Goal: Task Accomplishment & Management: Manage account settings

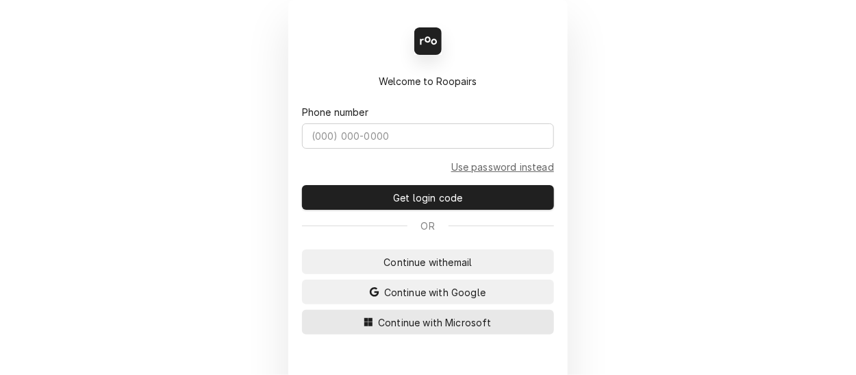
click at [399, 321] on span "Continue with Microsoft" at bounding box center [434, 322] width 119 height 14
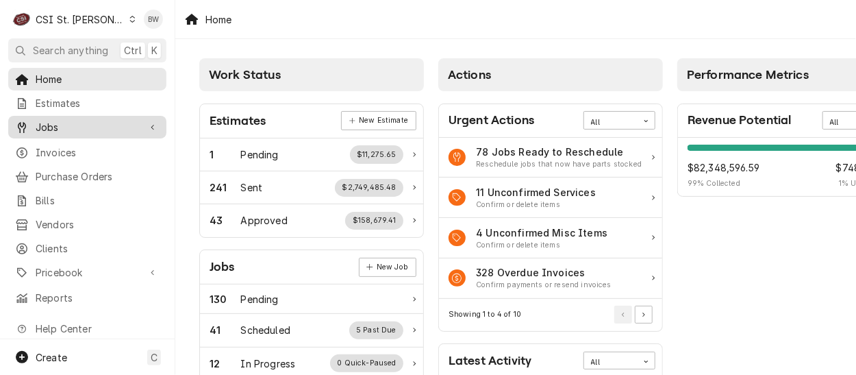
click at [83, 120] on span "Jobs" at bounding box center [87, 127] width 103 height 14
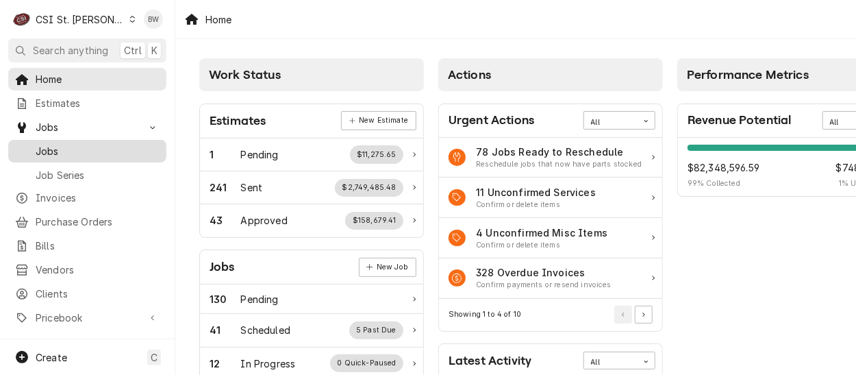
click at [80, 155] on link "Jobs" at bounding box center [87, 151] width 158 height 23
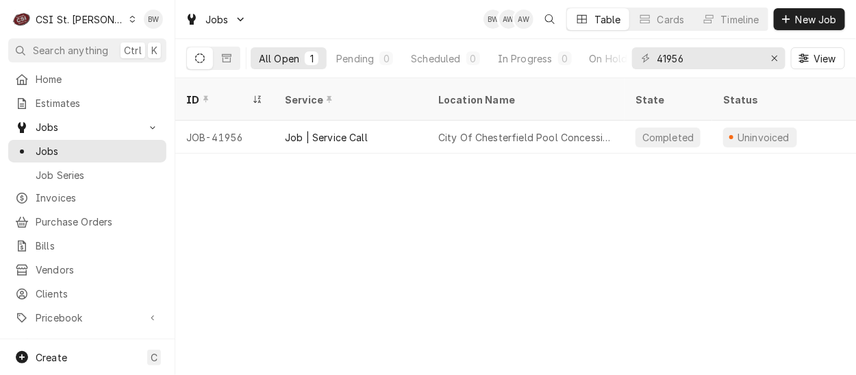
drag, startPoint x: 204, startPoint y: 178, endPoint x: 194, endPoint y: 166, distance: 15.1
click at [204, 178] on div "ID Service Location Name State Status Labels Techs Date Received Client Locatio…" at bounding box center [515, 226] width 681 height 296
drag, startPoint x: 690, startPoint y: 63, endPoint x: 655, endPoint y: 60, distance: 35.0
click at [655, 60] on div "41956" at bounding box center [708, 58] width 153 height 22
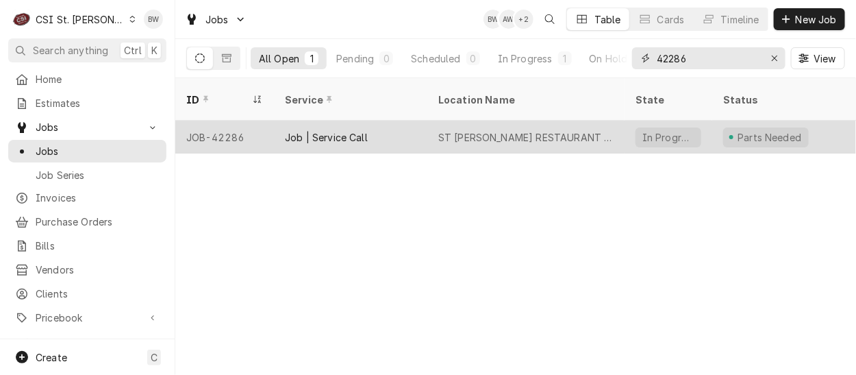
type input "42286"
click at [239, 121] on div "JOB-42286" at bounding box center [224, 137] width 99 height 33
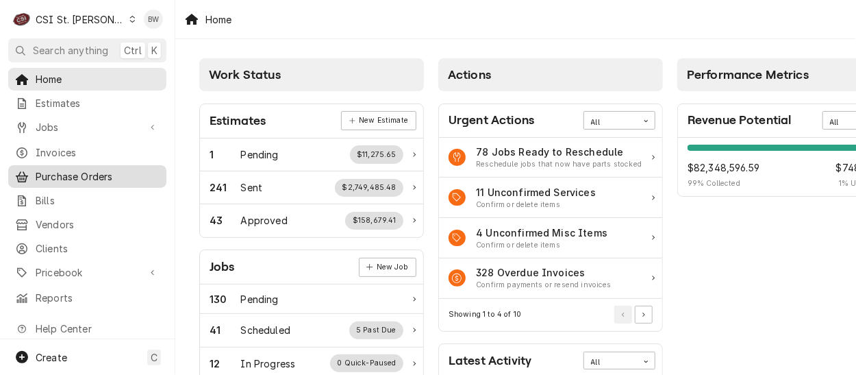
click at [75, 169] on span "Purchase Orders" at bounding box center [98, 176] width 124 height 14
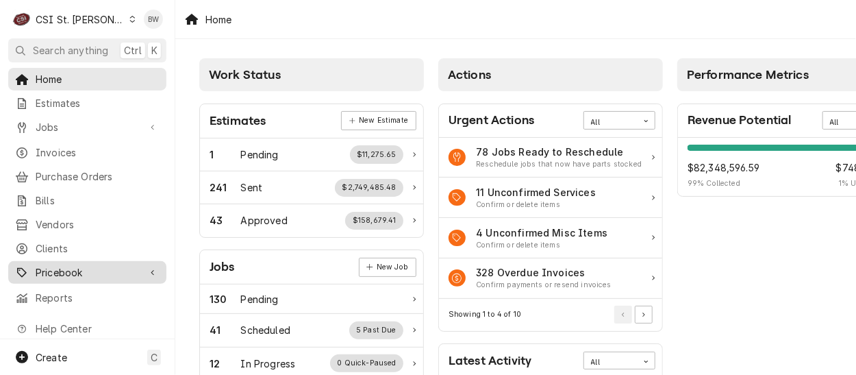
click at [64, 265] on span "Pricebook" at bounding box center [87, 272] width 103 height 14
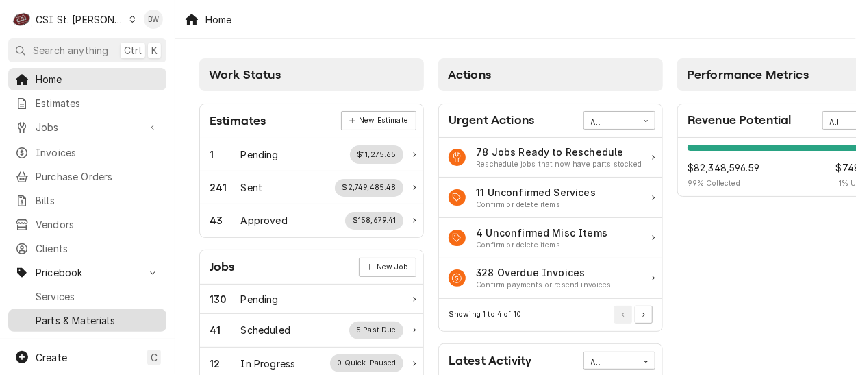
click at [67, 313] on span "Parts & Materials" at bounding box center [98, 320] width 124 height 14
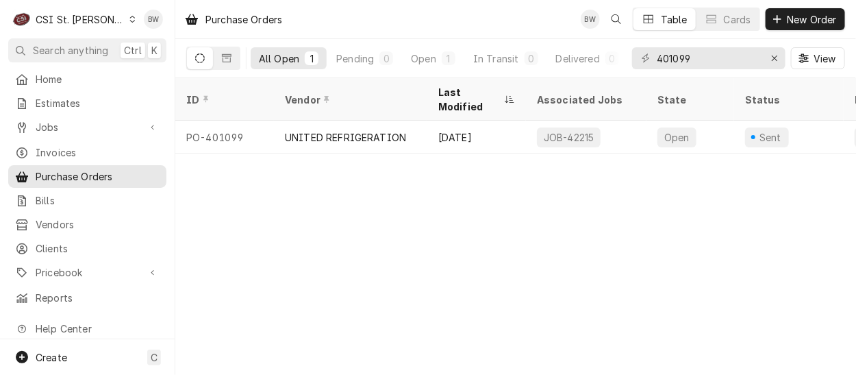
click at [129, 22] on icon "Dynamic Content Wrapper" at bounding box center [132, 19] width 6 height 7
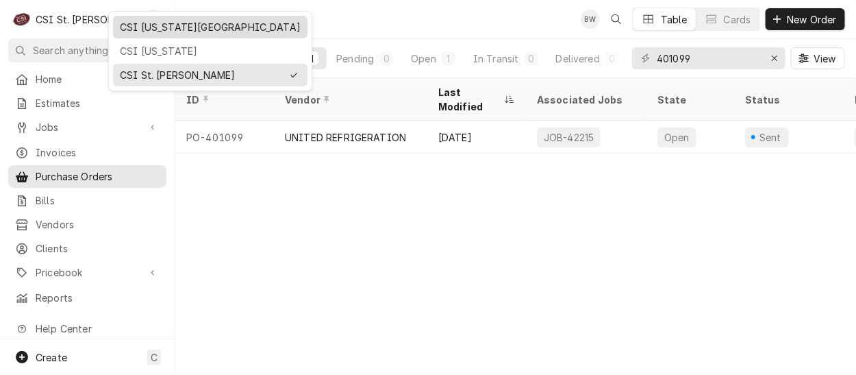
click at [149, 29] on div "CSI [US_STATE][GEOGRAPHIC_DATA]" at bounding box center [210, 27] width 181 height 14
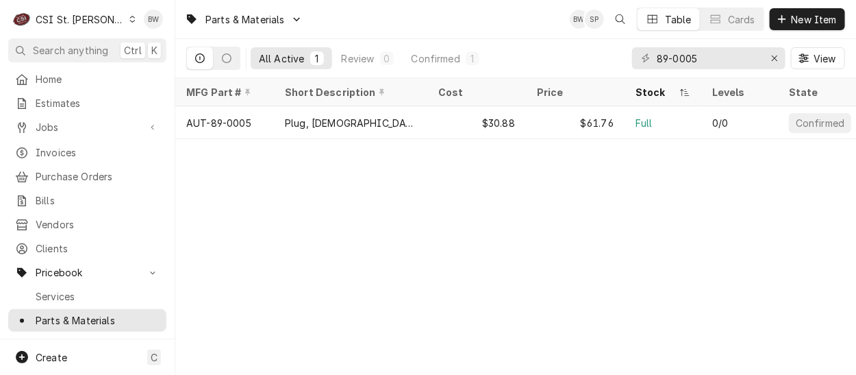
click at [322, 192] on div "Parts & Materials BW SP Table Cards New Item All Active 1 Review 0 Confirmed 1 …" at bounding box center [515, 187] width 681 height 375
drag, startPoint x: 682, startPoint y: 54, endPoint x: 631, endPoint y: 51, distance: 51.4
click at [631, 51] on div "All Active 1 Review 0 Confirmed 1 89-0005 View" at bounding box center [515, 58] width 659 height 38
paste input "6796933"
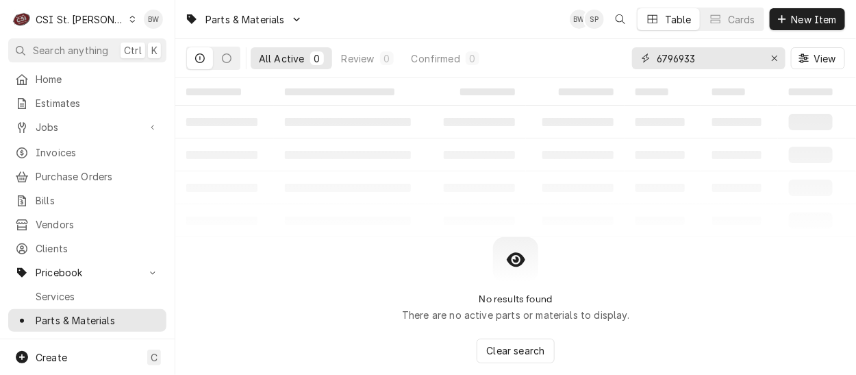
type input "6796933"
click at [130, 21] on icon "Dynamic Content Wrapper" at bounding box center [132, 19] width 5 height 7
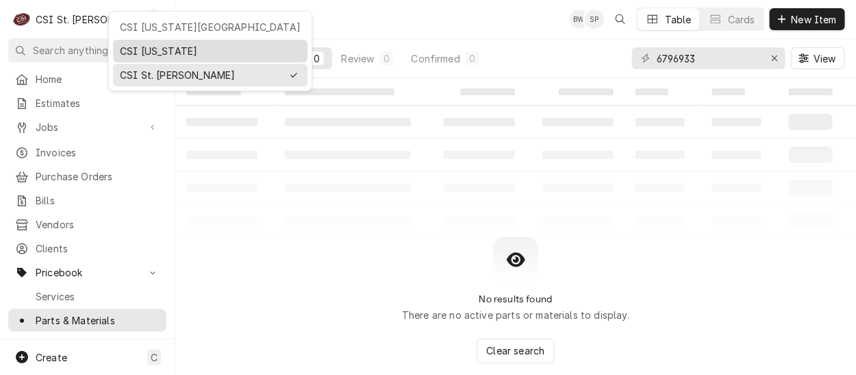
click at [133, 53] on div "CSI Kentucky" at bounding box center [210, 51] width 181 height 14
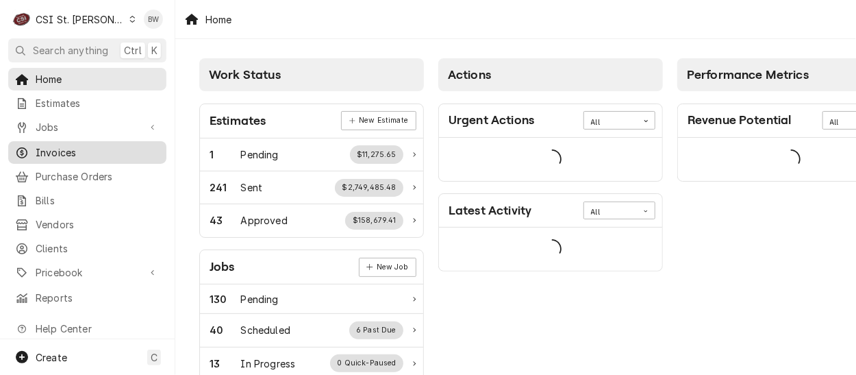
click at [68, 149] on span "Invoices" at bounding box center [98, 152] width 124 height 14
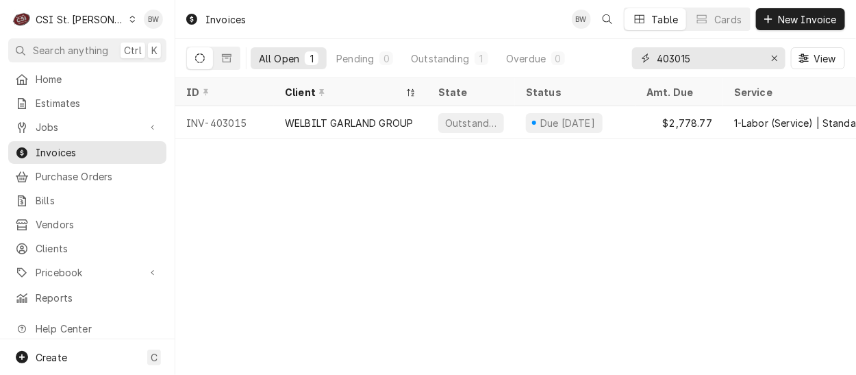
click at [690, 63] on input "403015" at bounding box center [708, 58] width 103 height 22
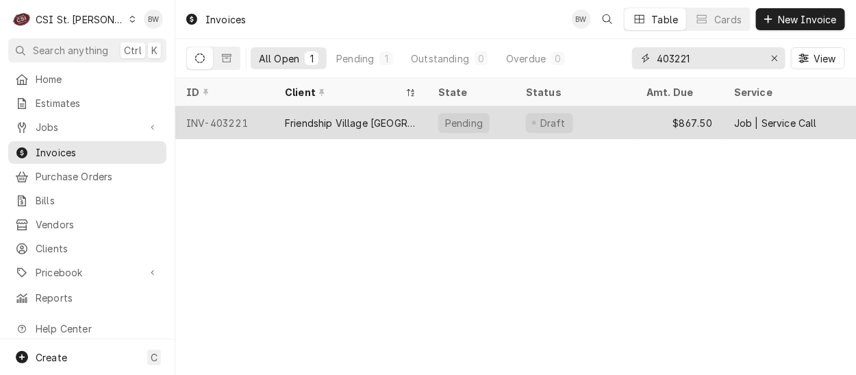
type input "403221"
click at [228, 116] on div "INV-403221" at bounding box center [224, 122] width 99 height 33
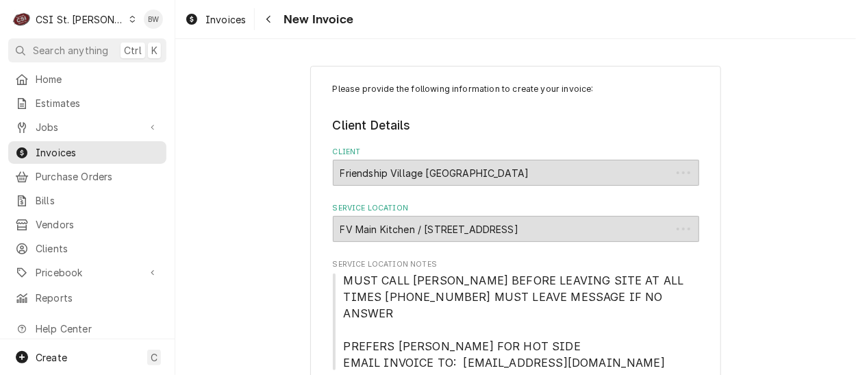
type textarea "x"
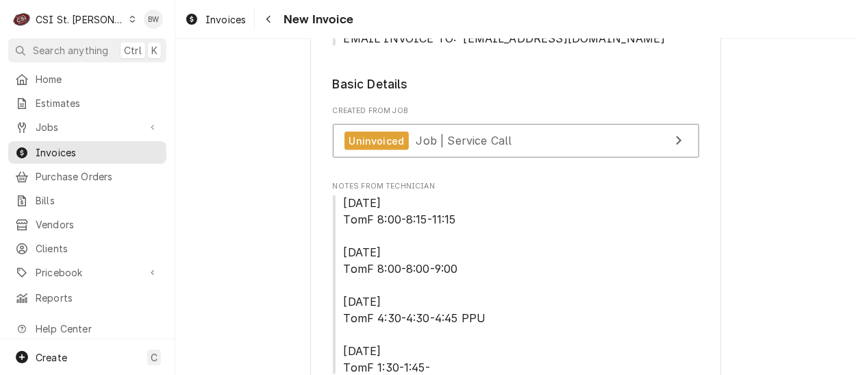
scroll to position [342, 0]
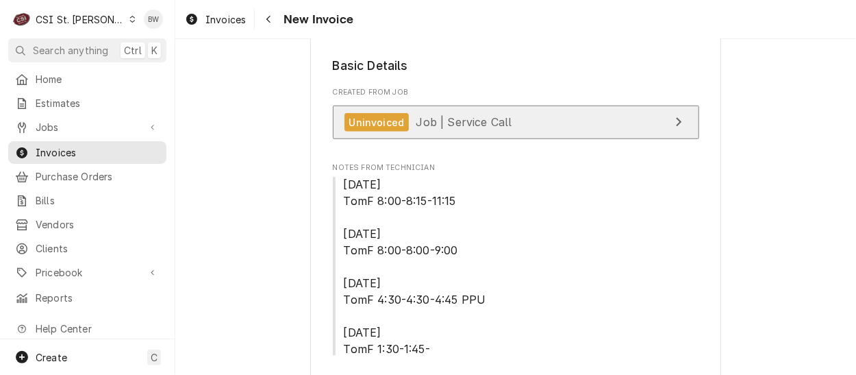
click at [370, 117] on div "Uninvoiced" at bounding box center [376, 122] width 65 height 18
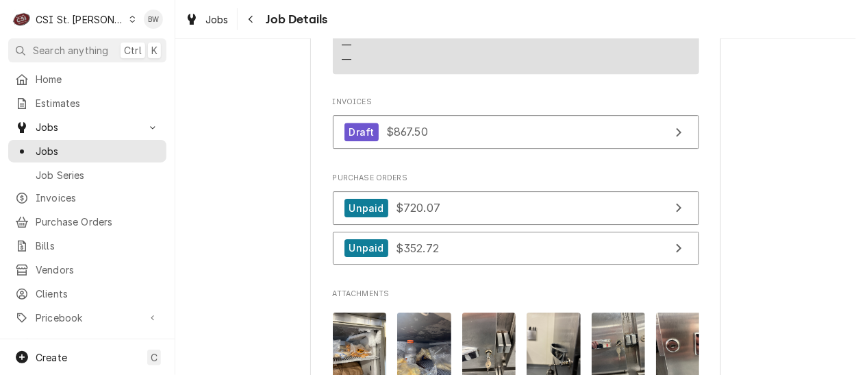
scroll to position [1575, 0]
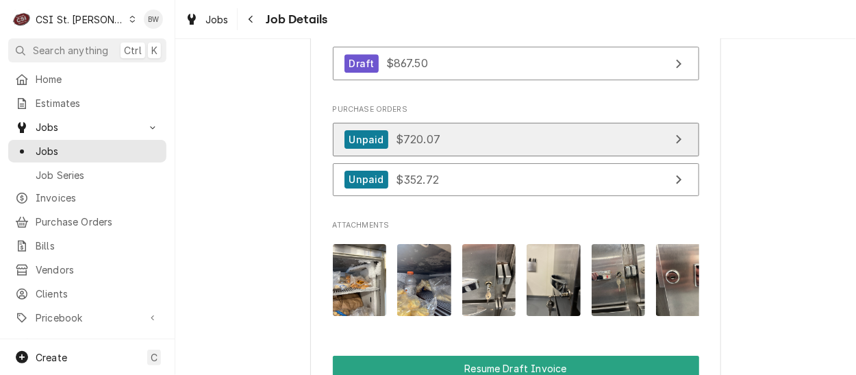
click at [403, 146] on span "$720.07" at bounding box center [418, 139] width 45 height 14
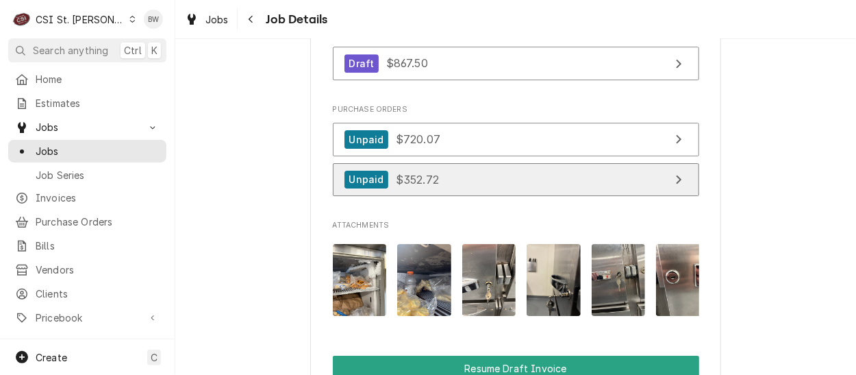
click at [398, 186] on span "$352.72" at bounding box center [417, 179] width 43 height 14
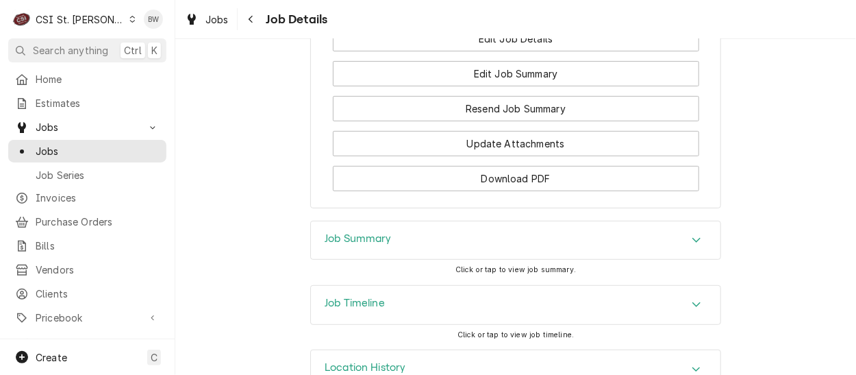
scroll to position [2054, 0]
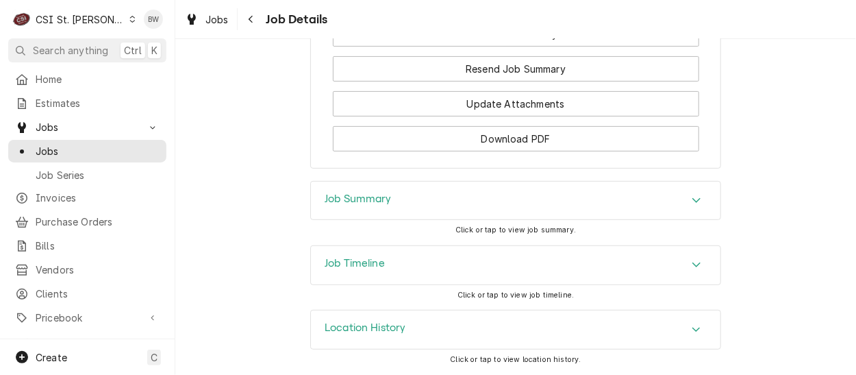
click at [336, 199] on h3 "Job Summary" at bounding box center [358, 198] width 67 height 13
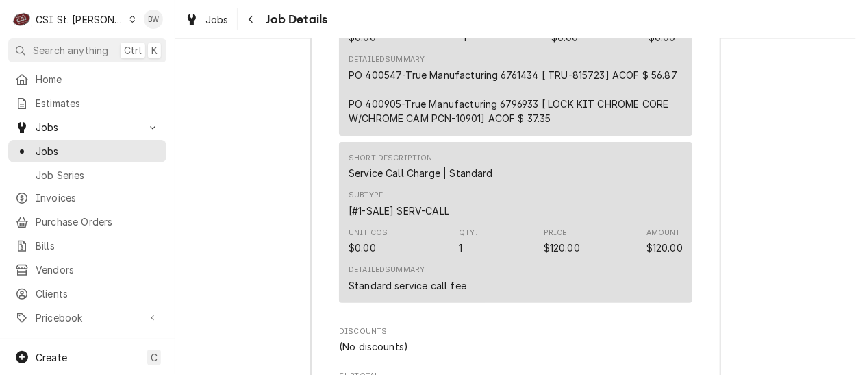
scroll to position [3729, 0]
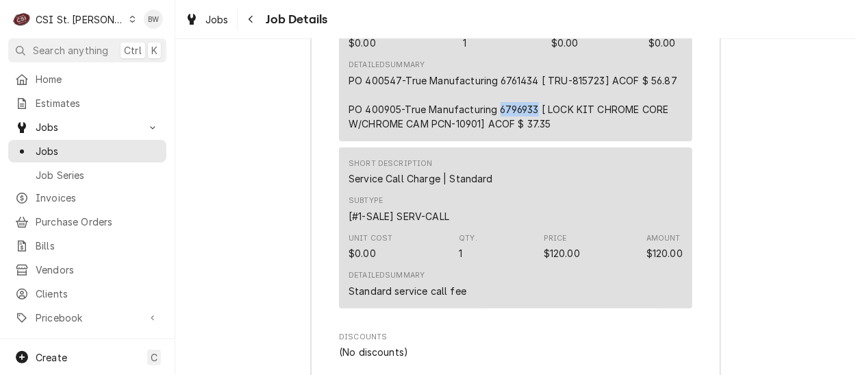
drag, startPoint x: 531, startPoint y: 153, endPoint x: 494, endPoint y: 153, distance: 37.0
click at [494, 131] on div "PO 400547-True Manufacturing 6761434 [ TRU-815723] ACOF $ 56.87 PO 400905-True …" at bounding box center [516, 102] width 334 height 58
drag, startPoint x: 494, startPoint y: 153, endPoint x: 503, endPoint y: 153, distance: 8.2
copy div "6796933"
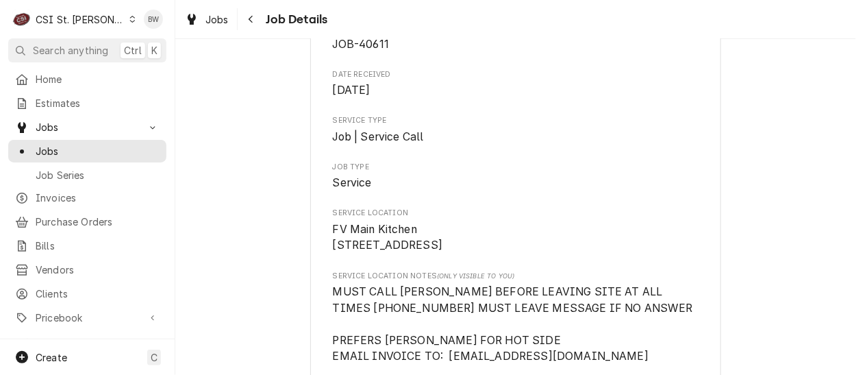
scroll to position [0, 0]
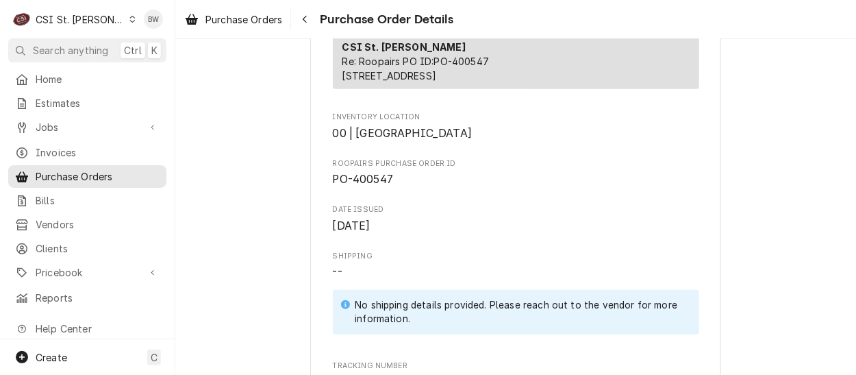
scroll to position [342, 0]
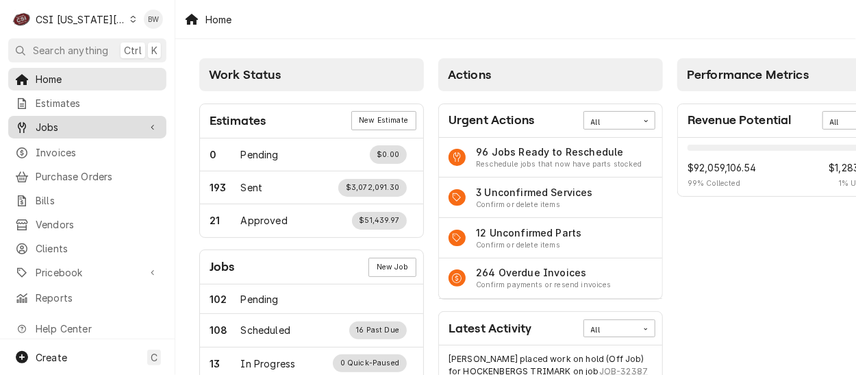
click at [78, 122] on span "Jobs" at bounding box center [87, 127] width 103 height 14
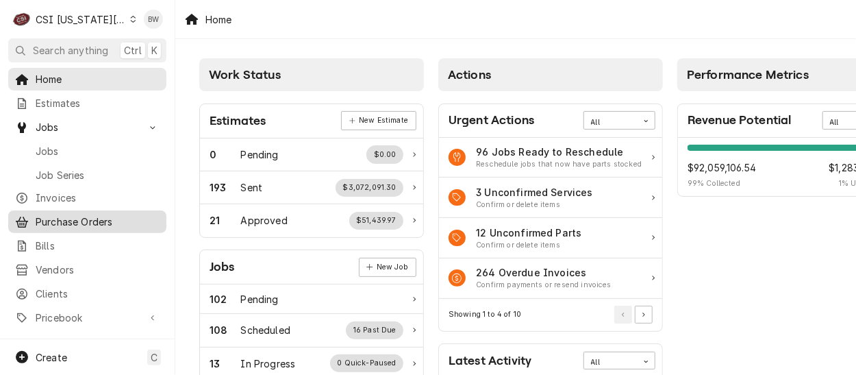
click at [61, 214] on span "Purchase Orders" at bounding box center [98, 221] width 124 height 14
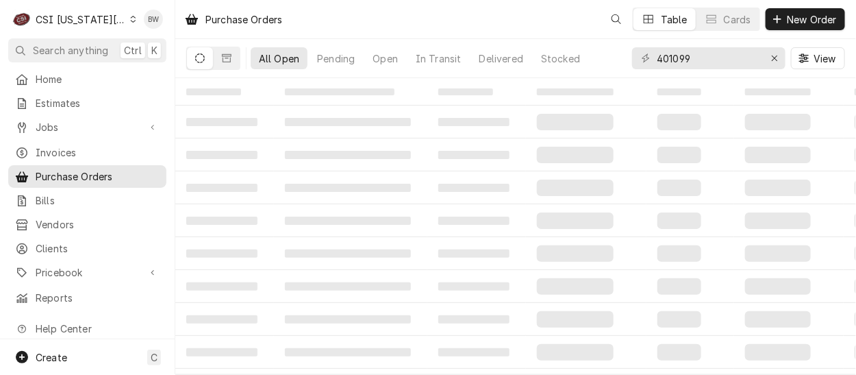
click at [102, 18] on div "CSI Kansas City" at bounding box center [81, 19] width 90 height 14
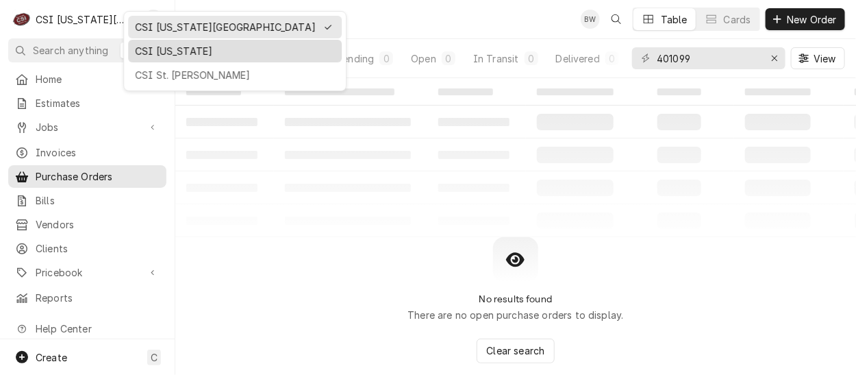
click at [158, 44] on div "CSI [US_STATE]" at bounding box center [235, 51] width 200 height 14
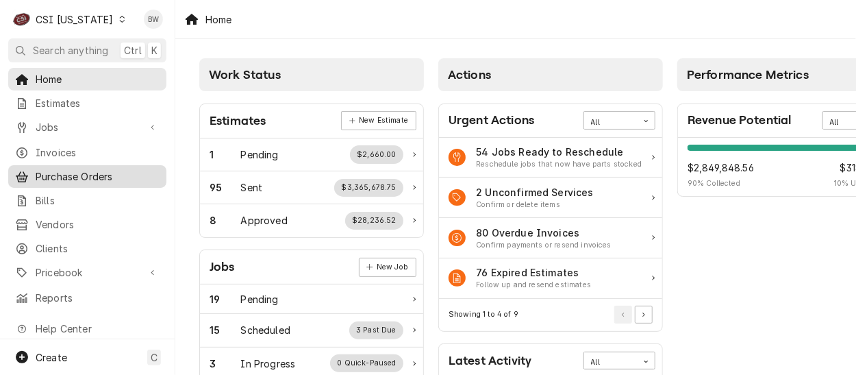
click at [80, 176] on span "Purchase Orders" at bounding box center [98, 176] width 124 height 14
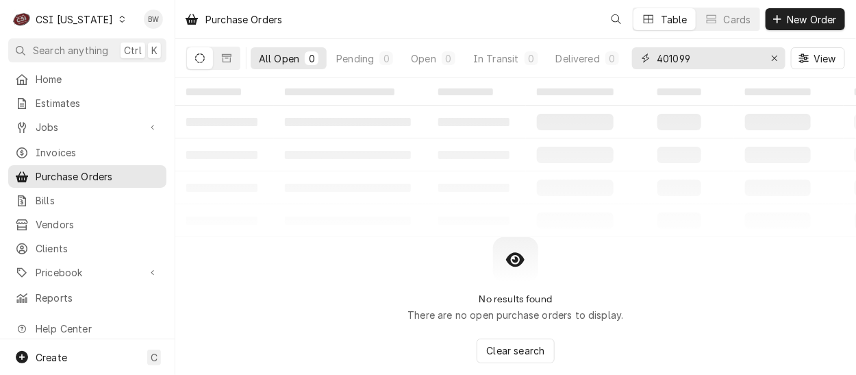
drag, startPoint x: 694, startPoint y: 57, endPoint x: 624, endPoint y: 56, distance: 69.2
click at [625, 56] on div "All Open 0 Pending 0 Open 0 In Transit 0 Delivered 0 Stocked 0 401099 View" at bounding box center [515, 58] width 659 height 38
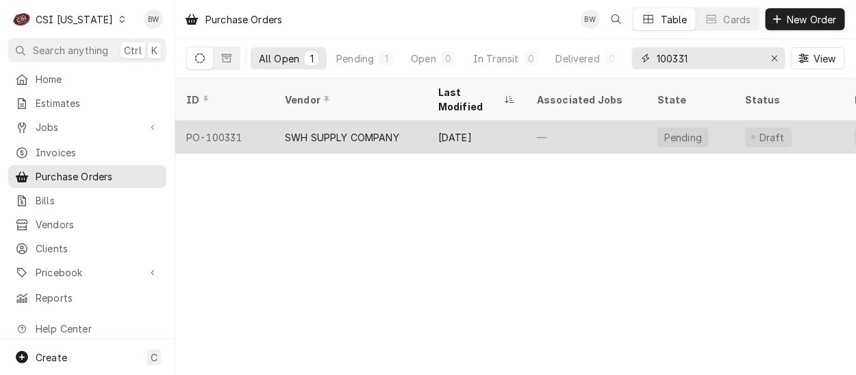
type input "100331"
click at [235, 121] on div "PO-100331" at bounding box center [224, 137] width 99 height 33
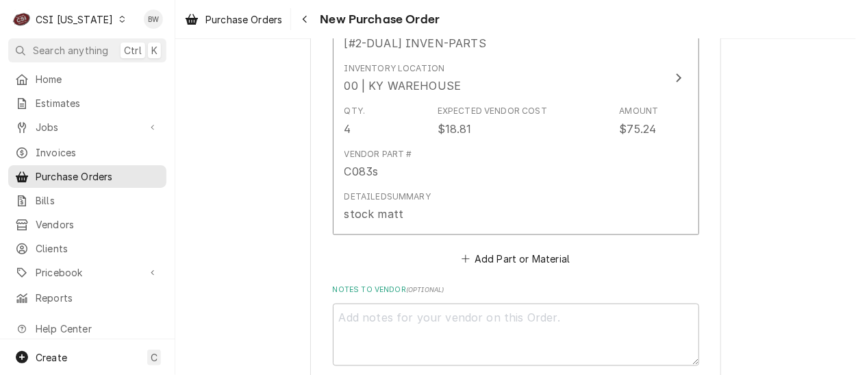
scroll to position [616, 0]
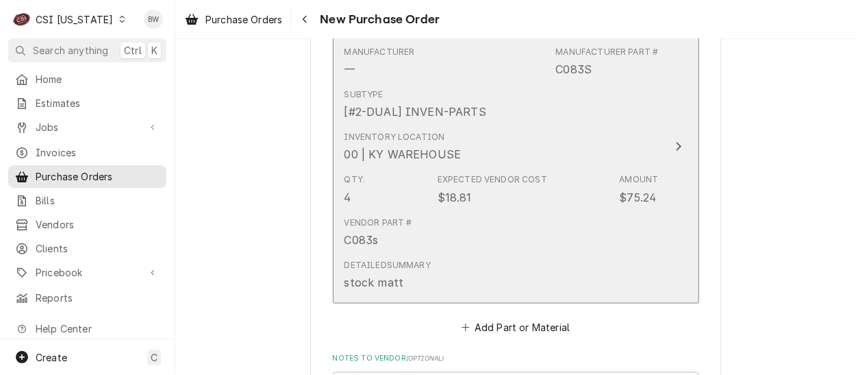
click at [441, 191] on div "$18.81" at bounding box center [455, 197] width 34 height 16
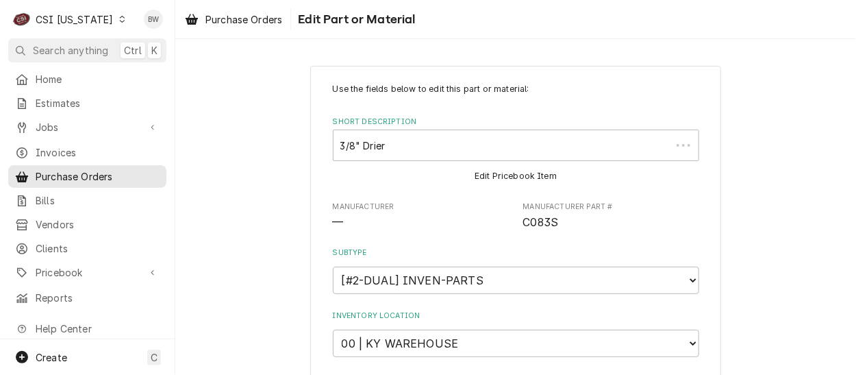
type textarea "x"
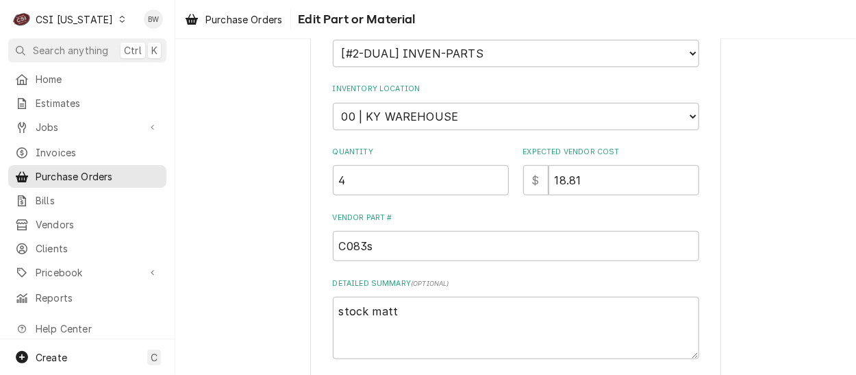
scroll to position [274, 0]
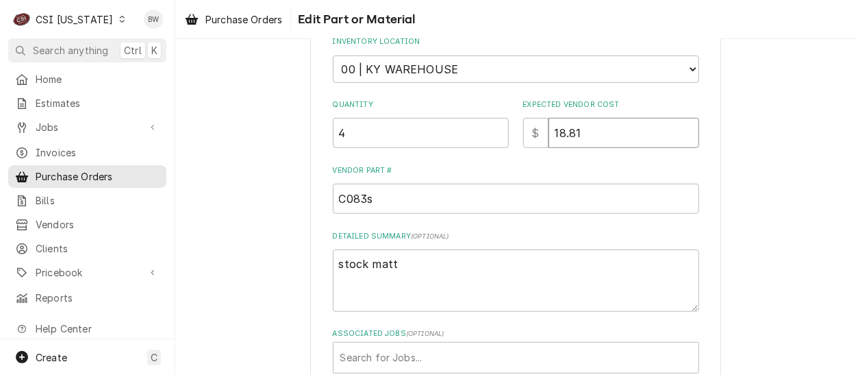
drag, startPoint x: 589, startPoint y: 136, endPoint x: 534, endPoint y: 134, distance: 54.8
click at [534, 134] on div "$ 18.81" at bounding box center [611, 133] width 176 height 30
type input "1"
type textarea "x"
type input "19"
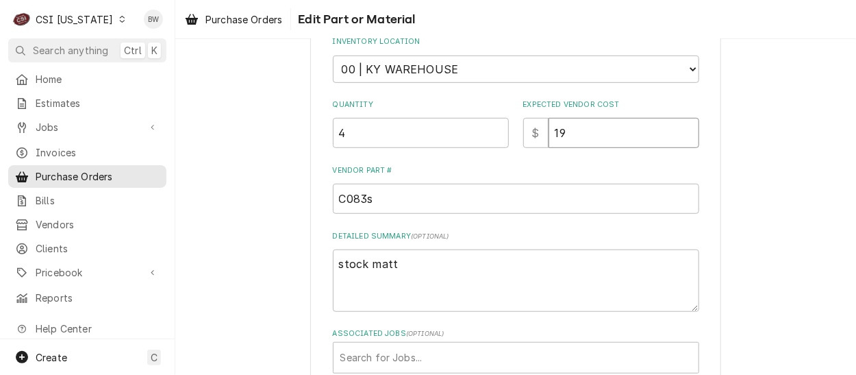
type textarea "x"
type input "19.0"
type textarea "x"
type input "19.01"
click at [482, 151] on div "Use the fields below to edit this part or material: Short Description 3/8" Drie…" at bounding box center [516, 91] width 366 height 564
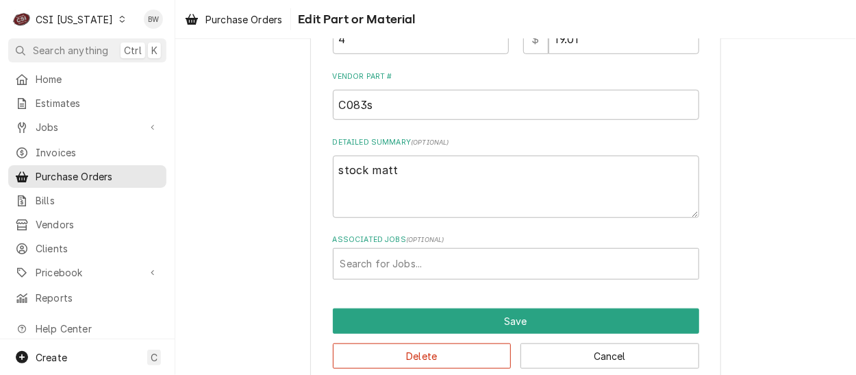
scroll to position [389, 0]
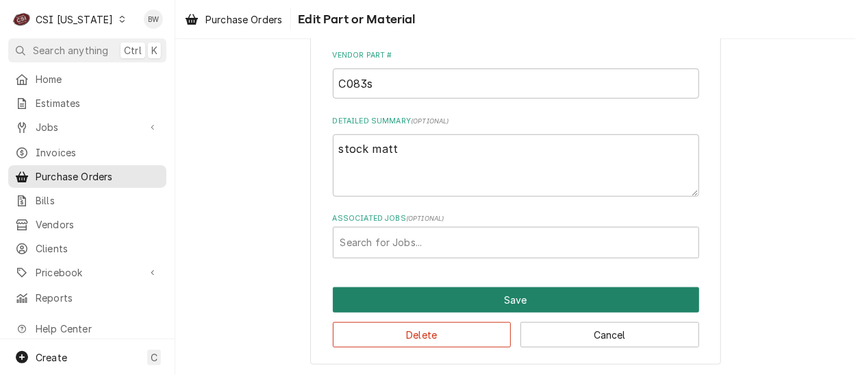
click at [451, 296] on button "Save" at bounding box center [516, 299] width 366 height 25
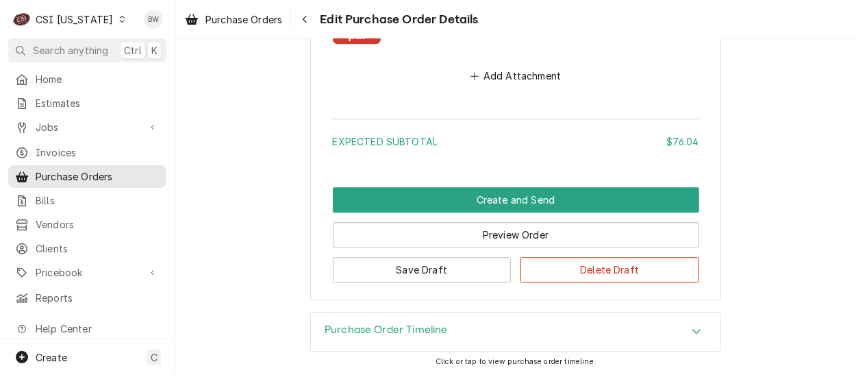
scroll to position [1104, 0]
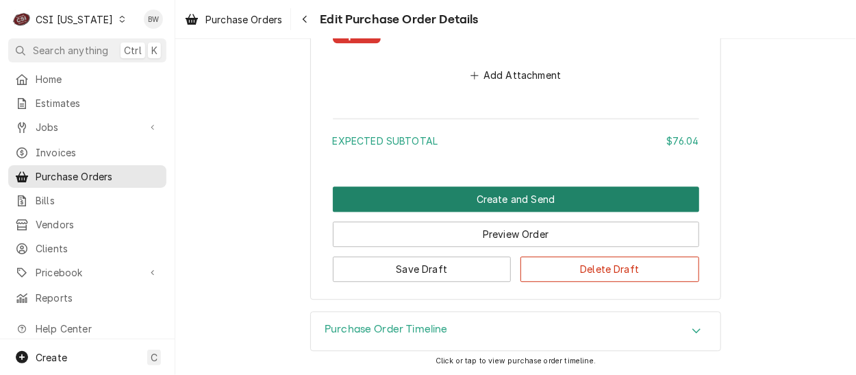
click at [435, 197] on button "Create and Send" at bounding box center [516, 198] width 366 height 25
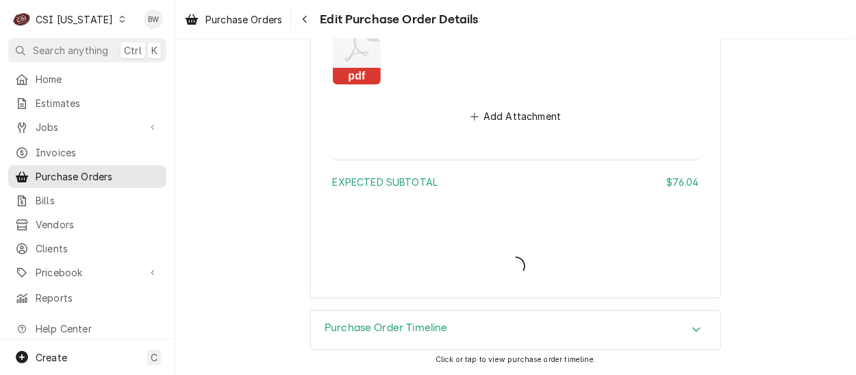
scroll to position [1061, 0]
type textarea "x"
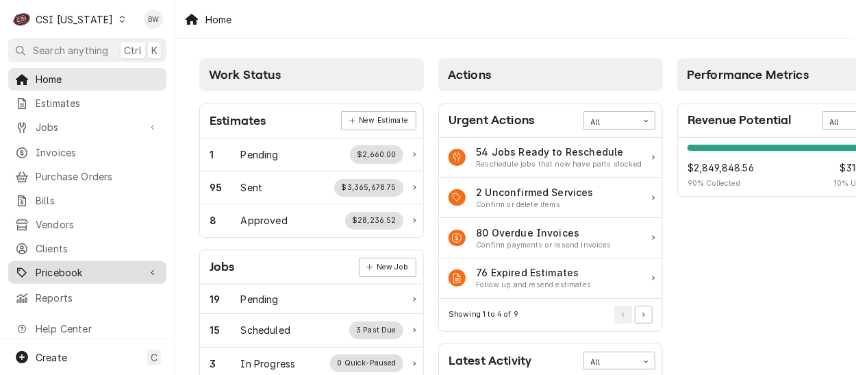
click at [75, 265] on span "Pricebook" at bounding box center [87, 272] width 103 height 14
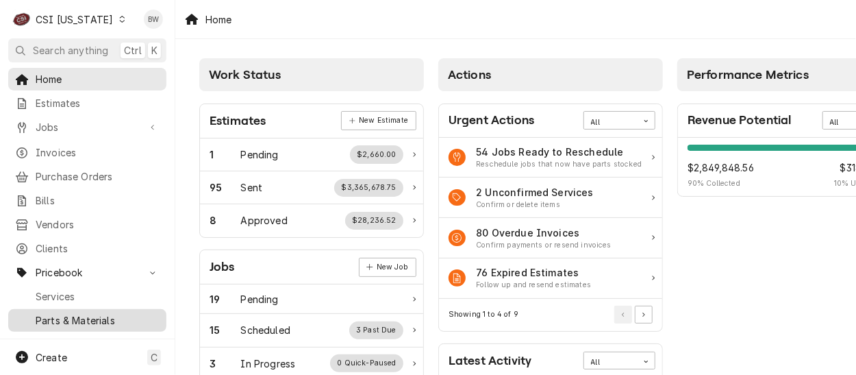
click at [69, 313] on span "Parts & Materials" at bounding box center [98, 320] width 124 height 14
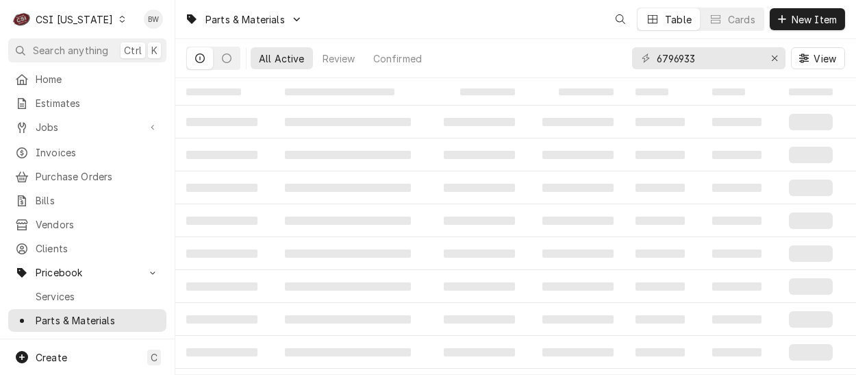
click at [650, 61] on div "6796933" at bounding box center [708, 58] width 153 height 22
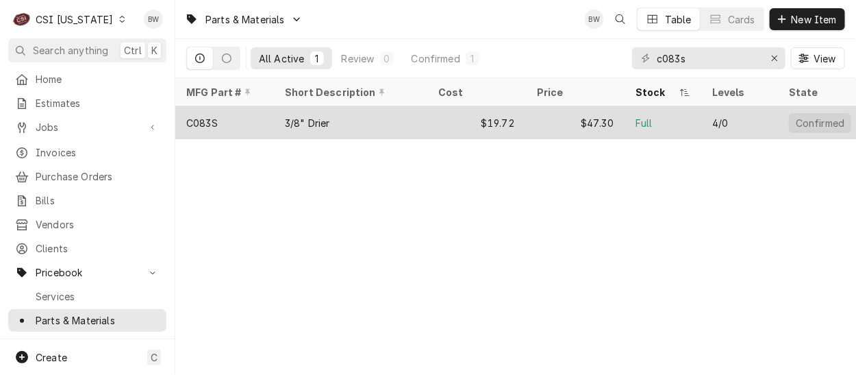
type input "c083s"
click at [207, 119] on div "C083S" at bounding box center [201, 123] width 31 height 14
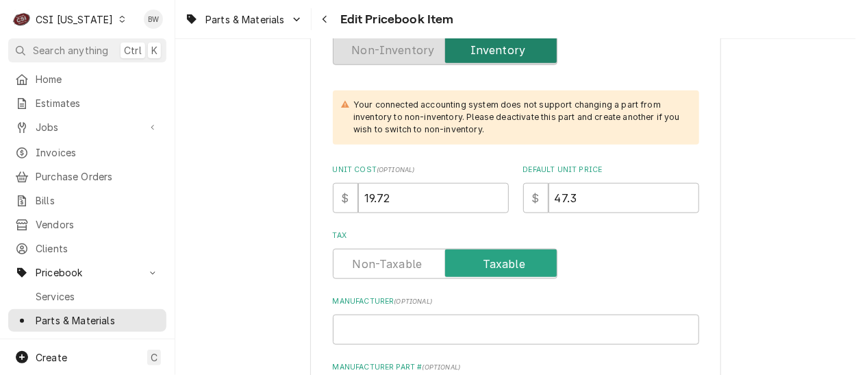
scroll to position [479, 0]
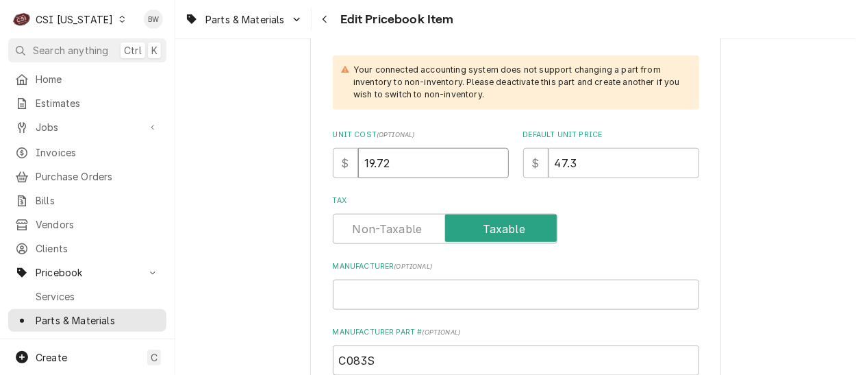
drag, startPoint x: 390, startPoint y: 160, endPoint x: 318, endPoint y: 160, distance: 71.9
type textarea "x"
type input "1"
type textarea "x"
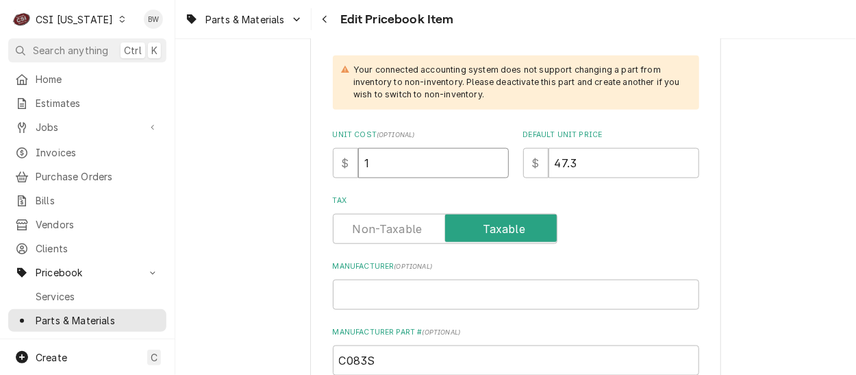
type input "19"
type textarea "x"
type input "19.01"
type textarea "x"
type input "19.01"
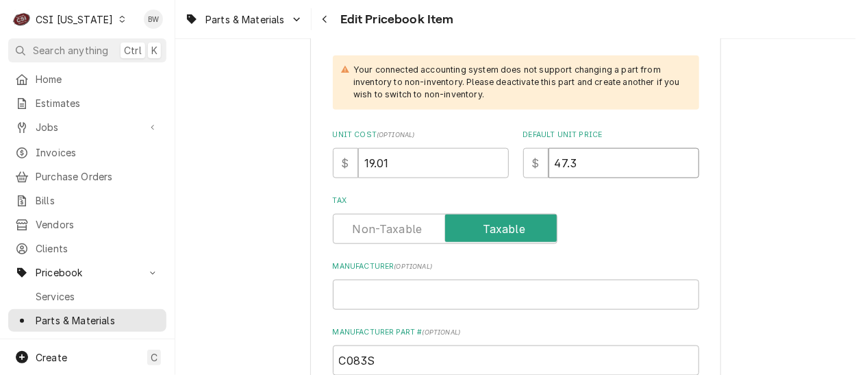
type textarea "x"
type input "3"
type textarea "x"
type input "38"
type textarea "x"
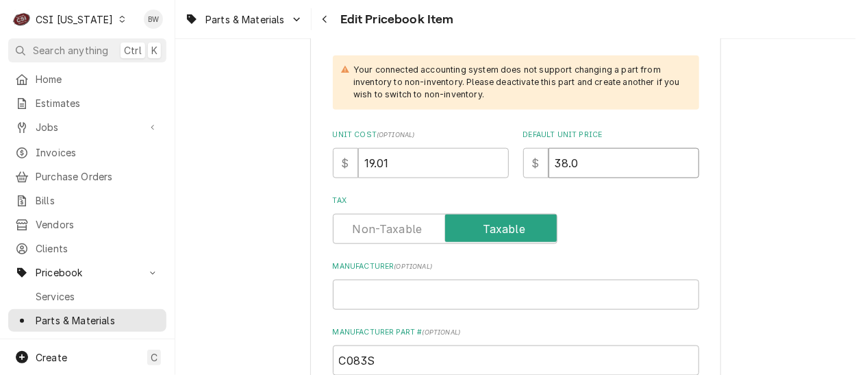
type input "38.02"
type textarea "x"
type input "38.02"
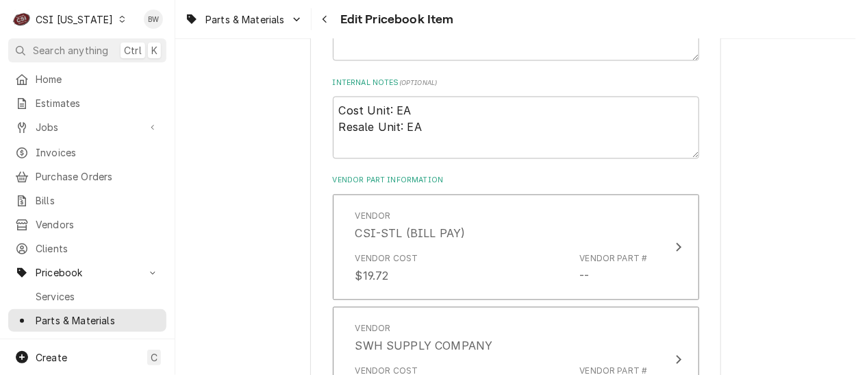
scroll to position [959, 0]
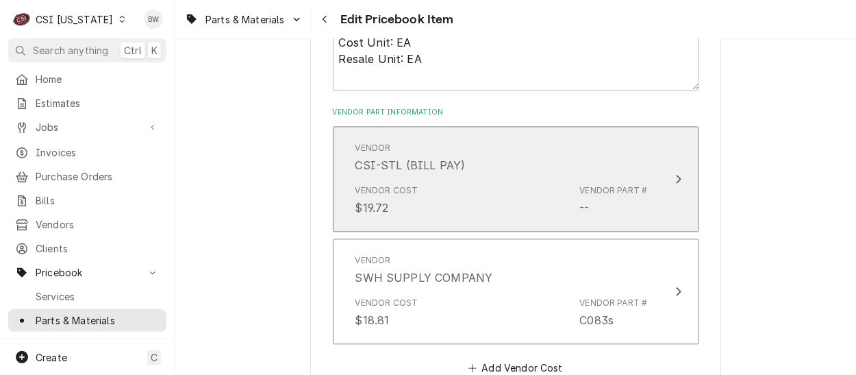
click at [459, 201] on div "Vendor Cost $19.72 Vendor Part # --" at bounding box center [501, 200] width 292 height 42
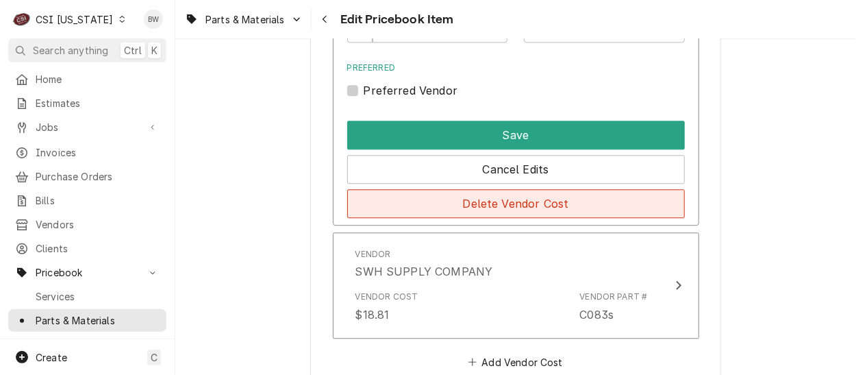
click at [492, 194] on button "Delete Vendor Cost" at bounding box center [516, 203] width 338 height 29
type textarea "x"
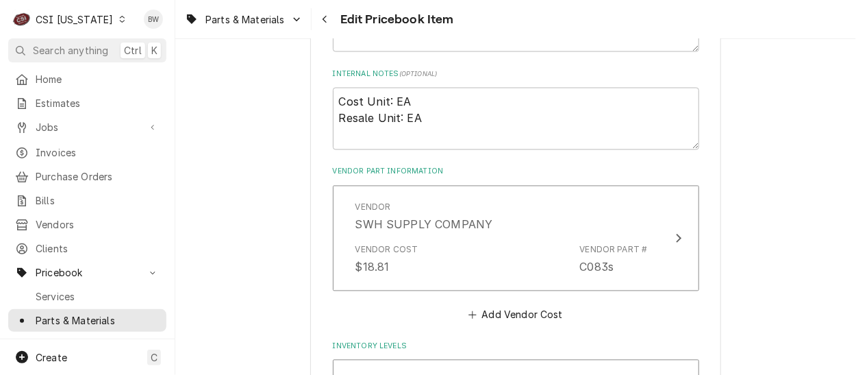
scroll to position [920, 0]
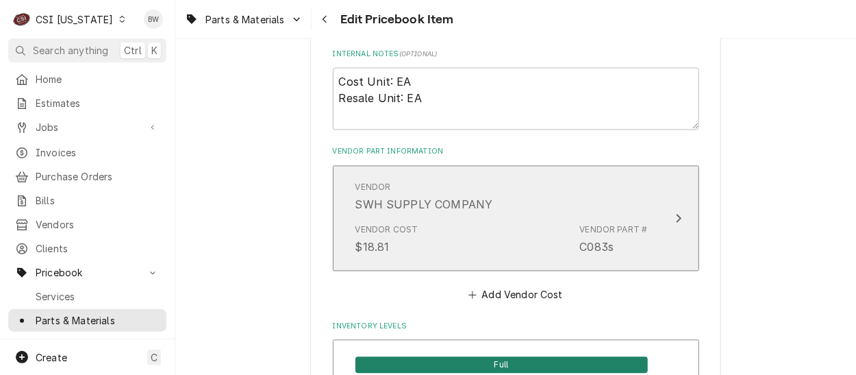
click at [501, 215] on div "Vendor SWH SUPPLY COMPANY" at bounding box center [501, 197] width 292 height 42
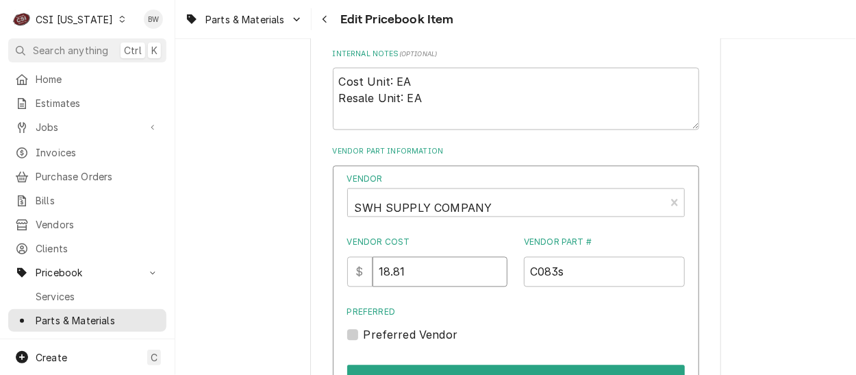
drag, startPoint x: 438, startPoint y: 268, endPoint x: 352, endPoint y: 265, distance: 85.6
click at [352, 265] on div "Vendor SWH SUPPLY COMPANY Vendor Cost $ 18.81 Vendor Part # C083s Preferred Pre…" at bounding box center [516, 318] width 366 height 305
type input "19.01"
click at [496, 297] on div "Vendor SWH SUPPLY COMPANY Vendor Cost $ 19.01 Vendor Part # C083s Preferred Pre…" at bounding box center [516, 258] width 338 height 170
click at [443, 328] on label "Preferred Vendor" at bounding box center [411, 335] width 94 height 16
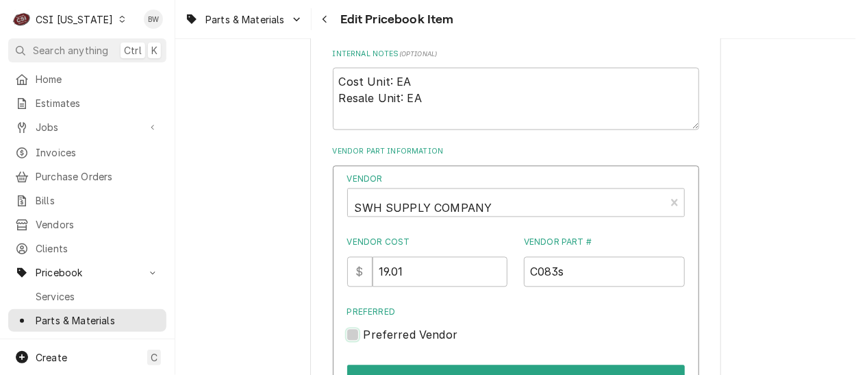
click at [443, 328] on input "Preferred" at bounding box center [533, 342] width 338 height 30
checkbox input "true"
click at [476, 365] on button "Save" at bounding box center [516, 379] width 338 height 29
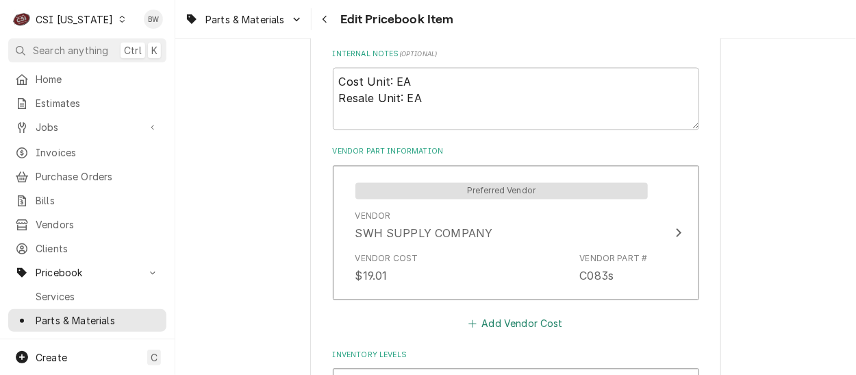
scroll to position [4153, 0]
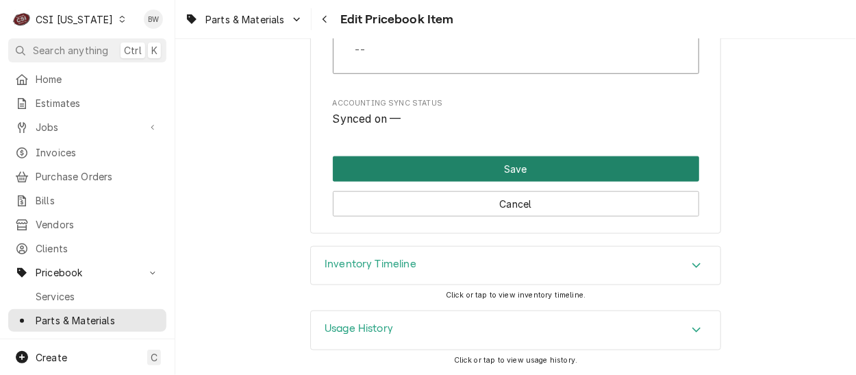
click at [481, 168] on button "Save" at bounding box center [516, 168] width 366 height 25
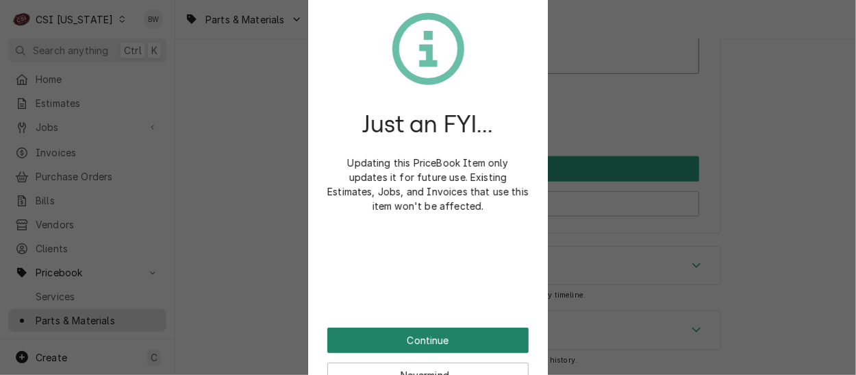
click at [407, 336] on button "Continue" at bounding box center [427, 339] width 201 height 25
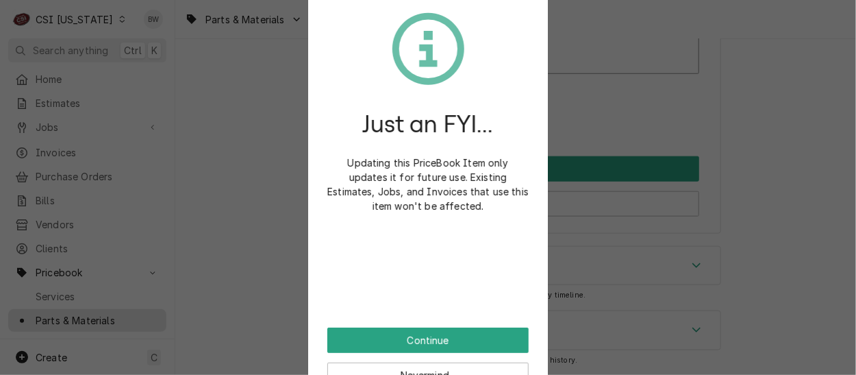
scroll to position [4145, 0]
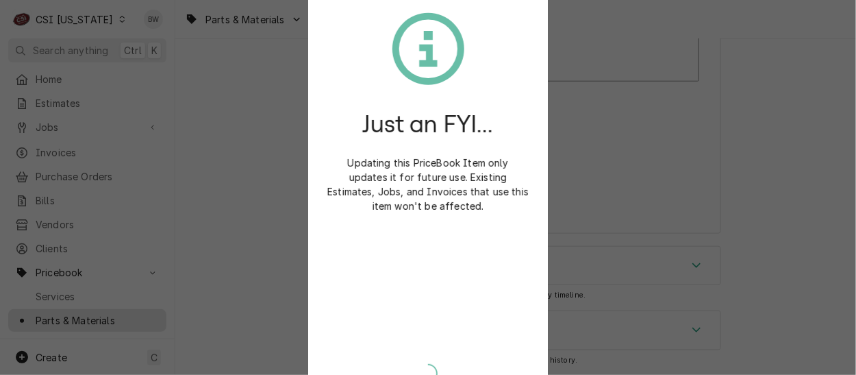
type textarea "x"
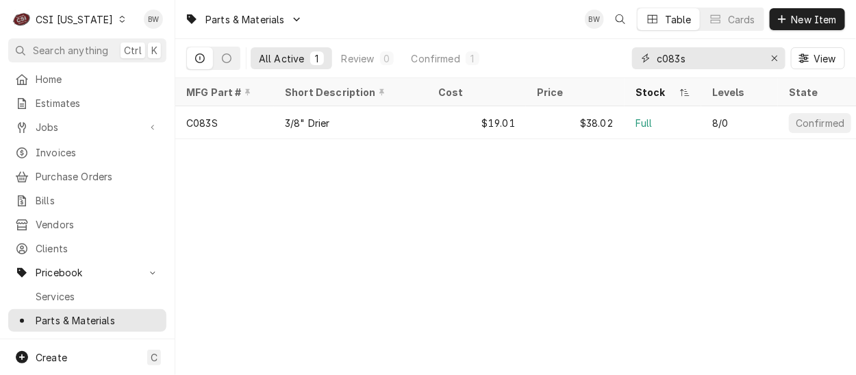
drag, startPoint x: 710, startPoint y: 60, endPoint x: 634, endPoint y: 58, distance: 76.0
click at [634, 58] on div "c083s" at bounding box center [708, 58] width 153 height 22
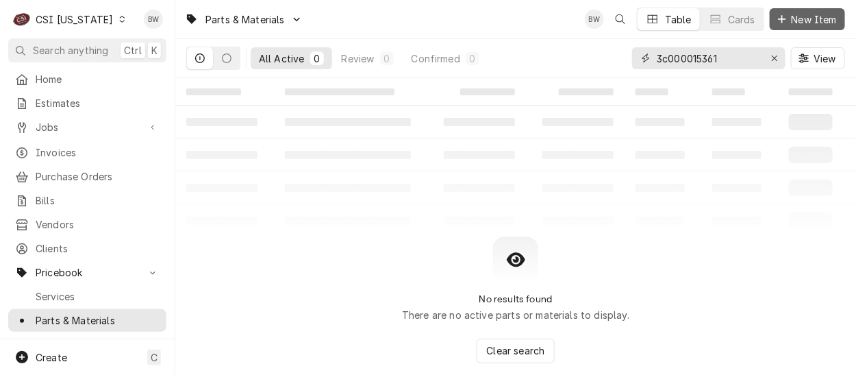
type input "3c000015361"
click at [793, 22] on span "New Item" at bounding box center [814, 19] width 51 height 14
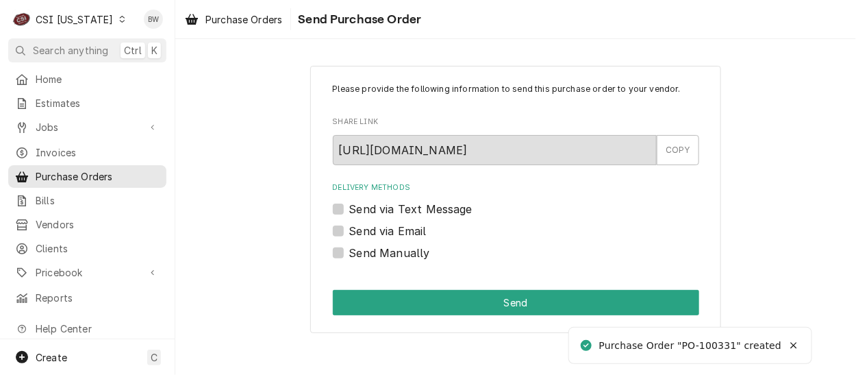
click at [348, 254] on div "Send Manually" at bounding box center [516, 252] width 366 height 16
click at [349, 253] on label "Send Manually" at bounding box center [389, 252] width 81 height 16
click at [349, 253] on input "Send Manually" at bounding box center [532, 259] width 366 height 30
checkbox input "true"
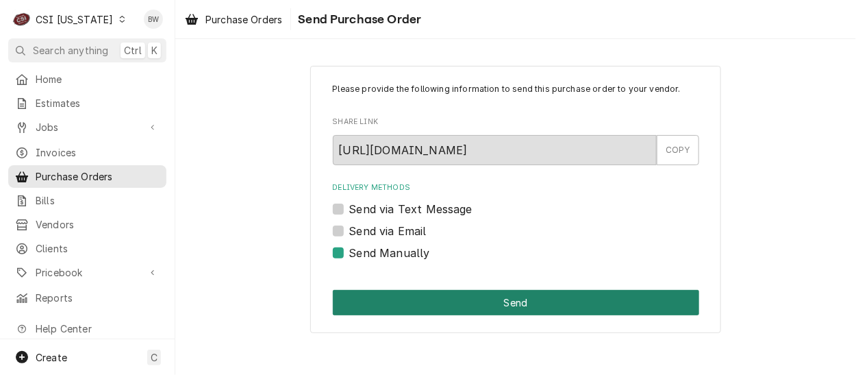
click at [434, 305] on button "Send" at bounding box center [516, 302] width 366 height 25
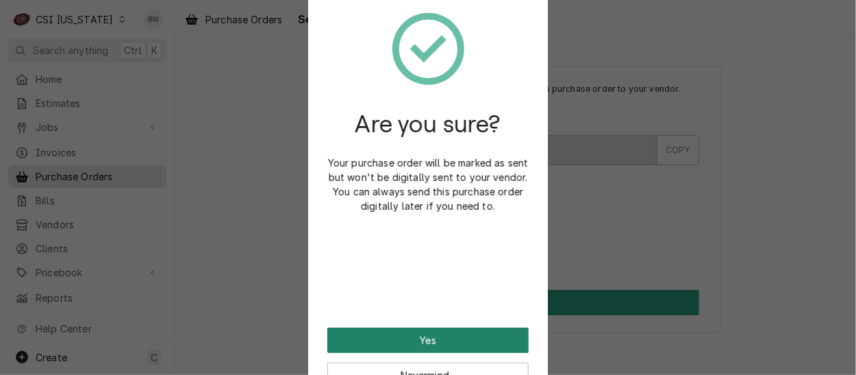
click at [423, 336] on button "Yes" at bounding box center [427, 339] width 201 height 25
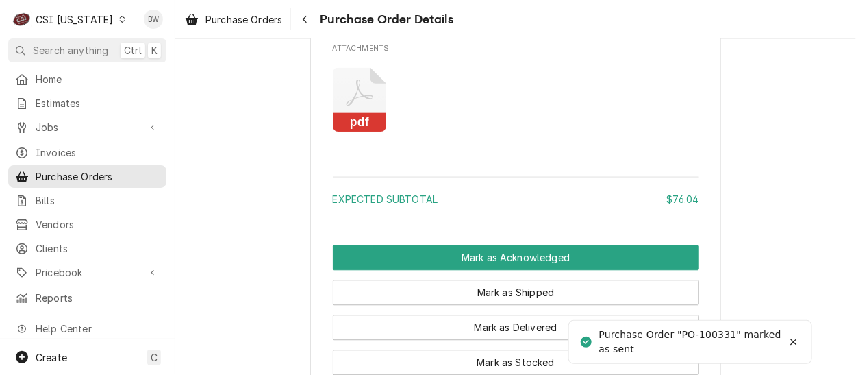
scroll to position [1232, 0]
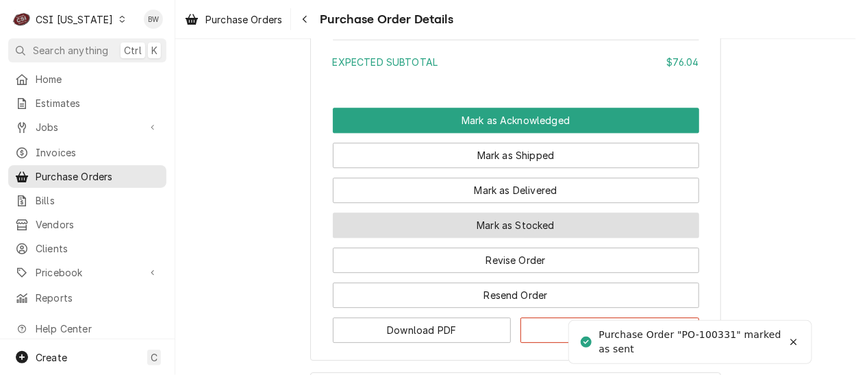
click at [445, 238] on button "Mark as Stocked" at bounding box center [516, 224] width 366 height 25
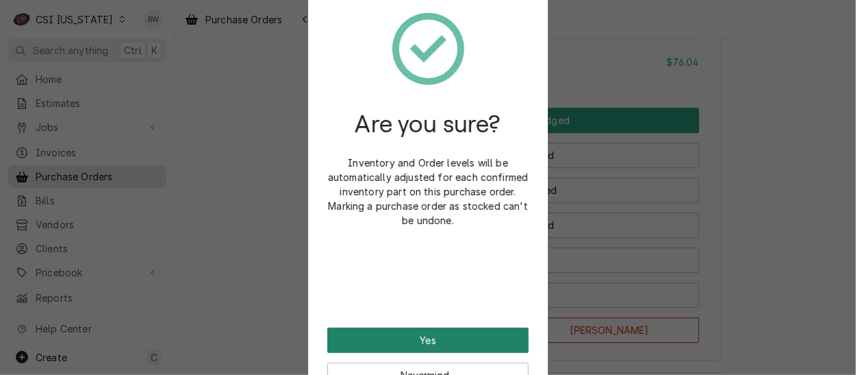
click at [412, 334] on button "Yes" at bounding box center [427, 339] width 201 height 25
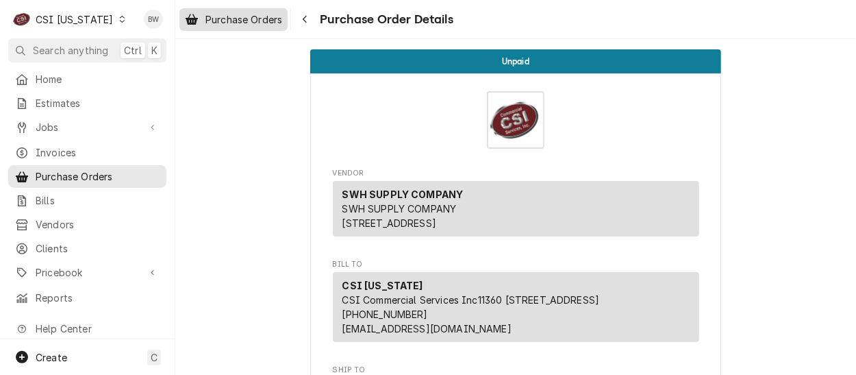
click at [261, 21] on span "Purchase Orders" at bounding box center [243, 19] width 77 height 14
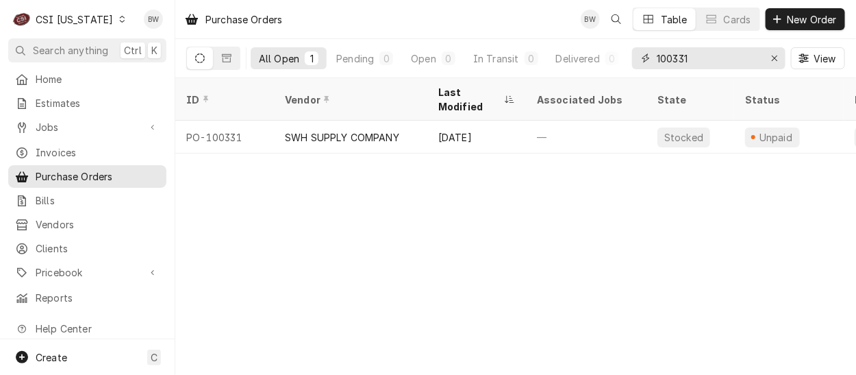
click at [713, 55] on input "100331" at bounding box center [708, 58] width 103 height 22
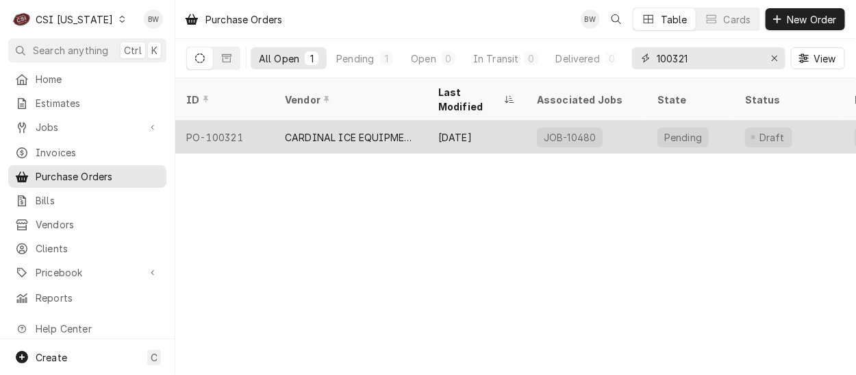
type input "100321"
click at [236, 121] on div "PO-100321" at bounding box center [224, 137] width 99 height 33
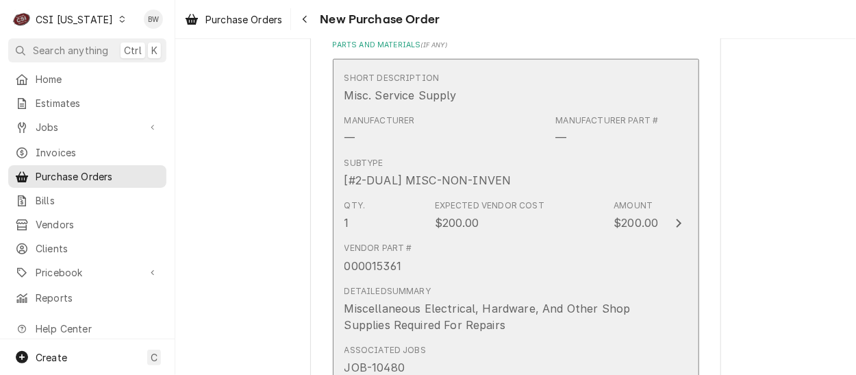
scroll to position [616, 0]
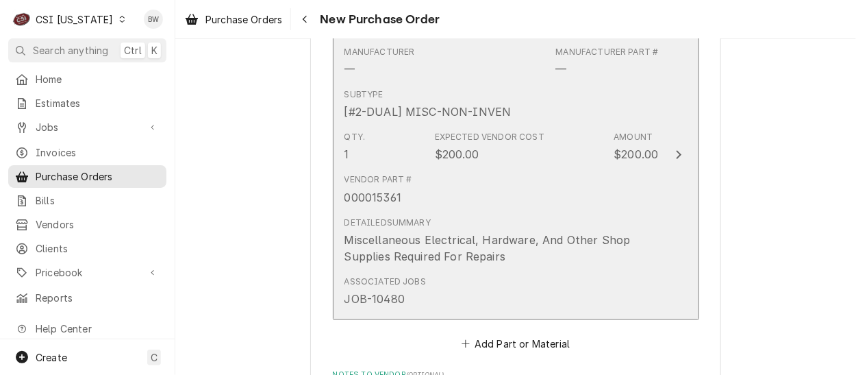
click at [480, 202] on div "Vendor Part # 000015361" at bounding box center [501, 189] width 314 height 42
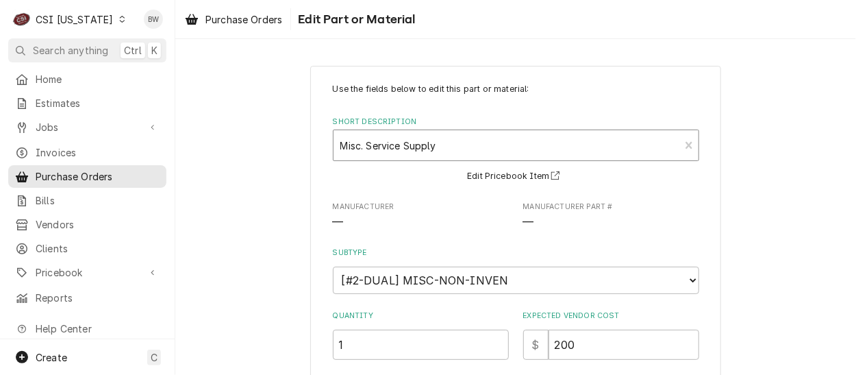
click at [340, 144] on input "Short Description" at bounding box center [341, 145] width 3 height 22
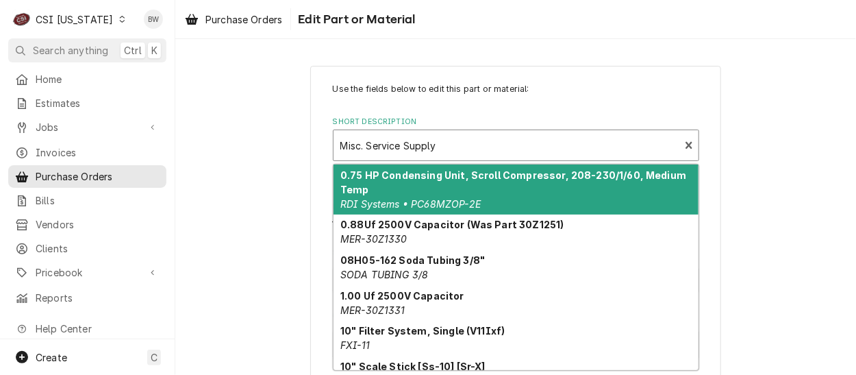
type textarea "x"
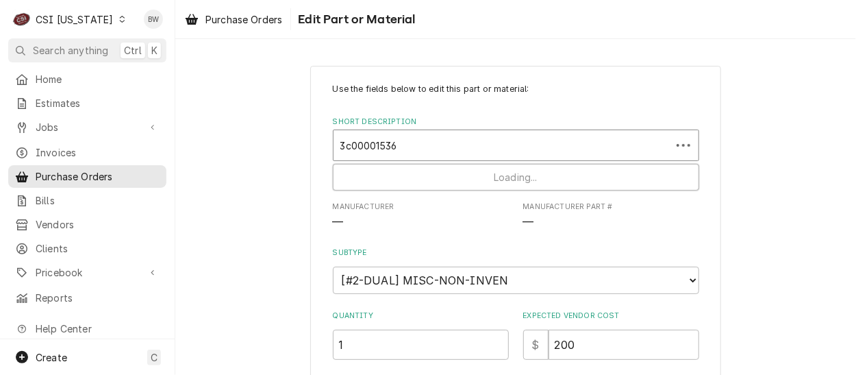
type input "3c000015361"
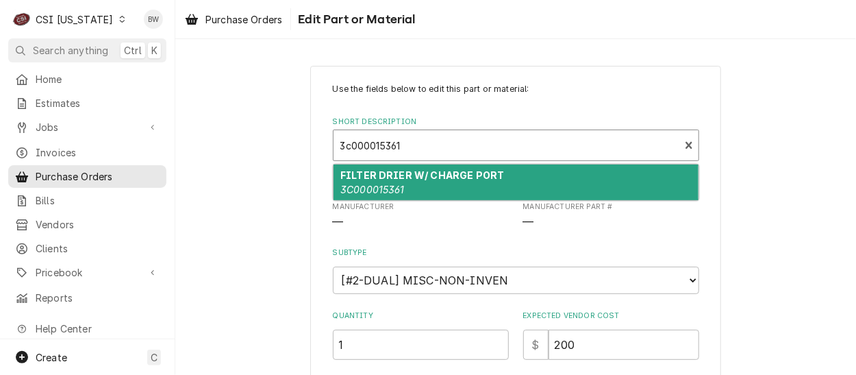
click at [344, 170] on strong "FILTER DRIER W/ CHARGE PORT" at bounding box center [422, 175] width 164 height 12
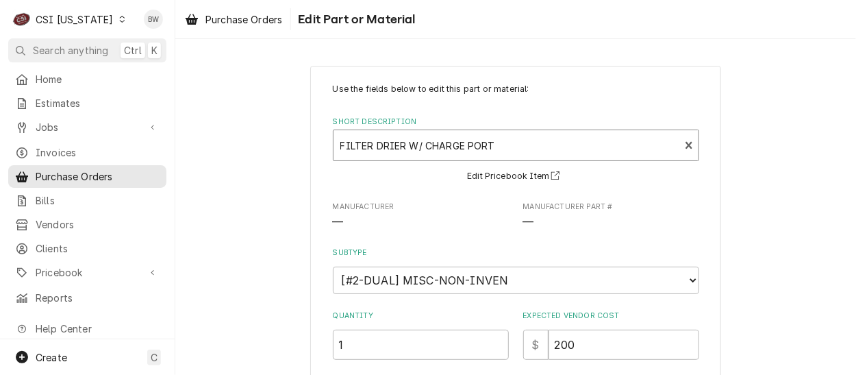
type textarea "x"
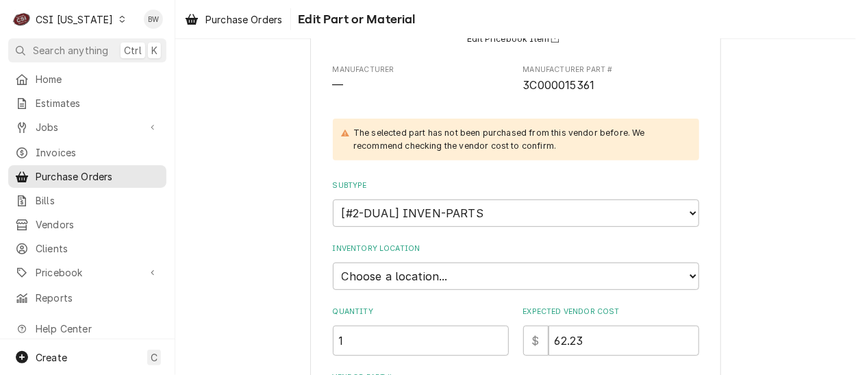
scroll to position [205, 0]
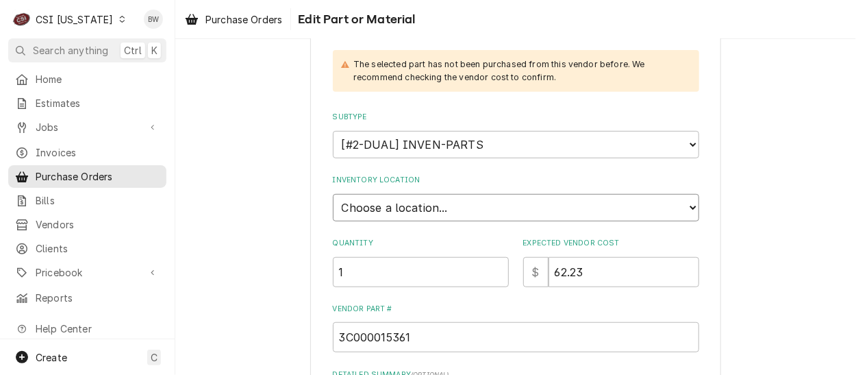
click at [399, 203] on select "Choose a location... 00 | KY WAREHOUSE 01 | BRYANT JOLLEY V#142 01 | JAY MAIDEN…" at bounding box center [516, 207] width 366 height 27
select select "626"
click at [333, 194] on select "Choose a location... 00 | KY WAREHOUSE 01 | BRYANT JOLLEY V#142 01 | JAY MAIDEN…" at bounding box center [516, 207] width 366 height 27
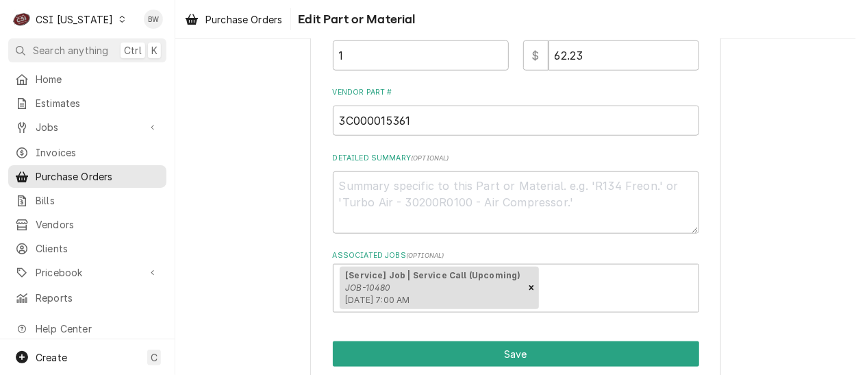
scroll to position [477, 0]
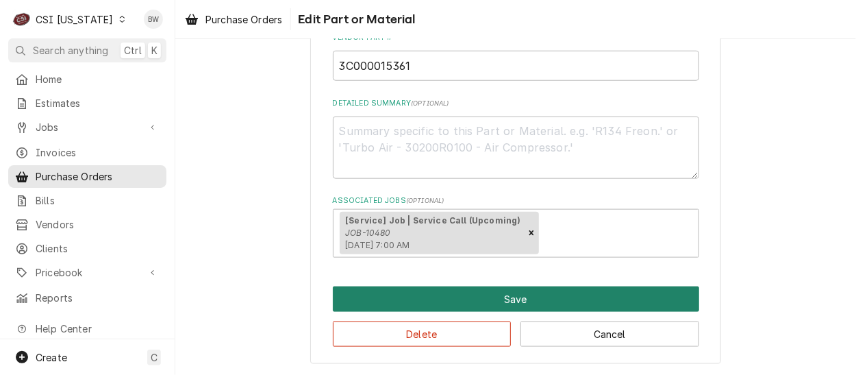
click at [460, 301] on button "Save" at bounding box center [516, 298] width 366 height 25
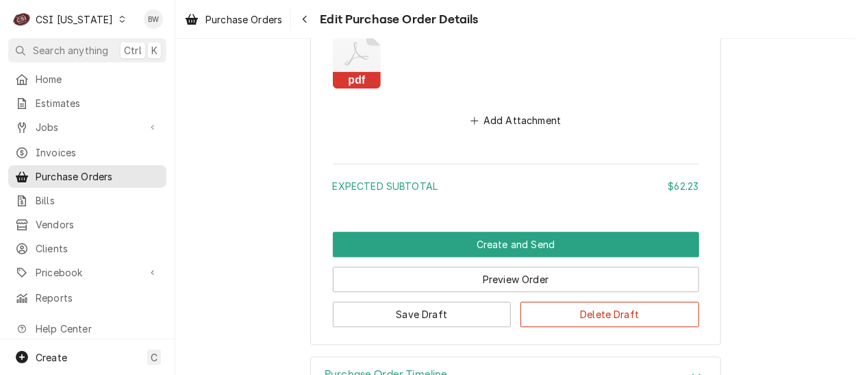
scroll to position [1079, 0]
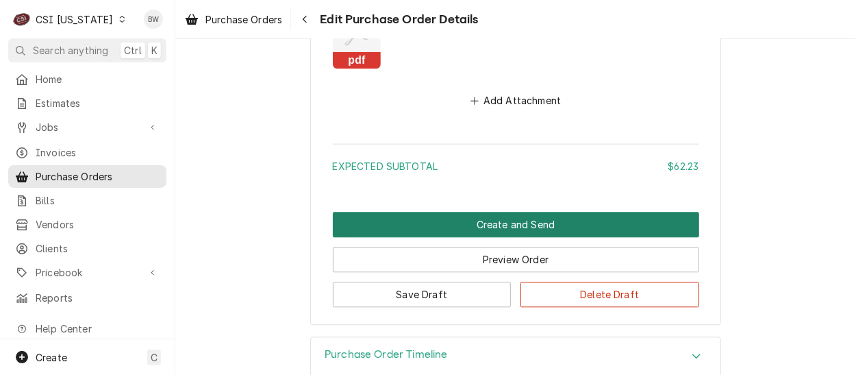
click at [438, 233] on button "Create and Send" at bounding box center [516, 224] width 366 height 25
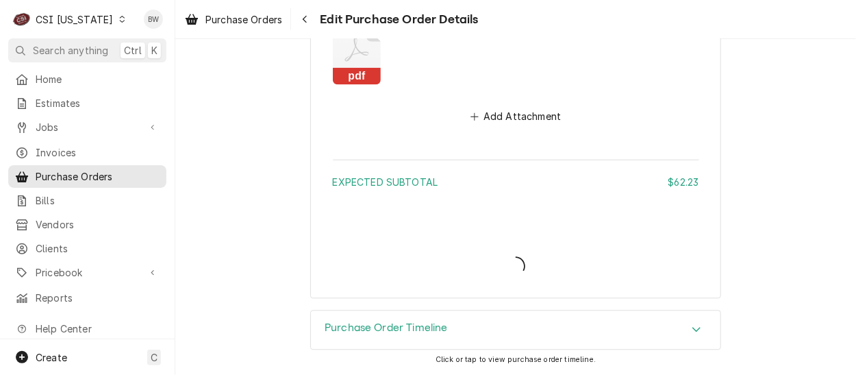
scroll to position [1061, 0]
type textarea "x"
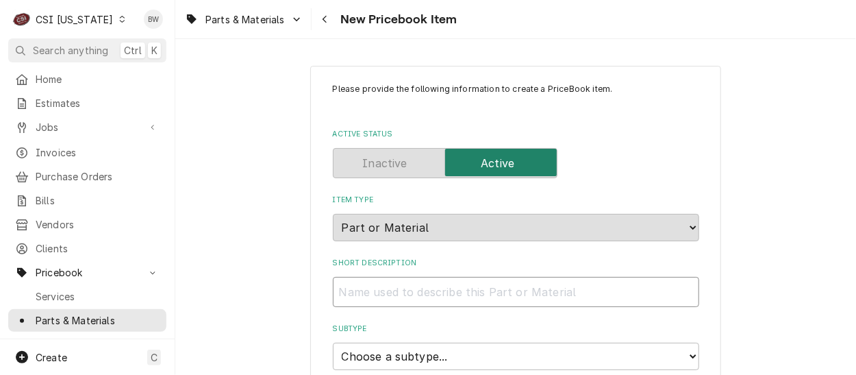
click at [370, 292] on input "Short Description" at bounding box center [516, 292] width 366 height 30
type textarea "x"
type input "FI"
type textarea "x"
type input "FIL"
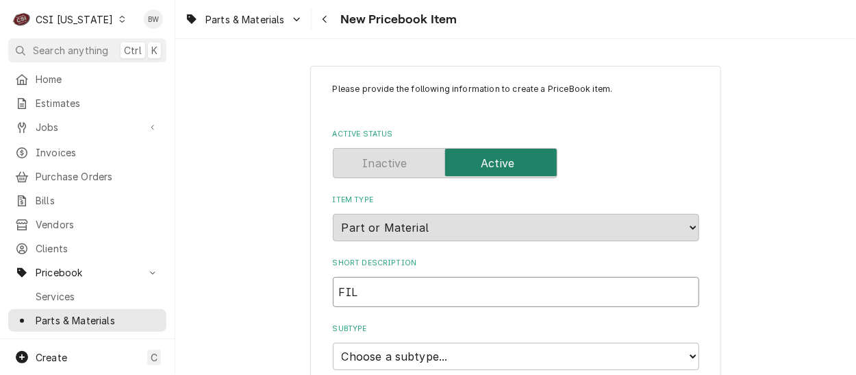
type textarea "x"
type input "FILTE"
type textarea "x"
type input "FILTEE"
type textarea "x"
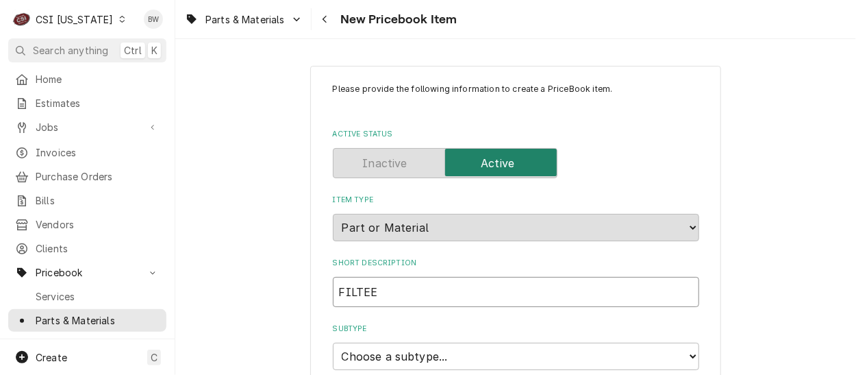
type input "FILTEER"
type textarea "x"
type input "FILTEER"
type textarea "x"
type input "FILTEER D"
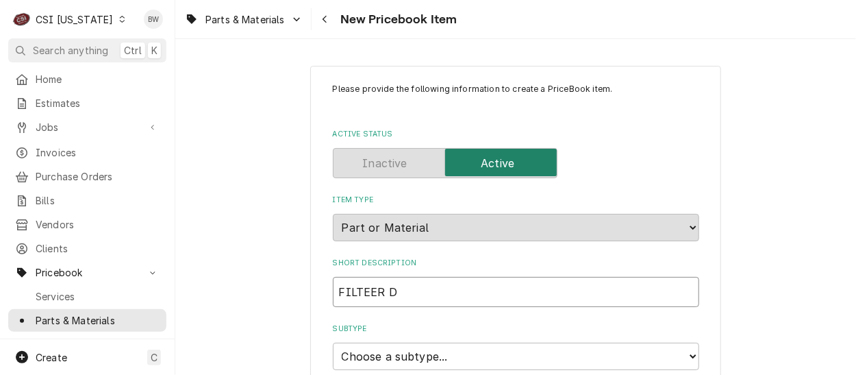
type textarea "x"
type input "FILTEER DR"
type textarea "x"
type input "FILTEER DRI"
type textarea "x"
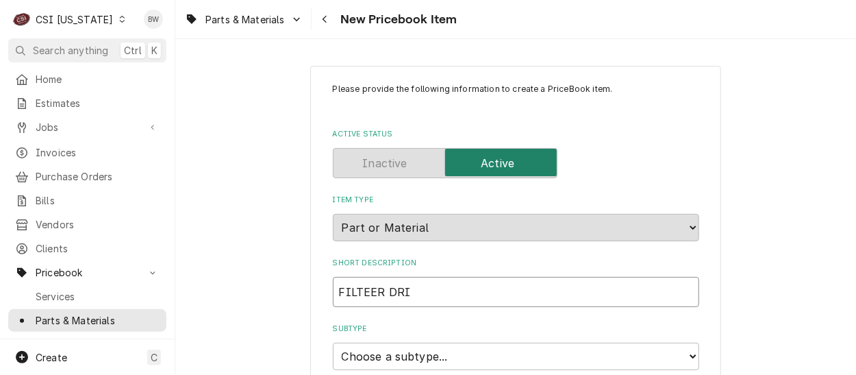
type input "FILTEER DRIE"
type textarea "x"
type input "FILTEER DRIER"
type textarea "x"
type input "FILTEER DRIER"
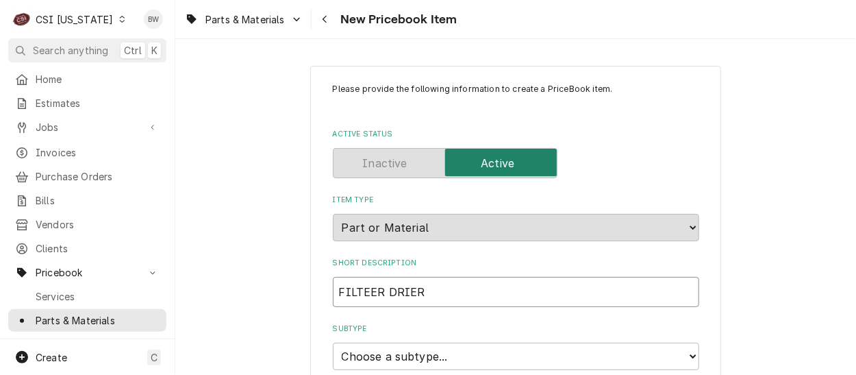
type textarea "x"
type input "FILTEER DRIER W"
type textarea "x"
type input "FILTEER DRIER W/"
type textarea "x"
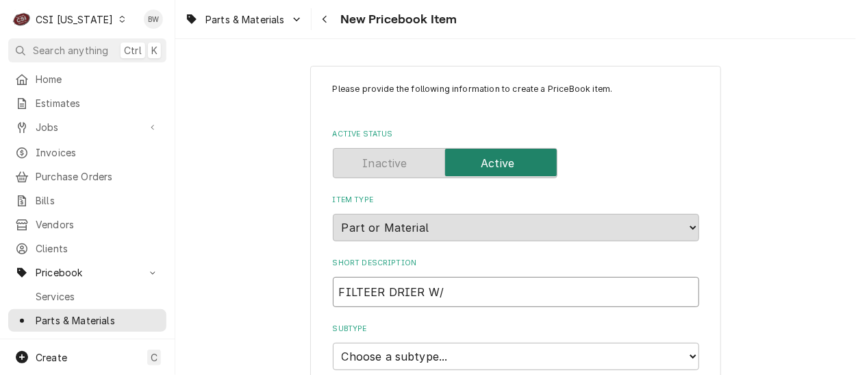
type input "FILTEER DRIER W/"
type textarea "x"
type input "FILTEER DRIER W/ C"
type textarea "x"
type input "FILTEER DRIER W/ CH"
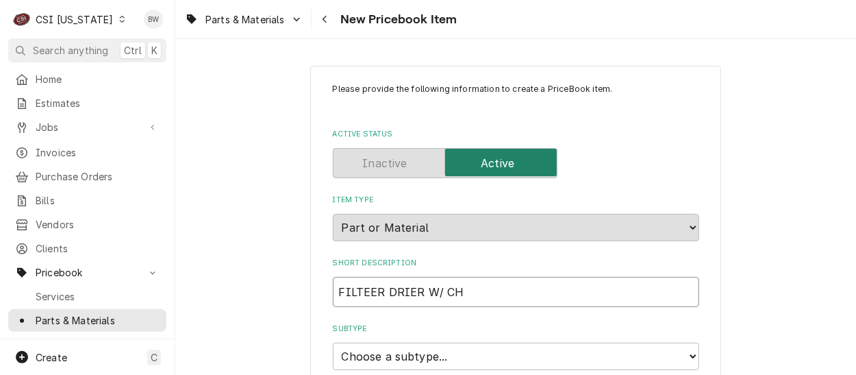
type textarea "x"
type input "FILTEER DRIER W/ CHA"
type textarea "x"
type input "FILTEER DRIER W/ CHAR"
type textarea "x"
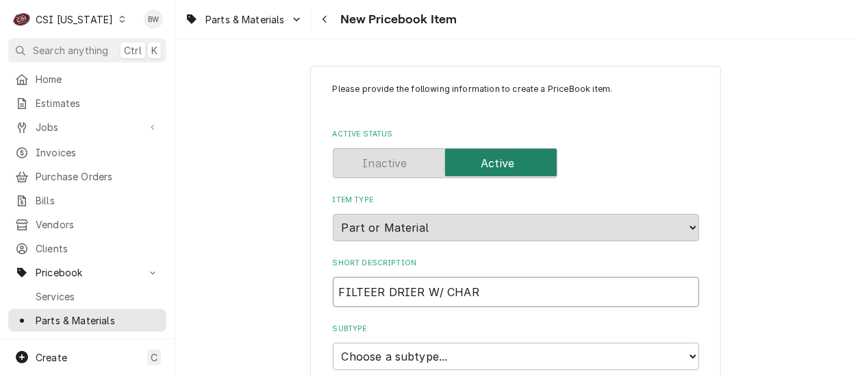
type input "FILTEER DRIER W/ CHARG"
type textarea "x"
type input "FILTEER DRIER W/ CHARGEE"
type textarea "x"
type input "FILTEER DRIER W/ CHARGEE"
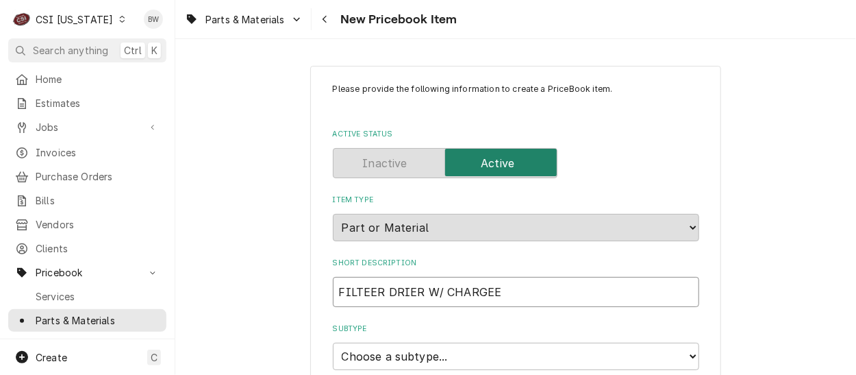
type textarea "x"
type input "FILTEER DRIER W/ CHARGEE P"
type textarea "x"
type input "FILTEER DRIER W/ CHARGEE PO"
type textarea "x"
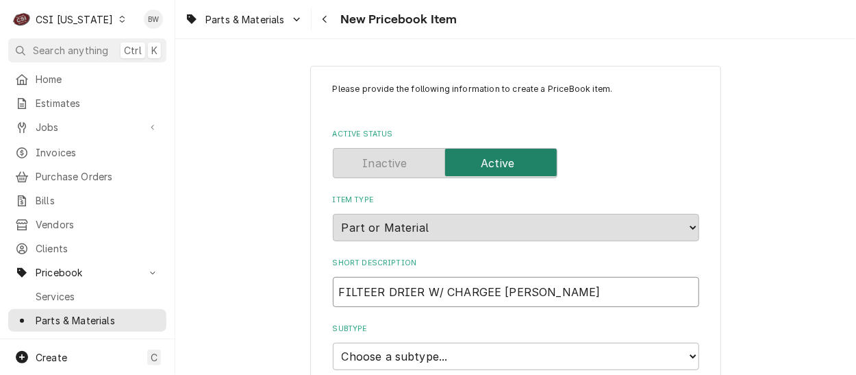
type input "FILTEER DRIER W/ CHARGEE POR"
type textarea "x"
type input "FILTEER DRIER W/ CHARGEE PORT"
click at [487, 297] on input "FILTEER DRIER W/ CHARGEE PORT" at bounding box center [516, 292] width 366 height 30
type textarea "x"
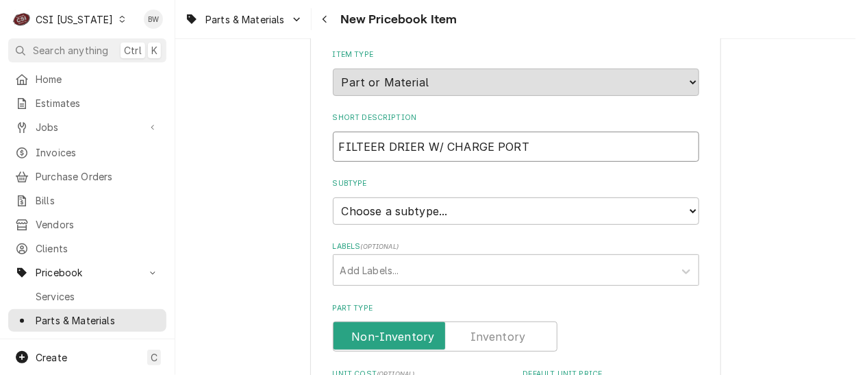
scroll to position [137, 0]
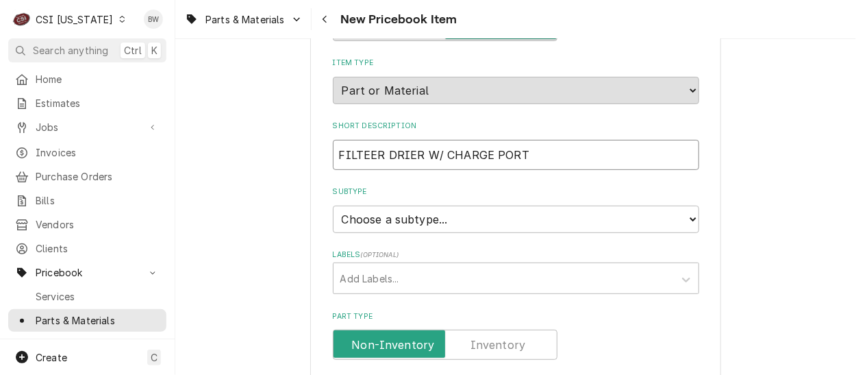
type input "FILTEER DRIER W/ CHARGE PORT"
click at [393, 225] on select "Choose a subtype... [#2-DUAL] AFTERHRS-WH-CHG-2 [#2-DUAL] BEV-EQUIP [#2-DUAL] B…" at bounding box center [516, 218] width 366 height 27
select select "87"
click at [333, 205] on select "Choose a subtype... [#2-DUAL] AFTERHRS-WH-CHG-2 [#2-DUAL] BEV-EQUIP [#2-DUAL] B…" at bounding box center [516, 218] width 366 height 27
type textarea "x"
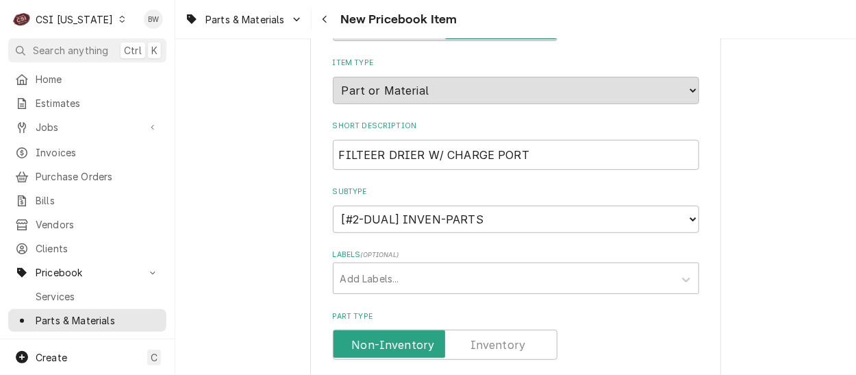
click at [493, 343] on label "Part Type" at bounding box center [445, 344] width 225 height 30
click at [493, 343] on input "Part Type" at bounding box center [445, 344] width 212 height 30
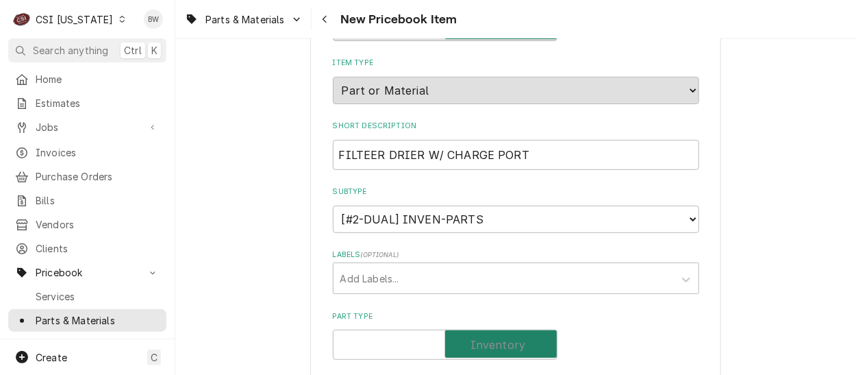
checkbox input "true"
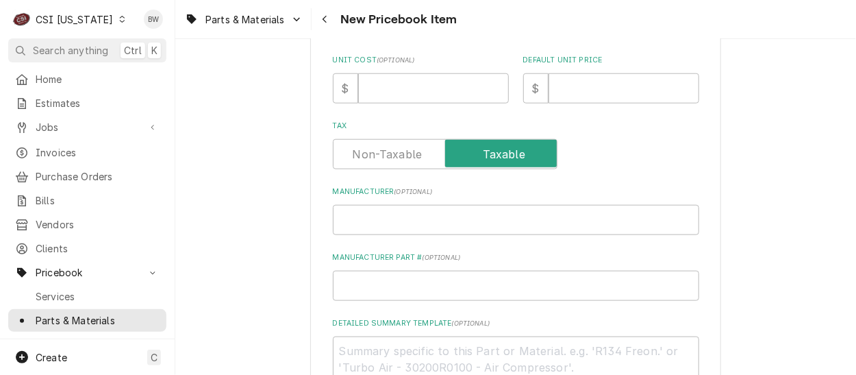
scroll to position [479, 0]
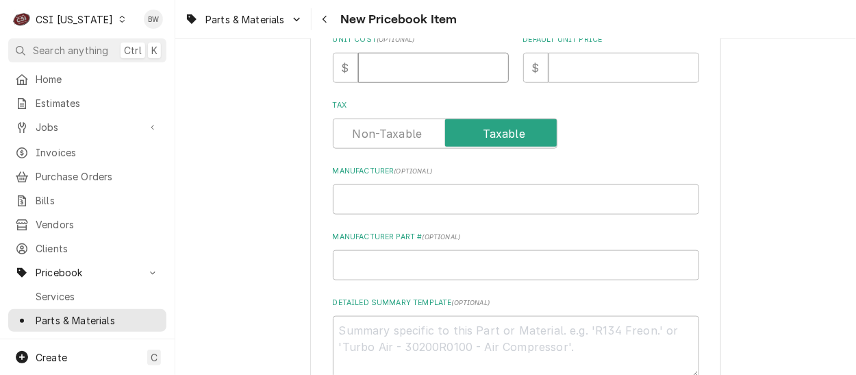
click at [377, 62] on input "Unit Cost ( optional )" at bounding box center [433, 68] width 151 height 30
type textarea "x"
type input "6"
type textarea "x"
type input "62"
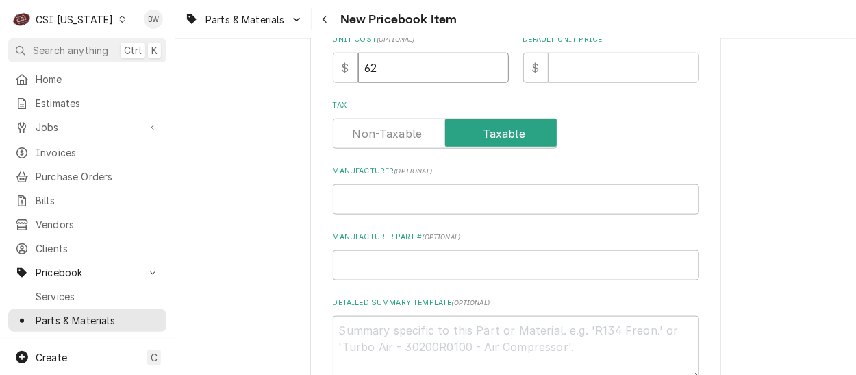
type textarea "x"
type input "62.2"
type textarea "x"
type input "62.23"
click at [552, 62] on input "Default Unit Price" at bounding box center [623, 68] width 151 height 30
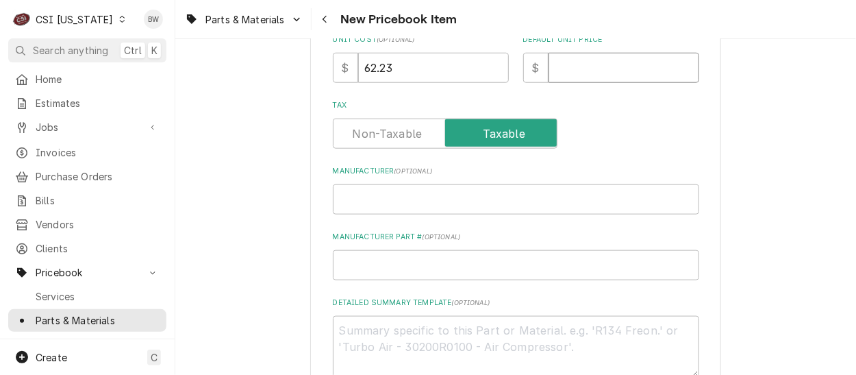
type textarea "x"
type input "1"
type textarea "x"
type input "124"
type textarea "x"
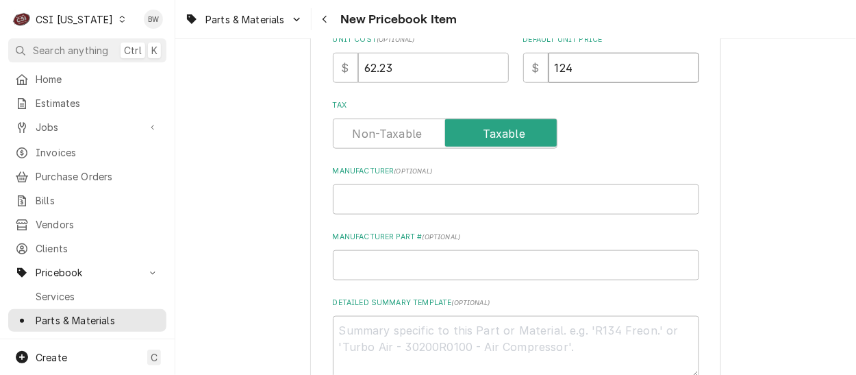
type input "124.4"
type textarea "x"
type input "124.46"
click at [370, 260] on input "Manufacturer Part # ( optional )" at bounding box center [516, 265] width 366 height 30
type textarea "x"
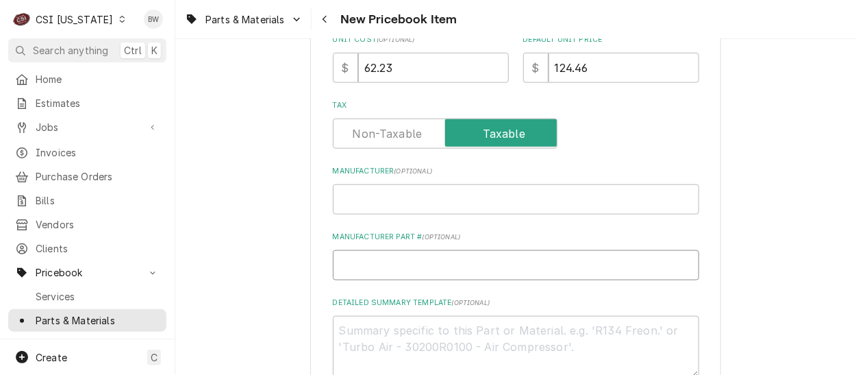
type input "3"
type textarea "x"
type input "3C"
type textarea "x"
type input "3C0"
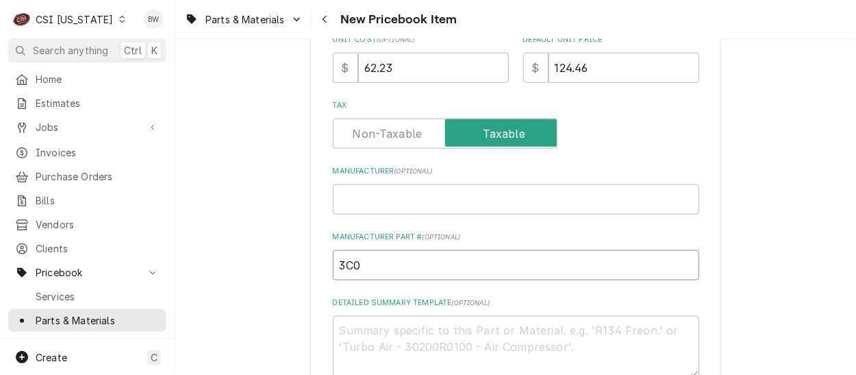
type textarea "x"
type input "3C00"
type textarea "x"
type input "3C000"
type textarea "x"
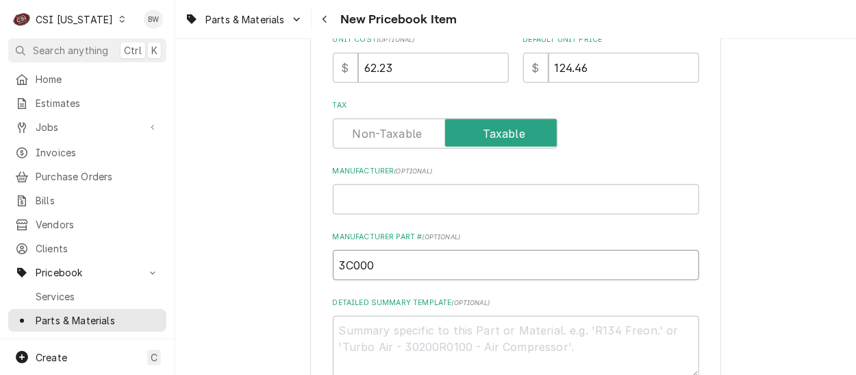
type input "3C0000"
type textarea "x"
type input "3C00001"
type textarea "x"
type input "3C000015"
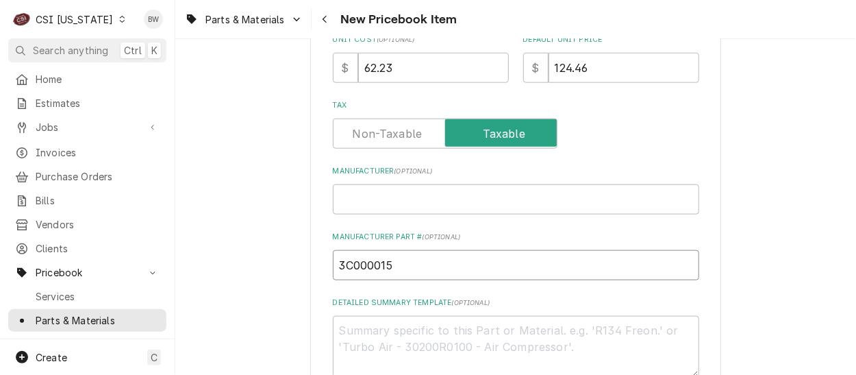
type textarea "x"
type input "3C0000153"
type textarea "x"
type input "3C00001536"
type textarea "x"
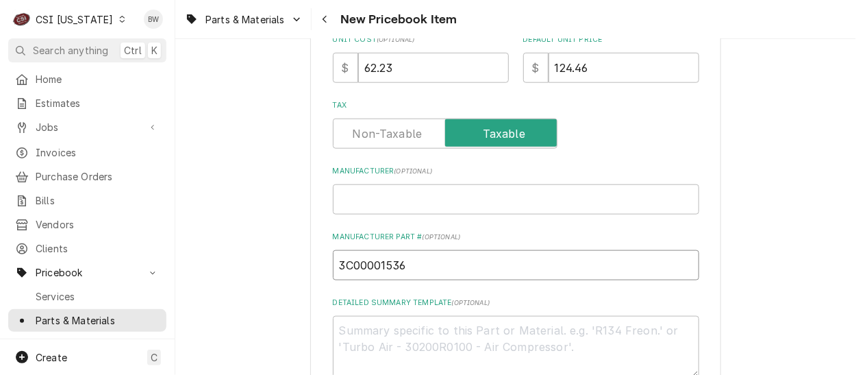
type input "3C000015362"
type textarea "x"
type input "3C00001536"
type textarea "x"
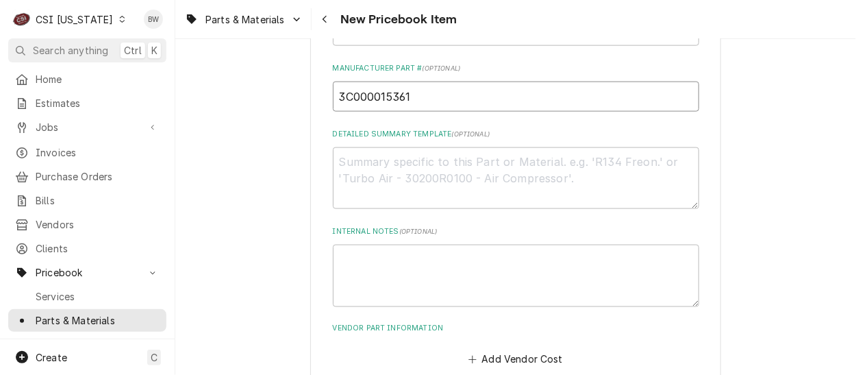
scroll to position [685, 0]
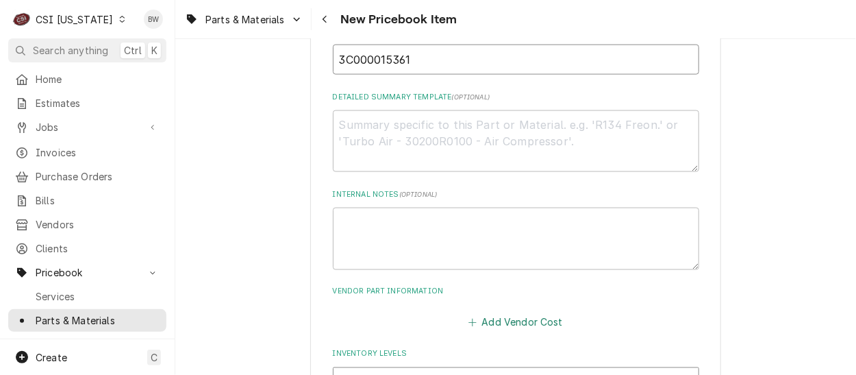
type input "3C000015361"
click at [486, 316] on button "Add Vendor Cost" at bounding box center [515, 321] width 99 height 19
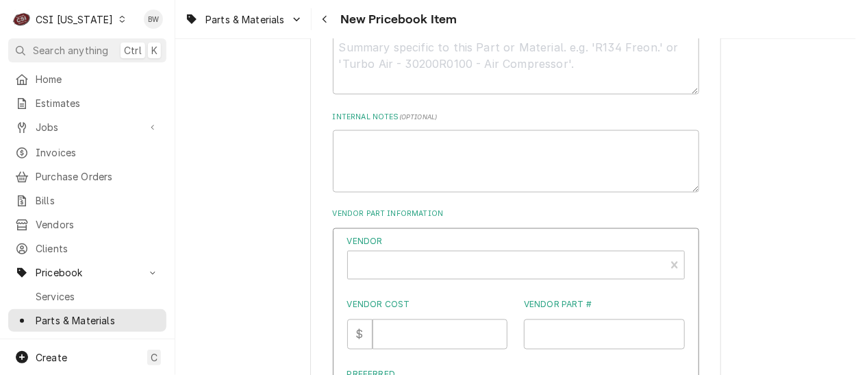
scroll to position [822, 0]
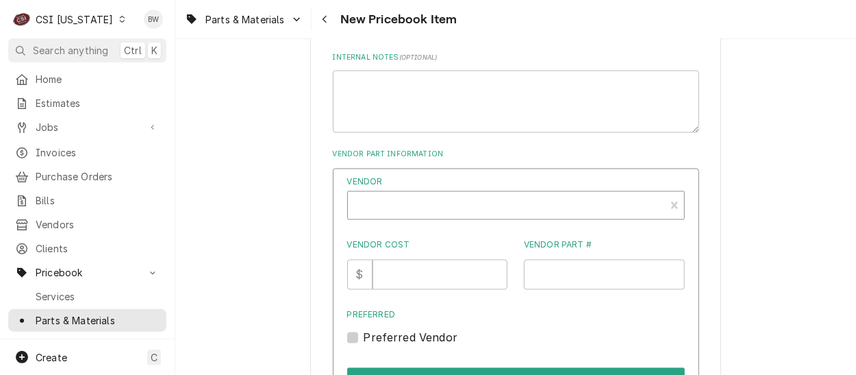
click at [375, 201] on div "Vendor" at bounding box center [506, 210] width 303 height 33
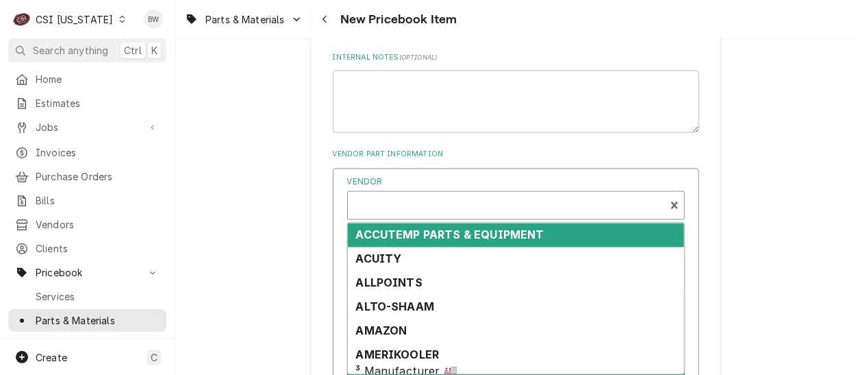
type textarea "x"
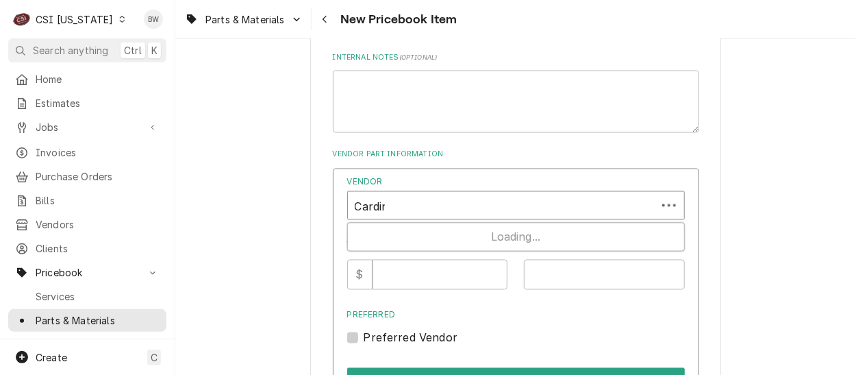
type input "Cardina"
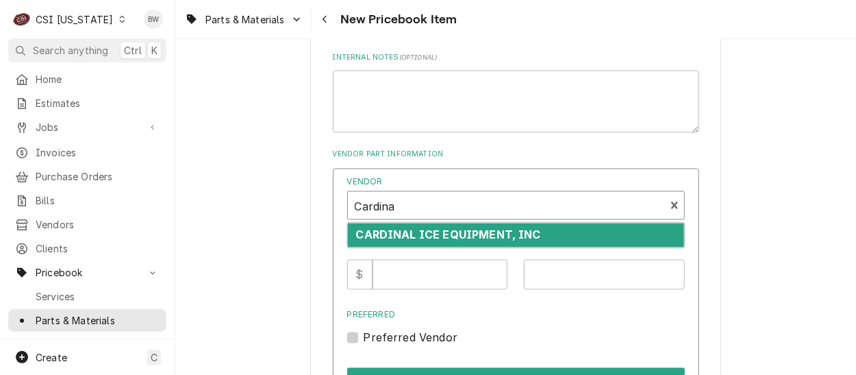
click at [394, 228] on strong "CARDINAL ICE EQUIPMENT, INC" at bounding box center [448, 235] width 185 height 14
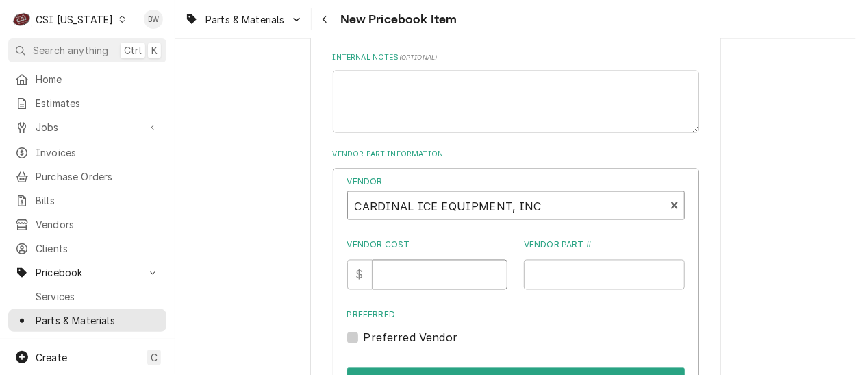
click at [405, 270] on input "Vendor Cost" at bounding box center [439, 275] width 135 height 30
type input "62.23"
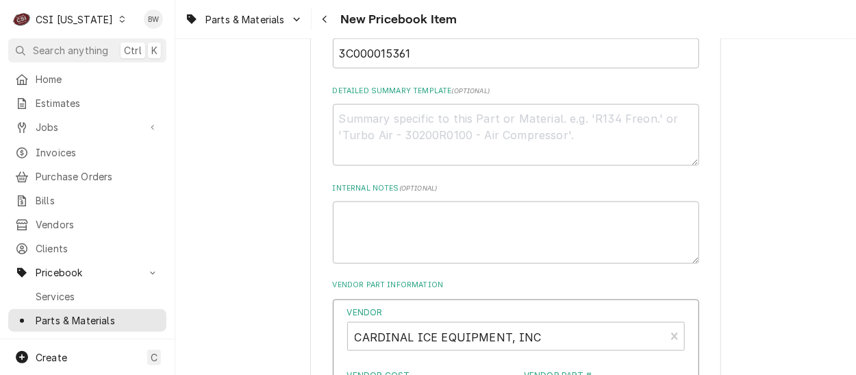
scroll to position [616, 0]
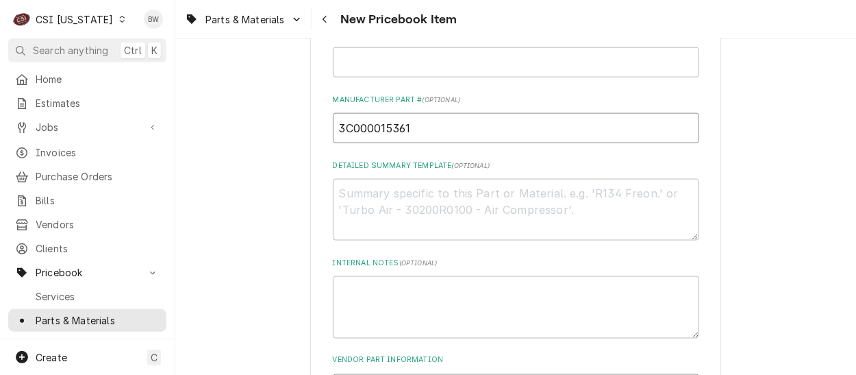
drag, startPoint x: 422, startPoint y: 129, endPoint x: 307, endPoint y: 127, distance: 115.0
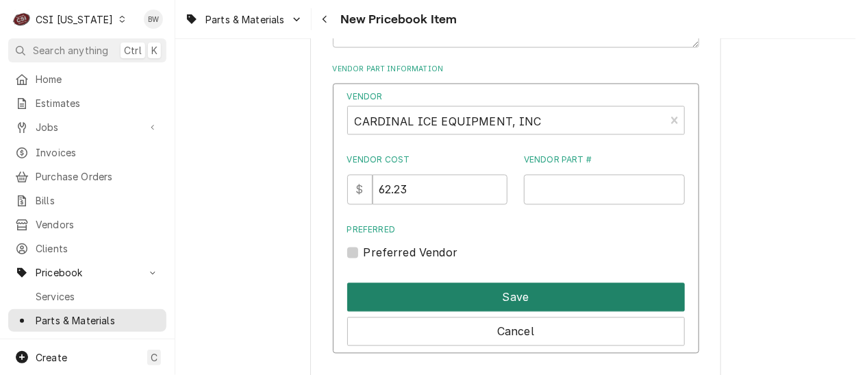
scroll to position [959, 0]
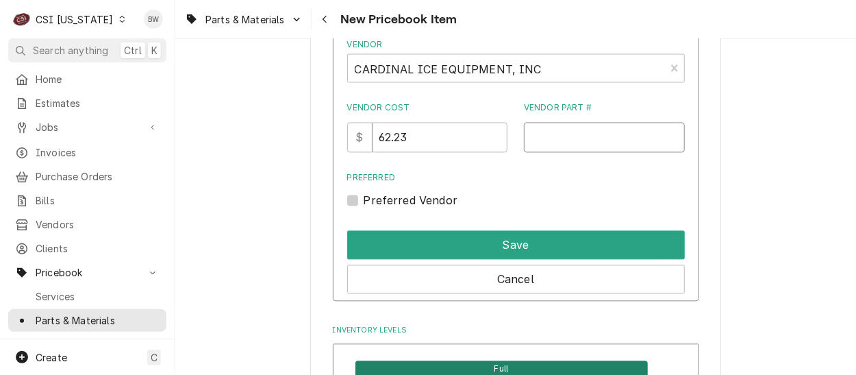
click at [535, 136] on input "Vendor Part #" at bounding box center [604, 138] width 161 height 30
paste input "3C000015361"
type input "3C000015361"
click at [407, 203] on label "Preferred Vendor" at bounding box center [411, 200] width 94 height 16
click at [407, 203] on input "Preferred" at bounding box center [533, 207] width 338 height 30
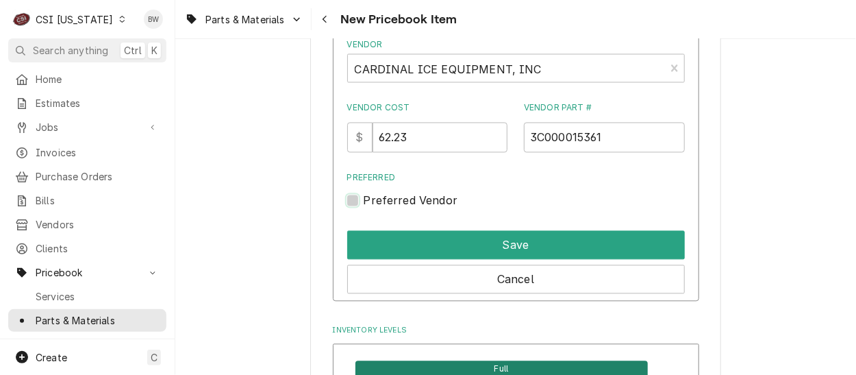
checkbox input "true"
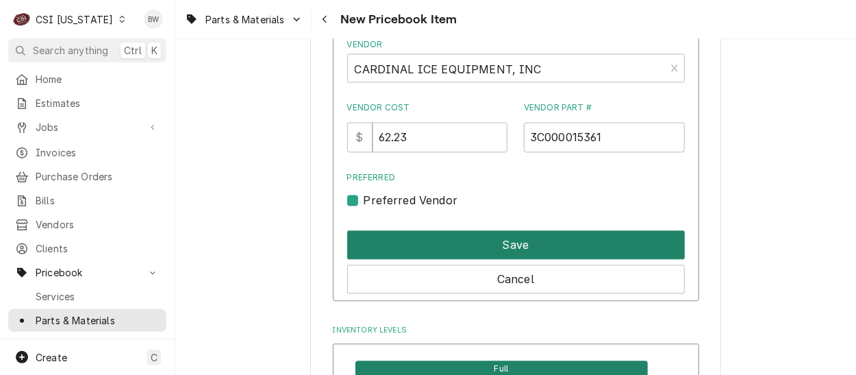
click at [485, 248] on button "Save" at bounding box center [516, 245] width 338 height 29
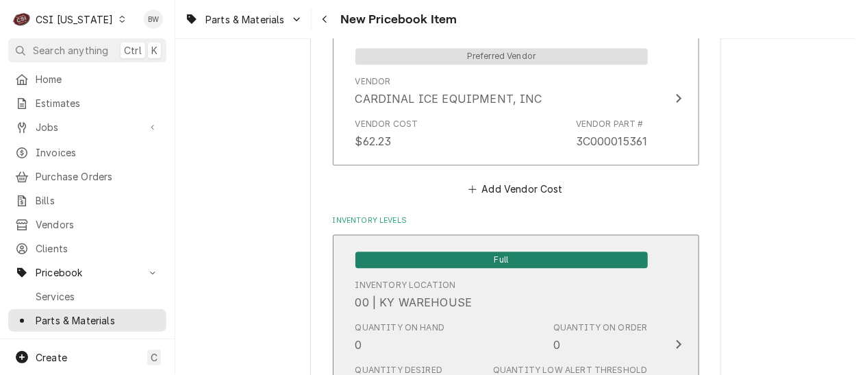
scroll to position [3848, 0]
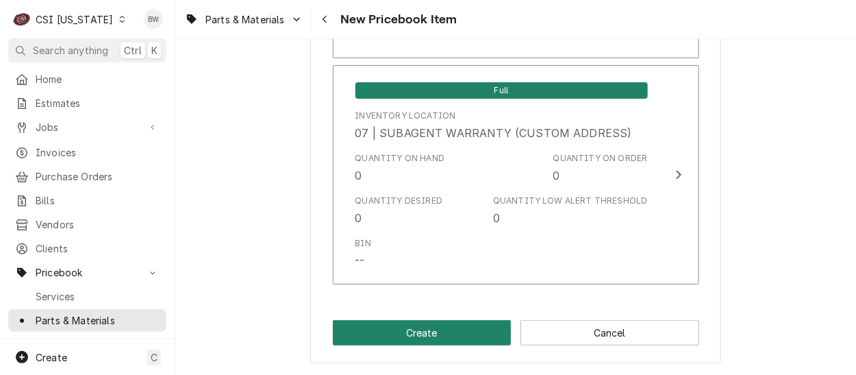
click at [409, 323] on button "Create" at bounding box center [422, 332] width 179 height 25
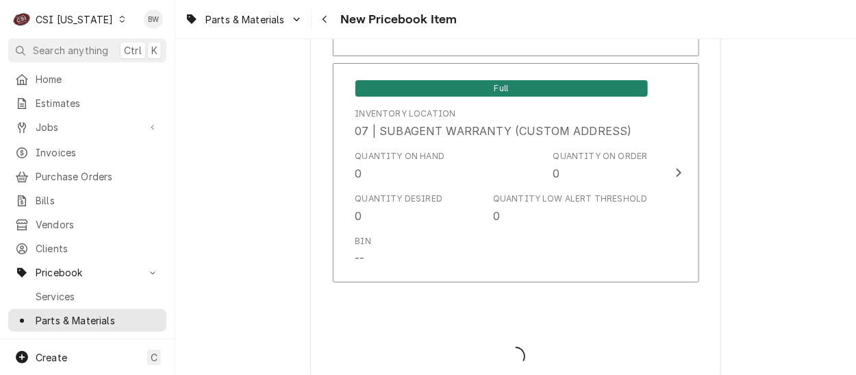
type textarea "x"
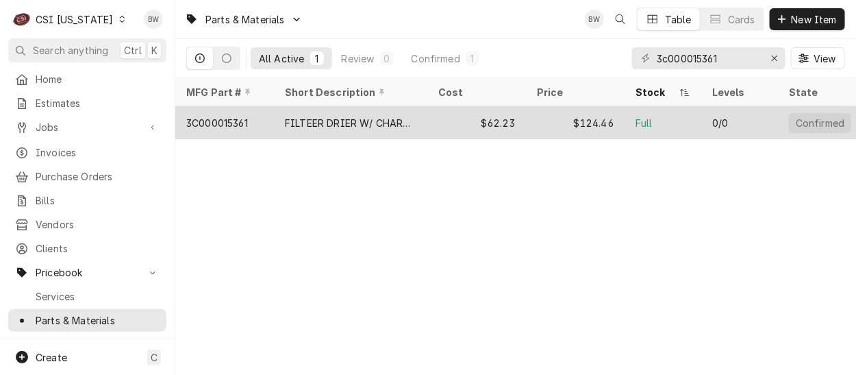
click at [237, 123] on div "3C000015361" at bounding box center [217, 123] width 62 height 14
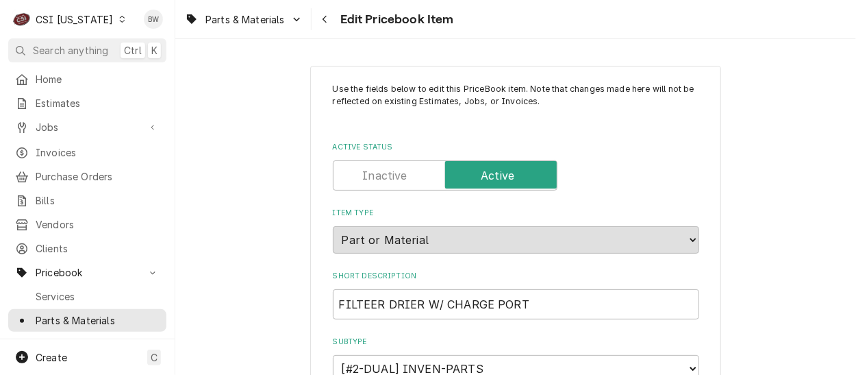
scroll to position [68, 0]
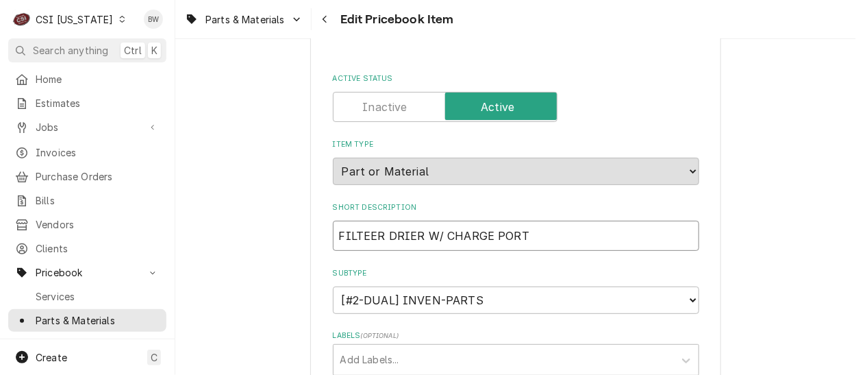
click at [369, 233] on input "FILTEER DRIER W/ CHARGE PORT" at bounding box center [516, 235] width 366 height 30
type textarea "x"
type input "FILTER DRIER W/ CHARGE PORT"
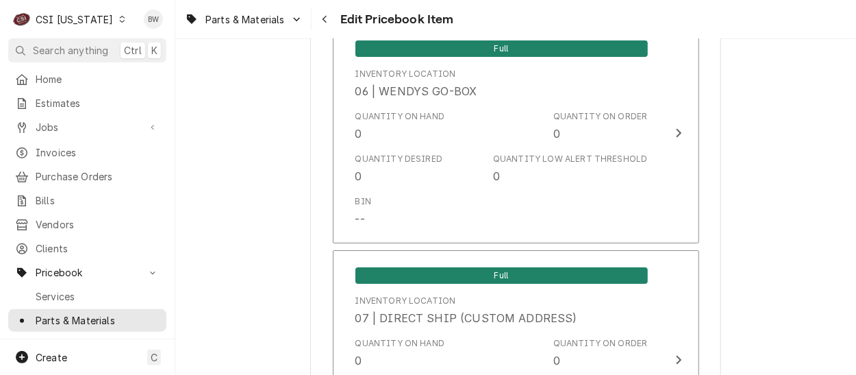
scroll to position [4153, 0]
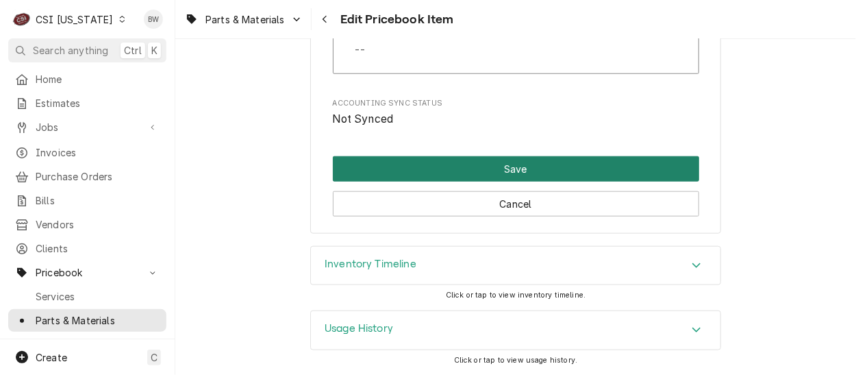
click at [491, 171] on button "Save" at bounding box center [516, 168] width 366 height 25
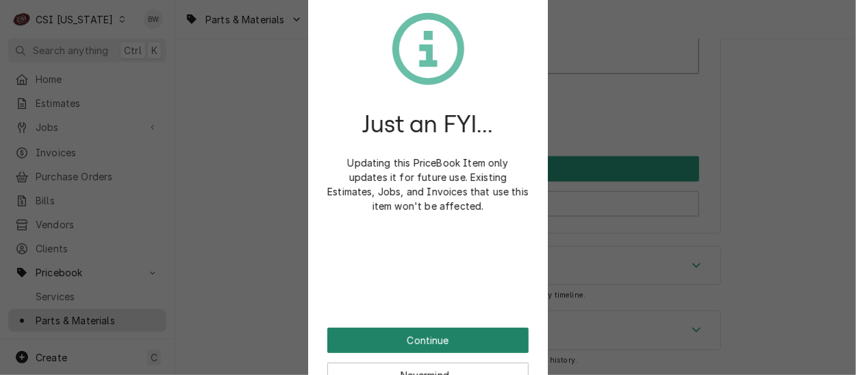
click at [435, 333] on button "Continue" at bounding box center [427, 339] width 201 height 25
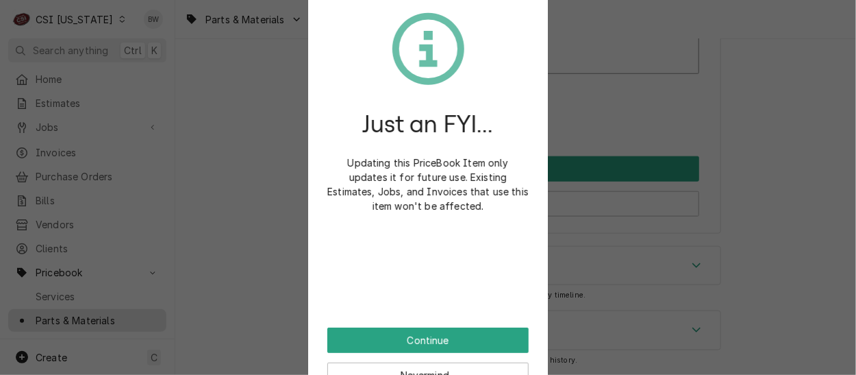
scroll to position [4145, 0]
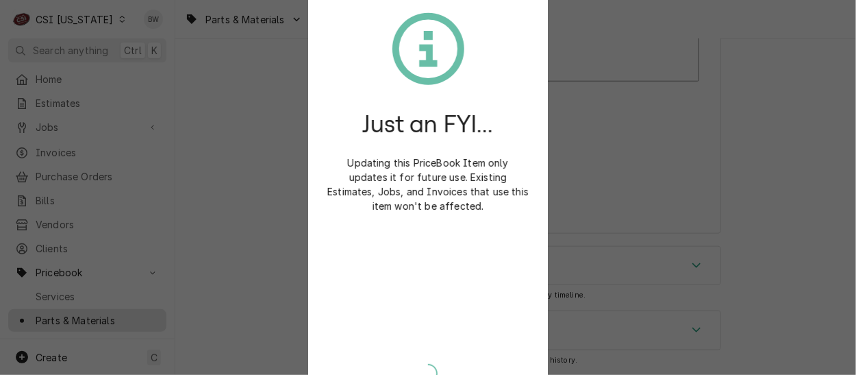
type textarea "x"
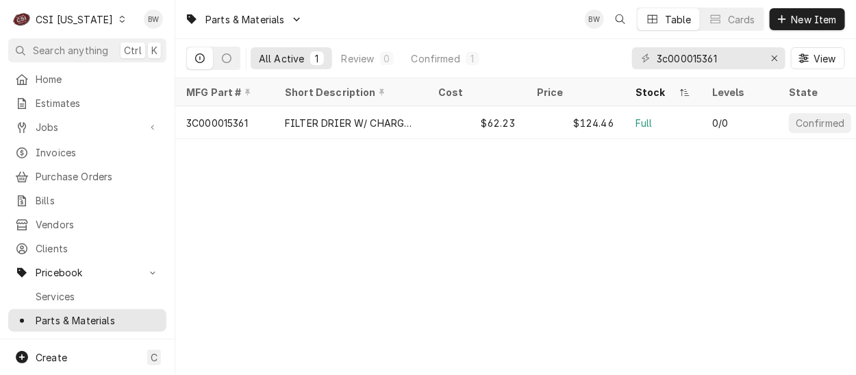
click at [119, 20] on icon "Dynamic Content Wrapper" at bounding box center [122, 19] width 6 height 7
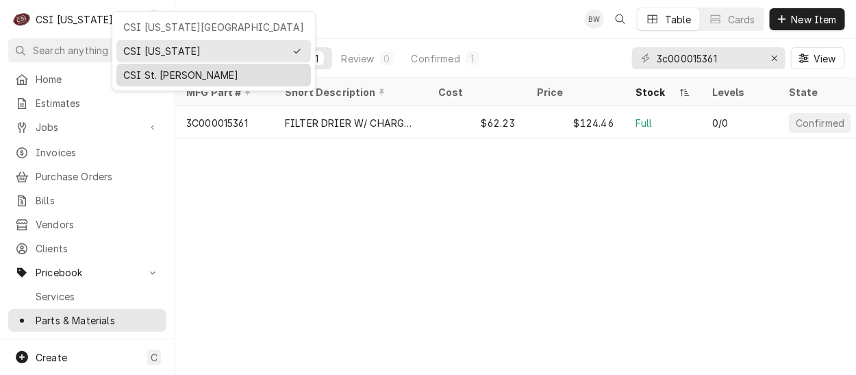
click at [126, 73] on div "CSI St. [PERSON_NAME]" at bounding box center [213, 75] width 181 height 14
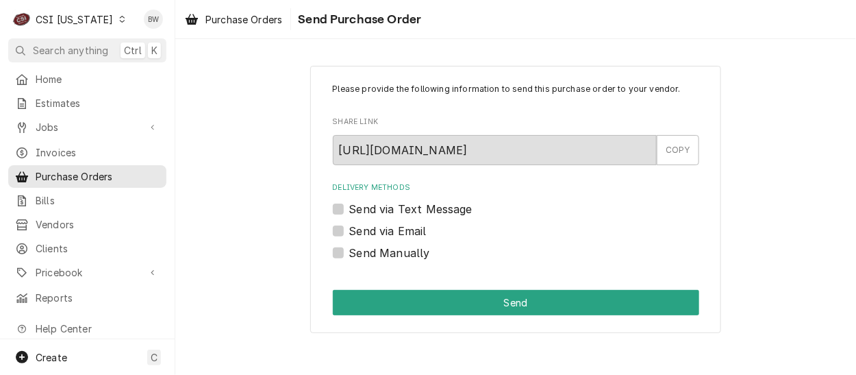
click at [355, 255] on label "Send Manually" at bounding box center [389, 252] width 81 height 16
click at [355, 255] on input "Send Manually" at bounding box center [532, 259] width 366 height 30
checkbox input "true"
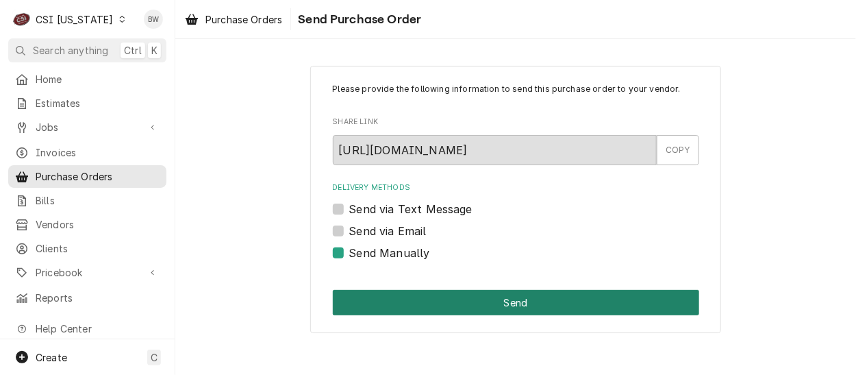
click at [474, 299] on button "Send" at bounding box center [516, 302] width 366 height 25
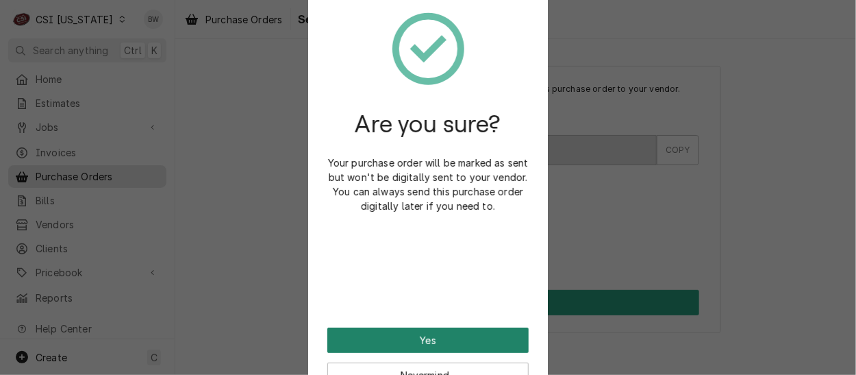
click at [427, 331] on button "Yes" at bounding box center [427, 339] width 201 height 25
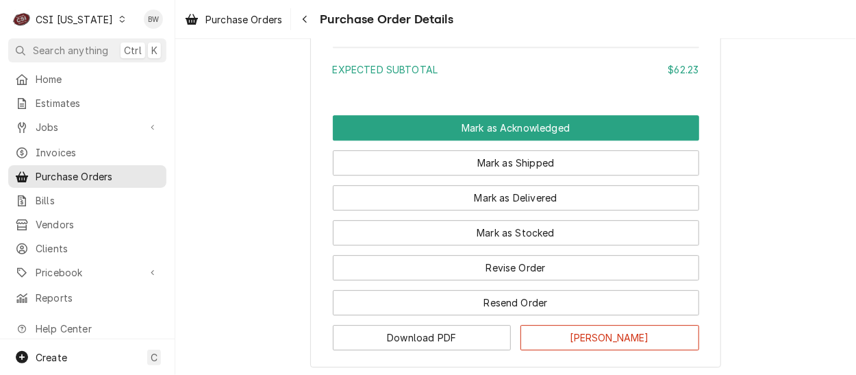
scroll to position [1369, 0]
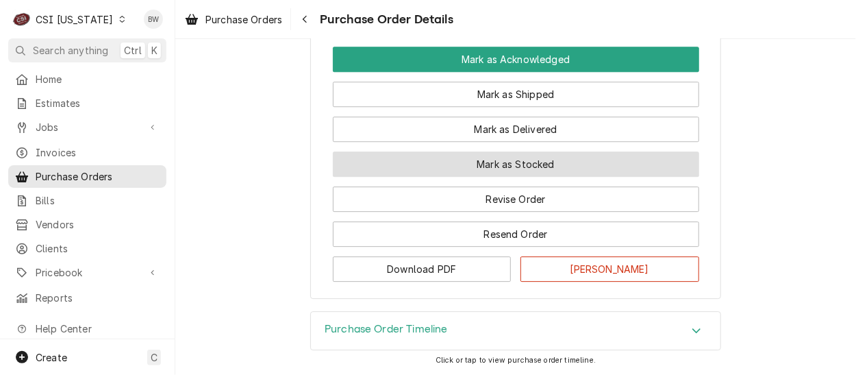
click at [435, 177] on button "Mark as Stocked" at bounding box center [516, 163] width 366 height 25
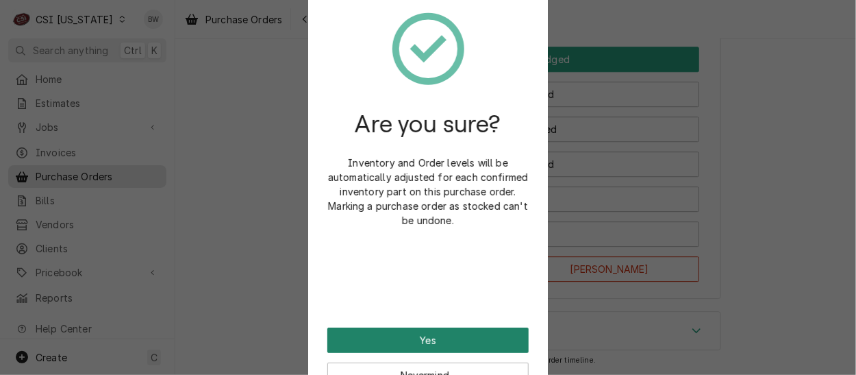
click at [397, 342] on button "Yes" at bounding box center [427, 339] width 201 height 25
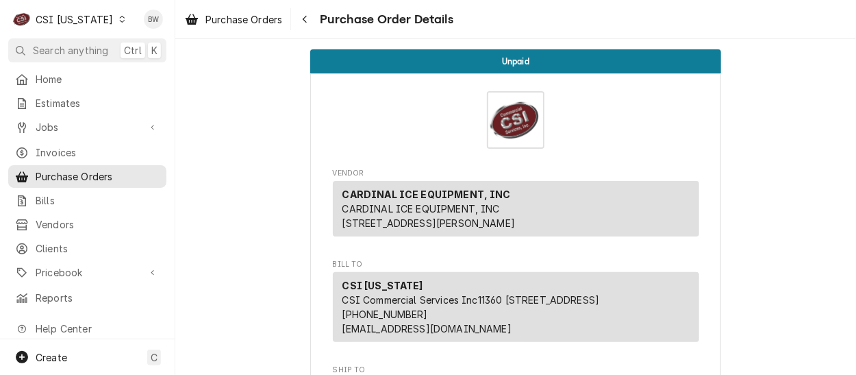
click at [113, 21] on div "C CSI [US_STATE]" at bounding box center [69, 18] width 123 height 27
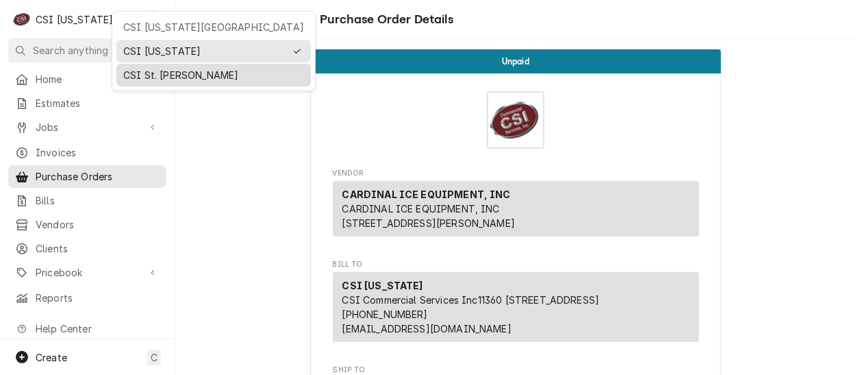
click at [151, 71] on div "CSI St. [PERSON_NAME]" at bounding box center [213, 75] width 181 height 14
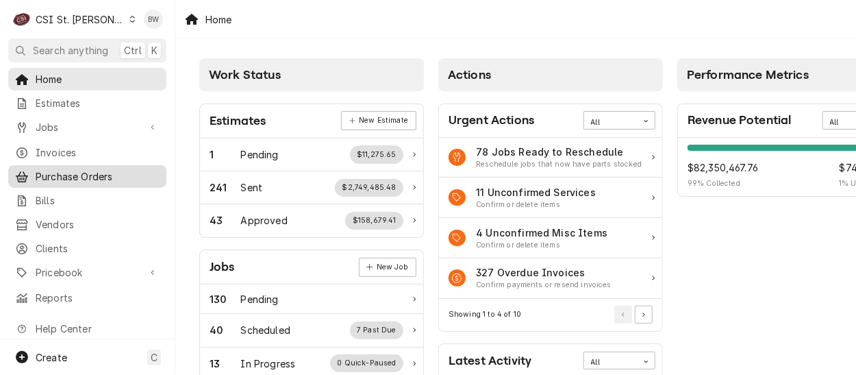
click at [46, 169] on span "Purchase Orders" at bounding box center [98, 176] width 124 height 14
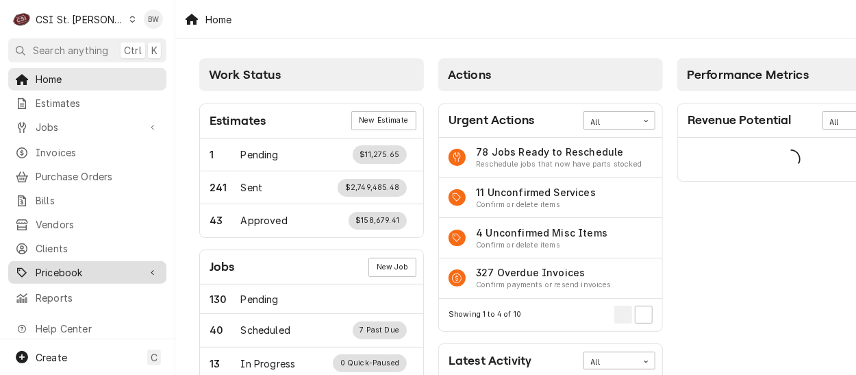
click at [71, 265] on span "Pricebook" at bounding box center [87, 272] width 103 height 14
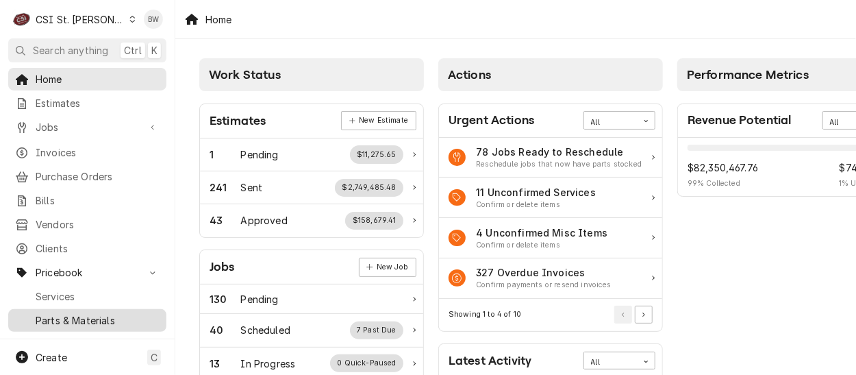
click at [69, 313] on span "Parts & Materials" at bounding box center [98, 320] width 124 height 14
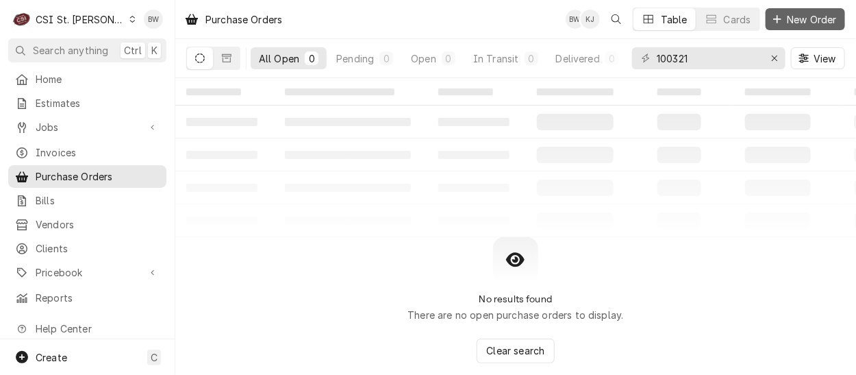
click at [778, 16] on icon "Dynamic Content Wrapper" at bounding box center [777, 19] width 8 height 10
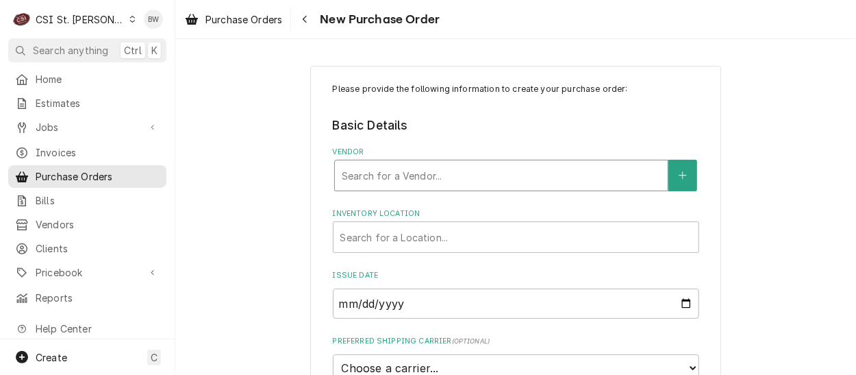
click at [365, 174] on div "Vendor" at bounding box center [501, 175] width 319 height 25
type input "home"
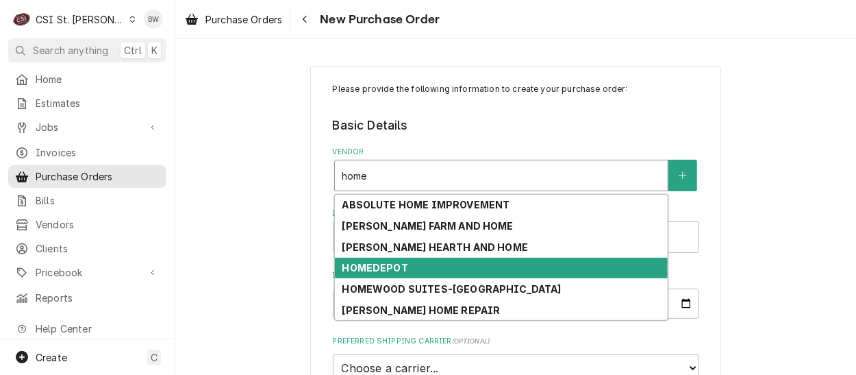
click at [377, 266] on strong "HOMEDEPOT" at bounding box center [375, 268] width 66 height 12
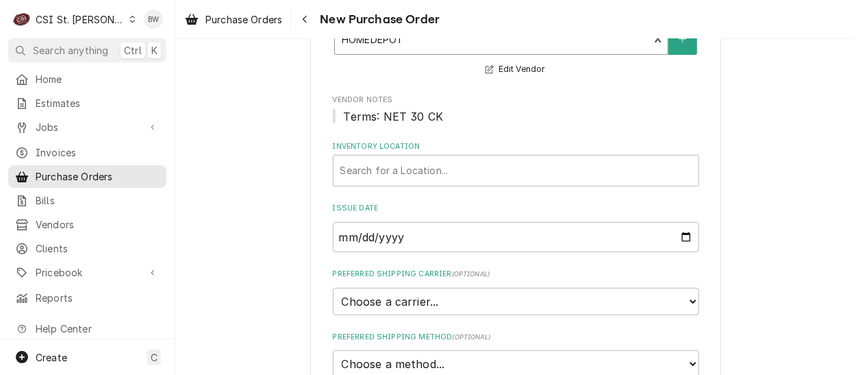
scroll to position [137, 0]
click at [369, 173] on div "Inventory Location" at bounding box center [515, 169] width 351 height 25
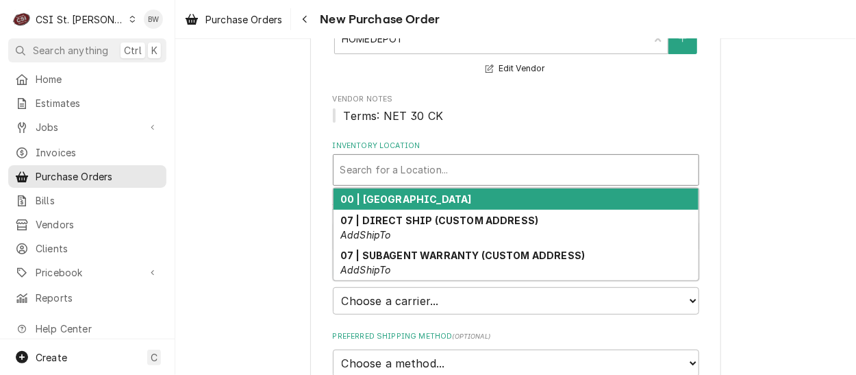
click at [384, 197] on strong "00 | [GEOGRAPHIC_DATA]" at bounding box center [405, 199] width 131 height 12
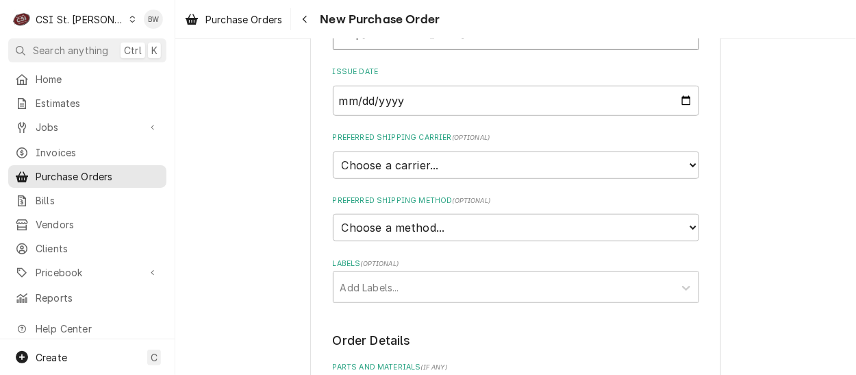
scroll to position [274, 0]
click at [362, 283] on div "Labels" at bounding box center [503, 285] width 327 height 25
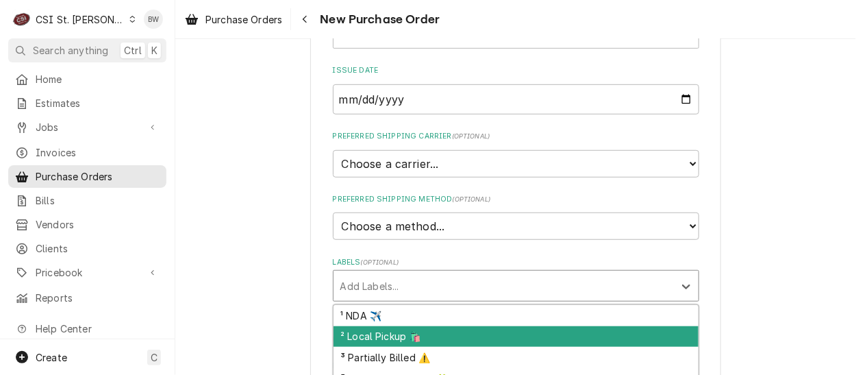
click at [362, 337] on div "² Local Pickup 🛍️" at bounding box center [515, 336] width 365 height 21
type textarea "x"
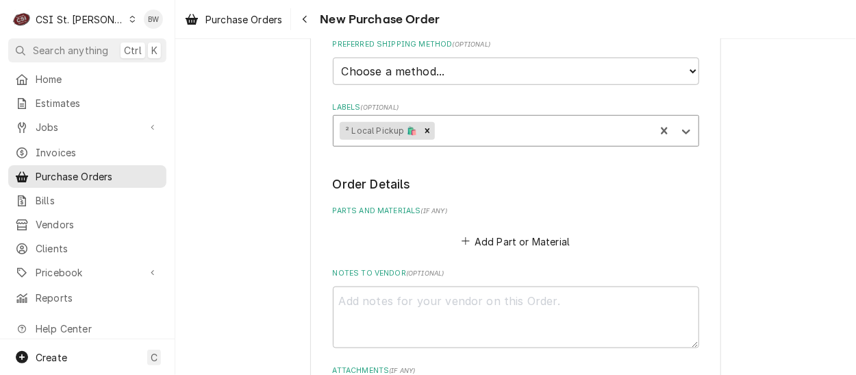
scroll to position [548, 0]
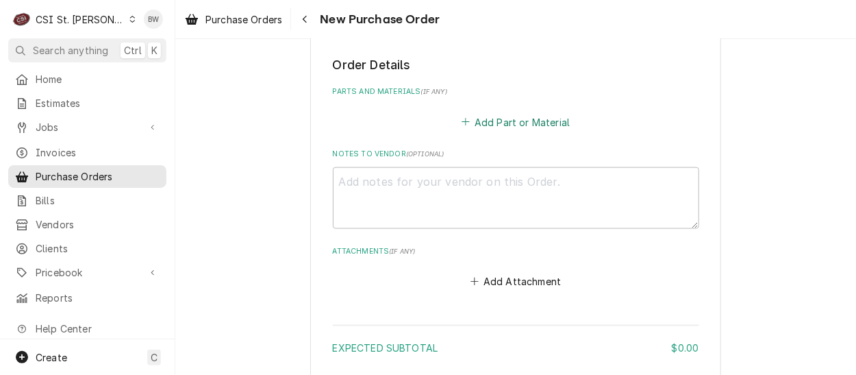
click at [475, 124] on button "Add Part or Material" at bounding box center [515, 121] width 113 height 19
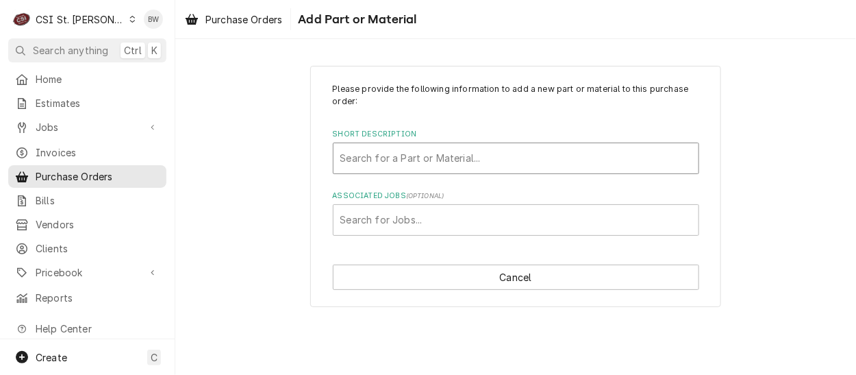
click at [362, 158] on div "Short Description" at bounding box center [515, 158] width 351 height 25
type input "misc project"
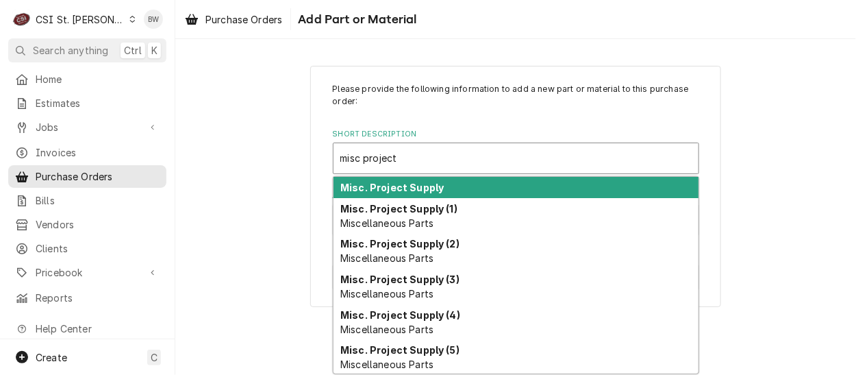
click at [370, 187] on strong "Misc. Project Supply" at bounding box center [391, 187] width 103 height 12
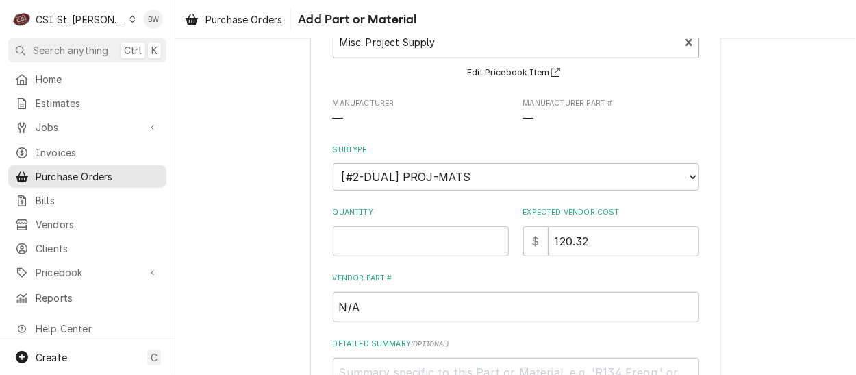
scroll to position [137, 0]
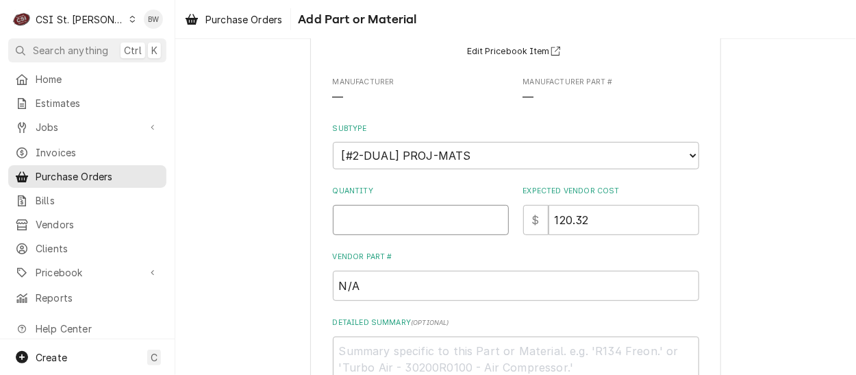
click at [368, 218] on input "Quantity" at bounding box center [421, 220] width 176 height 30
type textarea "x"
type input "1"
type textarea "x"
type input "0"
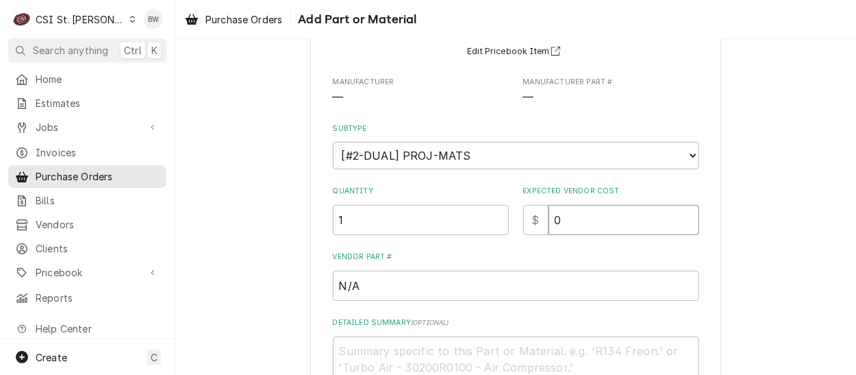
type textarea "x"
type input "00"
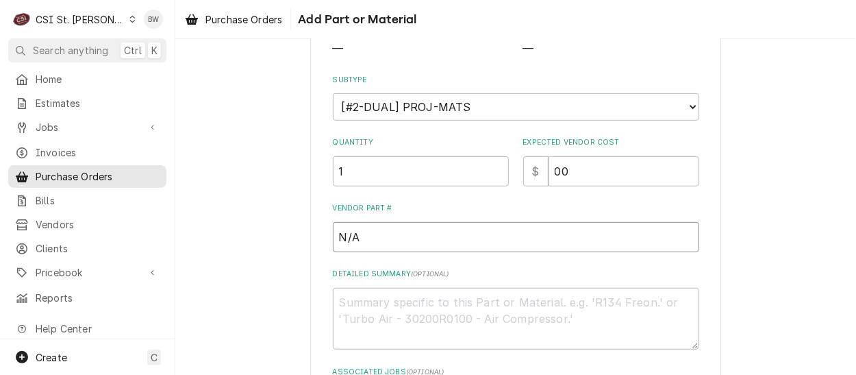
scroll to position [205, 0]
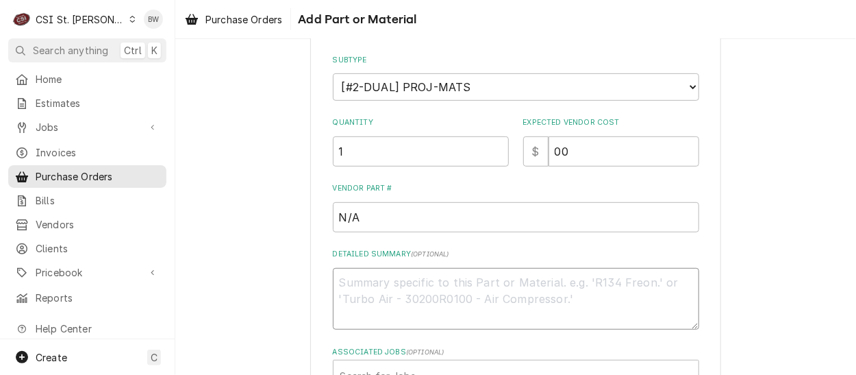
click at [375, 283] on textarea "Detailed Summary ( optional )" at bounding box center [516, 299] width 366 height 62
type textarea "x"
type textarea "M"
type textarea "x"
type textarea "Ma"
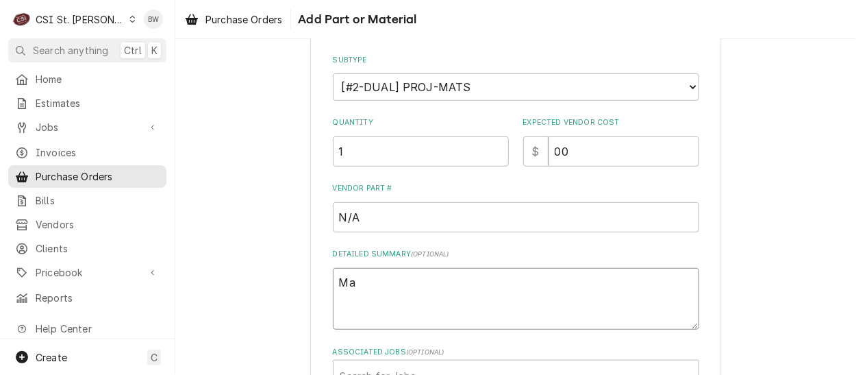
type textarea "x"
type textarea "Mat"
type textarea "x"
type textarea "Matt"
type textarea "x"
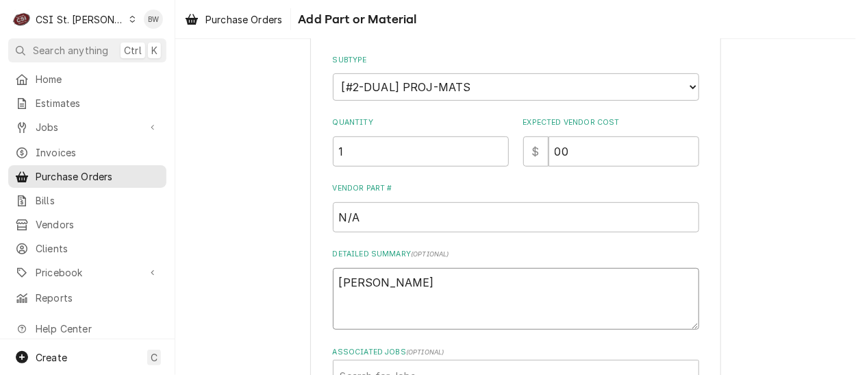
type textarea "Mat"
type textarea "x"
type textarea "Ma"
type textarea "x"
type textarea "M"
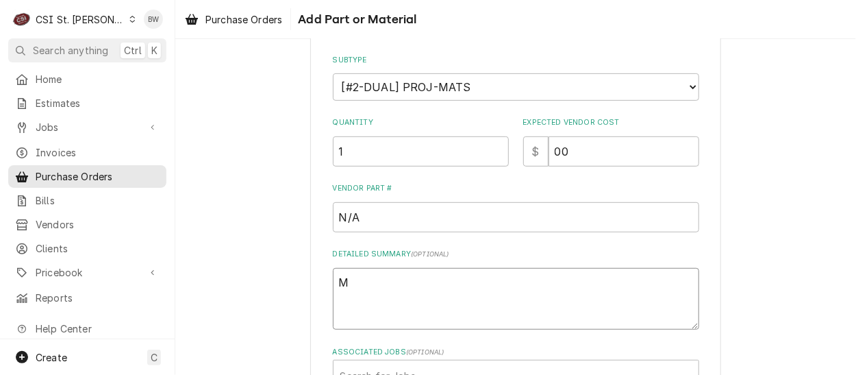
type textarea "x"
type textarea "Mi"
type textarea "x"
type textarea "Mik"
type textarea "x"
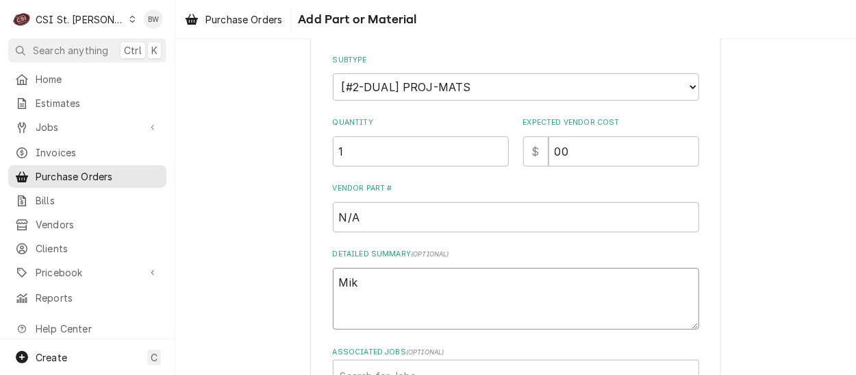
type textarea "Mike"
type textarea "x"
type textarea "Mike"
type textarea "x"
type textarea "Mike B"
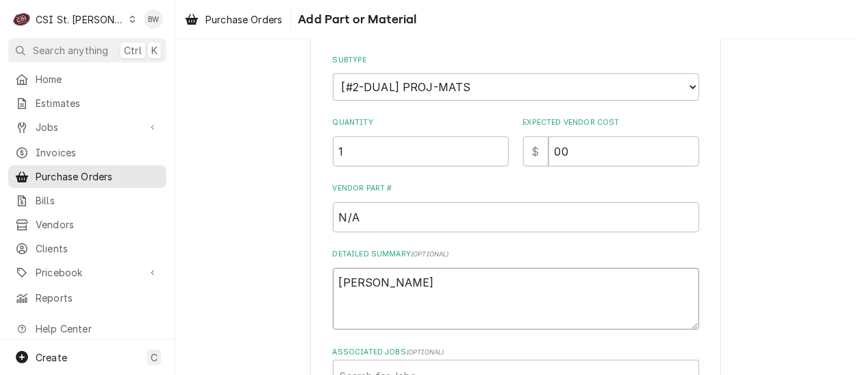
type textarea "x"
type textarea "Mike Ba"
type textarea "x"
type textarea "Mike Bar"
type textarea "x"
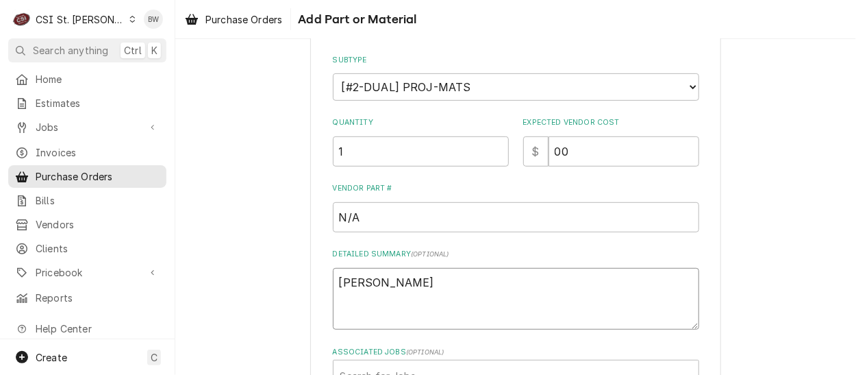
type textarea "Mike Barn"
type textarea "x"
type textarea "Mike Barne"
type textarea "x"
type textarea "Mike Barnet"
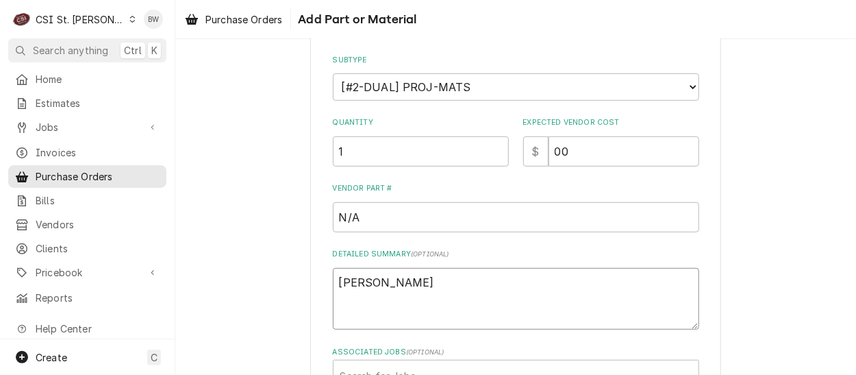
type textarea "x"
type textarea "Mike Barnett"
type textarea "x"
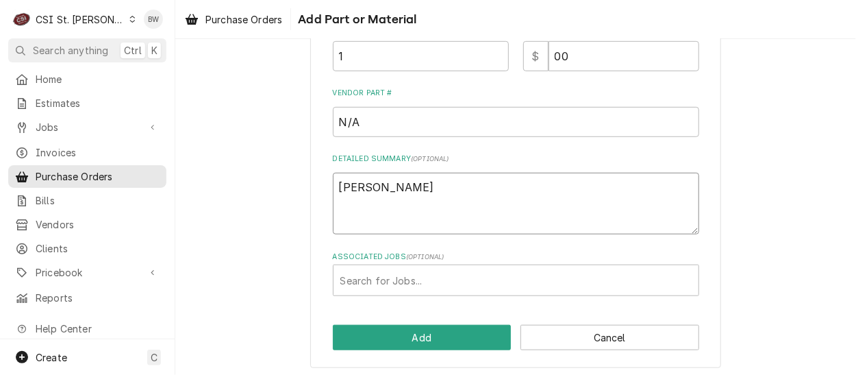
scroll to position [304, 0]
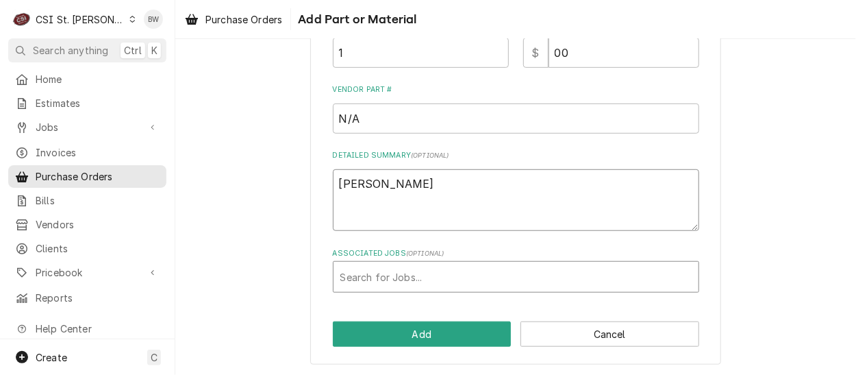
type textarea "Mike Barnett"
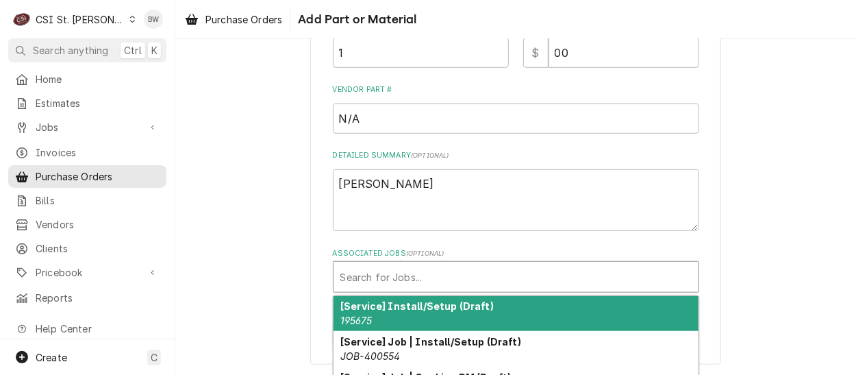
click at [353, 277] on div "Associated Jobs" at bounding box center [515, 276] width 351 height 25
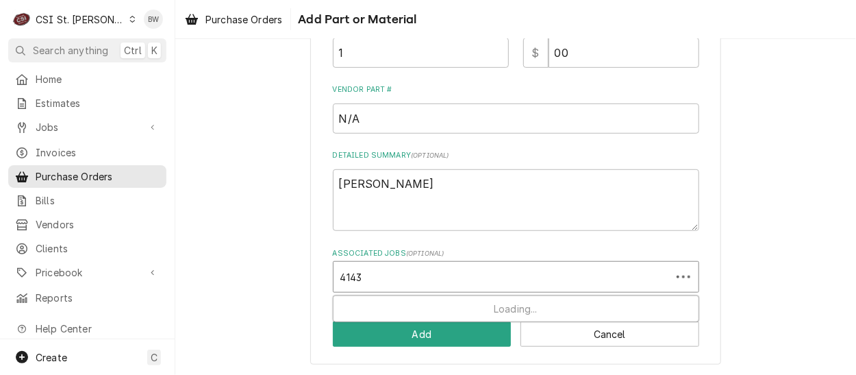
type input "41430"
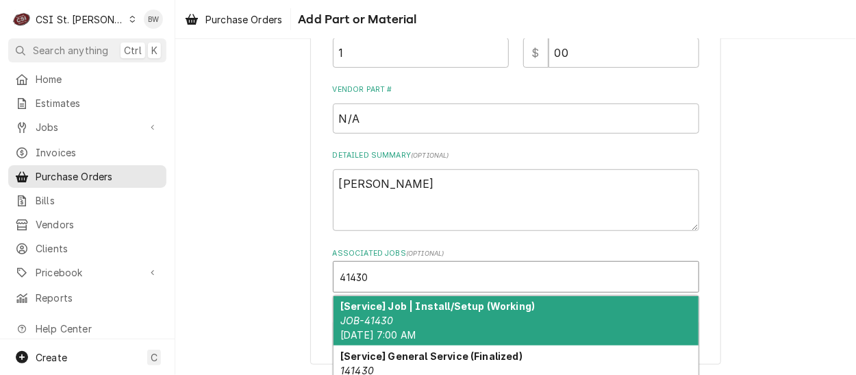
click at [411, 303] on strong "[Service] Job | Install/Setup (Working)" at bounding box center [437, 306] width 194 height 12
type textarea "x"
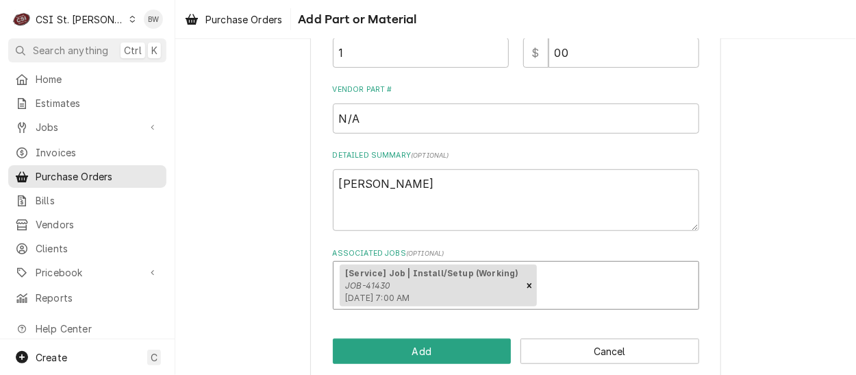
scroll to position [322, 0]
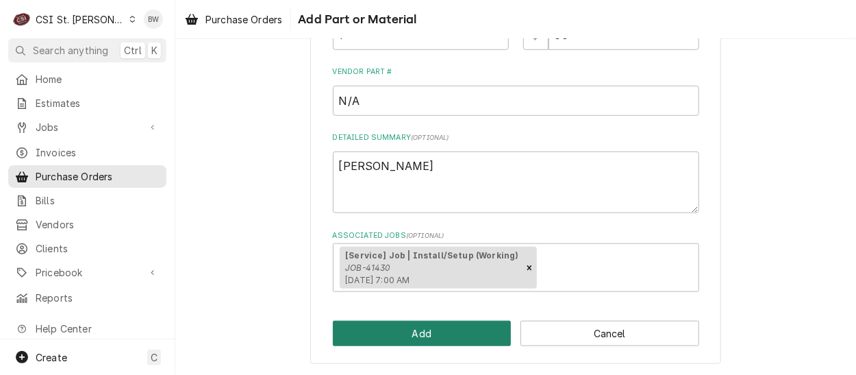
click at [408, 330] on button "Add" at bounding box center [422, 332] width 179 height 25
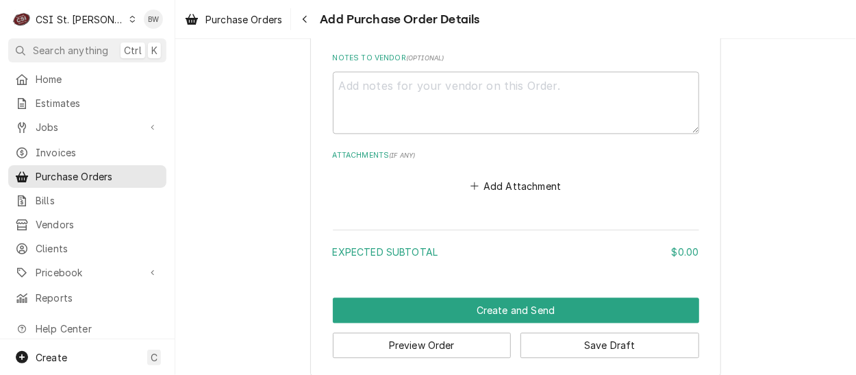
scroll to position [975, 0]
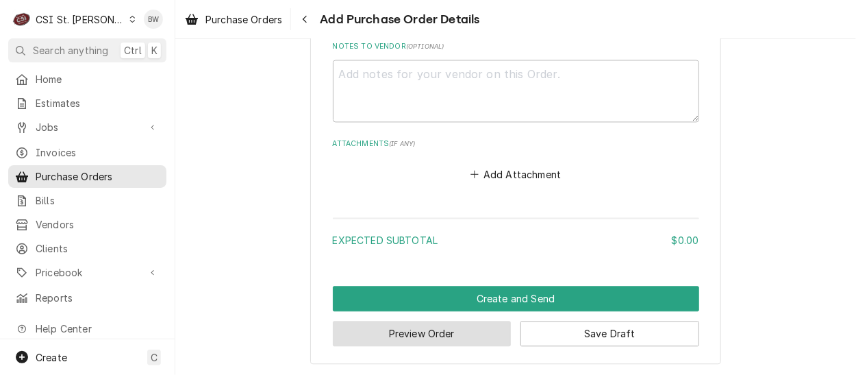
click at [395, 331] on button "Preview Order" at bounding box center [422, 332] width 179 height 25
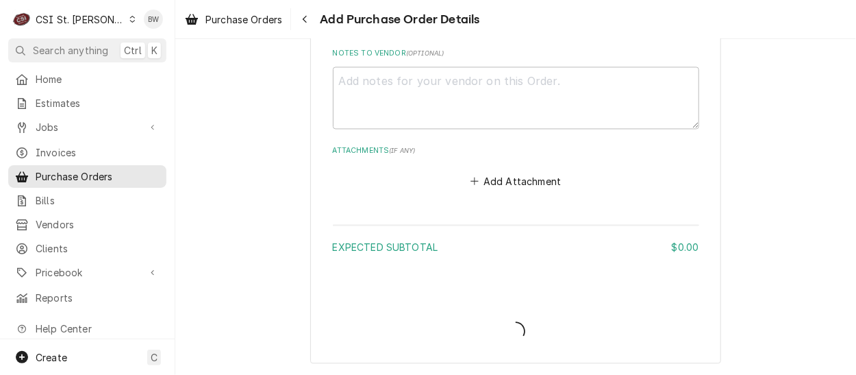
scroll to position [967, 0]
type textarea "x"
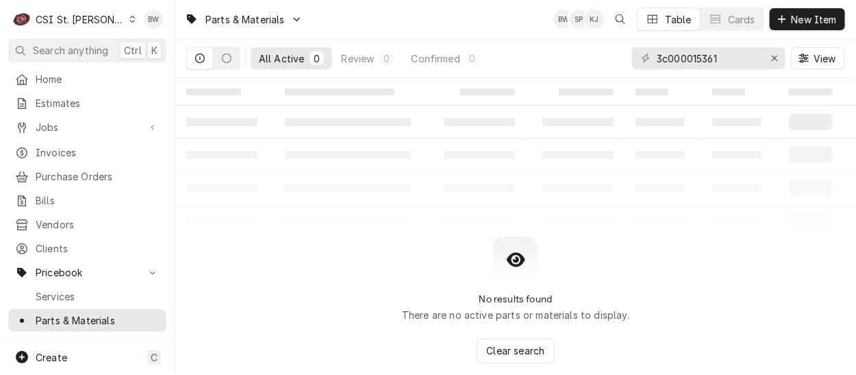
click at [129, 20] on icon "Dynamic Content Wrapper" at bounding box center [132, 19] width 6 height 7
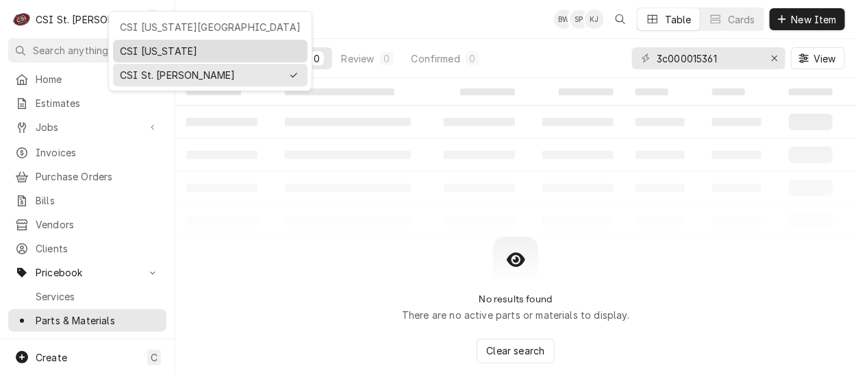
click at [126, 51] on div "CSI [US_STATE]" at bounding box center [210, 51] width 181 height 14
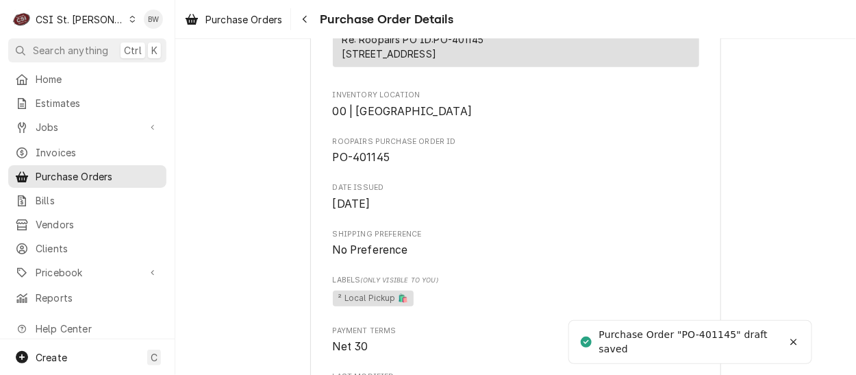
scroll to position [411, 0]
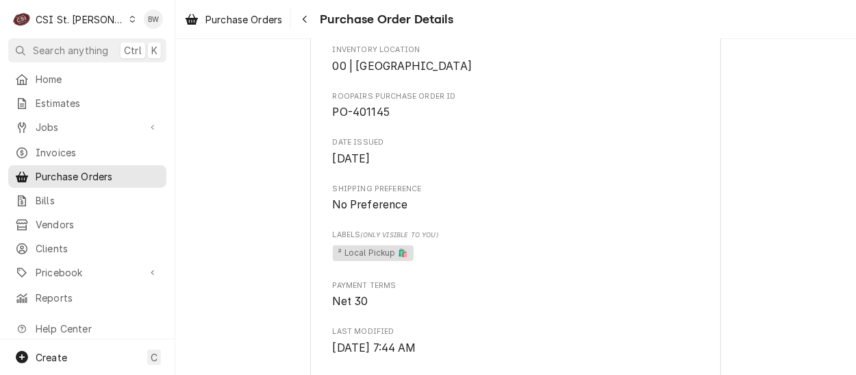
click at [129, 18] on icon "Dynamic Content Wrapper" at bounding box center [132, 19] width 6 height 7
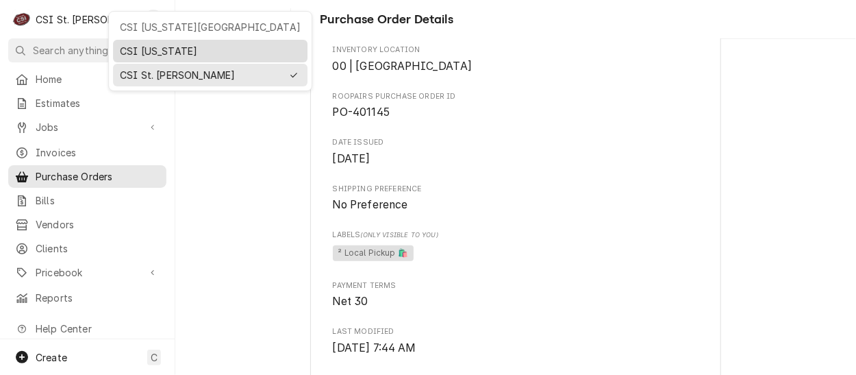
click at [121, 42] on div "CSI [US_STATE]" at bounding box center [210, 50] width 189 height 17
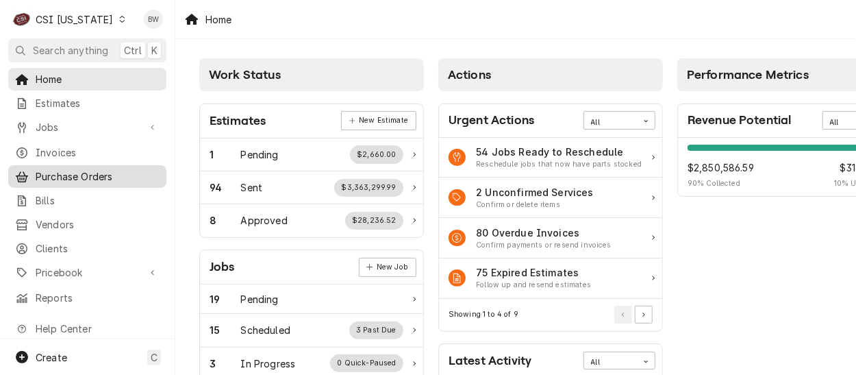
click at [54, 169] on span "Purchase Orders" at bounding box center [98, 176] width 124 height 14
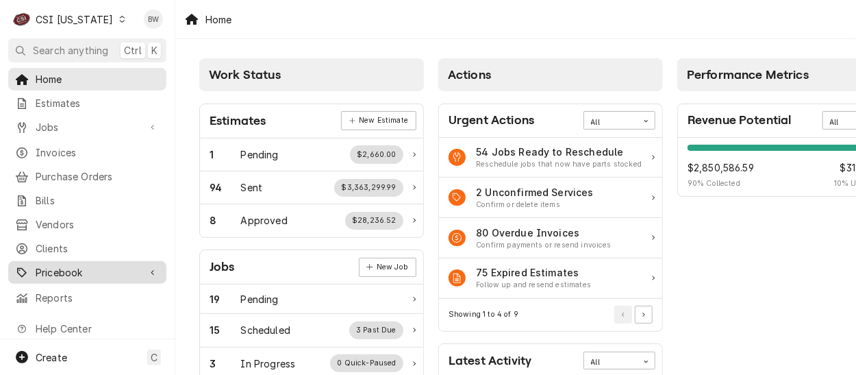
click at [62, 265] on span "Pricebook" at bounding box center [87, 272] width 103 height 14
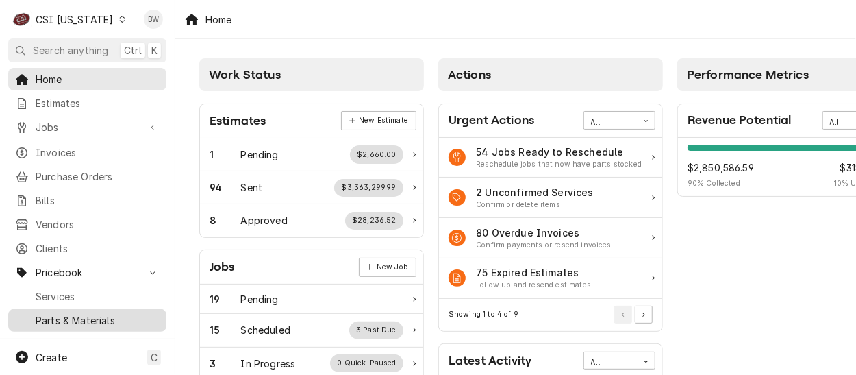
click at [60, 318] on div "Parts & Materials" at bounding box center [87, 320] width 153 height 17
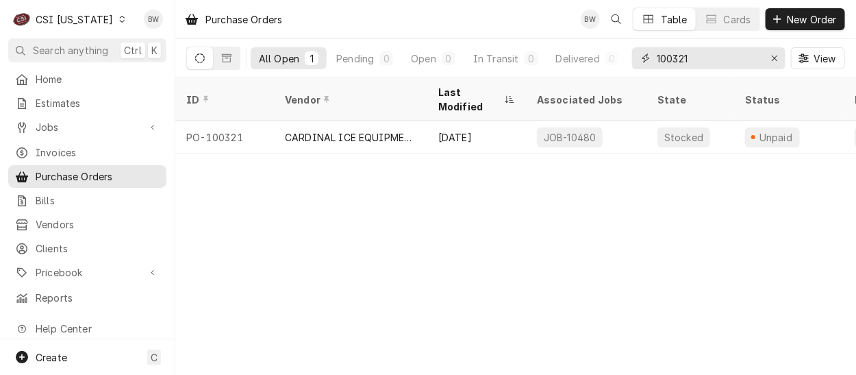
click at [692, 60] on input "100321" at bounding box center [708, 58] width 103 height 22
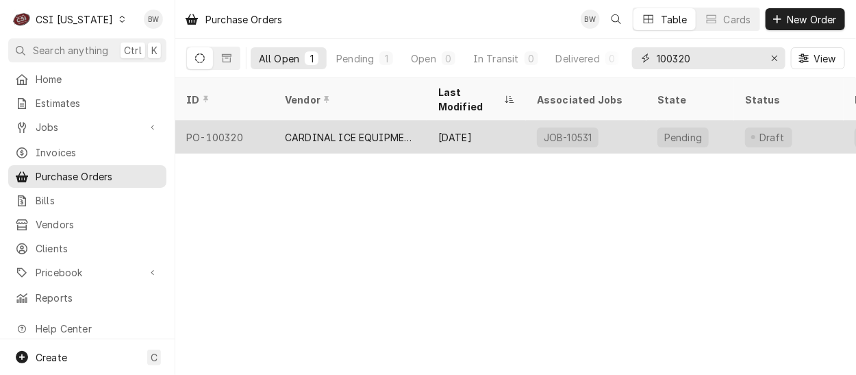
type input "100320"
click at [242, 122] on div "PO-100320" at bounding box center [224, 137] width 99 height 33
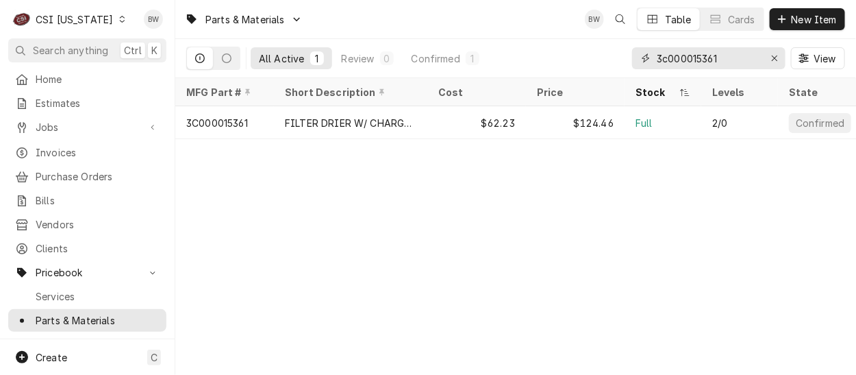
click at [717, 58] on input "3c000015361" at bounding box center [708, 58] width 103 height 22
click at [718, 58] on input "3c000015361" at bounding box center [708, 58] width 103 height 22
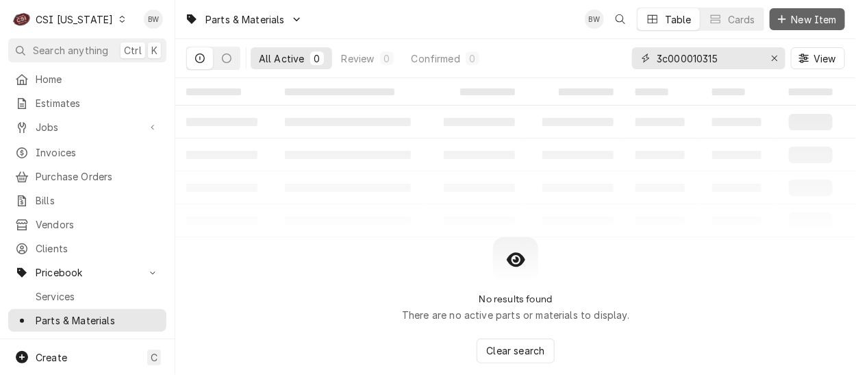
type input "3c000010315"
click at [802, 18] on span "New Item" at bounding box center [814, 19] width 51 height 14
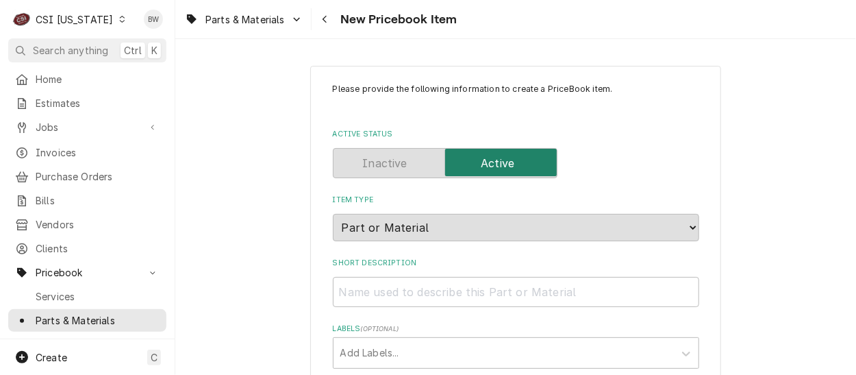
type textarea "x"
click at [359, 285] on input "Short Description" at bounding box center [516, 292] width 366 height 30
type input "C"
type textarea "x"
type input "Co"
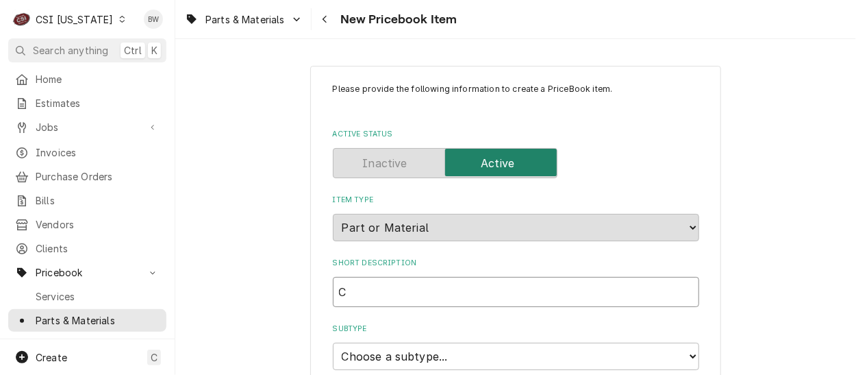
type textarea "x"
type input "Com"
type textarea "x"
type input "Comp"
type textarea "x"
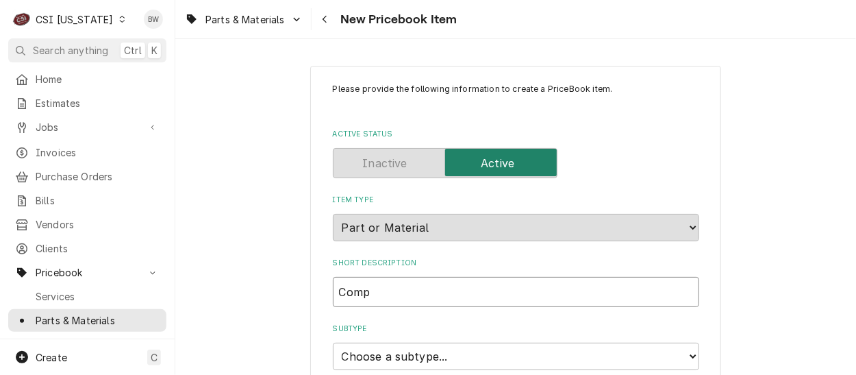
type input "Compr"
type textarea "x"
type input "Compre"
type textarea "x"
type input "Compres"
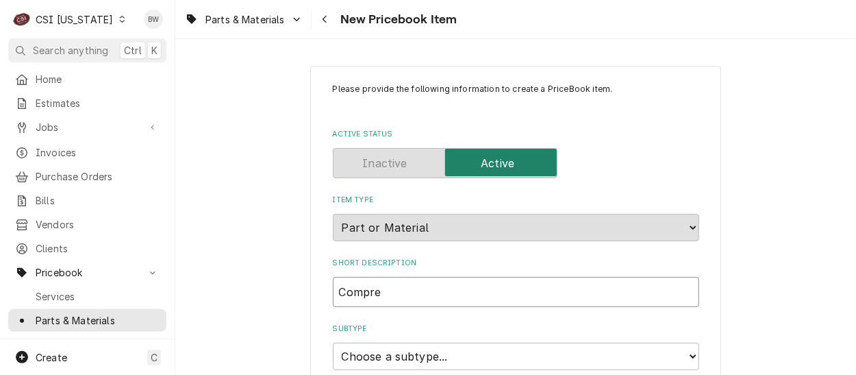
type textarea "x"
type input "Compress"
type textarea "x"
type input "Compresso"
type textarea "x"
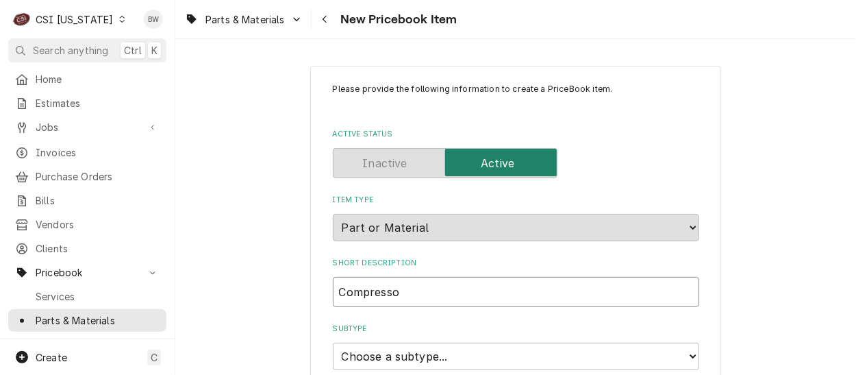
type input "Compressor"
type textarea "x"
type input "Compressor"
type textarea "x"
type input "Compressor 1"
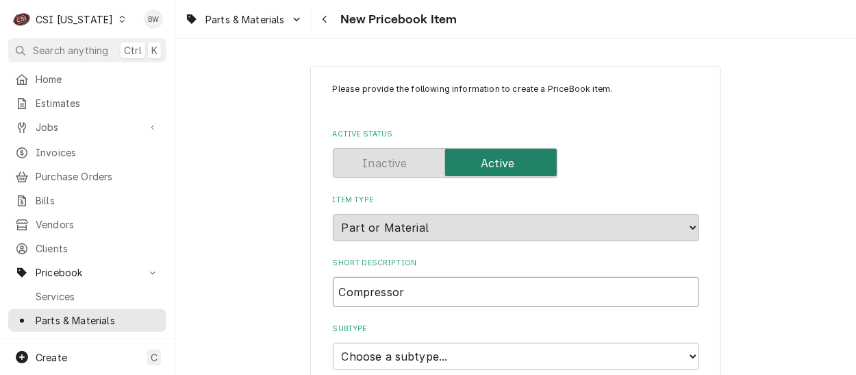
type textarea "x"
type input "Compressor 11"
type textarea "x"
type input "Compressor 115"
type textarea "x"
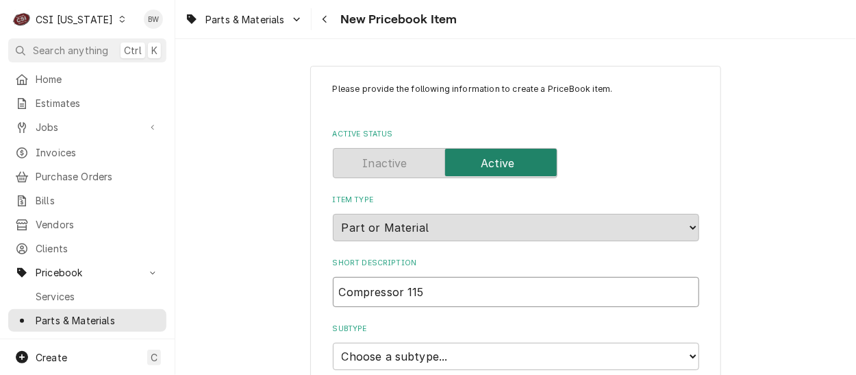
type input "Compressor 115/"
type textarea "x"
type input "Compressor 115/6"
type textarea "x"
type input "Compressor 115/60"
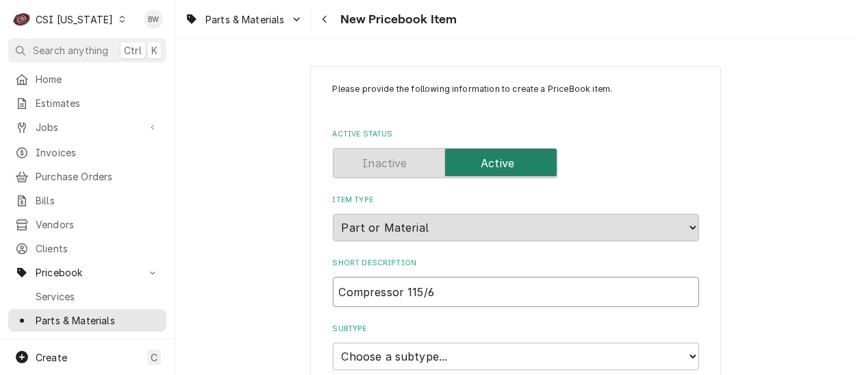
type textarea "x"
type input "Compressor 115/60/"
type textarea "x"
type input "Compressor 115/60/1"
type textarea "x"
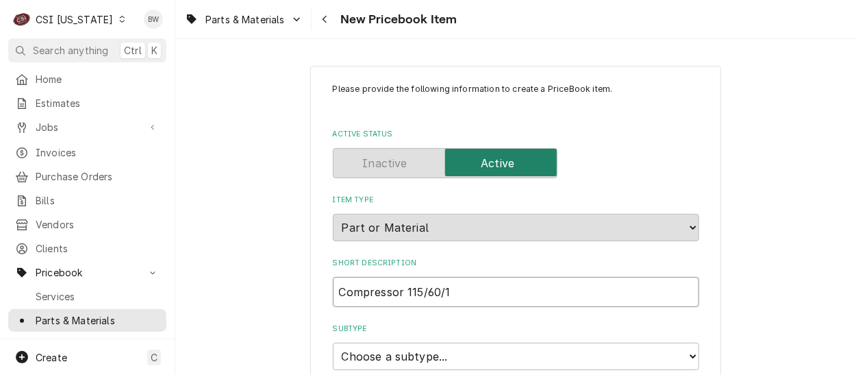
scroll to position [68, 0]
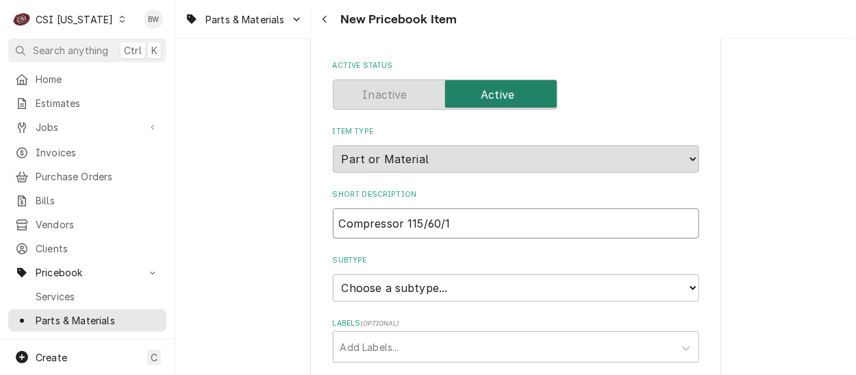
type input "Compressor 115/60/1"
click at [396, 288] on select "Choose a subtype... [#2-DUAL] AFTERHRS-WH-CHG-2 [#2-DUAL] BEV-EQUIP [#2-DUAL] B…" at bounding box center [516, 287] width 366 height 27
select select "87"
click at [333, 274] on select "Choose a subtype... [#2-DUAL] AFTERHRS-WH-CHG-2 [#2-DUAL] BEV-EQUIP [#2-DUAL] B…" at bounding box center [516, 287] width 366 height 27
type textarea "x"
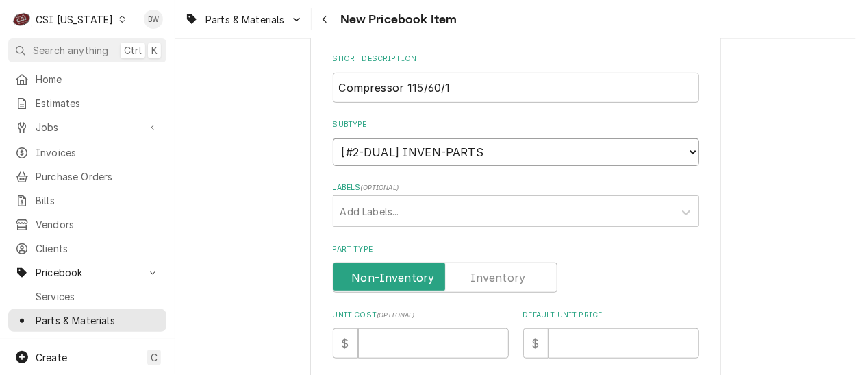
scroll to position [205, 0]
click at [494, 270] on label "Part Type" at bounding box center [445, 276] width 225 height 30
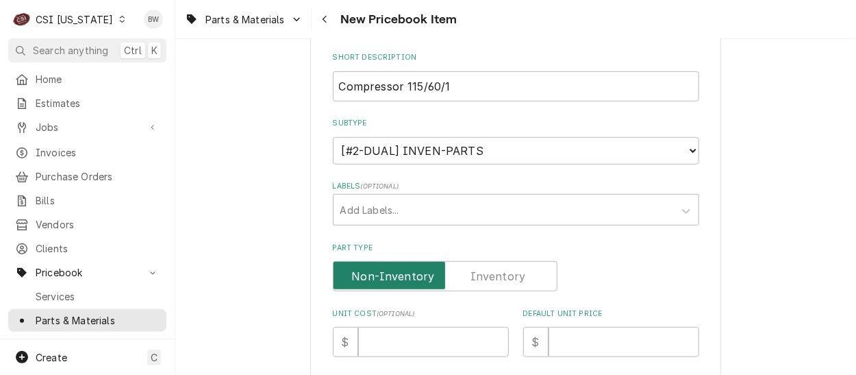
click at [494, 270] on input "Part Type" at bounding box center [445, 276] width 212 height 30
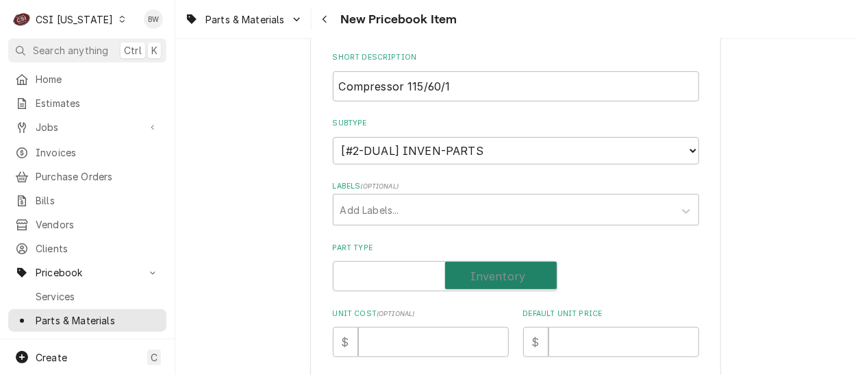
checkbox input "true"
type textarea "x"
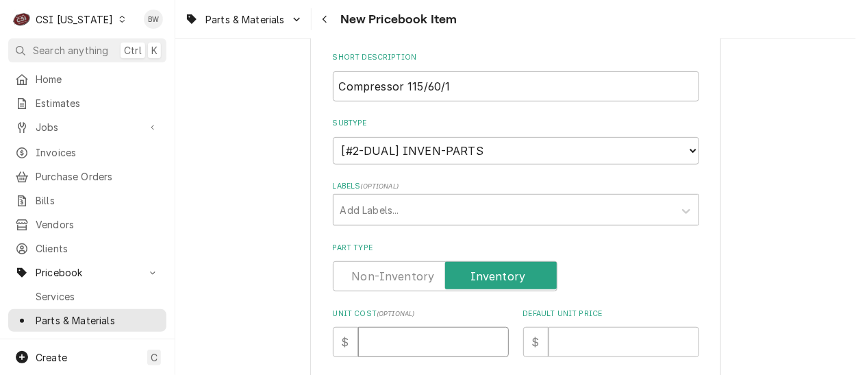
click at [378, 338] on input "Unit Cost ( optional )" at bounding box center [433, 342] width 151 height 30
type input "8"
type textarea "x"
type input "86"
type textarea "x"
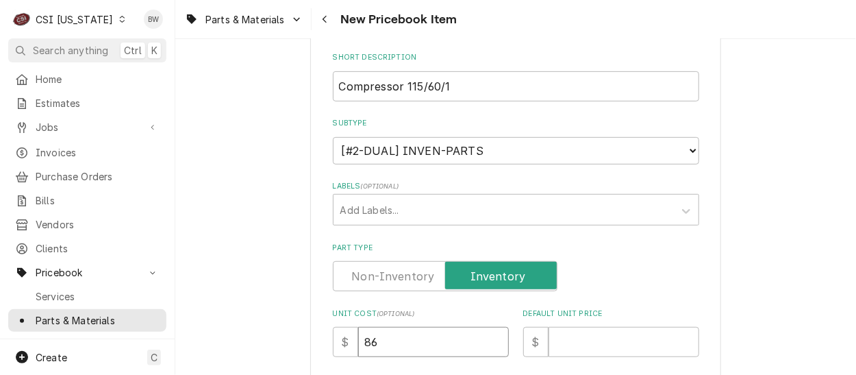
type input "868"
type textarea "x"
type input "868.3"
type textarea "x"
type input "868.35"
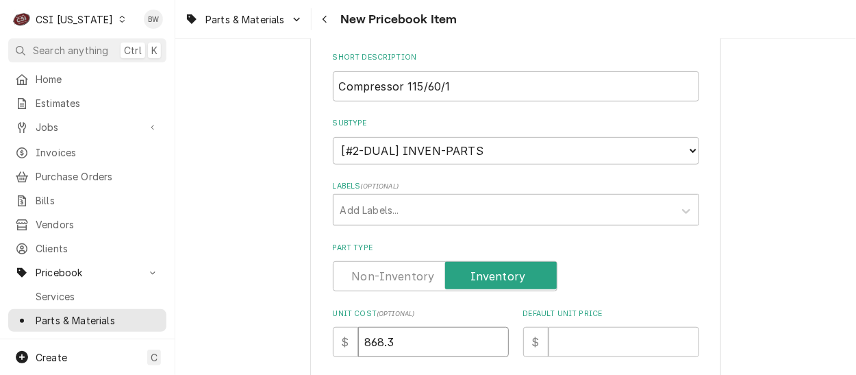
type textarea "x"
type input "868.35"
type input "1"
type textarea "x"
type input "11"
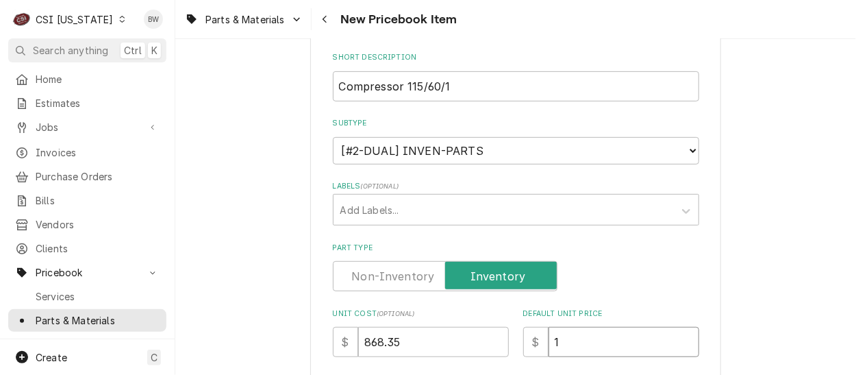
type textarea "x"
type input "115"
type textarea "x"
type input "1157"
type textarea "x"
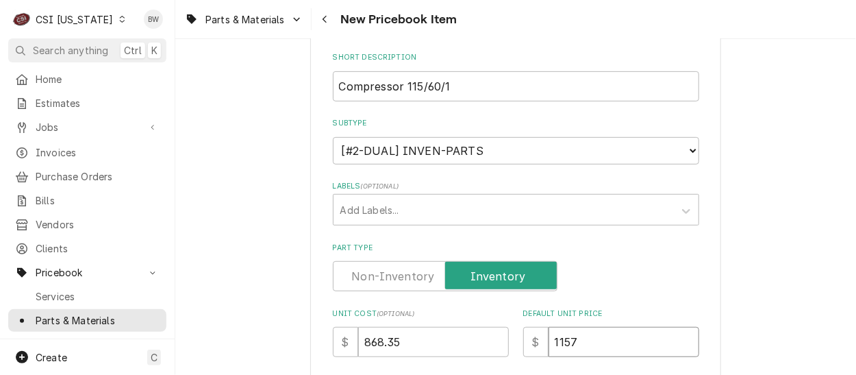
type input "1157.8"
type textarea "x"
type input "1157.80"
type textarea "x"
type input "1157.80"
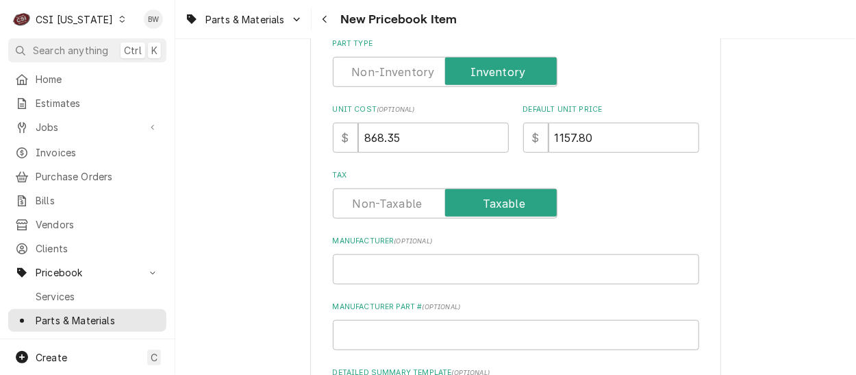
scroll to position [411, 0]
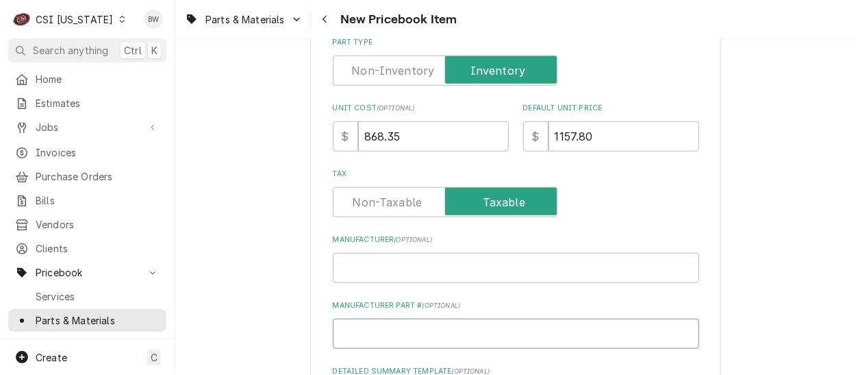
type input "3"
type textarea "x"
type input "3C"
type textarea "x"
type input "3C0"
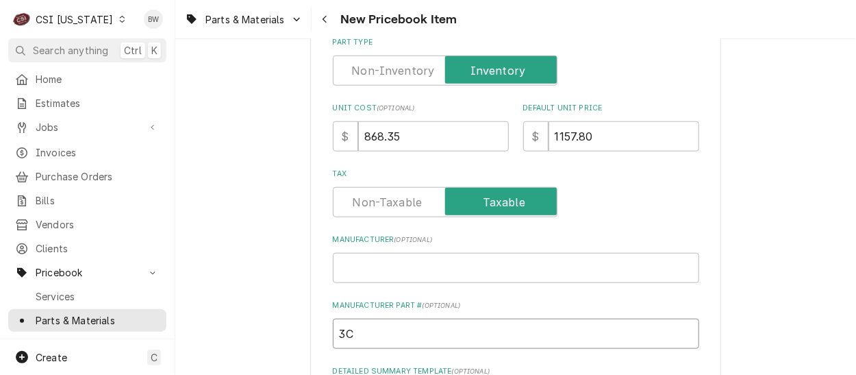
type textarea "x"
type input "3C00"
type textarea "x"
type input "3C000"
type textarea "x"
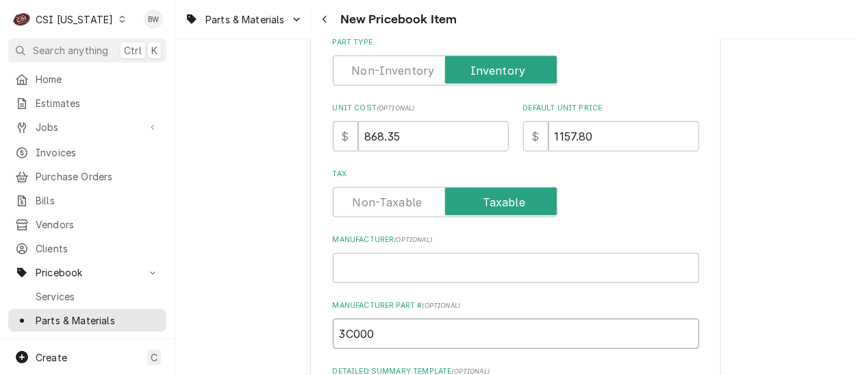
type input "3C0000"
type textarea "x"
type input "3C00001"
type textarea "x"
type input "3C000010"
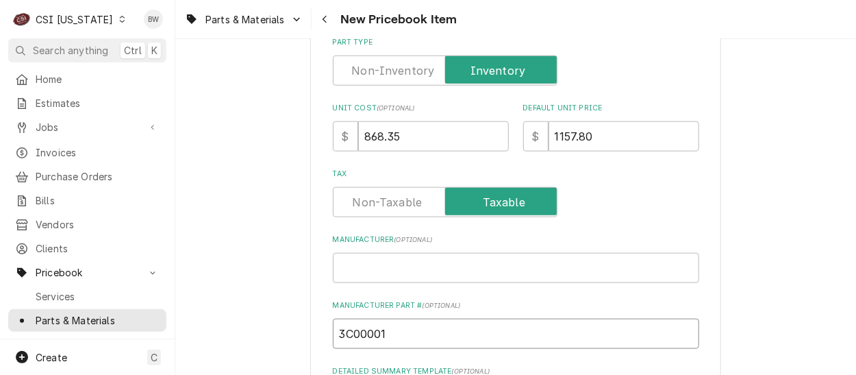
type textarea "x"
type input "3C0000103"
type textarea "x"
type input "3C00001031"
type textarea "x"
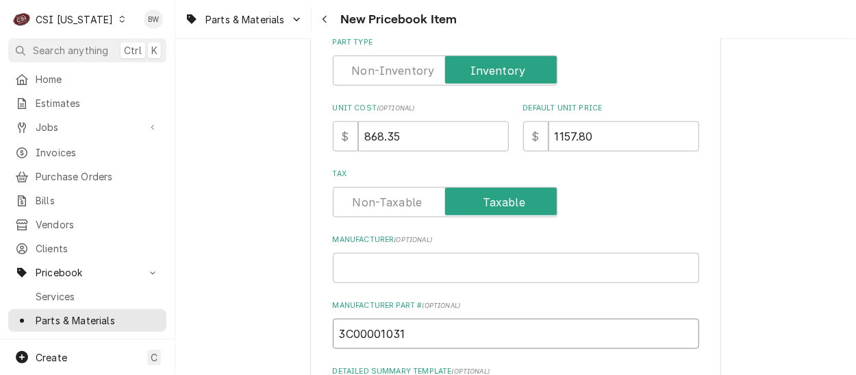
type input "3C000010315"
type textarea "x"
click at [353, 327] on input "3C000010315" at bounding box center [516, 333] width 366 height 30
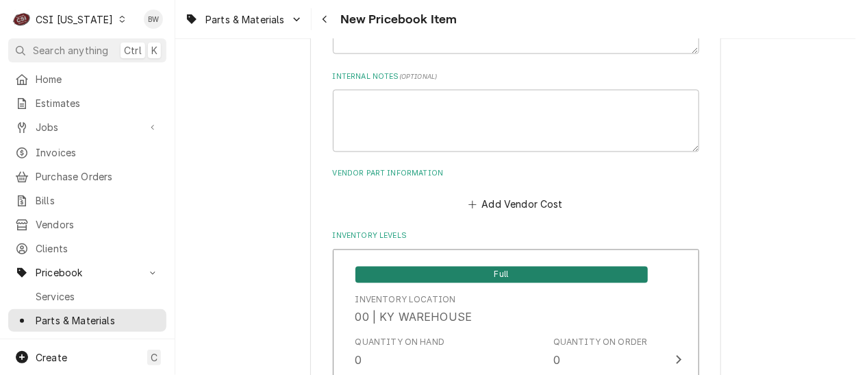
scroll to position [822, 0]
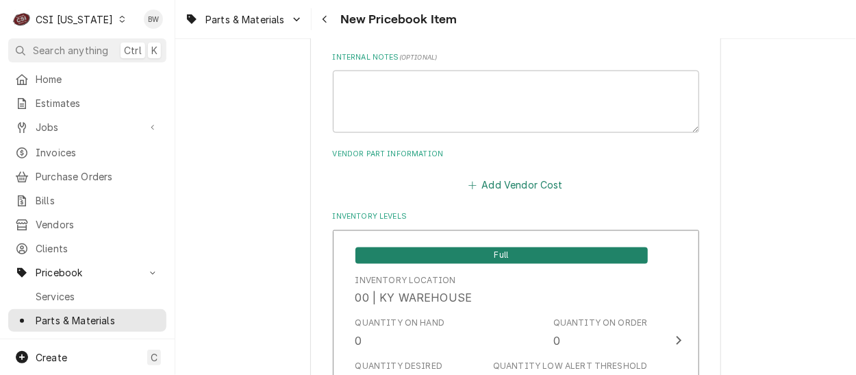
type input "3C000010315"
click at [492, 184] on button "Add Vendor Cost" at bounding box center [515, 184] width 99 height 19
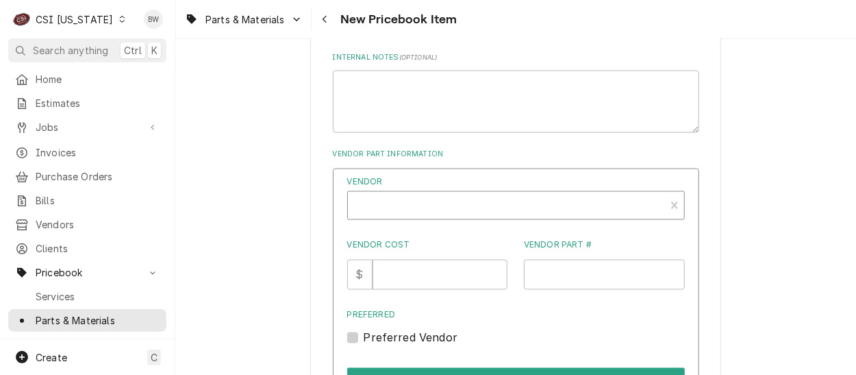
type textarea "x"
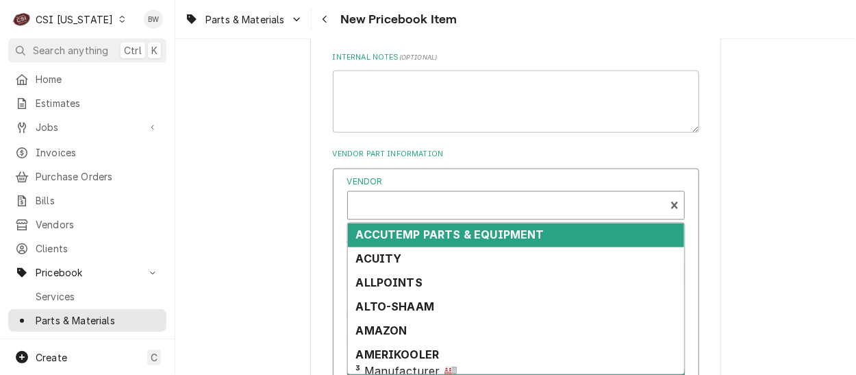
click at [406, 208] on div "Vendor" at bounding box center [506, 210] width 303 height 33
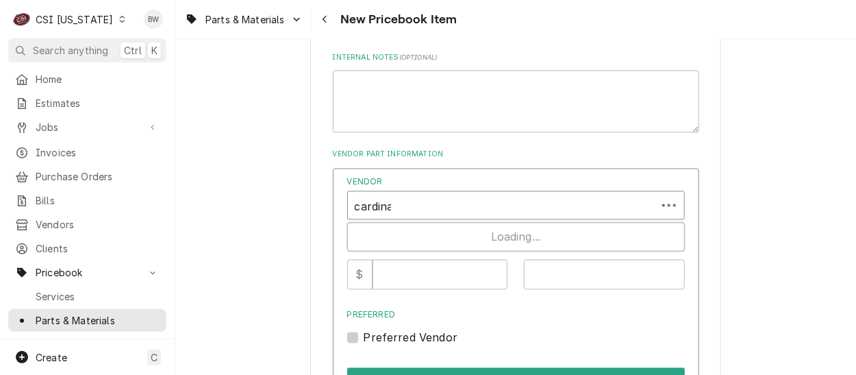
type input "cardinal"
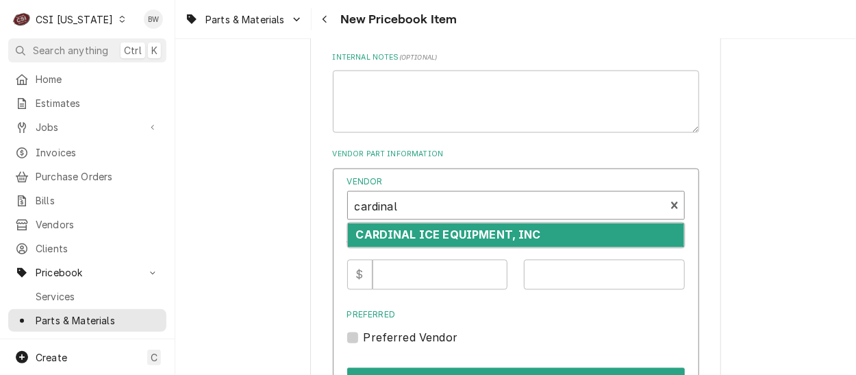
click at [398, 228] on div "CARDINAL ICE EQUIPMENT, INC" at bounding box center [516, 235] width 336 height 24
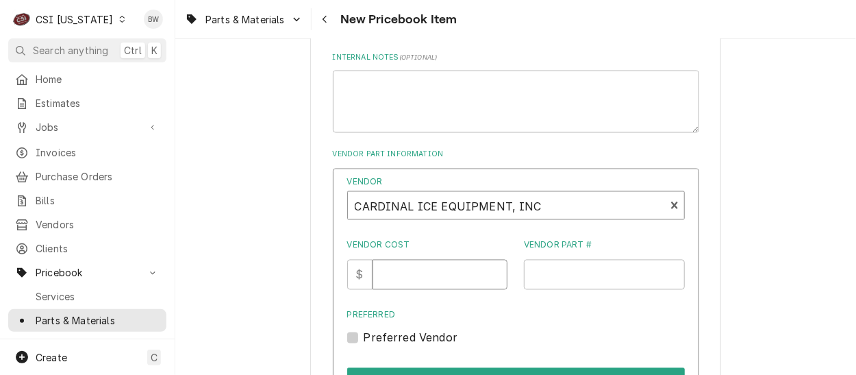
click at [403, 275] on input "Vendor Cost" at bounding box center [439, 275] width 135 height 30
type input "868.35"
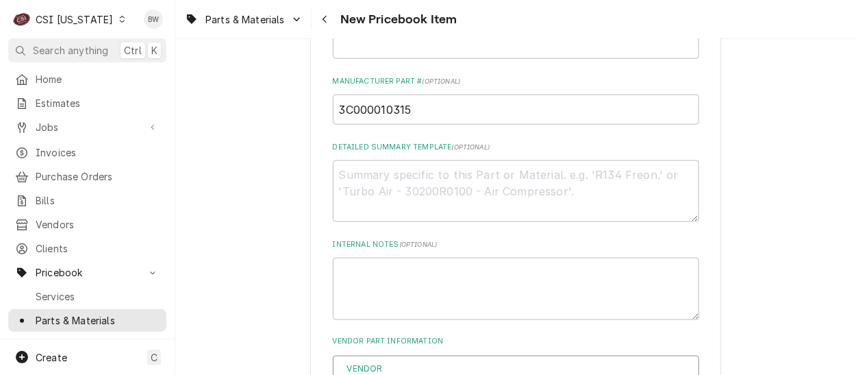
scroll to position [616, 0]
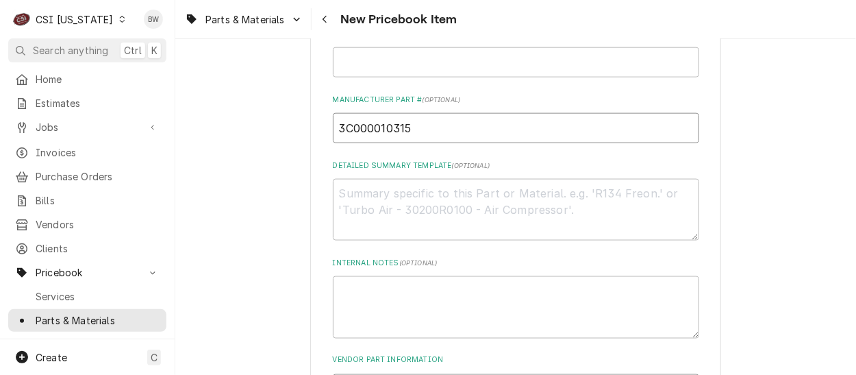
drag, startPoint x: 414, startPoint y: 133, endPoint x: 332, endPoint y: 127, distance: 81.7
click at [333, 127] on input "3C000010315" at bounding box center [516, 128] width 366 height 30
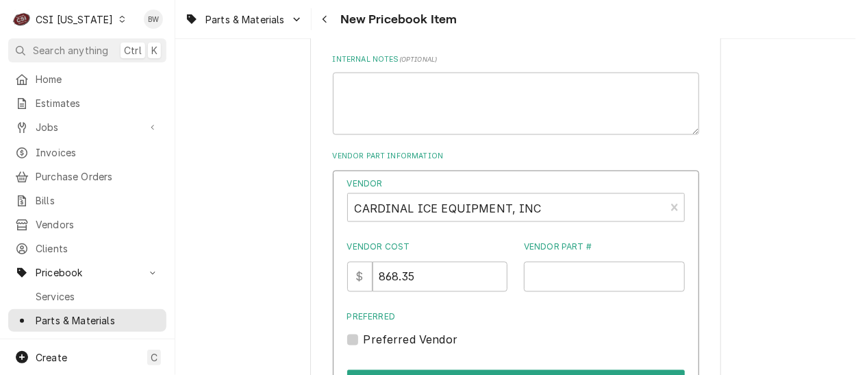
scroll to position [822, 0]
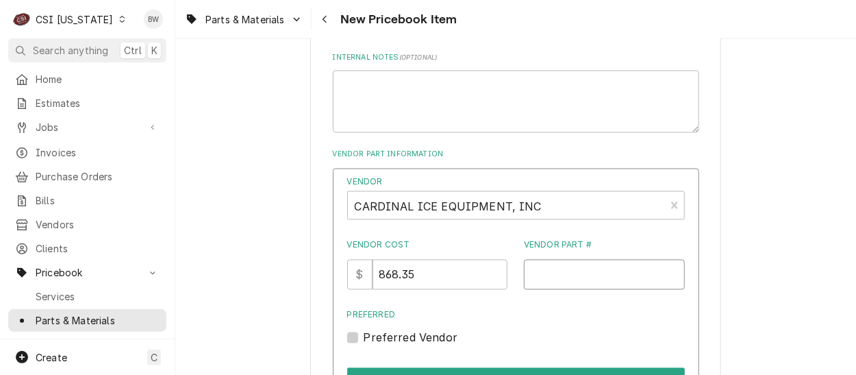
click at [533, 271] on input "Vendor Part #" at bounding box center [604, 275] width 161 height 30
paste input "3C000010315"
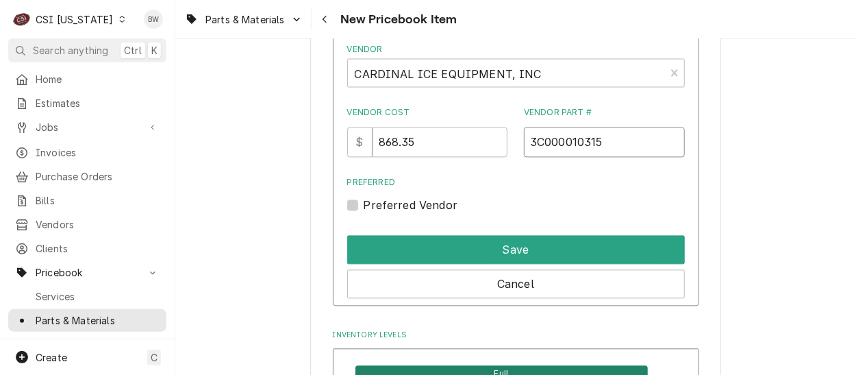
scroll to position [959, 0]
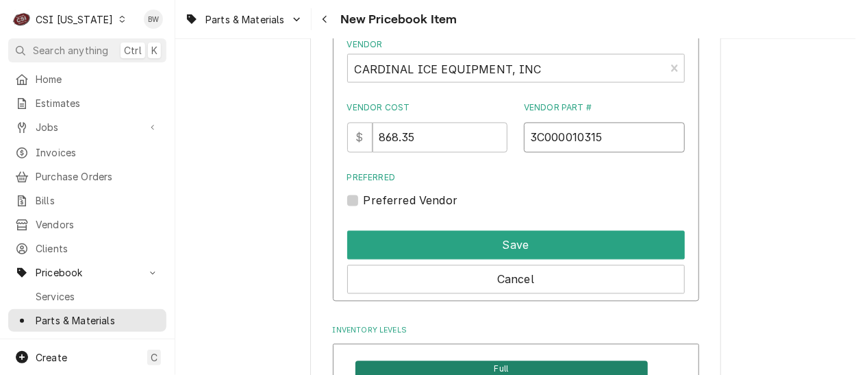
type input "3C000010315"
click at [418, 190] on div "Preferred Preferred Vendor" at bounding box center [516, 190] width 338 height 37
click at [415, 195] on label "Preferred Vendor" at bounding box center [411, 200] width 94 height 16
click at [415, 195] on input "Preferred" at bounding box center [533, 207] width 338 height 30
checkbox input "true"
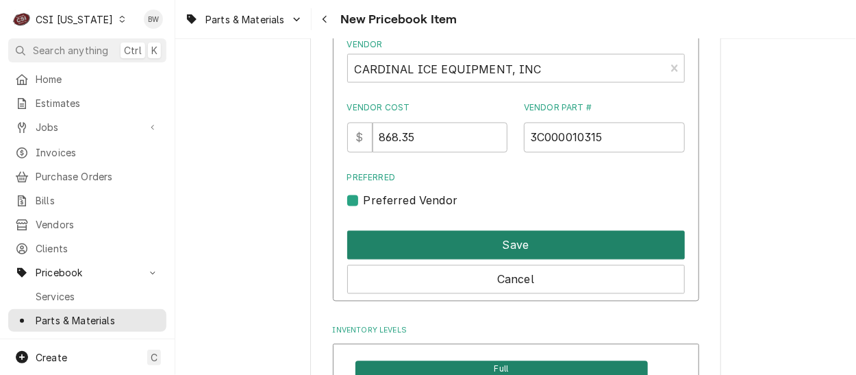
click at [477, 234] on button "Save" at bounding box center [516, 245] width 338 height 29
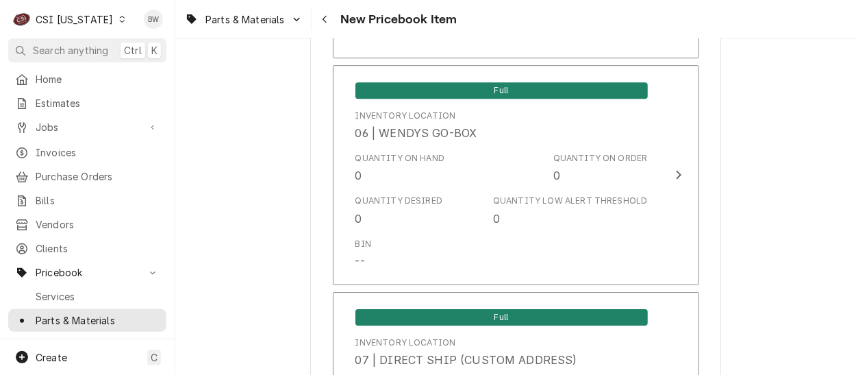
scroll to position [3848, 0]
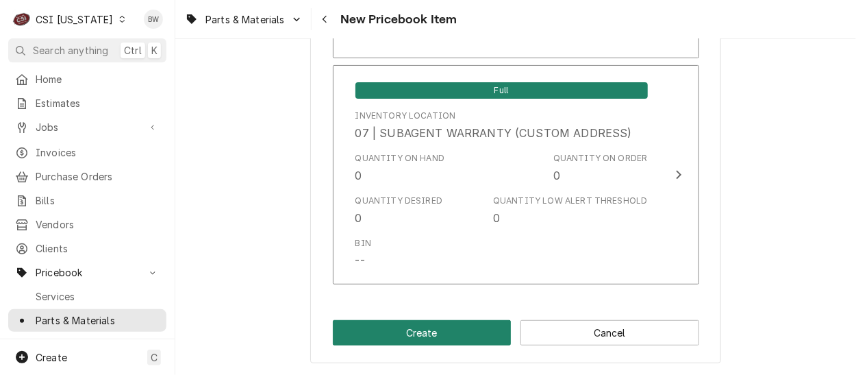
click at [416, 329] on button "Create" at bounding box center [422, 332] width 179 height 25
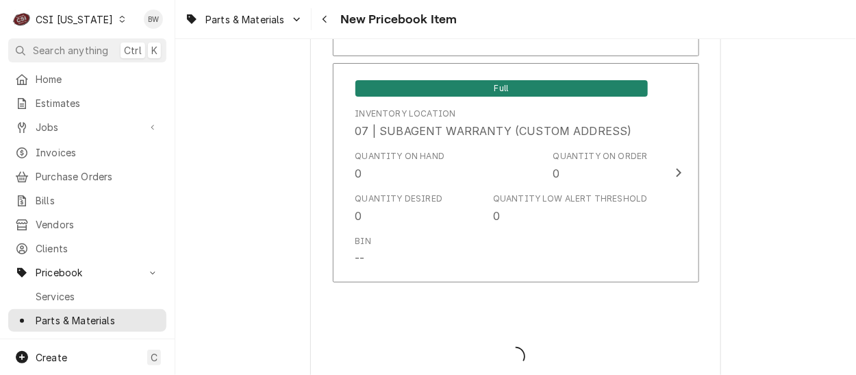
type textarea "x"
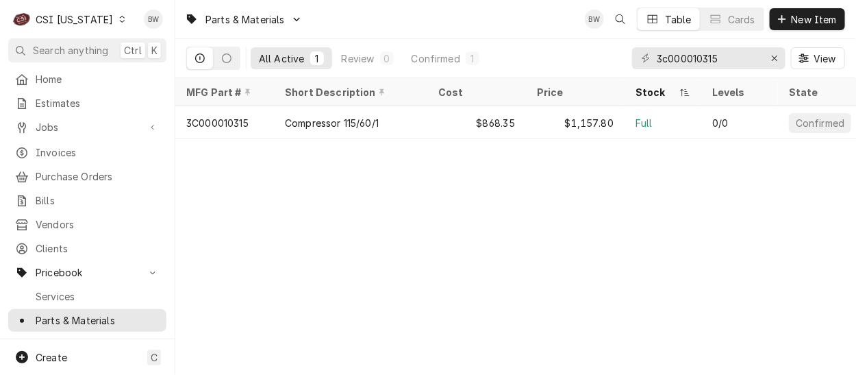
click at [119, 22] on icon "Dynamic Content Wrapper" at bounding box center [122, 19] width 6 height 7
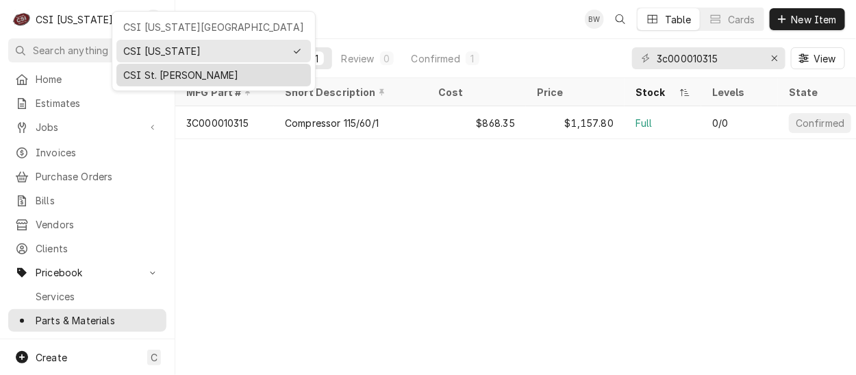
click at [141, 68] on div "CSI St. [PERSON_NAME]" at bounding box center [213, 75] width 181 height 14
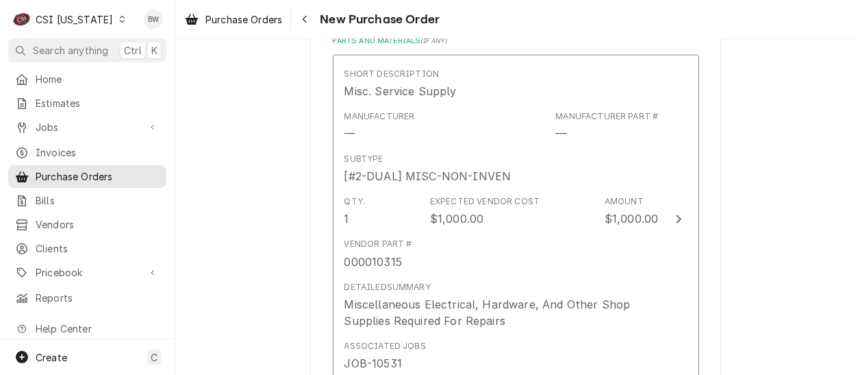
scroll to position [616, 0]
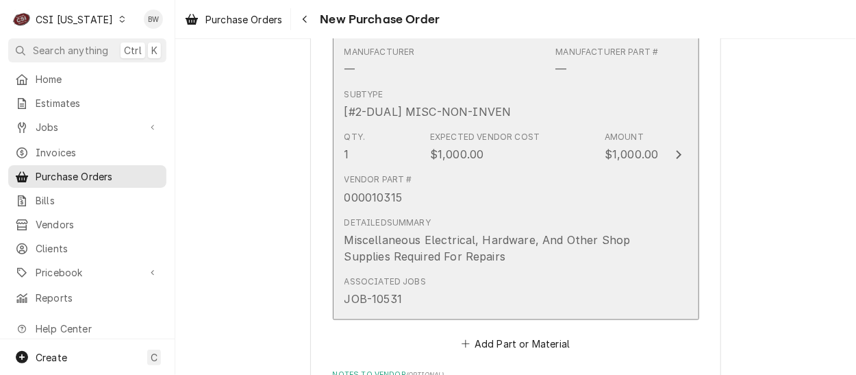
click at [510, 191] on div "Vendor Part # 000010315" at bounding box center [501, 189] width 314 height 42
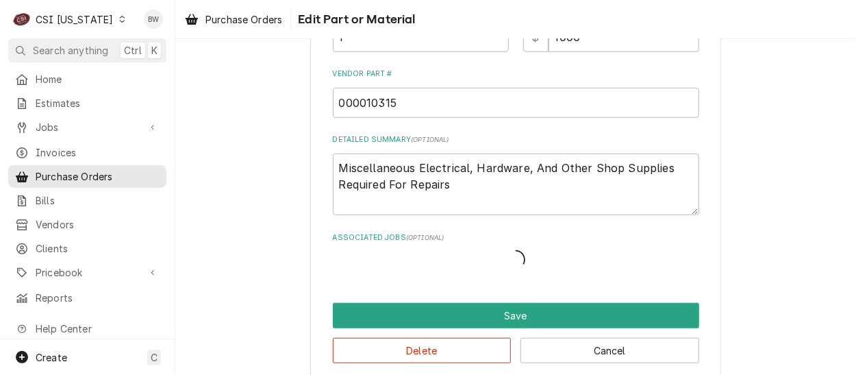
scroll to position [307, 0]
type textarea "x"
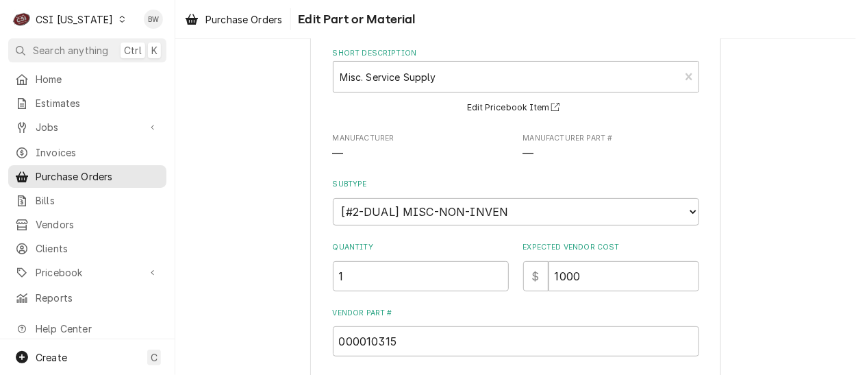
scroll to position [0, 0]
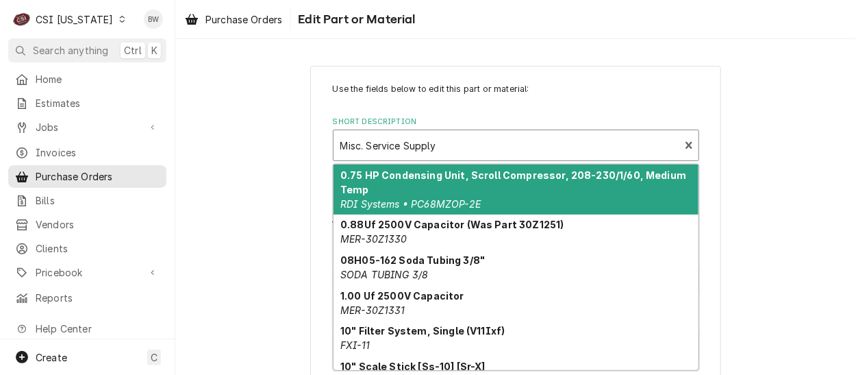
click at [368, 136] on div "Short Description" at bounding box center [506, 145] width 333 height 25
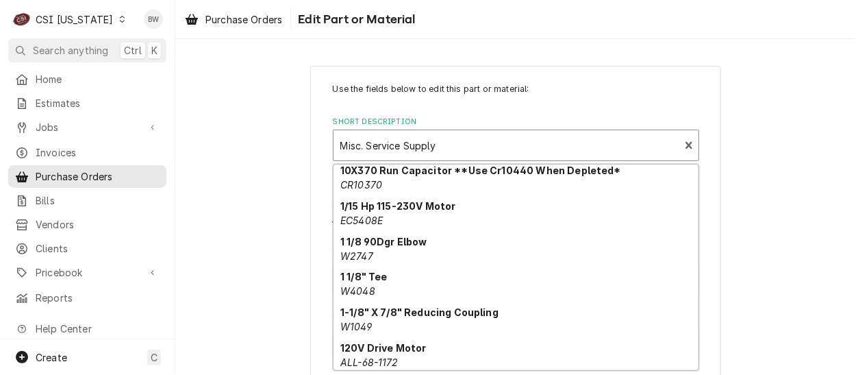
scroll to position [231, 0]
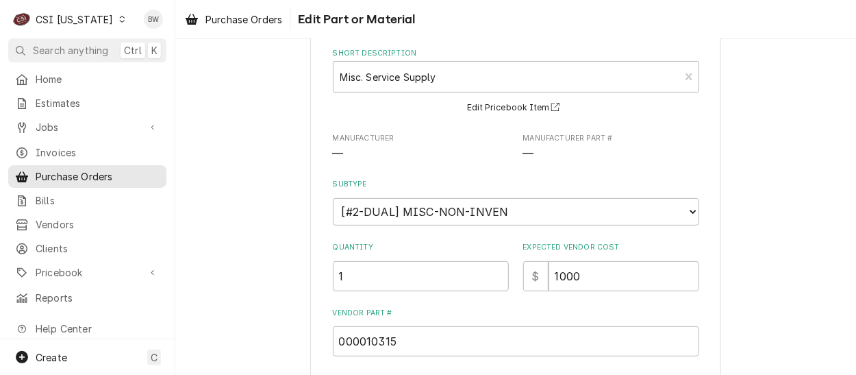
scroll to position [0, 0]
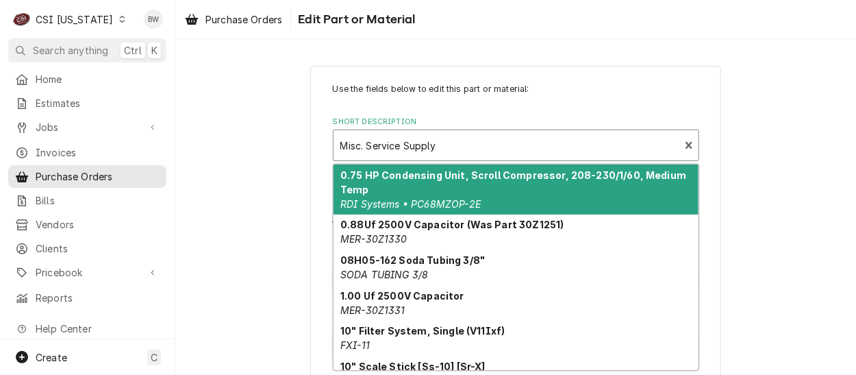
click at [342, 144] on div "Short Description" at bounding box center [506, 145] width 333 height 25
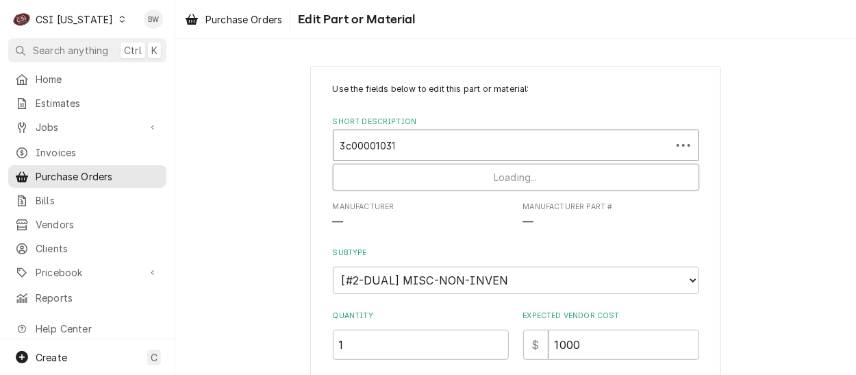
type input "3c000010315"
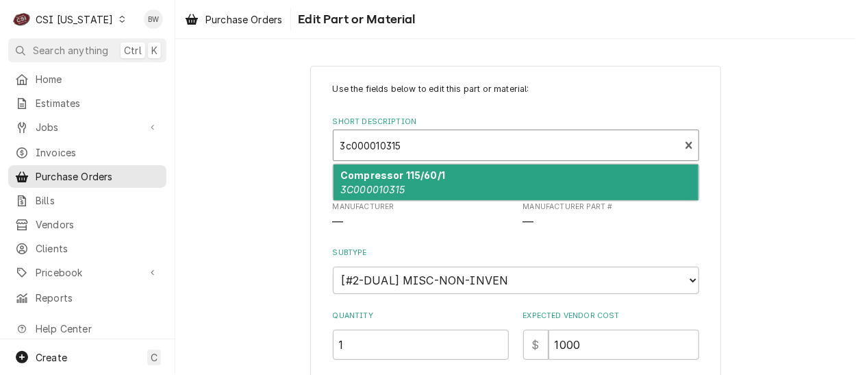
click at [364, 177] on strong "Compressor 115/60/1" at bounding box center [392, 175] width 105 height 12
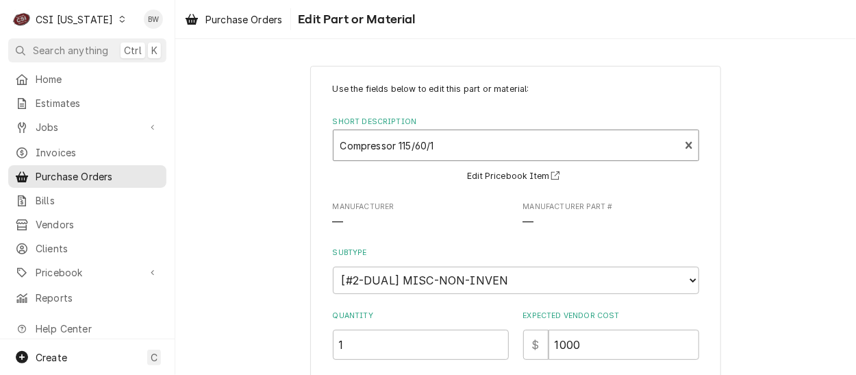
type textarea "x"
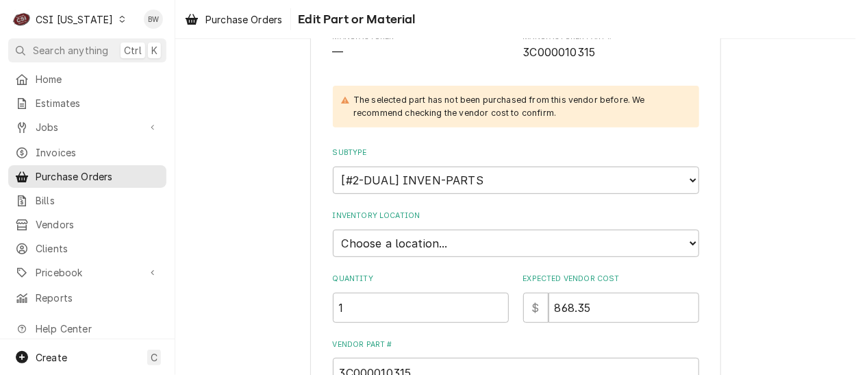
scroll to position [274, 0]
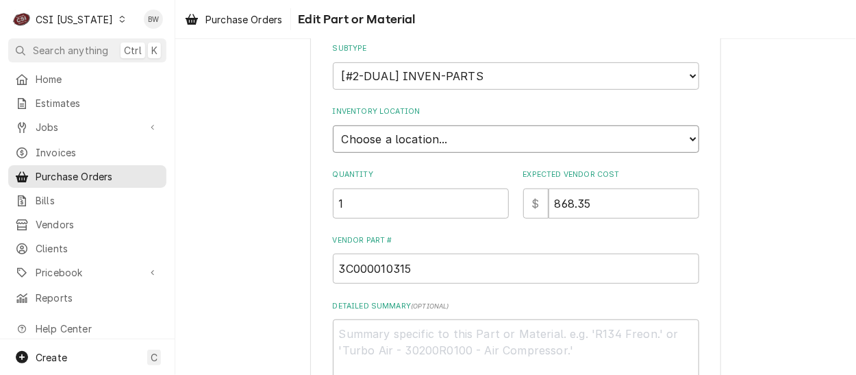
click at [409, 139] on select "Choose a location... 00 | KY WAREHOUSE 01 | BRYANT JOLLEY V#142 01 | JAY MAIDEN…" at bounding box center [516, 138] width 366 height 27
select select "626"
click at [333, 125] on select "Choose a location... 00 | KY WAREHOUSE 01 | BRYANT JOLLEY V#142 01 | JAY MAIDEN…" at bounding box center [516, 138] width 366 height 27
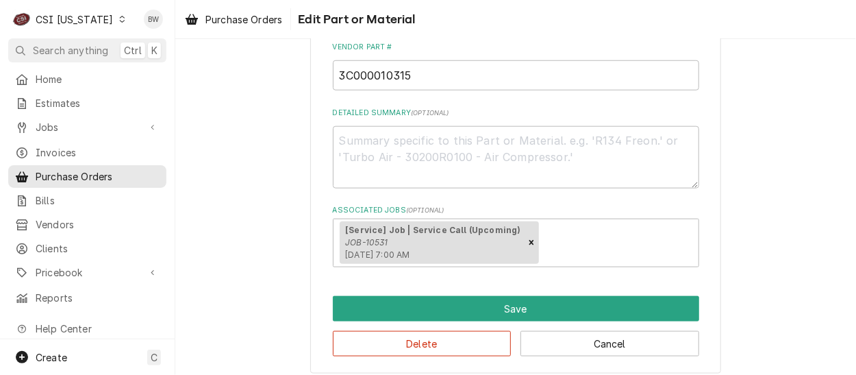
scroll to position [477, 0]
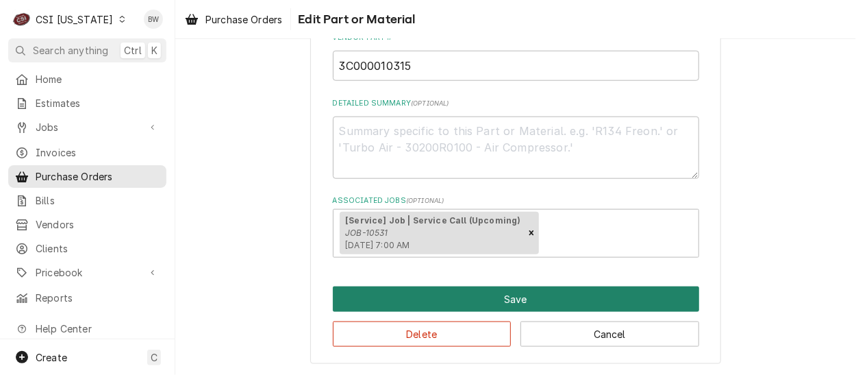
click at [470, 291] on button "Save" at bounding box center [516, 298] width 366 height 25
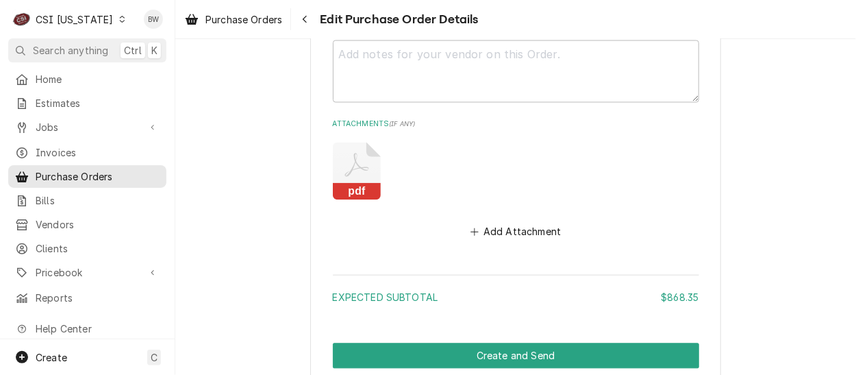
scroll to position [1011, 0]
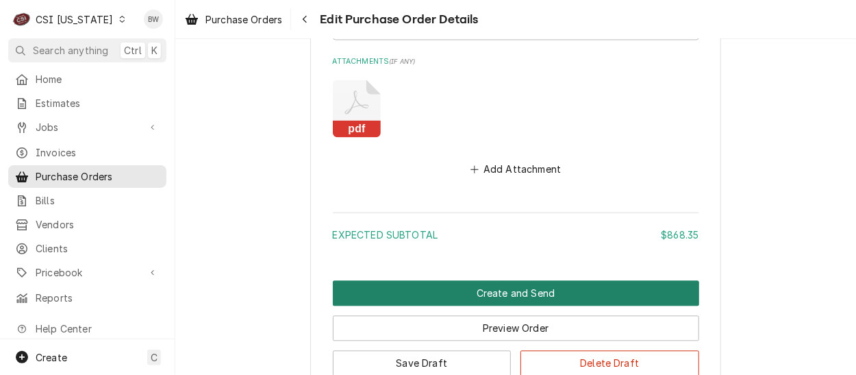
click at [441, 284] on button "Create and Send" at bounding box center [516, 292] width 366 height 25
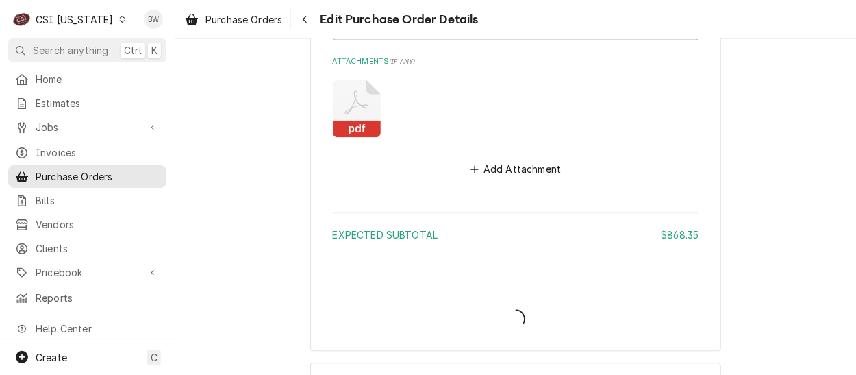
type textarea "x"
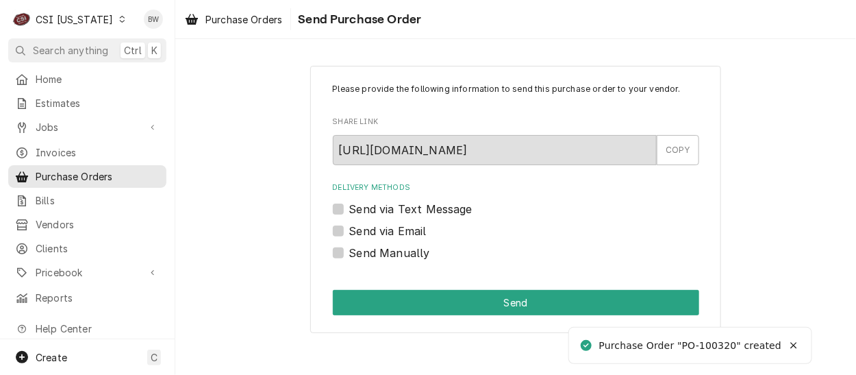
click at [370, 255] on label "Send Manually" at bounding box center [389, 252] width 81 height 16
click at [370, 255] on input "Send Manually" at bounding box center [532, 259] width 366 height 30
checkbox input "true"
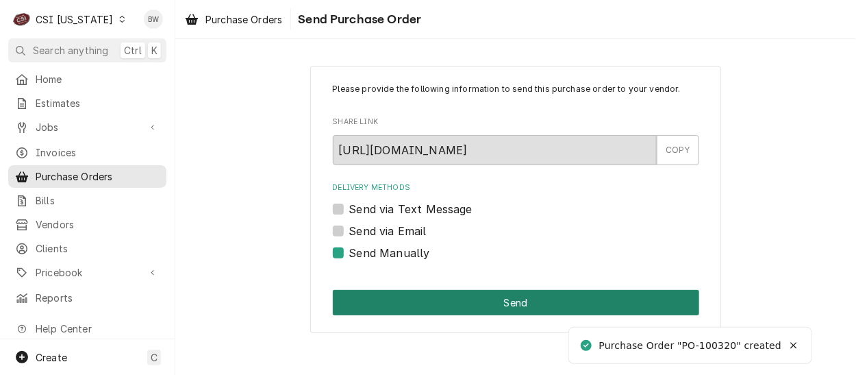
click at [441, 296] on button "Send" at bounding box center [516, 302] width 366 height 25
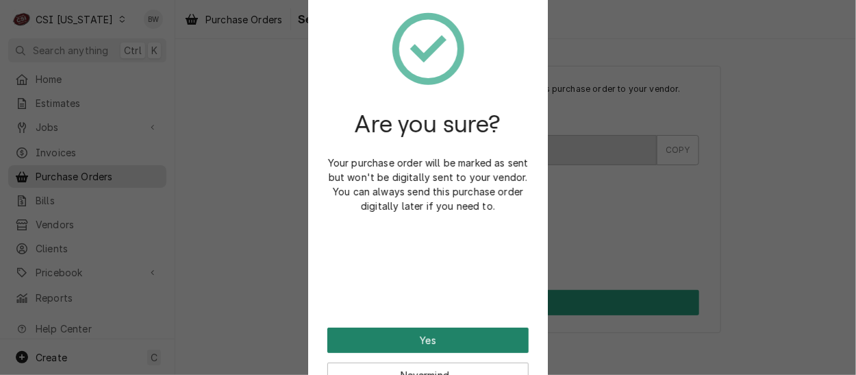
click at [429, 342] on button "Yes" at bounding box center [427, 339] width 201 height 25
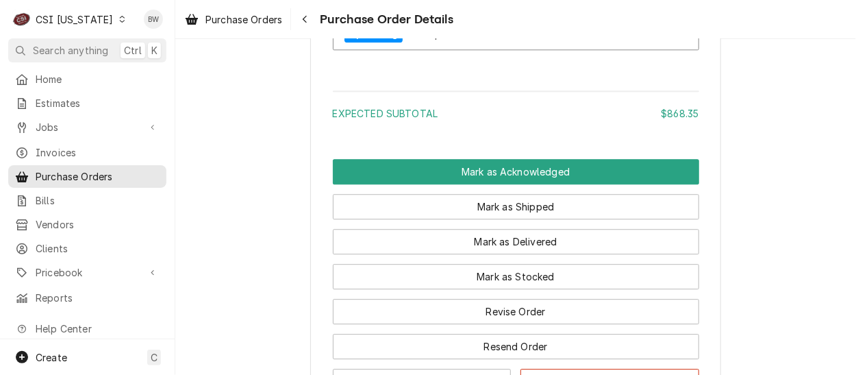
scroll to position [1301, 0]
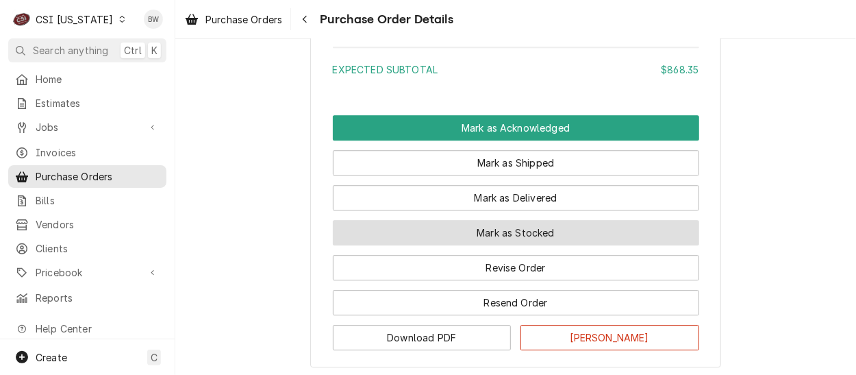
click at [431, 245] on button "Mark as Stocked" at bounding box center [516, 232] width 366 height 25
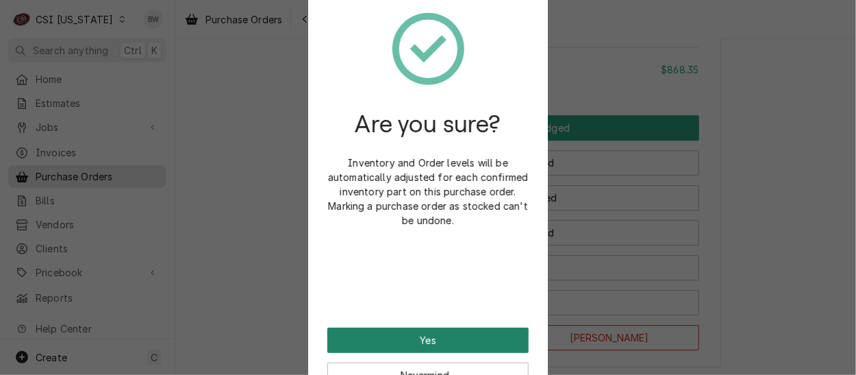
click at [427, 331] on button "Yes" at bounding box center [427, 339] width 201 height 25
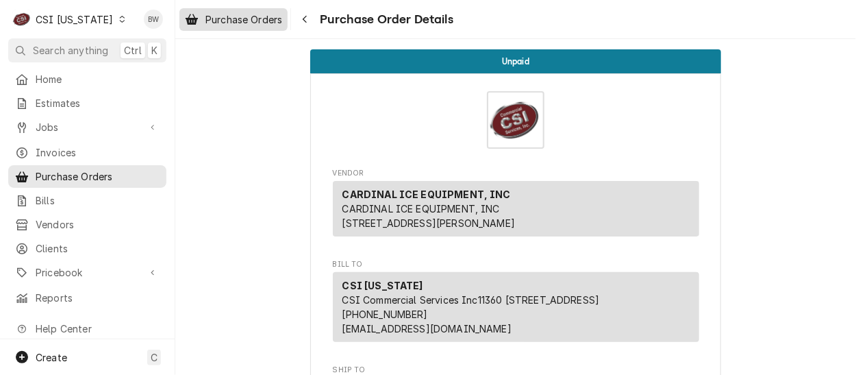
click at [271, 21] on span "Purchase Orders" at bounding box center [243, 19] width 77 height 14
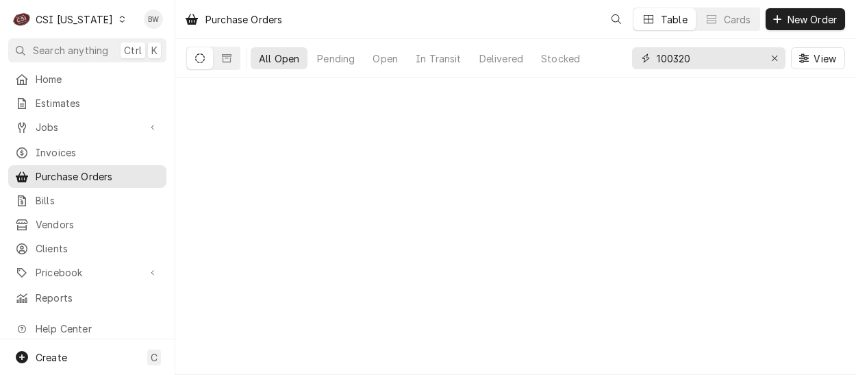
click at [704, 57] on input "100320" at bounding box center [708, 58] width 103 height 22
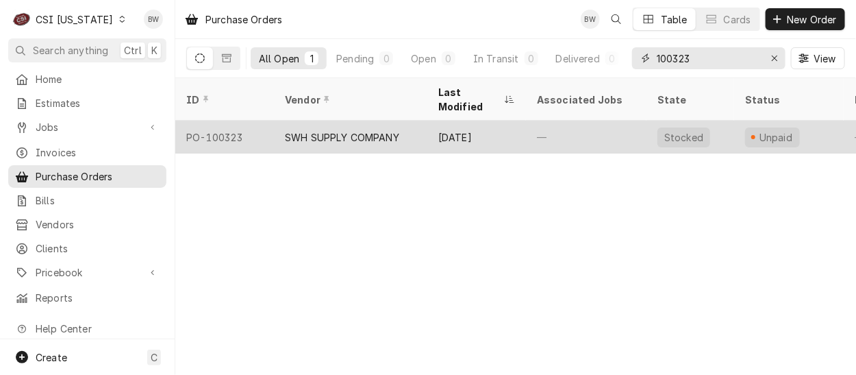
type input "100323"
click at [296, 130] on div "SWH SUPPLY COMPANY" at bounding box center [342, 137] width 114 height 14
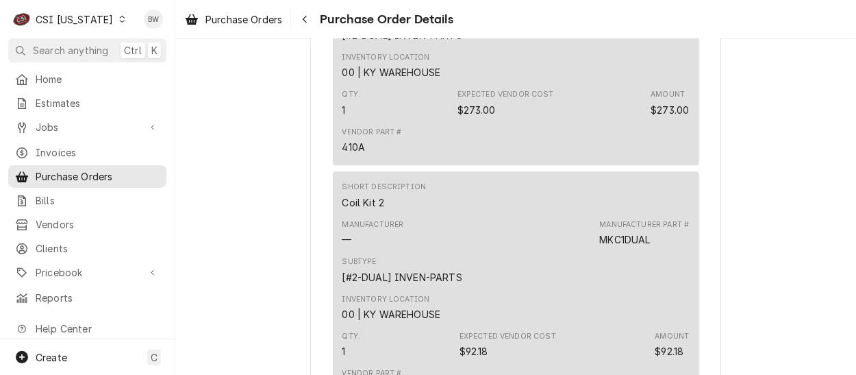
scroll to position [1016, 0]
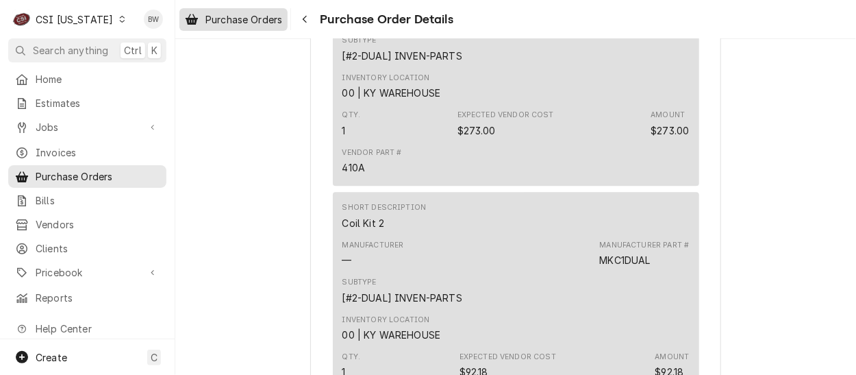
click at [232, 23] on span "Purchase Orders" at bounding box center [243, 19] width 77 height 14
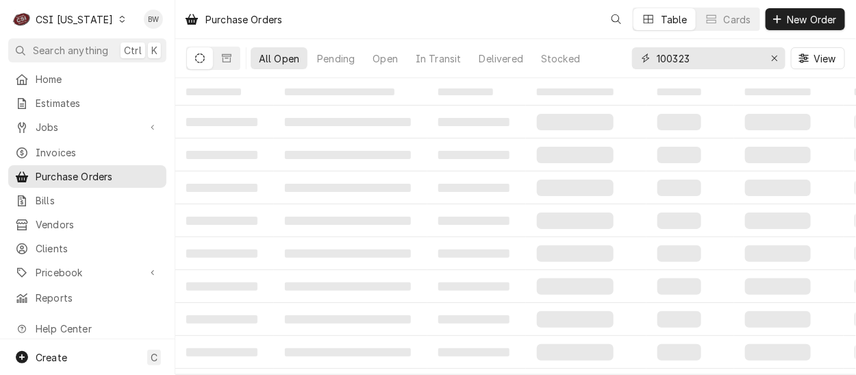
click at [692, 57] on input "100323" at bounding box center [708, 58] width 103 height 22
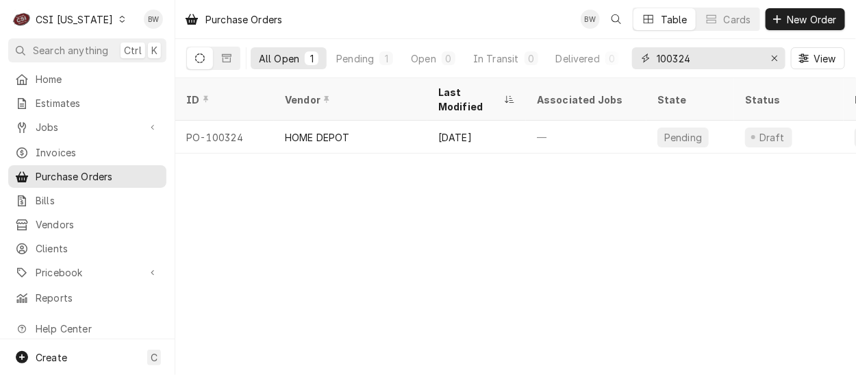
type input "100324"
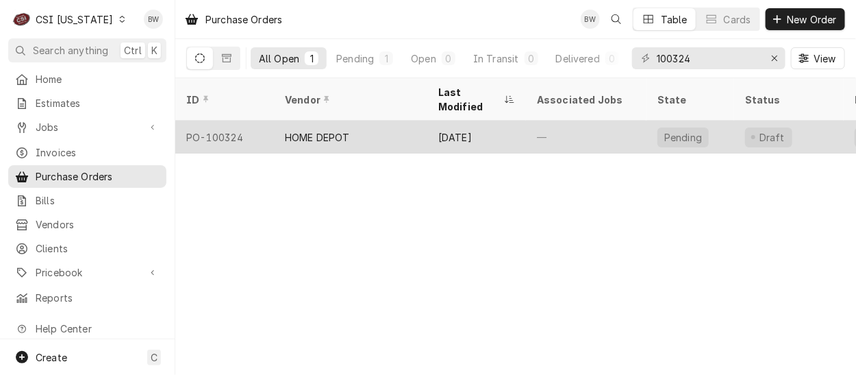
click at [228, 122] on div "PO-100324" at bounding box center [224, 137] width 99 height 33
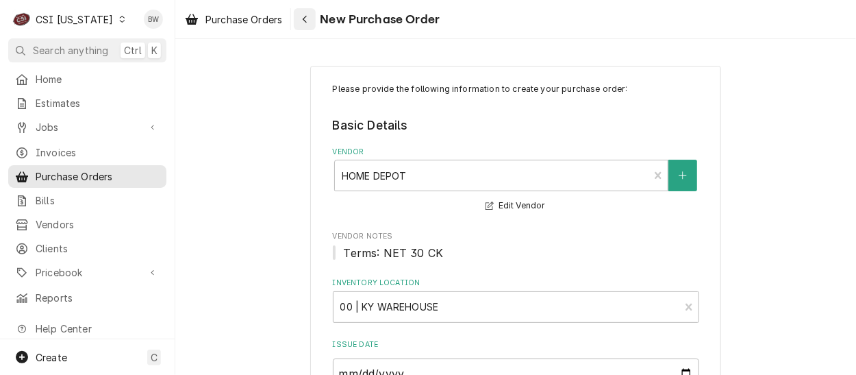
click at [306, 18] on icon "Navigate back" at bounding box center [305, 19] width 6 height 10
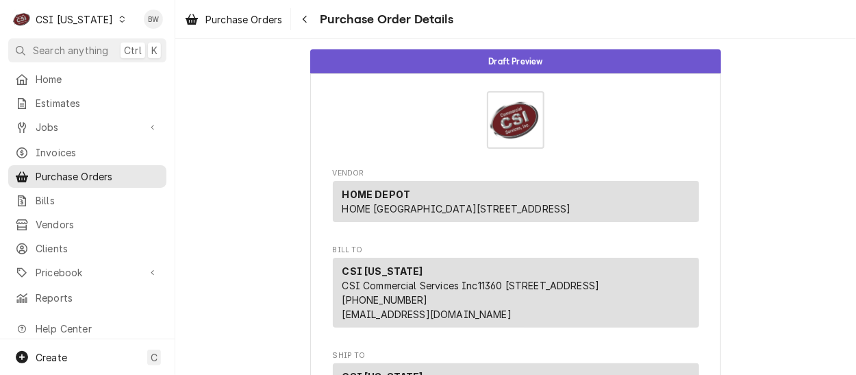
click at [119, 21] on icon "Dynamic Content Wrapper" at bounding box center [121, 19] width 5 height 7
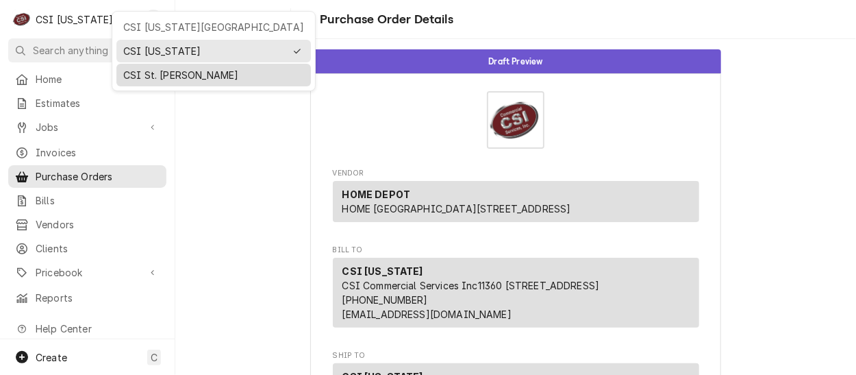
click at [147, 66] on div "CSI St. [PERSON_NAME]" at bounding box center [213, 74] width 189 height 17
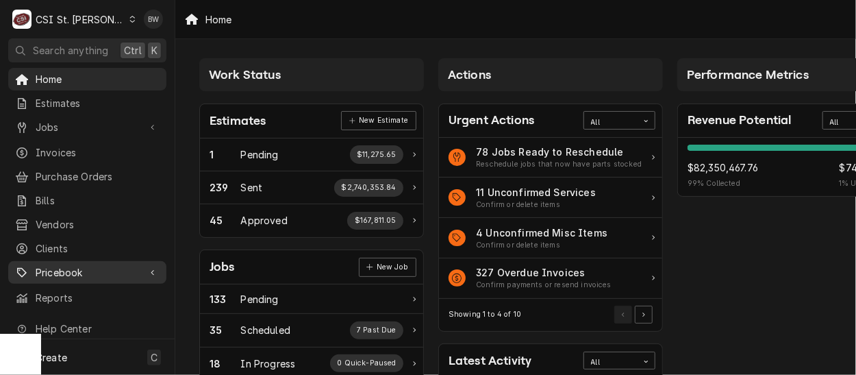
click at [78, 265] on span "Pricebook" at bounding box center [87, 272] width 103 height 14
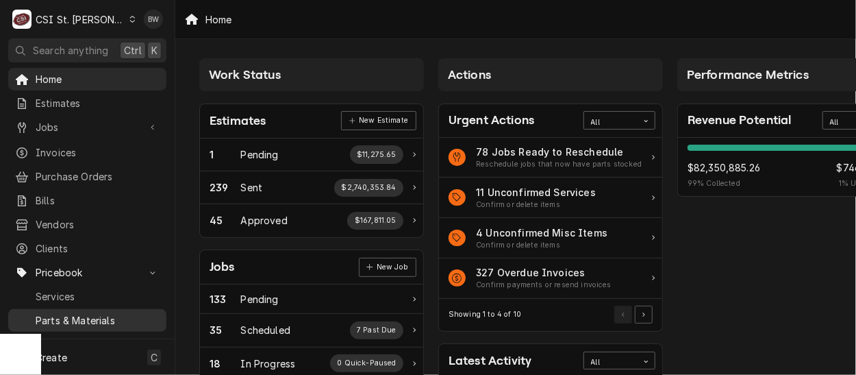
click at [88, 314] on span "Parts & Materials" at bounding box center [98, 320] width 124 height 14
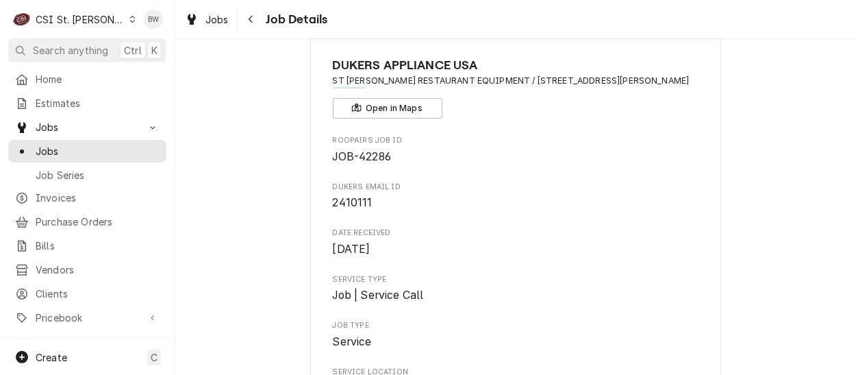
scroll to position [68, 0]
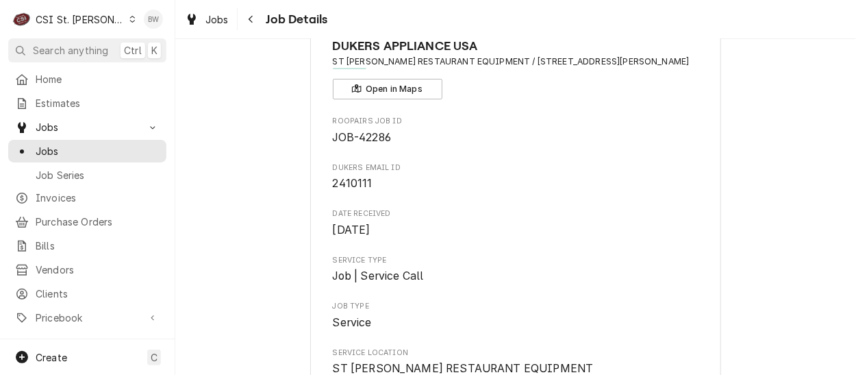
click at [155, 18] on div "Brad Wicks's Avatar" at bounding box center [153, 19] width 19 height 19
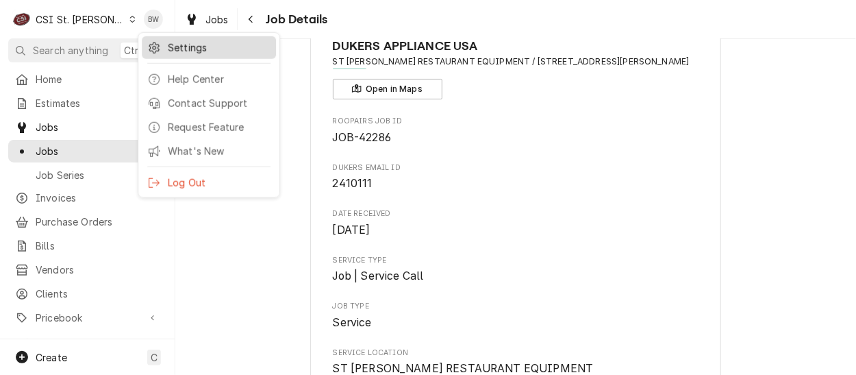
click at [162, 45] on div "Settings" at bounding box center [208, 47] width 129 height 17
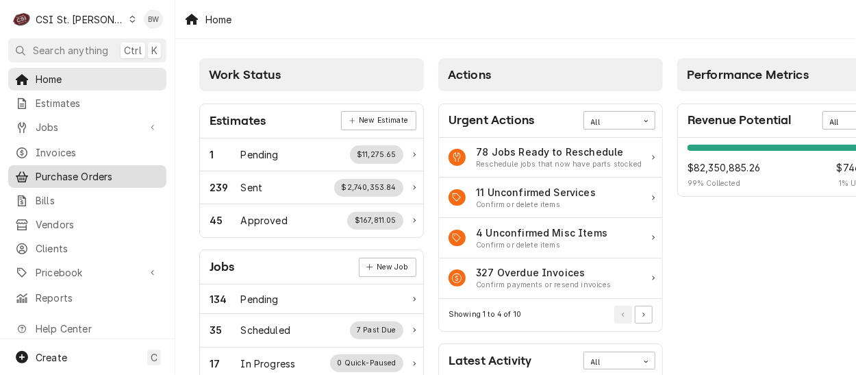
click at [79, 176] on span "Purchase Orders" at bounding box center [98, 176] width 124 height 14
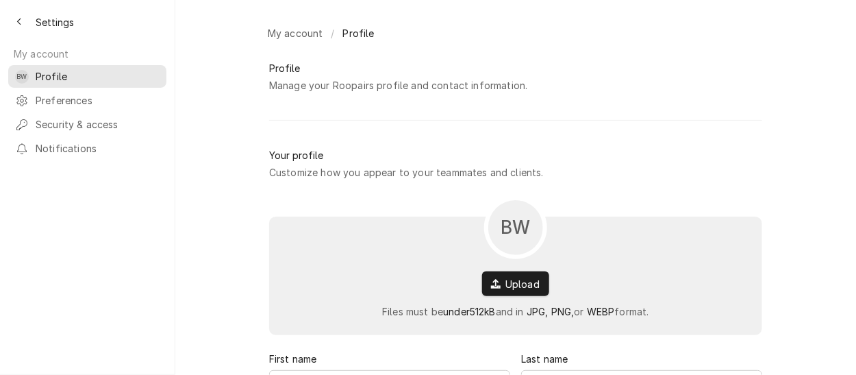
type input "Brad"
type input "Wicks"
type input "brad.wicks@csi1.com"
click at [38, 97] on span "Preferences" at bounding box center [98, 100] width 124 height 14
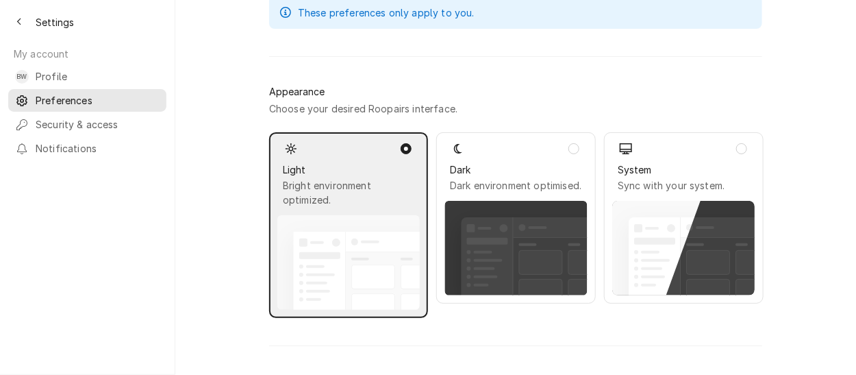
scroll to position [137, 0]
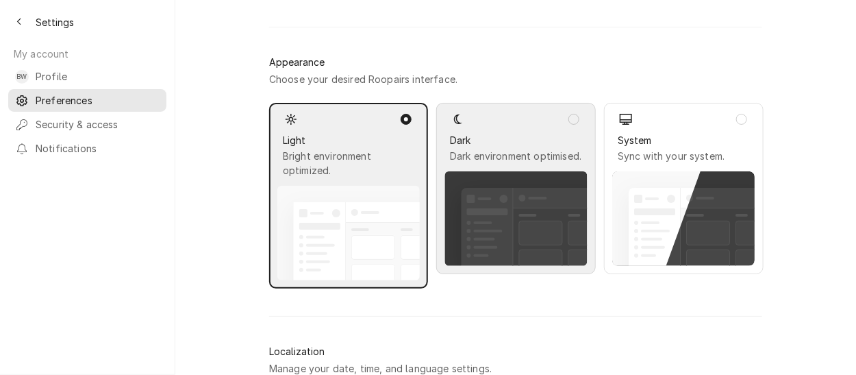
click at [495, 147] on span "Dark" at bounding box center [516, 140] width 132 height 14
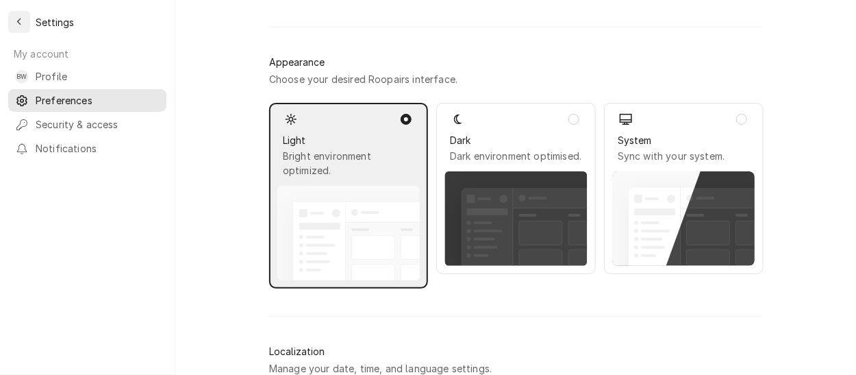
click at [23, 22] on div "Back to previous page" at bounding box center [19, 22] width 14 height 14
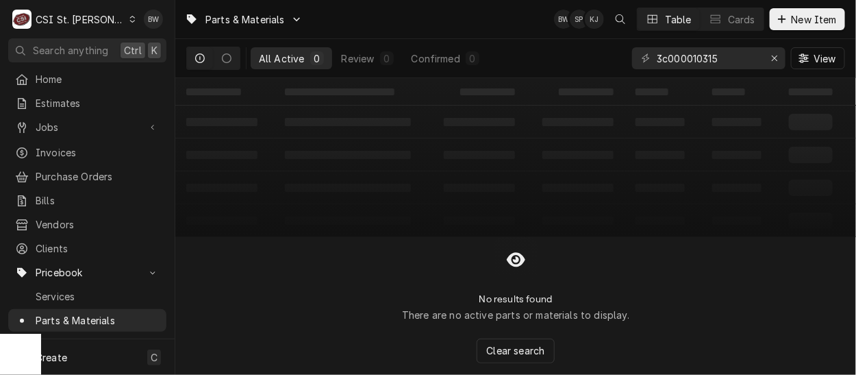
click at [154, 21] on div "Brad Wicks's Avatar" at bounding box center [153, 19] width 19 height 19
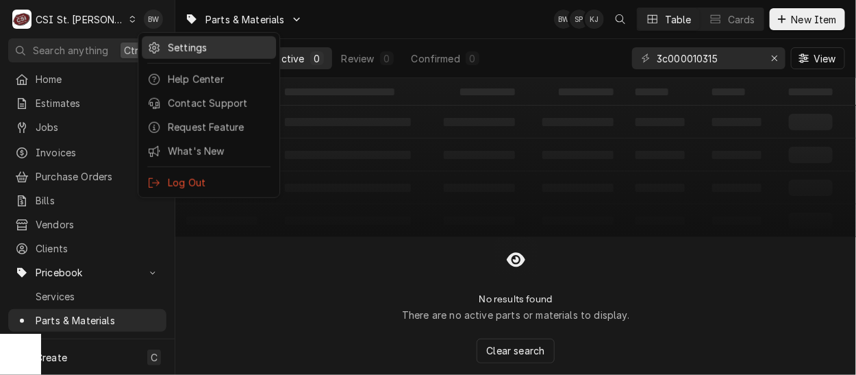
click at [176, 49] on div "Settings" at bounding box center [219, 47] width 103 height 14
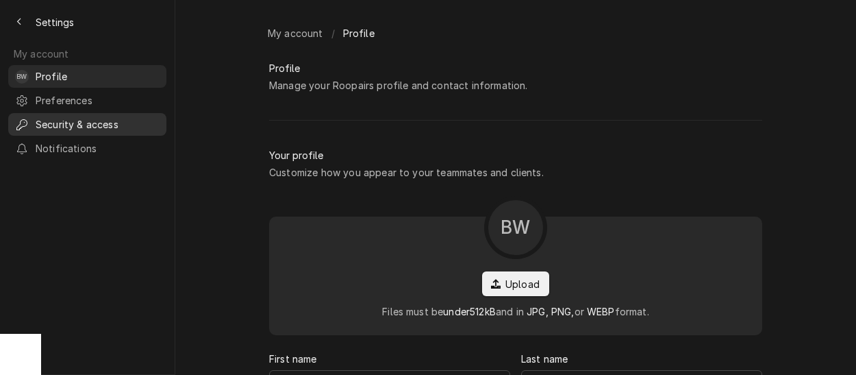
type input "[PERSON_NAME]"
type input "[PERSON_NAME][EMAIL_ADDRESS][PERSON_NAME][DOMAIN_NAME]"
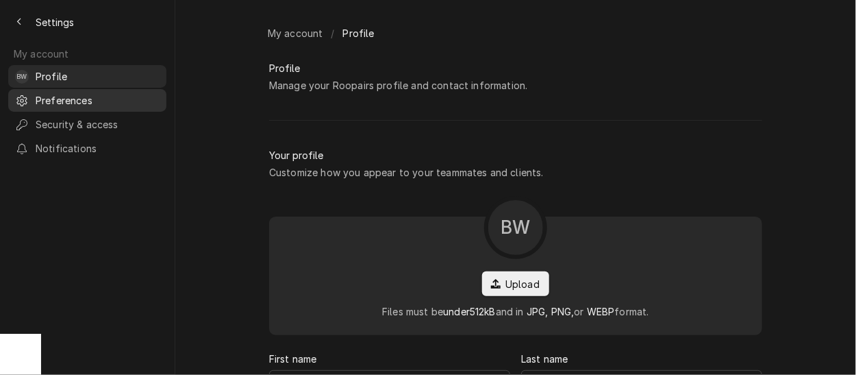
click at [71, 98] on span "Preferences" at bounding box center [98, 100] width 124 height 14
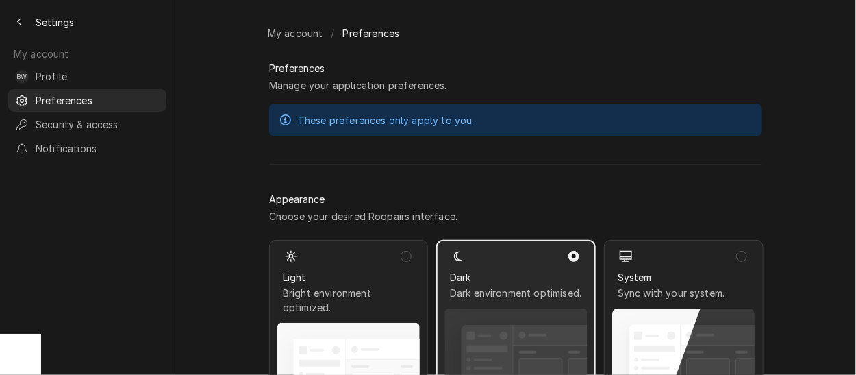
click at [124, 184] on div "My account BW Profile Preferences Security & access Notifications" at bounding box center [87, 204] width 175 height 342
click at [79, 97] on span "Preferences" at bounding box center [98, 100] width 124 height 14
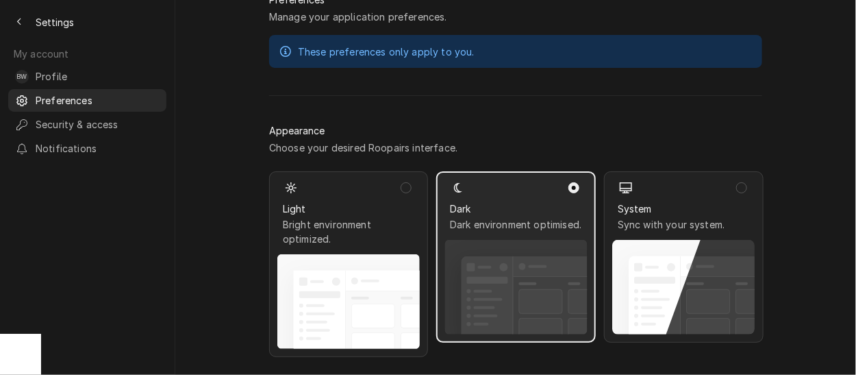
scroll to position [137, 0]
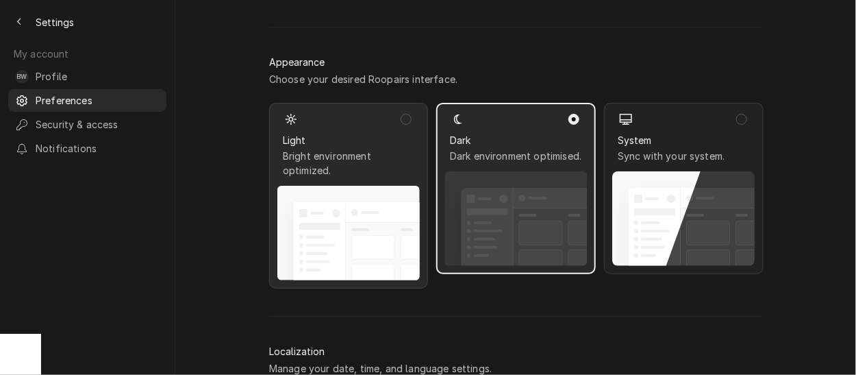
click at [314, 190] on icon "Dynamic Content Wrapper" at bounding box center [348, 233] width 142 height 94
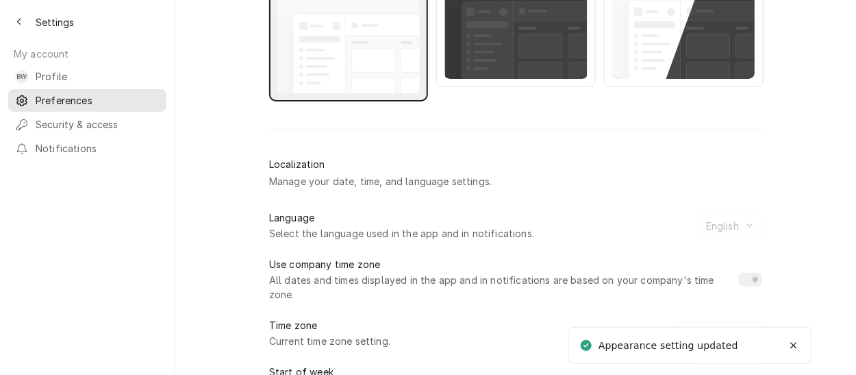
scroll to position [342, 0]
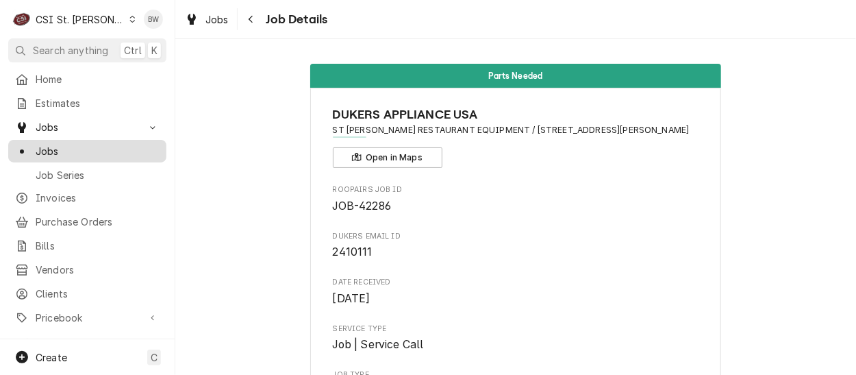
click at [70, 144] on span "Jobs" at bounding box center [98, 151] width 124 height 14
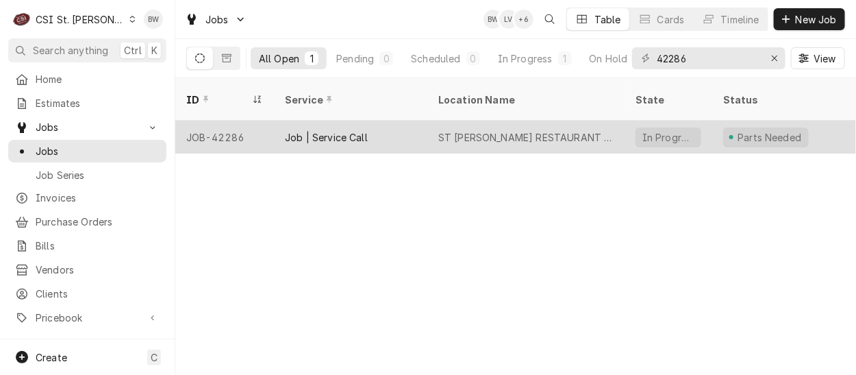
click at [243, 121] on div "JOB-42286" at bounding box center [224, 137] width 99 height 33
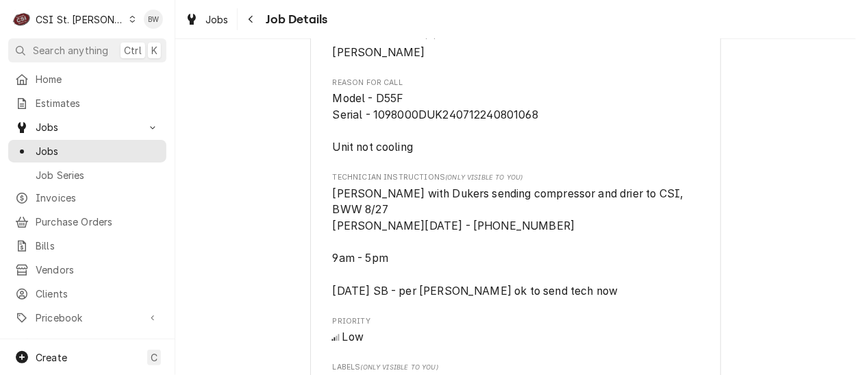
scroll to position [1027, 0]
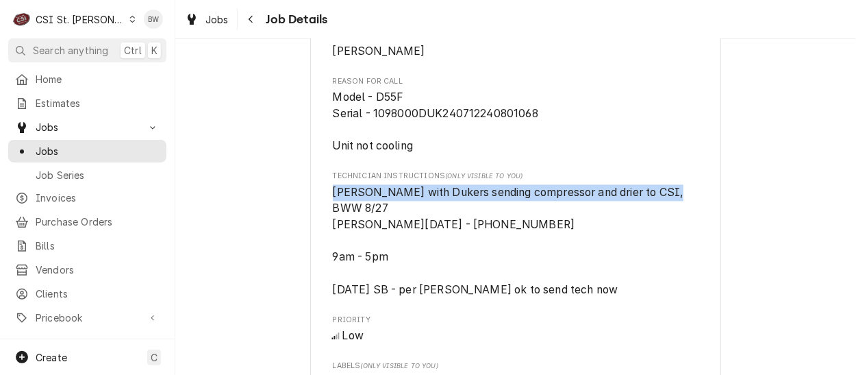
drag, startPoint x: 670, startPoint y: 207, endPoint x: 316, endPoint y: 203, distance: 354.7
click at [316, 203] on div "DUKERS APPLIANCE [GEOGRAPHIC_DATA] ST [PERSON_NAME] RESTAURANT EQUIPMENT / [STR…" at bounding box center [515, 12] width 411 height 1902
drag, startPoint x: 316, startPoint y: 203, endPoint x: 353, endPoint y: 201, distance: 37.7
copy span "[PERSON_NAME] with Dukers sending compressor and drier to CSI, BWW 8/27"
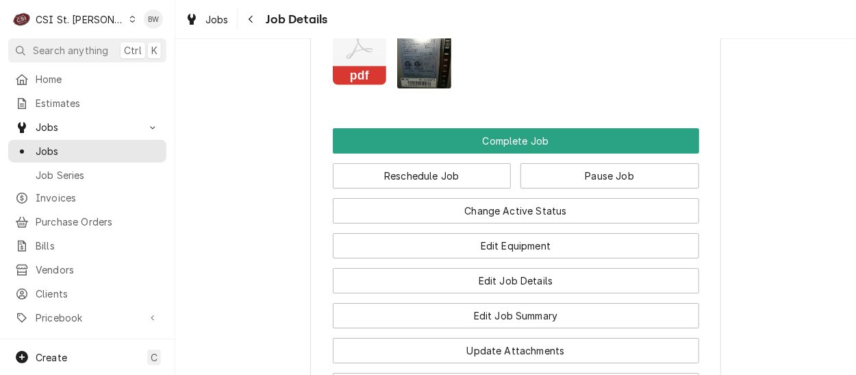
scroll to position [1643, 0]
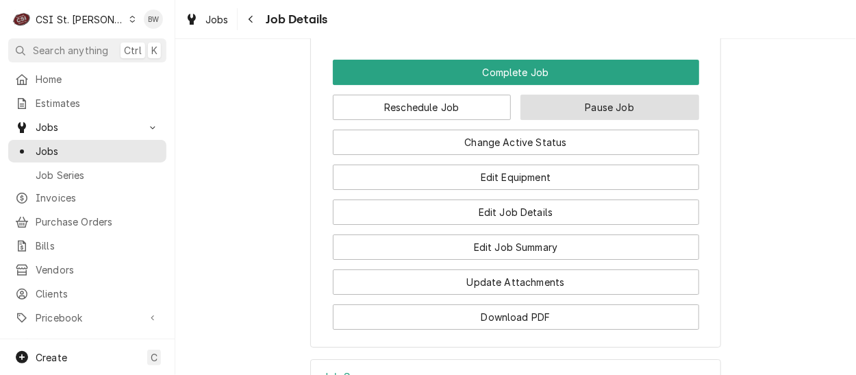
click at [585, 101] on button "Pause Job" at bounding box center [609, 106] width 179 height 25
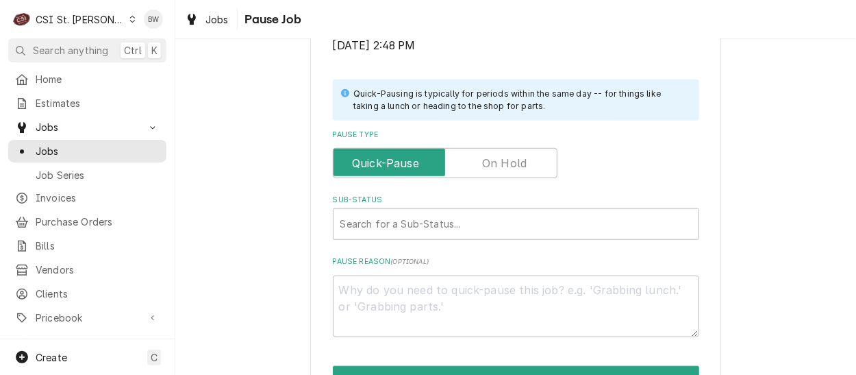
scroll to position [342, 0]
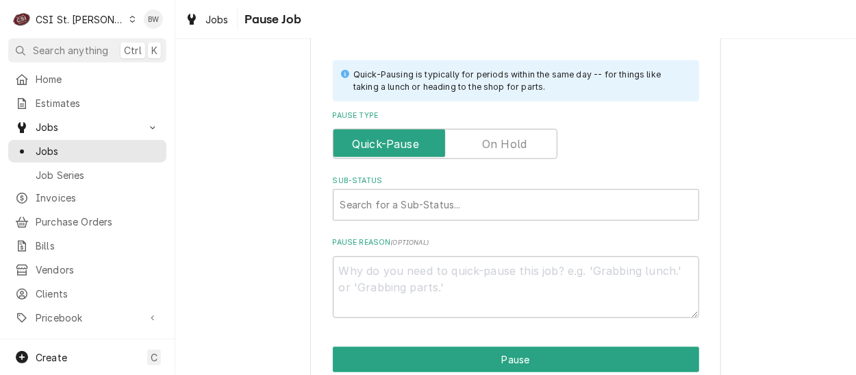
click at [488, 144] on label "Pause Type" at bounding box center [445, 144] width 225 height 30
click at [488, 144] on input "Pause Type" at bounding box center [445, 144] width 212 height 30
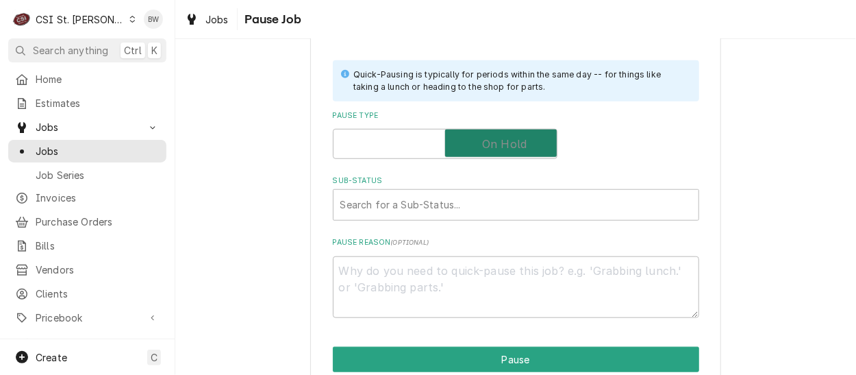
checkbox input "true"
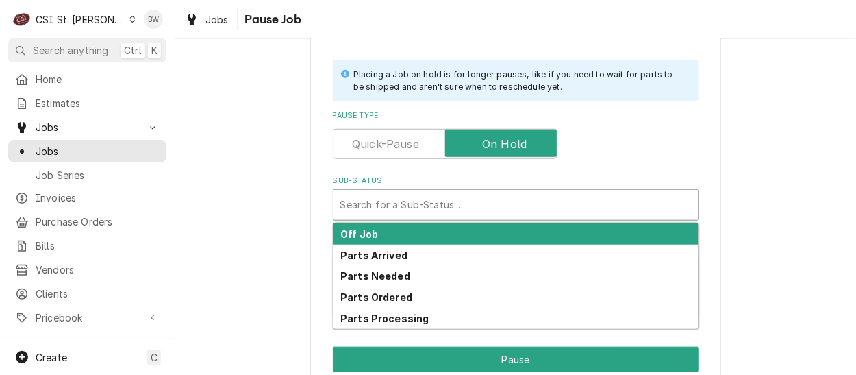
click at [367, 197] on div "Sub-Status" at bounding box center [515, 204] width 351 height 25
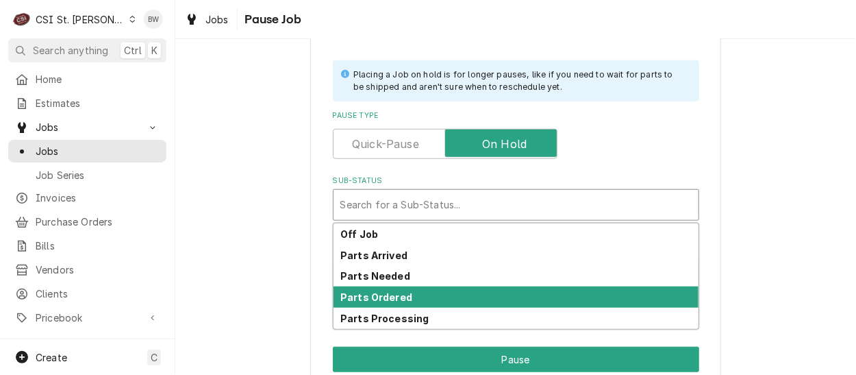
click at [372, 291] on strong "Parts Ordered" at bounding box center [376, 297] width 72 height 12
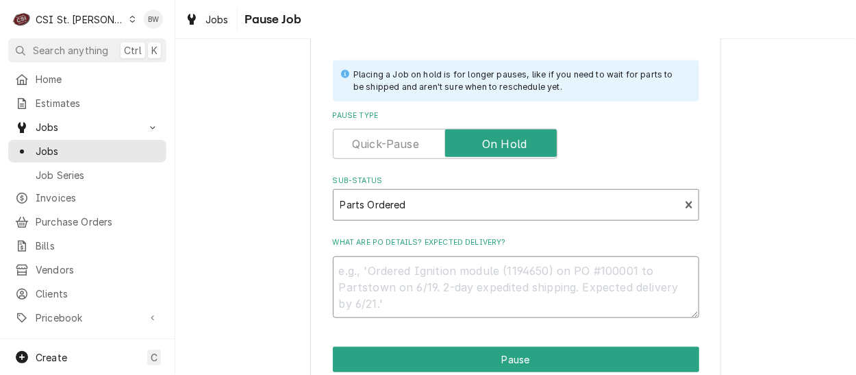
click at [344, 270] on textarea "What are PO details? Expected delivery?" at bounding box center [516, 287] width 366 height 62
paste textarea "[PERSON_NAME] with Dukers sending compressor and drier to CSI, BWW 8/27"
type textarea "x"
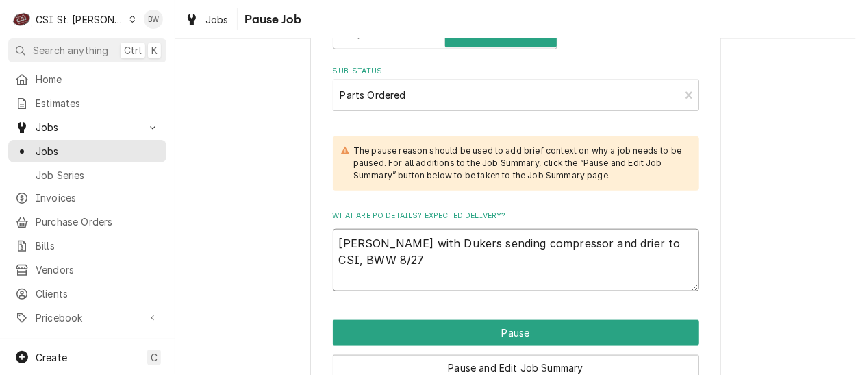
scroll to position [522, 0]
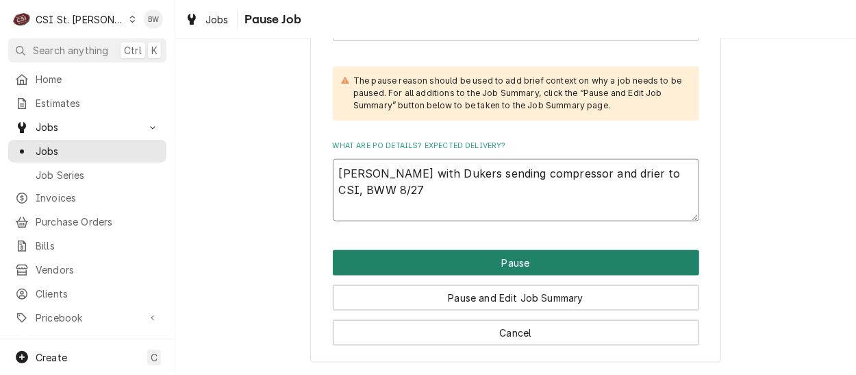
type textarea "[PERSON_NAME] with Dukers sending compressor and drier to CSI, BWW 8/27"
click at [499, 262] on button "Pause" at bounding box center [516, 262] width 366 height 25
type textarea "x"
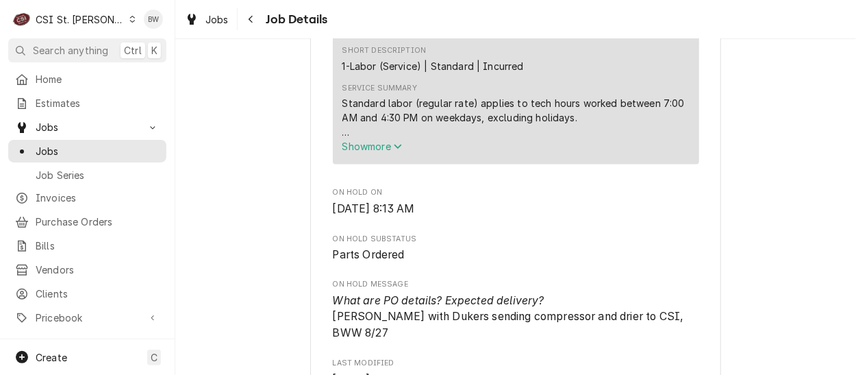
scroll to position [753, 0]
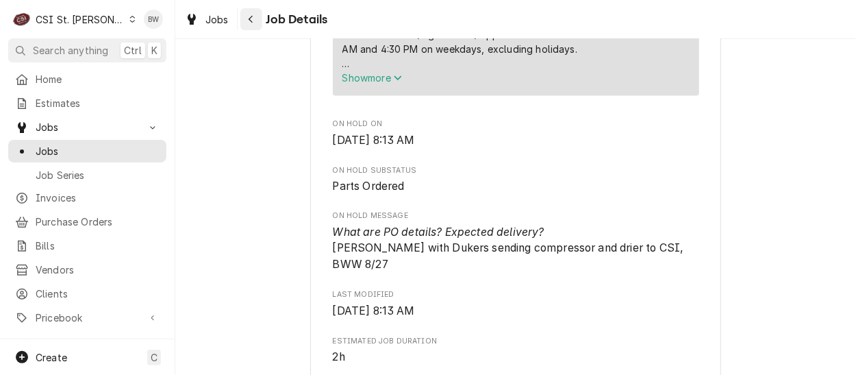
click at [255, 22] on div "Navigate back" at bounding box center [251, 19] width 14 height 14
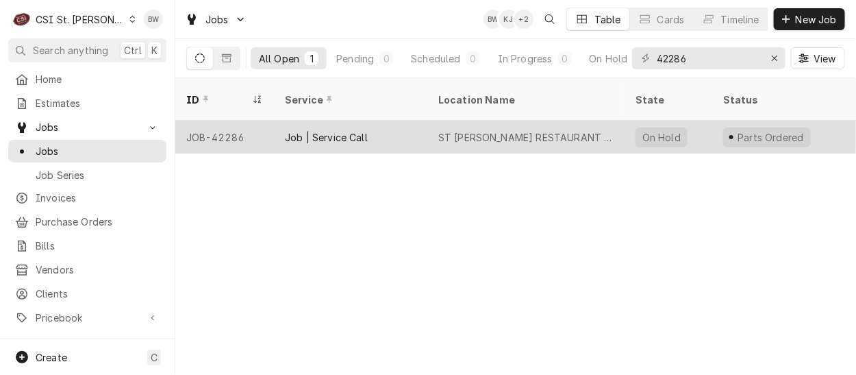
click at [253, 121] on div "JOB-42286" at bounding box center [224, 137] width 99 height 33
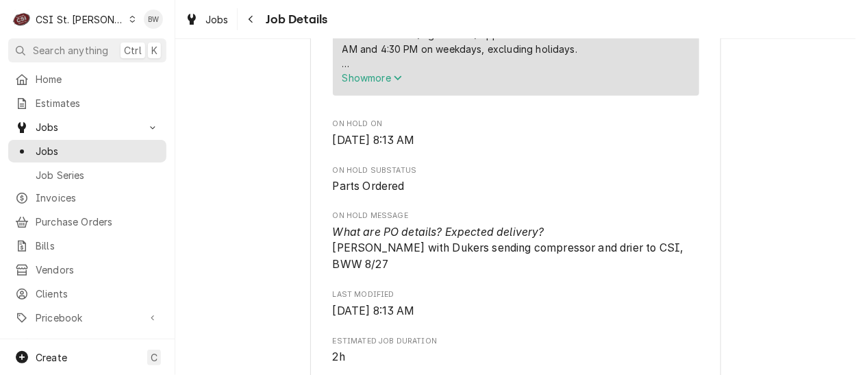
scroll to position [822, 0]
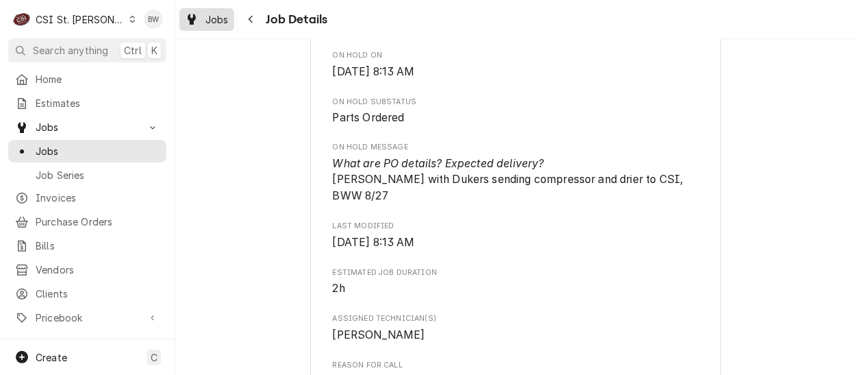
click at [223, 17] on span "Jobs" at bounding box center [216, 19] width 23 height 14
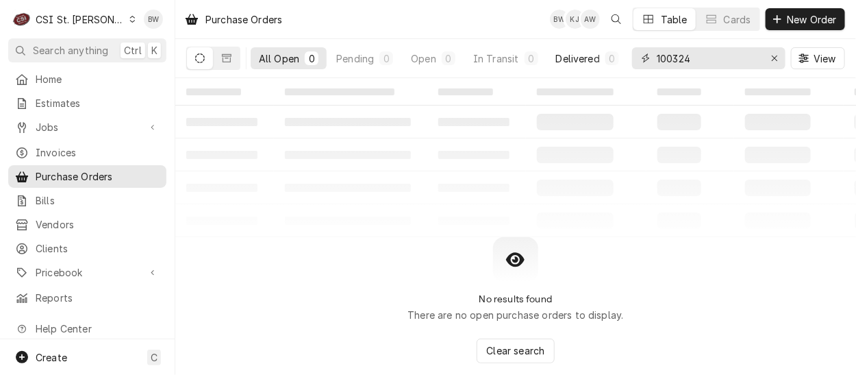
drag, startPoint x: 710, startPoint y: 57, endPoint x: 624, endPoint y: 55, distance: 85.6
click at [624, 55] on div "All Open 0 Pending 0 Open 0 In Transit 0 Delivered 0 Stocked 0 100324 View" at bounding box center [515, 58] width 659 height 38
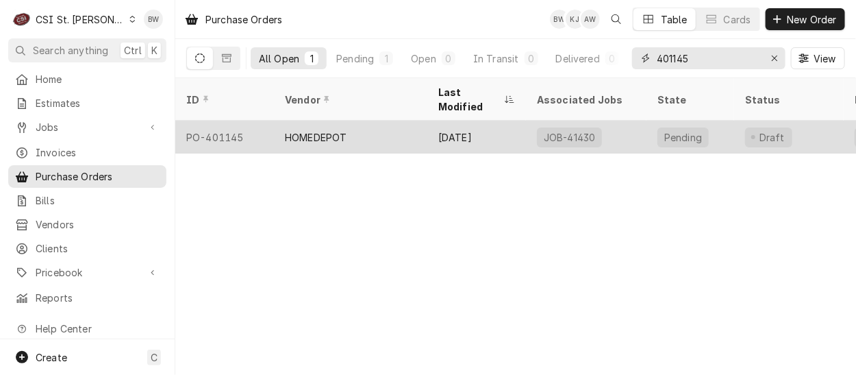
type input "401145"
click at [232, 121] on div "PO-401145" at bounding box center [224, 137] width 99 height 33
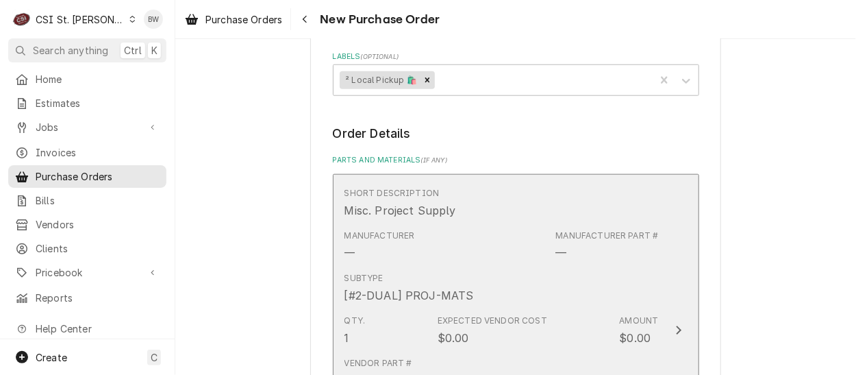
click at [480, 219] on div "Short Description Misc. Project Supply" at bounding box center [501, 202] width 314 height 42
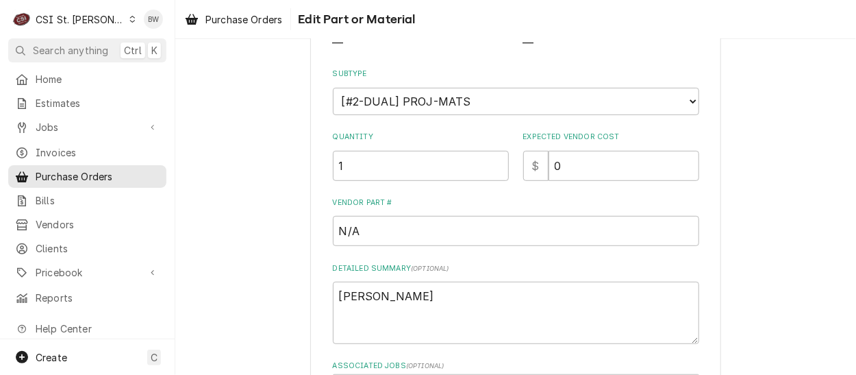
scroll to position [205, 0]
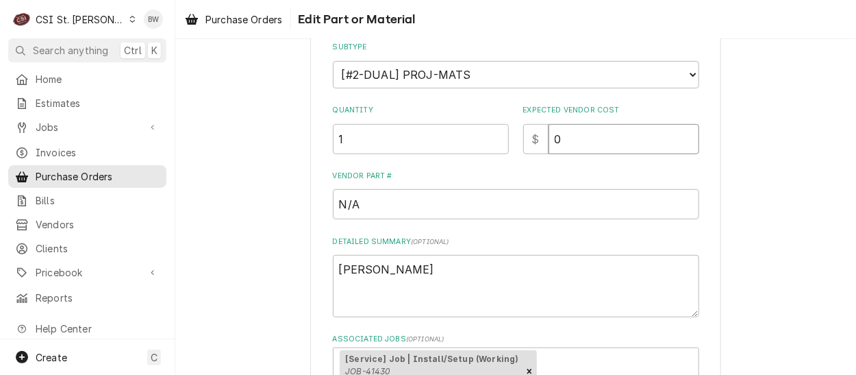
drag, startPoint x: 574, startPoint y: 136, endPoint x: 529, endPoint y: 139, distance: 46.0
click at [529, 139] on div "$ 0" at bounding box center [611, 139] width 176 height 30
type textarea "x"
type input "3"
type textarea "x"
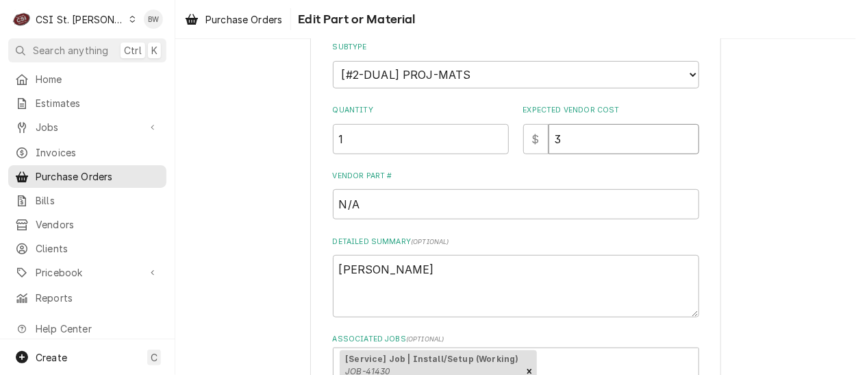
type input "34"
type textarea "x"
type input "34.3"
type textarea "x"
type input "34.30"
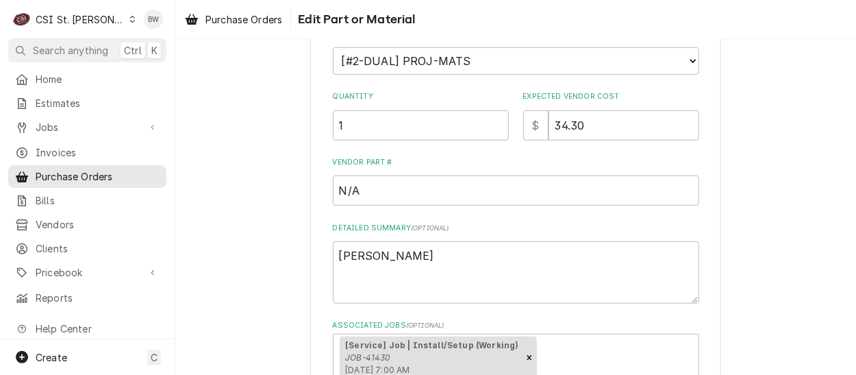
scroll to position [274, 0]
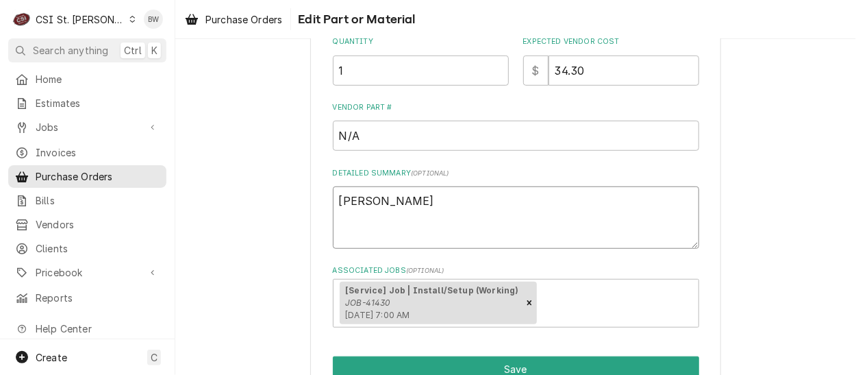
click at [421, 207] on textarea "Mike Barnett" at bounding box center [516, 217] width 366 height 62
type textarea "x"
type textarea "Mike Barnett"
type textarea "x"
type textarea "Mike Barnett g"
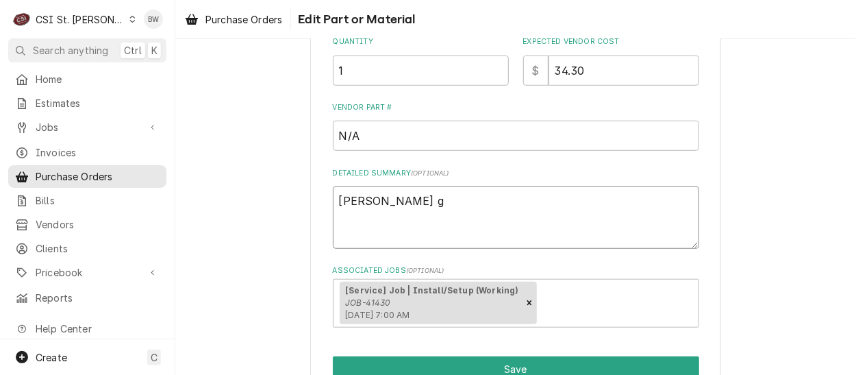
type textarea "x"
type textarea "Mike Barnett gr"
type textarea "x"
type textarea "Mike Barnett gre"
type textarea "x"
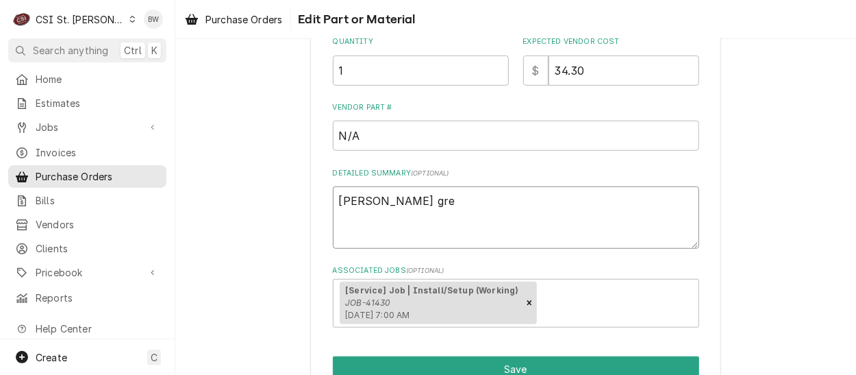
type textarea "Mike Barnett grea"
type textarea "x"
type textarea "Mike Barnett great"
type textarea "x"
type textarea "Mike Barnett great"
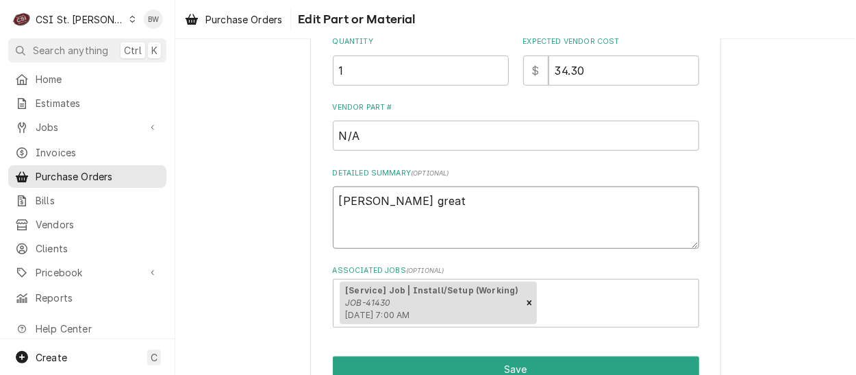
type textarea "x"
type textarea "Mike Barnett great s"
type textarea "x"
type textarea "Mike Barnett great st"
type textarea "x"
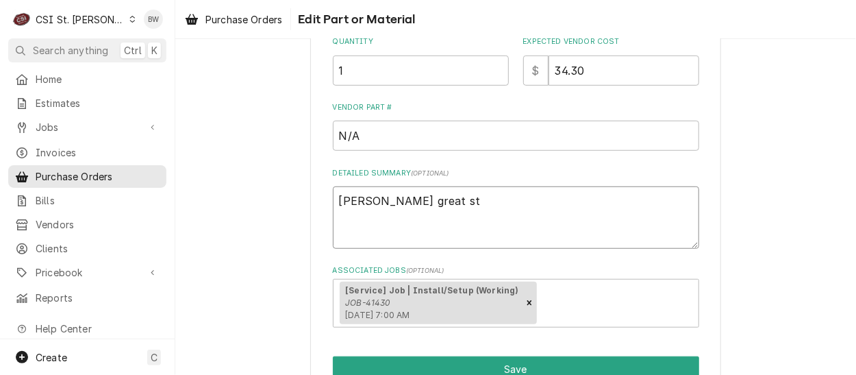
type textarea "Mike Barnett great stu"
type textarea "x"
type textarea "Mike Barnett great stuf"
type textarea "x"
type textarea "Mike Barnett great stuff"
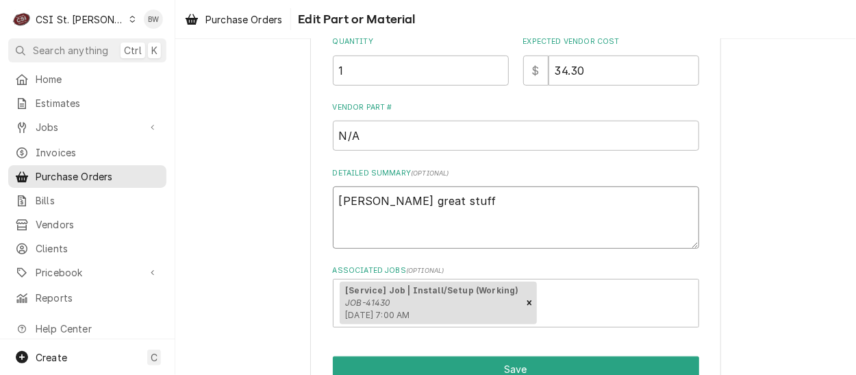
type textarea "x"
type textarea "Mike Barnett great stuff"
type textarea "x"
type textarea "Mike Barnett great stuff s"
type textarea "x"
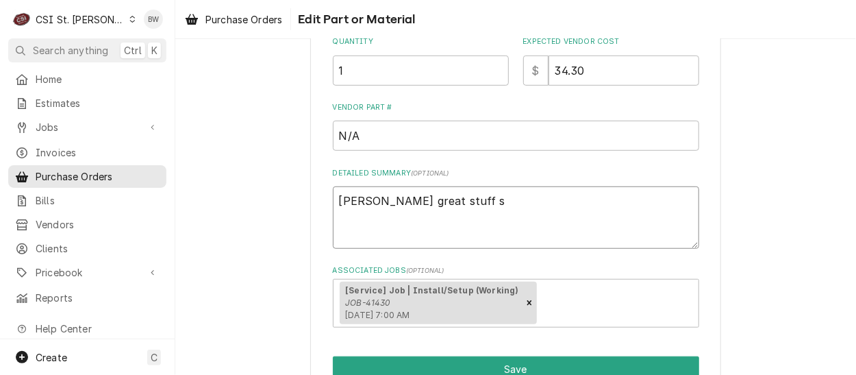
type textarea "Mike Barnett great stuff sc"
type textarea "x"
type textarea "Mike Barnett great stuff scr"
type textarea "x"
type textarea "Mike Barnett great stuff scre"
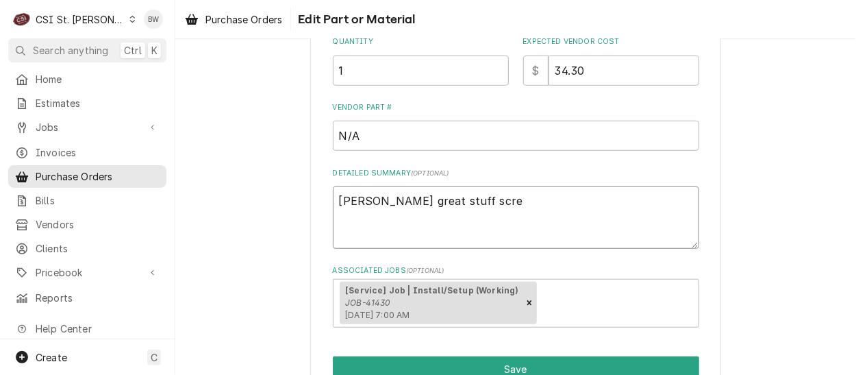
type textarea "x"
type textarea "Mike Barnett great stuff screw"
type textarea "x"
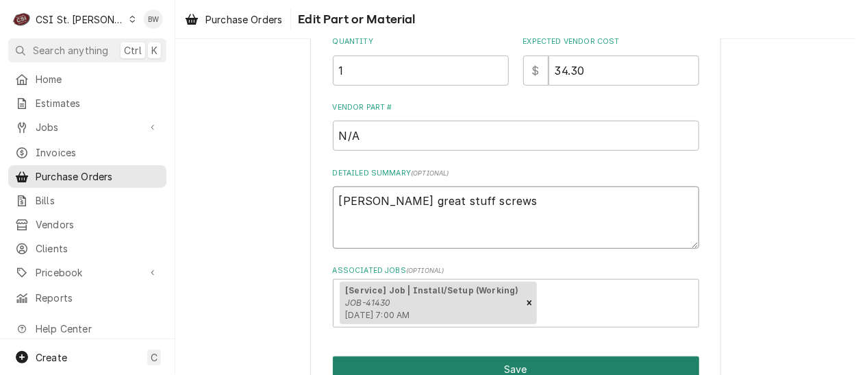
type textarea "Mike Barnett great stuff screws"
click at [492, 363] on button "Save" at bounding box center [516, 368] width 366 height 25
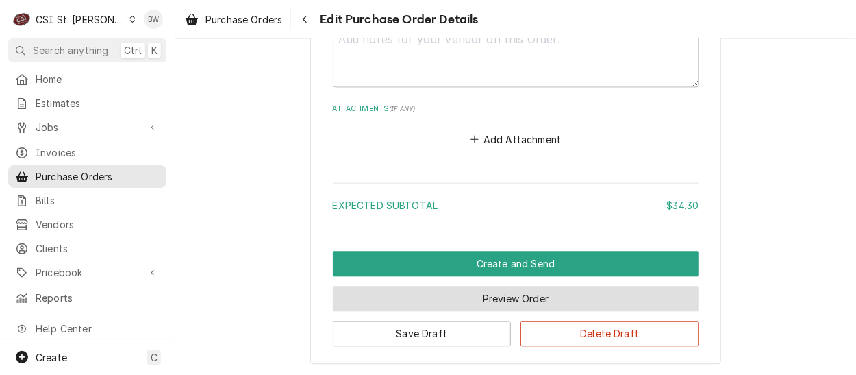
scroll to position [1027, 0]
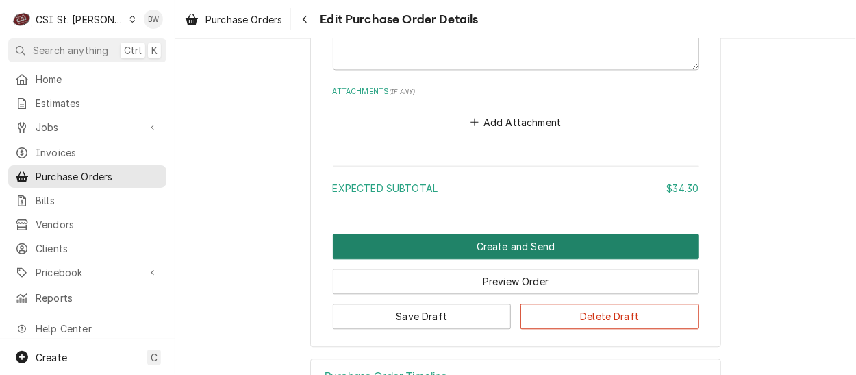
click at [425, 250] on button "Create and Send" at bounding box center [516, 245] width 366 height 25
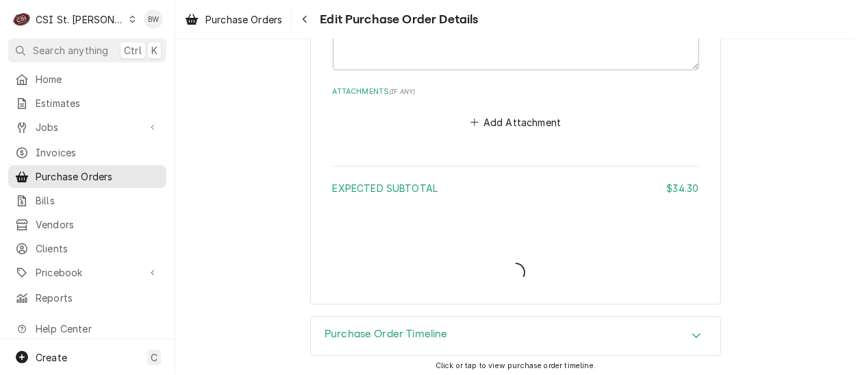
type textarea "x"
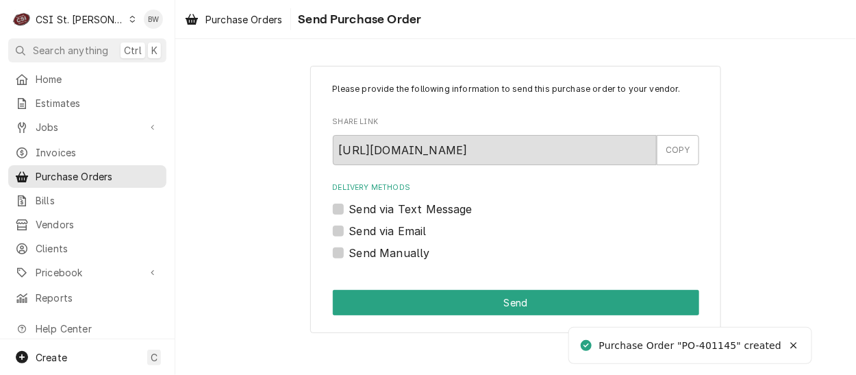
click at [340, 258] on div "Send Manually" at bounding box center [516, 252] width 366 height 16
click at [349, 254] on label "Send Manually" at bounding box center [389, 252] width 81 height 16
click at [349, 254] on input "Send Manually" at bounding box center [532, 259] width 366 height 30
checkbox input "true"
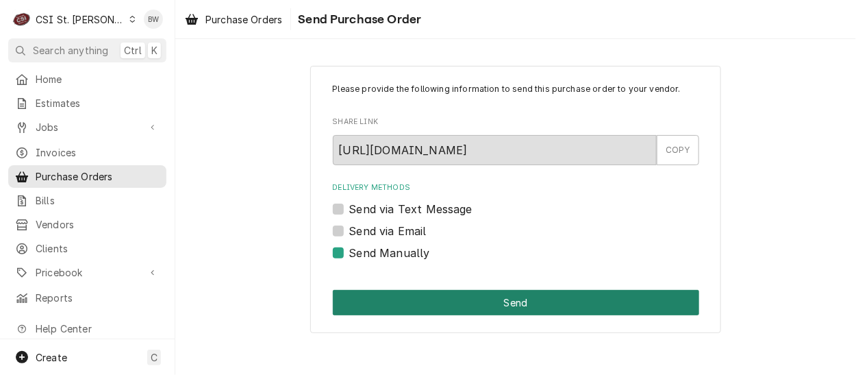
click at [453, 304] on button "Send" at bounding box center [516, 302] width 366 height 25
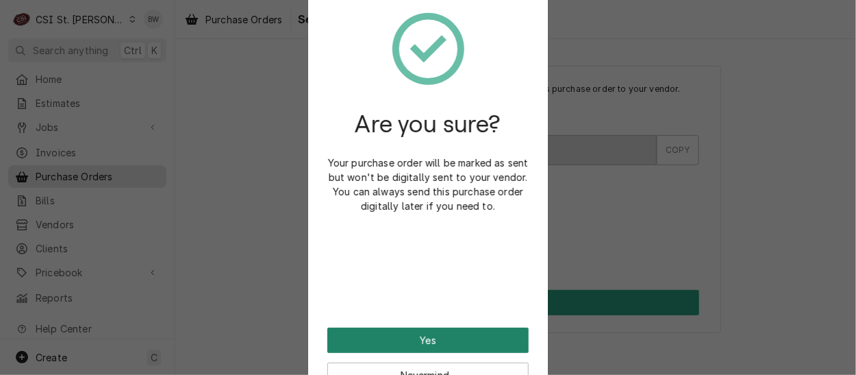
click at [398, 334] on button "Yes" at bounding box center [427, 339] width 201 height 25
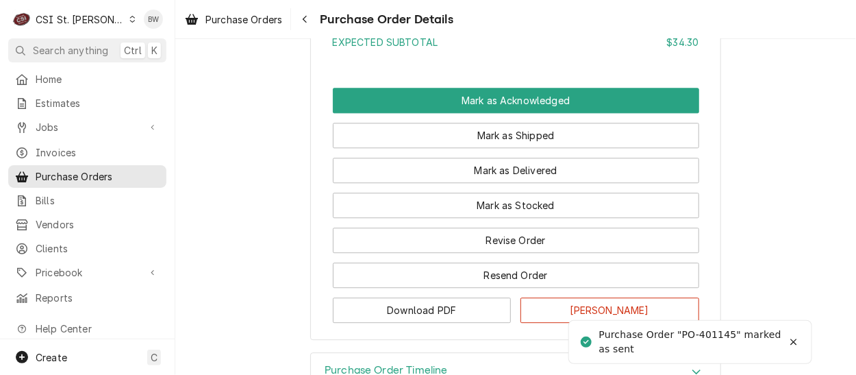
scroll to position [1232, 0]
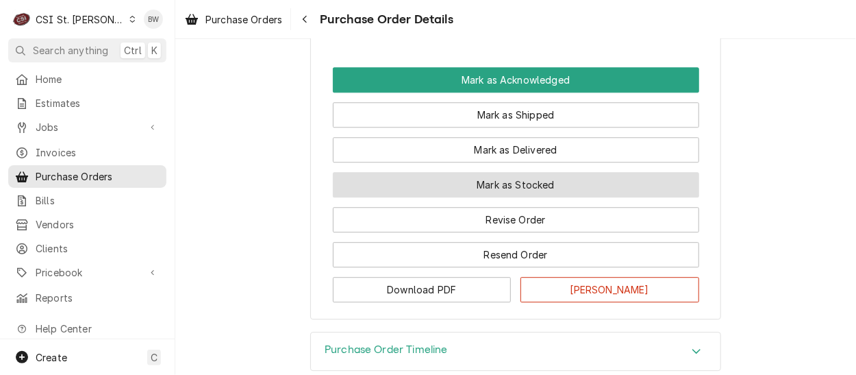
click at [390, 197] on button "Mark as Stocked" at bounding box center [516, 184] width 366 height 25
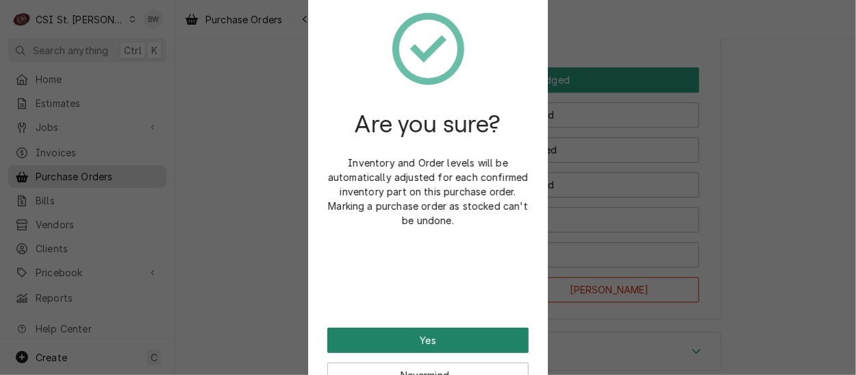
click at [397, 330] on button "Yes" at bounding box center [427, 339] width 201 height 25
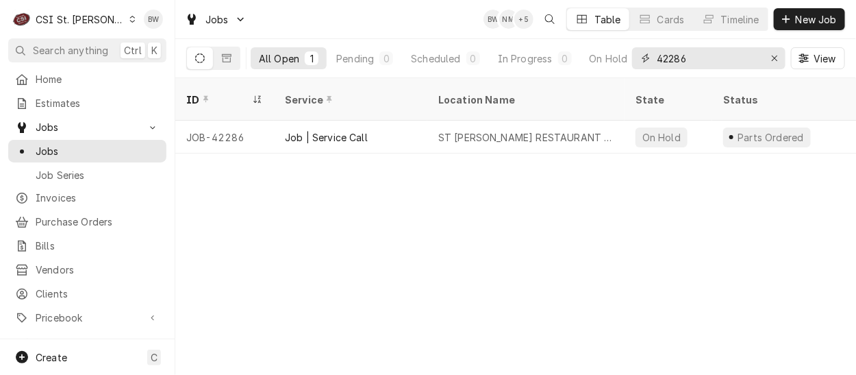
drag, startPoint x: 694, startPoint y: 58, endPoint x: 646, endPoint y: 54, distance: 48.8
click at [646, 54] on div "42286" at bounding box center [708, 58] width 153 height 22
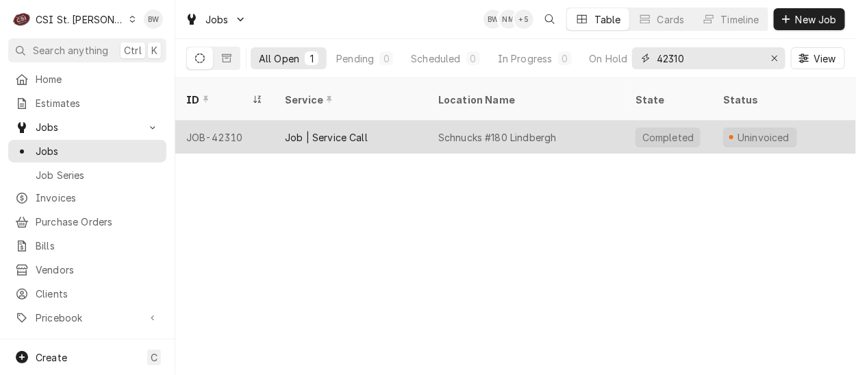
type input "42310"
click at [236, 121] on div "JOB-42310" at bounding box center [224, 137] width 99 height 33
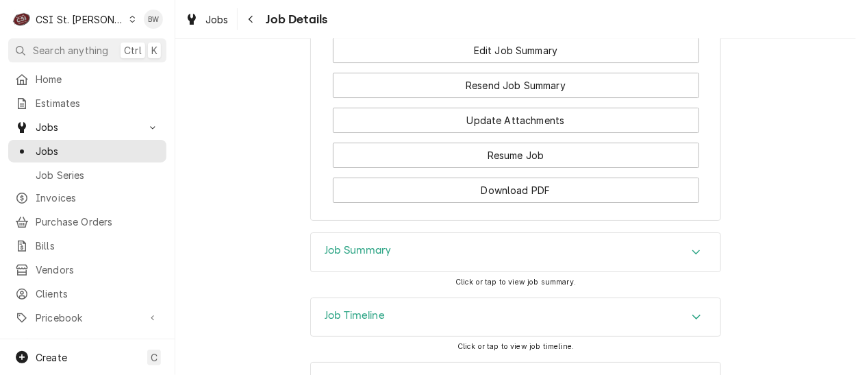
scroll to position [1780, 0]
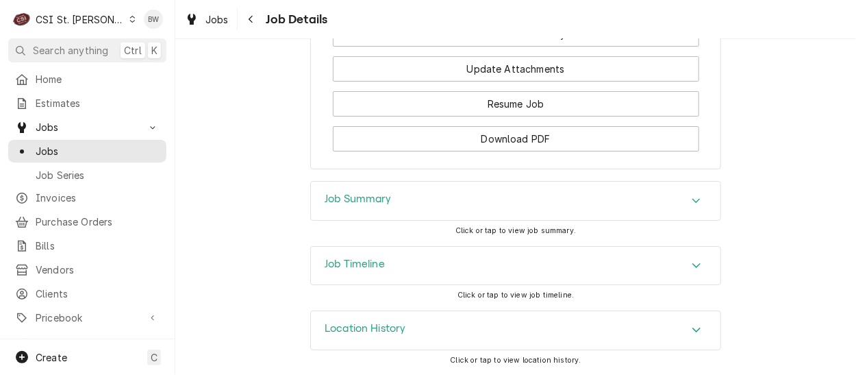
click at [371, 203] on h3 "Job Summary" at bounding box center [358, 198] width 67 height 13
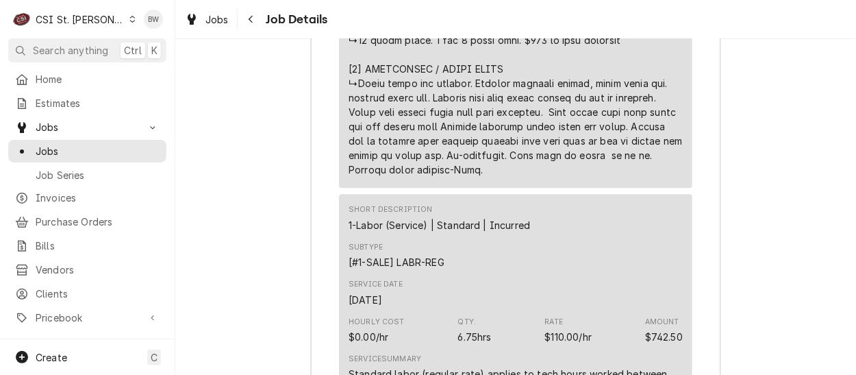
scroll to position [3150, 0]
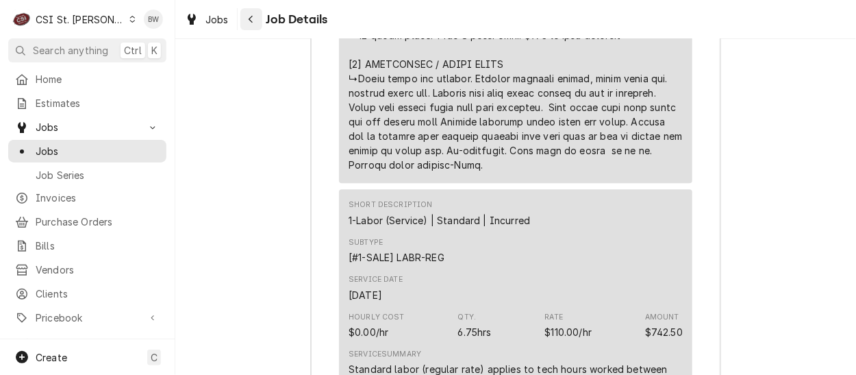
click at [245, 21] on div "Navigate back" at bounding box center [251, 19] width 14 height 14
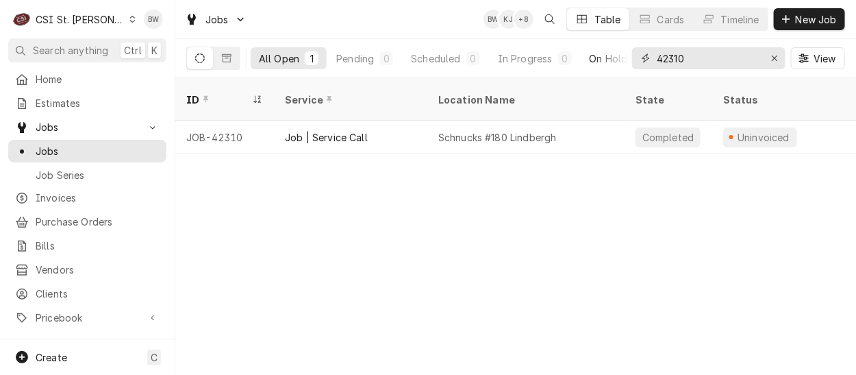
drag, startPoint x: 709, startPoint y: 55, endPoint x: 613, endPoint y: 53, distance: 96.6
click at [616, 53] on div "All Open 1 Pending 0 Scheduled 0 In Progress 0 On Hold 0 Completed 1 42310 View" at bounding box center [515, 58] width 659 height 38
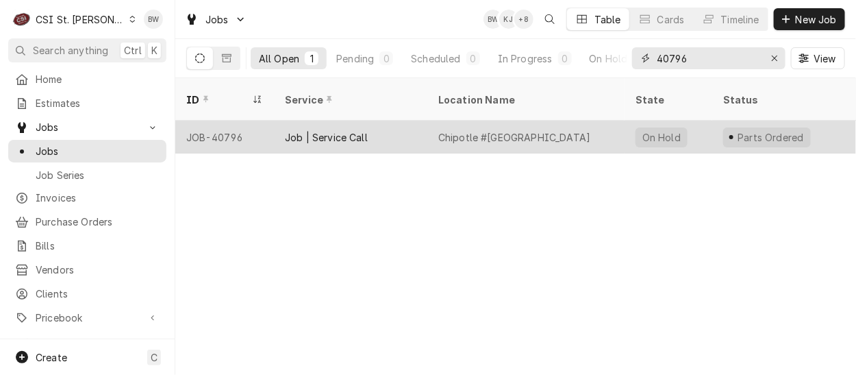
type input "40796"
click at [242, 121] on div "JOB-40796" at bounding box center [224, 137] width 99 height 33
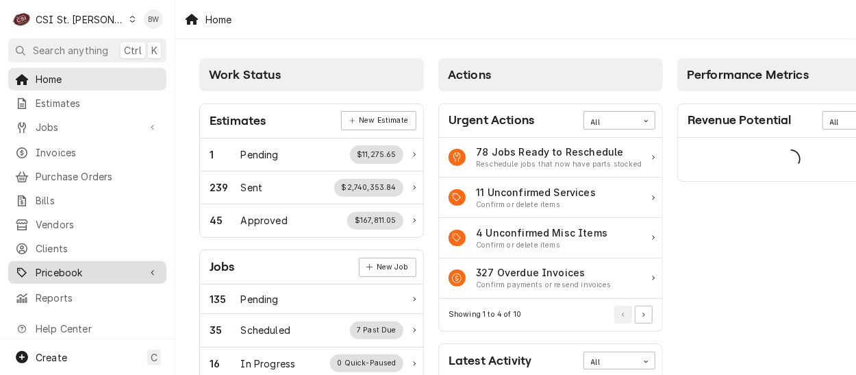
click at [86, 265] on span "Pricebook" at bounding box center [87, 272] width 103 height 14
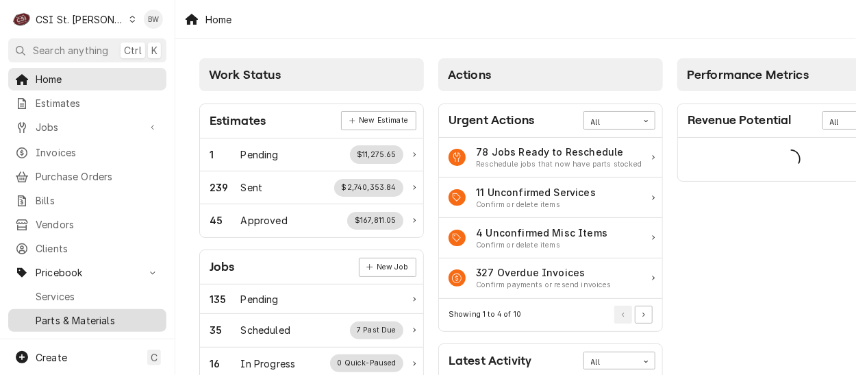
click at [84, 313] on span "Parts & Materials" at bounding box center [98, 320] width 124 height 14
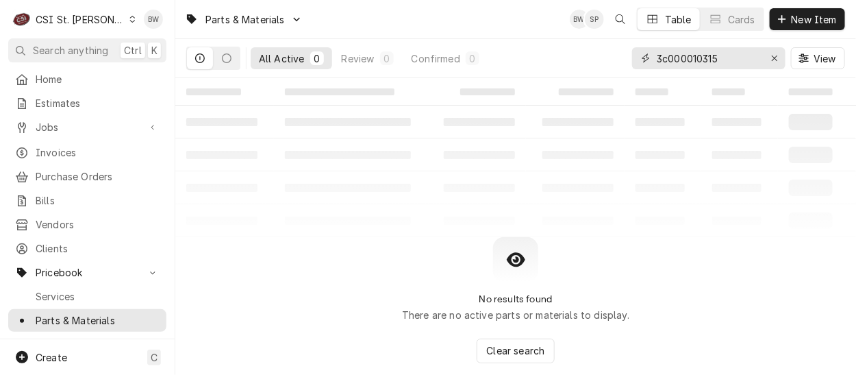
drag, startPoint x: 723, startPoint y: 61, endPoint x: 650, endPoint y: 60, distance: 73.3
click at [650, 60] on div "3c000010315" at bounding box center [708, 58] width 153 height 22
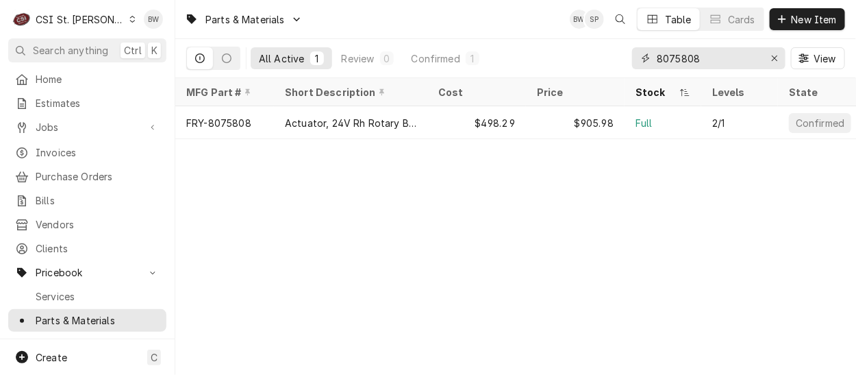
drag, startPoint x: 706, startPoint y: 57, endPoint x: 640, endPoint y: 59, distance: 65.8
click at [640, 59] on div "8075808" at bounding box center [708, 58] width 153 height 22
type input "8"
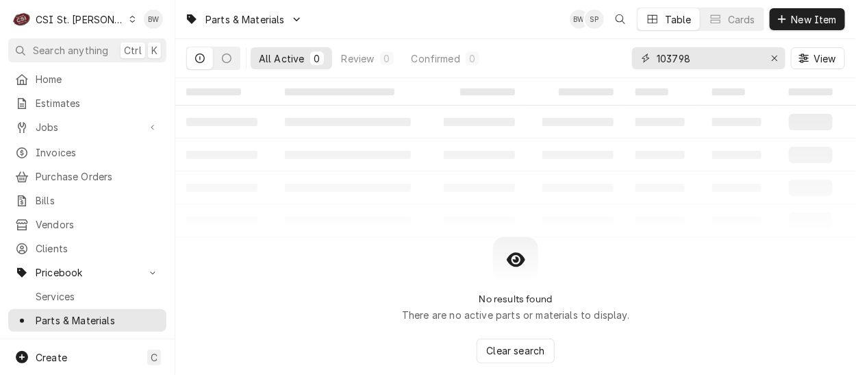
click at [657, 58] on input "103798" at bounding box center [708, 58] width 103 height 22
drag, startPoint x: 706, startPoint y: 64, endPoint x: 635, endPoint y: 60, distance: 71.4
click at [647, 60] on div "8103798" at bounding box center [708, 58] width 153 height 22
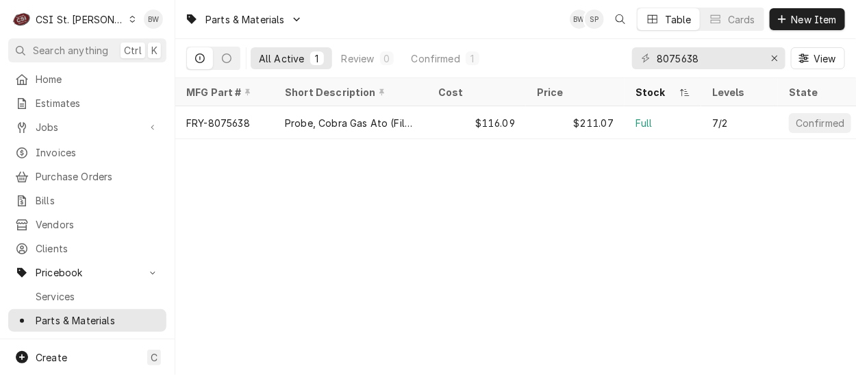
drag, startPoint x: 707, startPoint y: 69, endPoint x: 696, endPoint y: 67, distance: 11.1
click at [696, 67] on div "8075638 View" at bounding box center [738, 58] width 213 height 38
drag, startPoint x: 659, startPoint y: 59, endPoint x: 637, endPoint y: 60, distance: 22.6
click at [633, 59] on div "8075638" at bounding box center [708, 58] width 153 height 22
drag, startPoint x: 721, startPoint y: 60, endPoint x: 609, endPoint y: 64, distance: 111.7
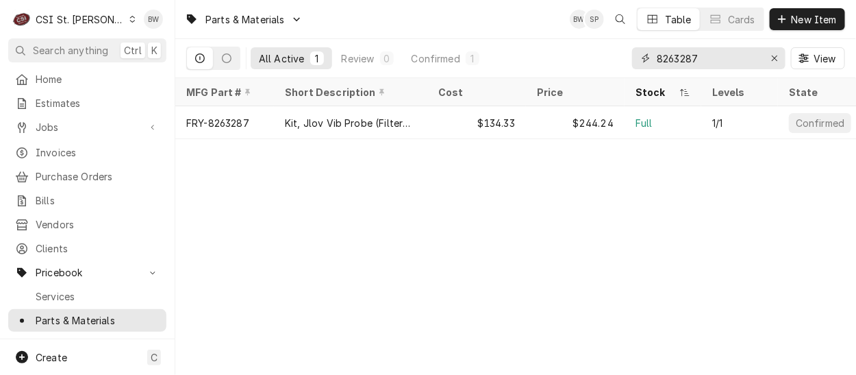
click at [608, 64] on div "All Active 1 Review 0 Confirmed 1 8263287 View" at bounding box center [515, 58] width 659 height 38
drag, startPoint x: 708, startPoint y: 57, endPoint x: 677, endPoint y: 58, distance: 30.8
click at [677, 58] on input "8262541" at bounding box center [708, 58] width 103 height 22
drag, startPoint x: 708, startPoint y: 55, endPoint x: 644, endPoint y: 61, distance: 64.0
click at [649, 60] on div "8263642" at bounding box center [708, 58] width 153 height 22
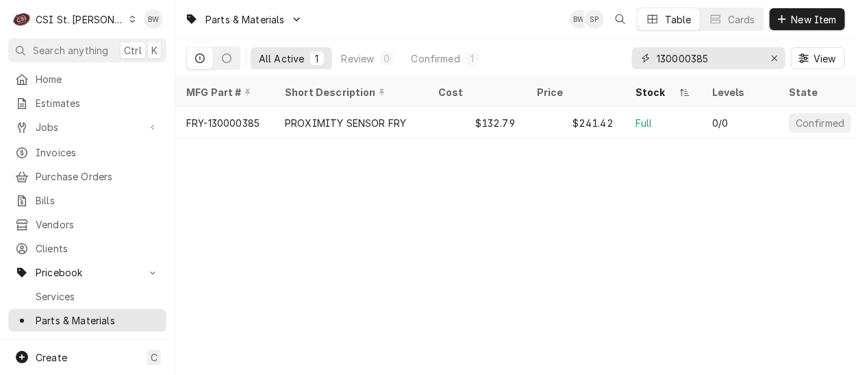
drag, startPoint x: 718, startPoint y: 61, endPoint x: 657, endPoint y: 64, distance: 61.0
click at [653, 63] on div "130000385" at bounding box center [708, 58] width 153 height 22
drag, startPoint x: 726, startPoint y: 62, endPoint x: 638, endPoint y: 62, distance: 88.3
click at [638, 62] on div "8076384" at bounding box center [708, 58] width 153 height 22
click at [700, 58] on input "8073680" at bounding box center [708, 58] width 103 height 22
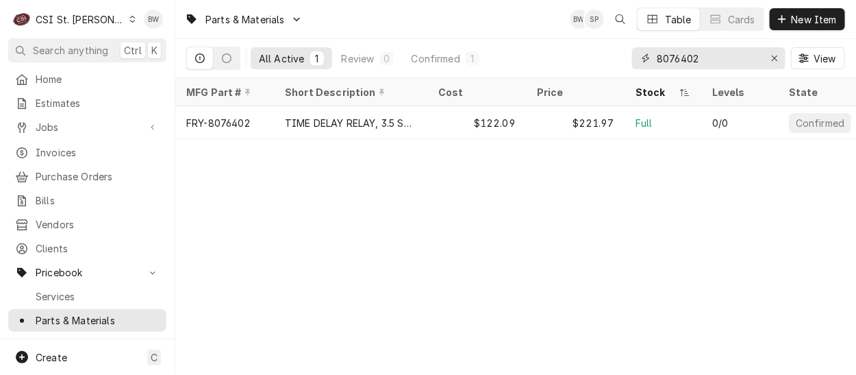
drag, startPoint x: 707, startPoint y: 68, endPoint x: 633, endPoint y: 68, distance: 73.9
click at [646, 67] on div "8076402" at bounding box center [708, 58] width 153 height 22
drag, startPoint x: 709, startPoint y: 60, endPoint x: 637, endPoint y: 58, distance: 71.2
click at [637, 58] on div "8101057" at bounding box center [708, 58] width 153 height 22
drag, startPoint x: 711, startPoint y: 58, endPoint x: 648, endPoint y: 54, distance: 63.8
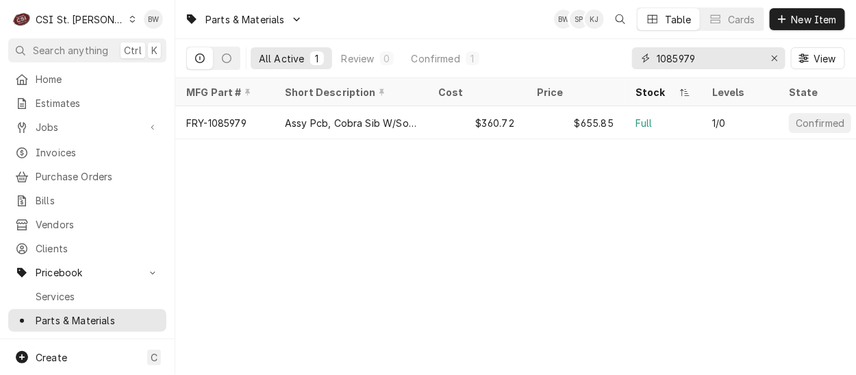
click at [648, 54] on div "1085979" at bounding box center [708, 58] width 153 height 22
drag, startPoint x: 726, startPoint y: 65, endPoint x: 627, endPoint y: 64, distance: 99.3
click at [627, 64] on div "All Active 1 Review 0 Confirmed 1 130000873 View" at bounding box center [515, 58] width 659 height 38
drag, startPoint x: 704, startPoint y: 62, endPoint x: 653, endPoint y: 60, distance: 50.7
click at [653, 60] on div "8263787" at bounding box center [708, 58] width 153 height 22
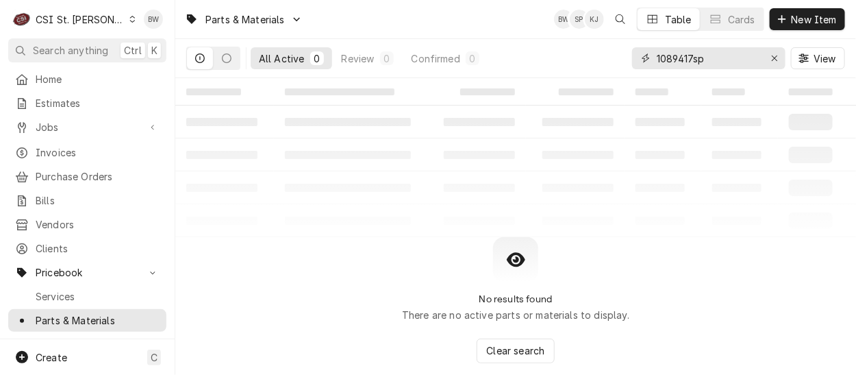
click at [692, 59] on input "1089417sp" at bounding box center [708, 58] width 103 height 22
drag, startPoint x: 711, startPoint y: 60, endPoint x: 653, endPoint y: 55, distance: 58.3
click at [653, 55] on div "1088533sp" at bounding box center [708, 58] width 153 height 22
drag, startPoint x: 750, startPoint y: 60, endPoint x: 637, endPoint y: 62, distance: 113.7
click at [637, 62] on div "1089420sp" at bounding box center [708, 58] width 153 height 22
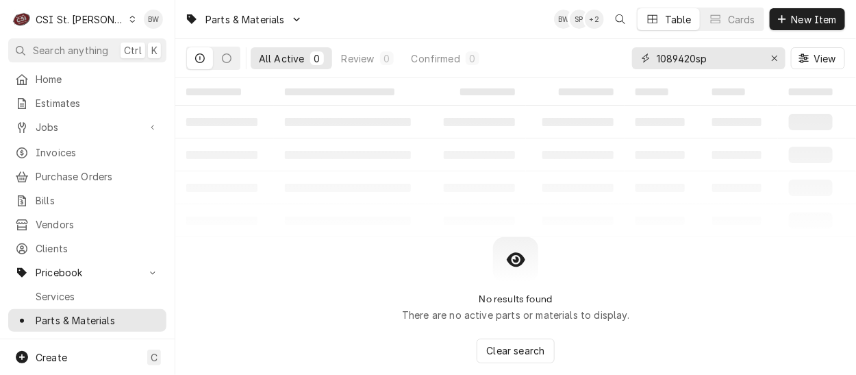
type input "r"
click at [659, 58] on input "-454a" at bounding box center [708, 58] width 103 height 22
type input "R-454a"
click at [792, 18] on span "New Item" at bounding box center [814, 19] width 51 height 14
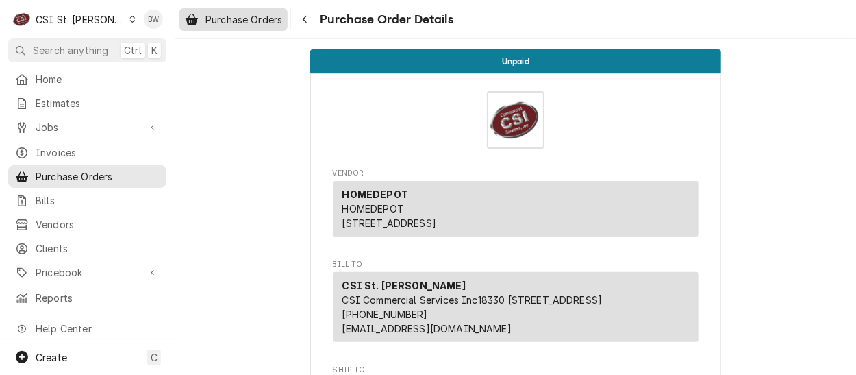
click at [246, 16] on span "Purchase Orders" at bounding box center [243, 19] width 77 height 14
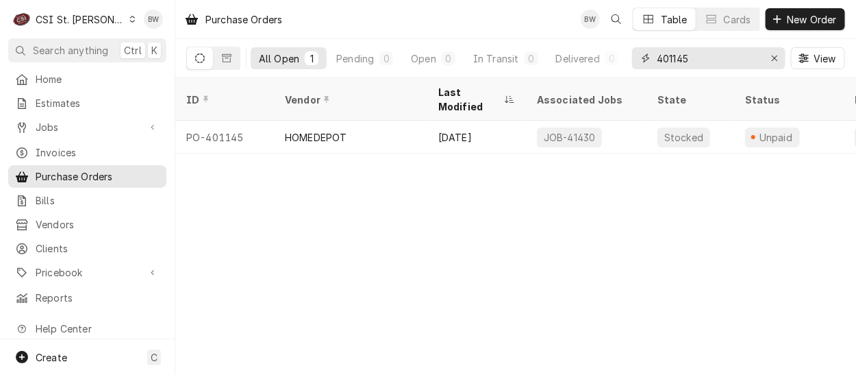
drag, startPoint x: 702, startPoint y: 62, endPoint x: 631, endPoint y: 60, distance: 71.2
click at [631, 60] on div "All Open 1 Pending 0 Open 0 In Transit 0 Delivered 0 Stocked 1 401145 View" at bounding box center [515, 58] width 659 height 38
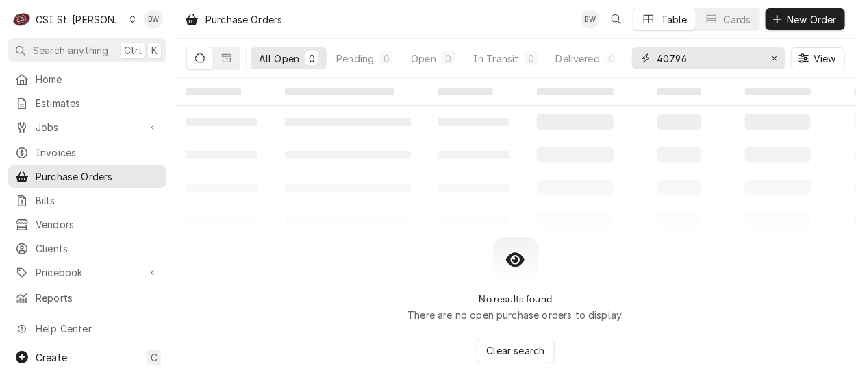
type input "40796"
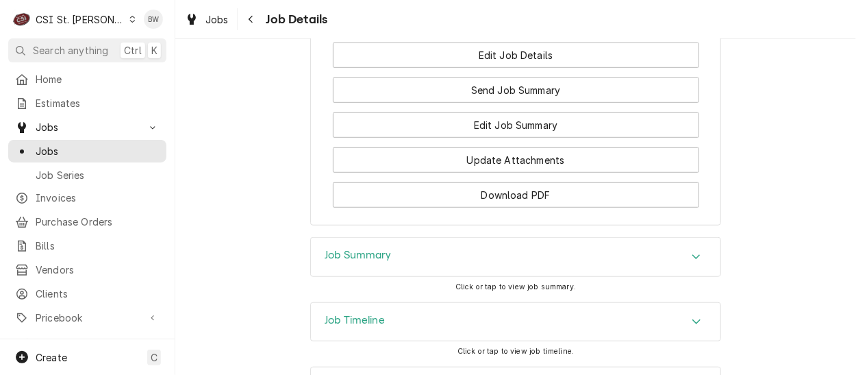
scroll to position [2168, 0]
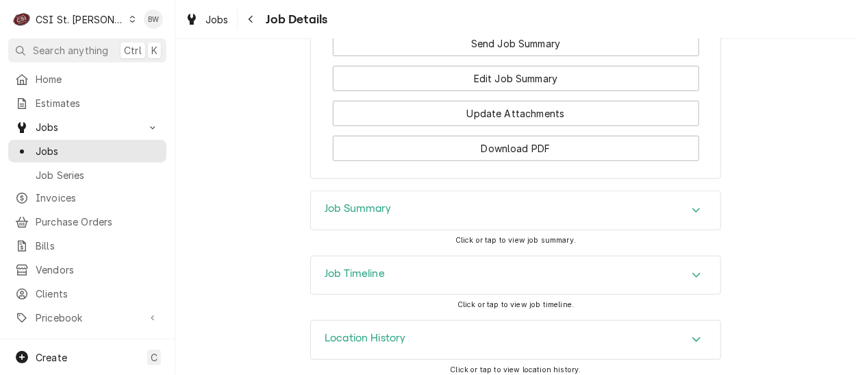
click at [368, 267] on h3 "Job Timeline" at bounding box center [355, 273] width 60 height 13
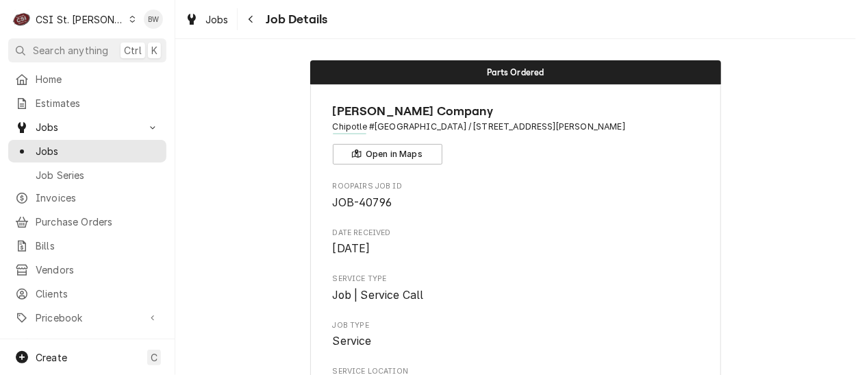
scroll to position [0, 0]
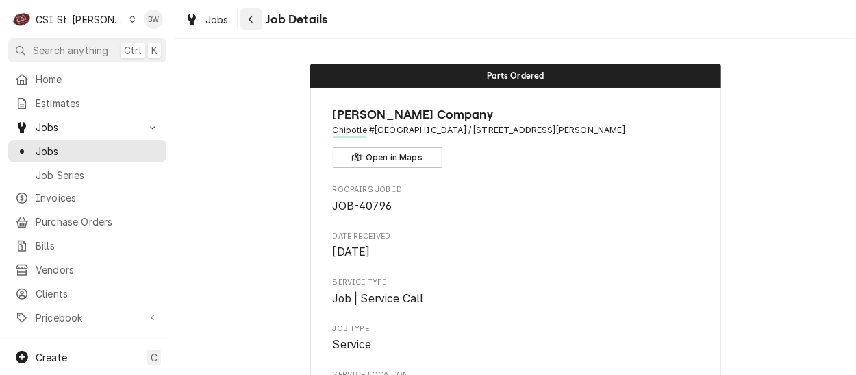
click at [252, 16] on icon "Navigate back" at bounding box center [251, 20] width 4 height 8
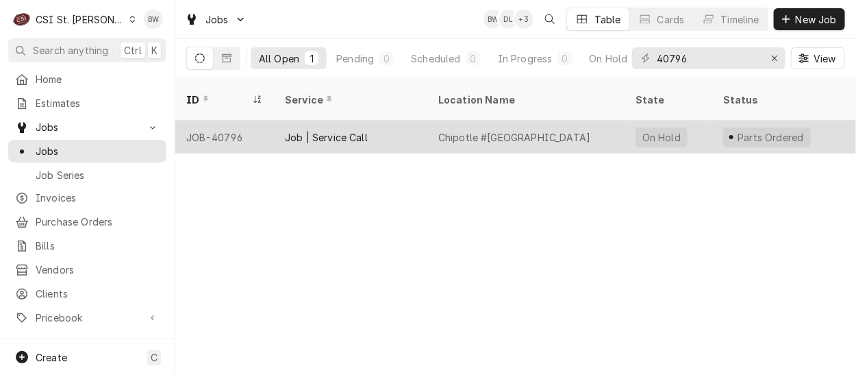
click at [206, 121] on div "JOB-40796" at bounding box center [224, 137] width 99 height 33
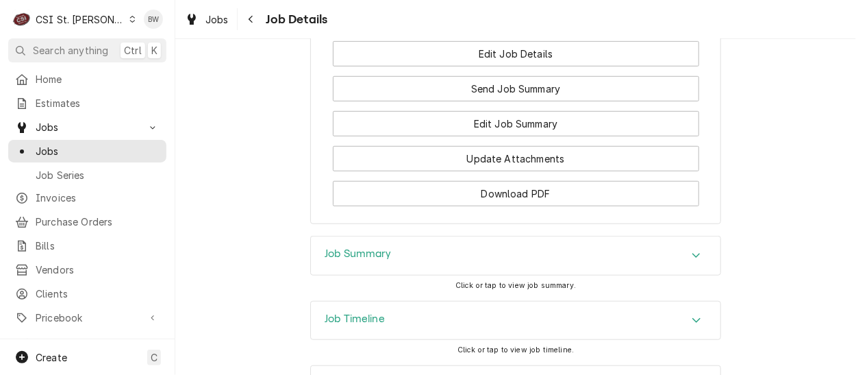
scroll to position [2168, 0]
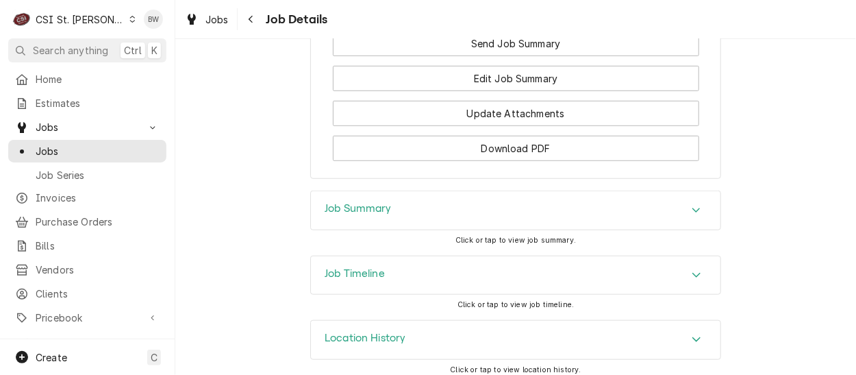
click at [358, 267] on h3 "Job Timeline" at bounding box center [355, 273] width 60 height 13
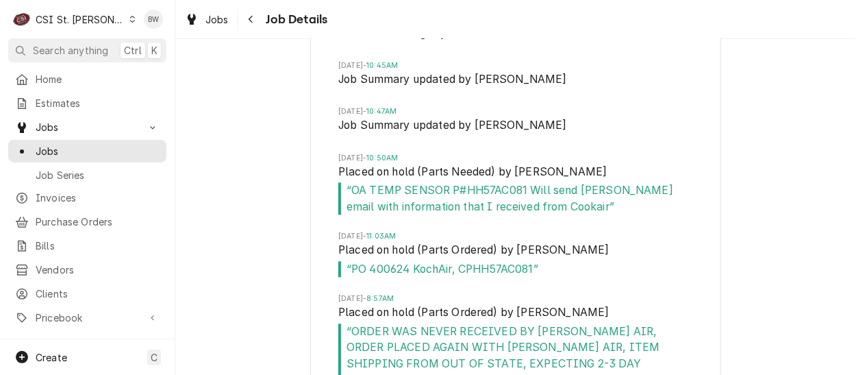
scroll to position [3006, 0]
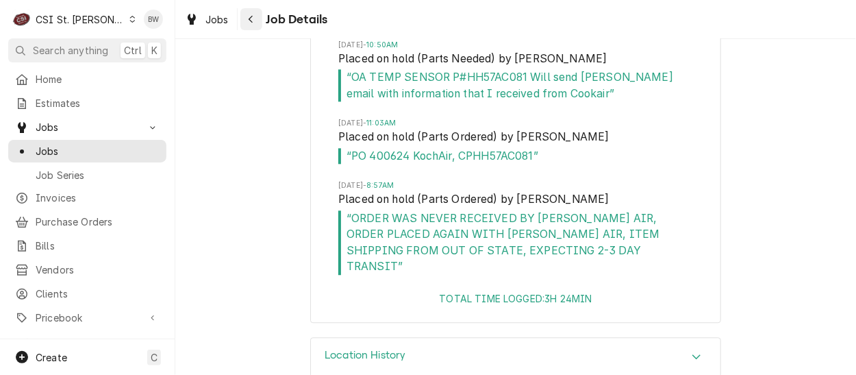
click at [242, 18] on button "Navigate back" at bounding box center [251, 19] width 22 height 22
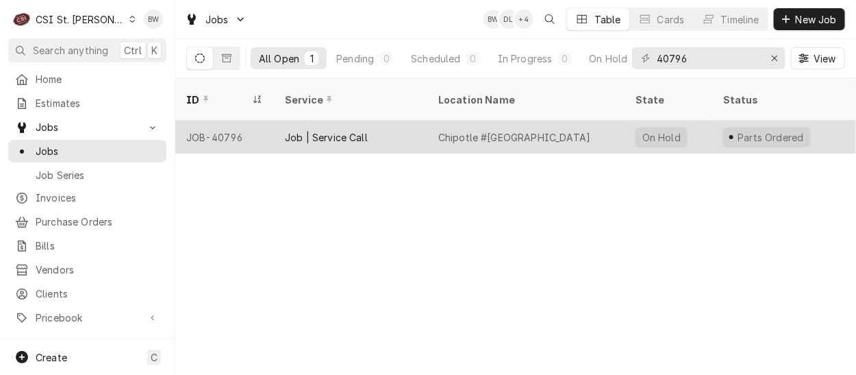
click at [227, 121] on div "JOB-40796" at bounding box center [224, 137] width 99 height 33
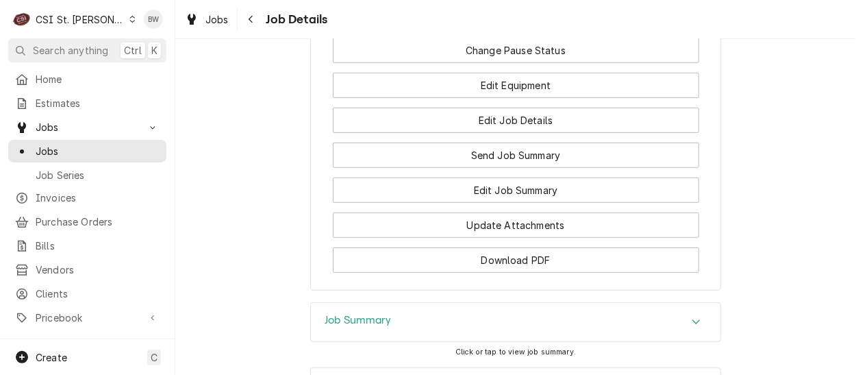
scroll to position [2168, 0]
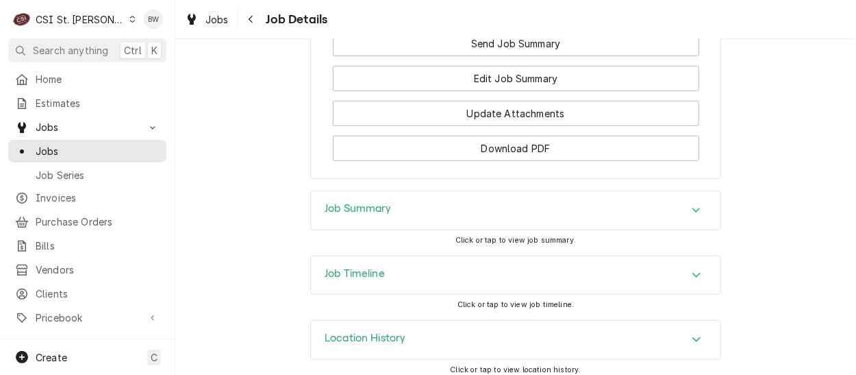
click at [365, 267] on h3 "Job Timeline" at bounding box center [355, 273] width 60 height 13
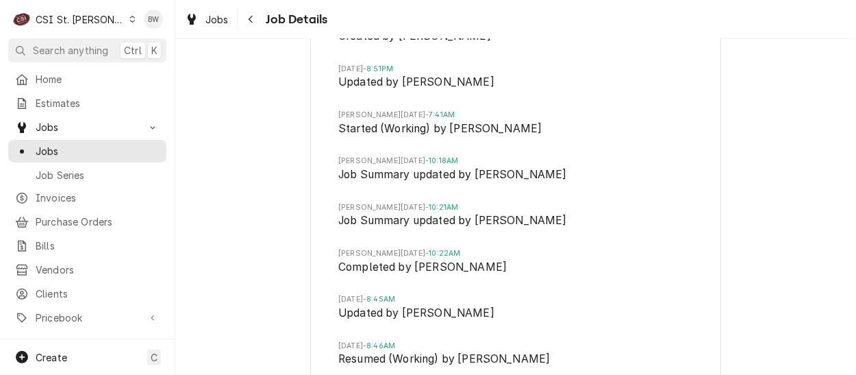
scroll to position [2458, 0]
click at [199, 12] on div "Jobs" at bounding box center [206, 19] width 49 height 17
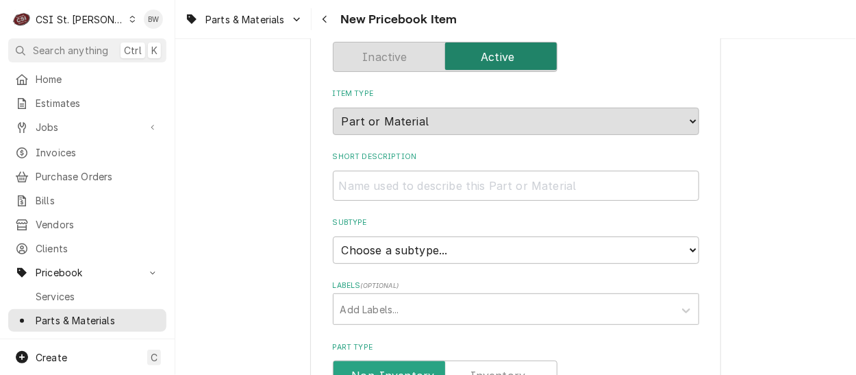
scroll to position [137, 0]
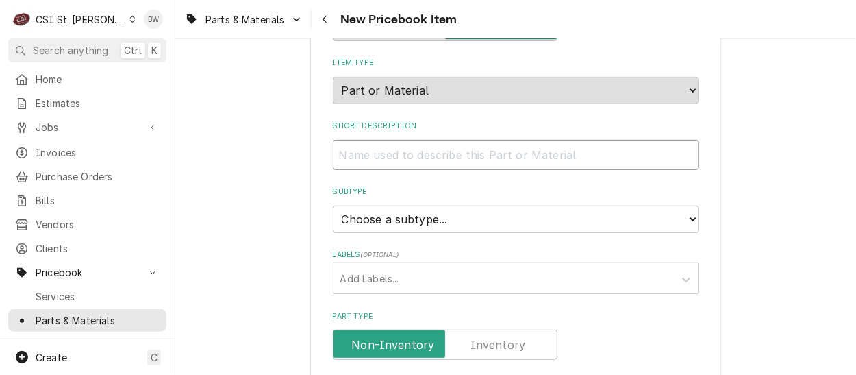
click at [355, 157] on input "Short Description" at bounding box center [516, 155] width 366 height 30
type textarea "x"
type input "A"
type textarea "x"
type input "A2"
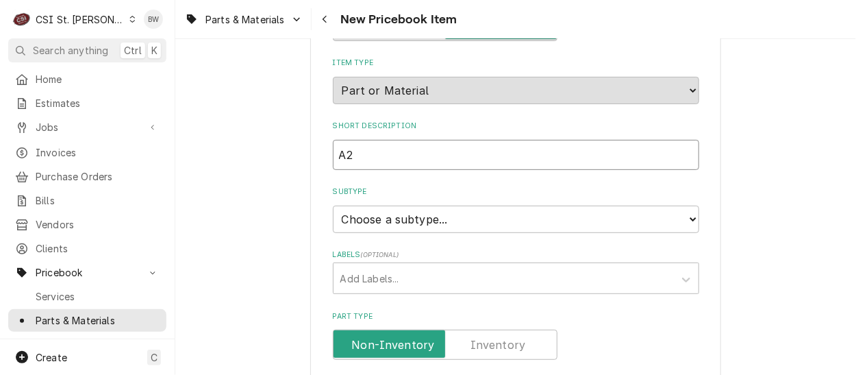
type textarea "x"
type input "A2l"
type textarea "x"
type input "A2l"
type textarea "x"
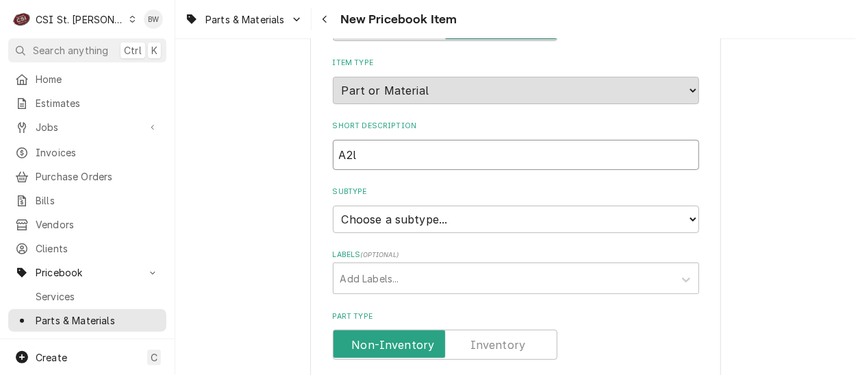
type input "A2l R"
type textarea "x"
type input "A2l RE"
type textarea "x"
type input "A2l REF"
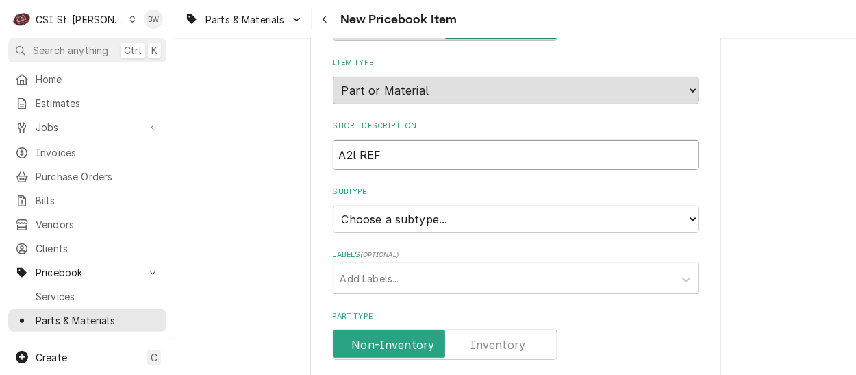
type textarea "x"
type input "A2l REFR"
type textarea "x"
type input "A2l REFRI"
type textarea "x"
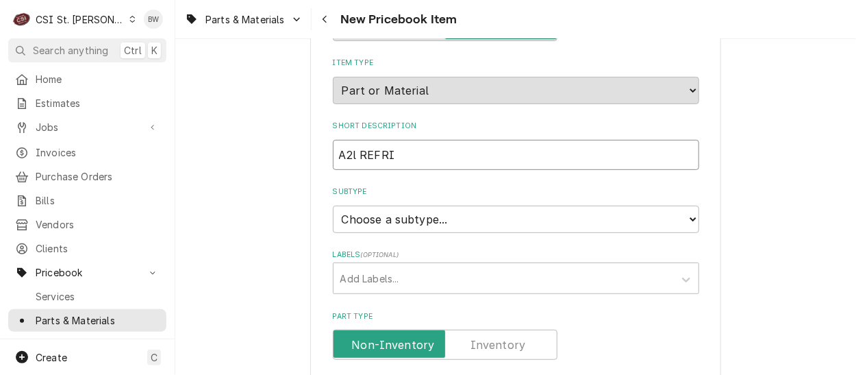
type input "A2l REFRIG"
type textarea "x"
type input "A2l REFRIGE"
type textarea "x"
type input "A2l REFRIGER"
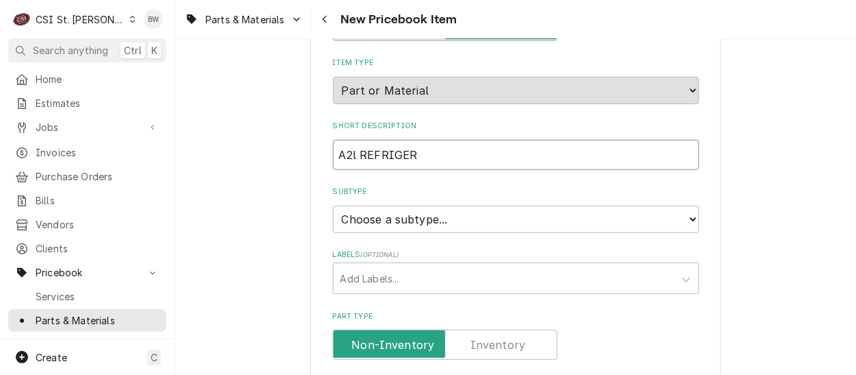
type textarea "x"
type input "A2l REFRIGERA"
type textarea "x"
type input "A2l REFRIGERAN"
type textarea "x"
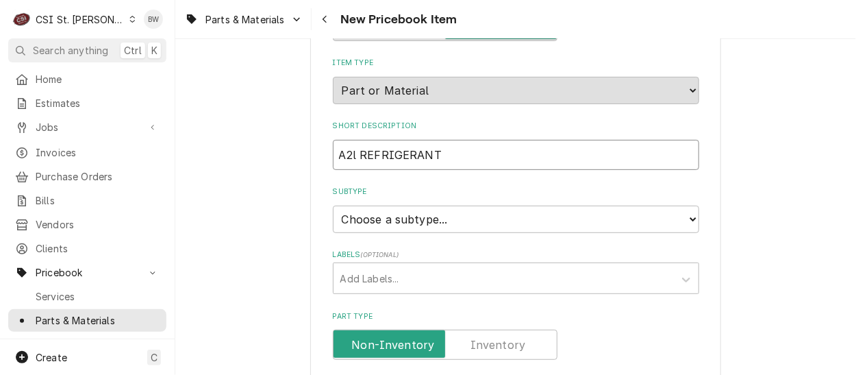
type input "A2l REFRIGERANT"
click at [390, 220] on select "Choose a subtype... [#2-DUAL] AFTERHRS-WH-CHG-2 [#2-DUAL] [PERSON_NAME]-EQUIP […" at bounding box center [516, 218] width 366 height 27
select select "1"
click at [333, 205] on select "Choose a subtype... [#2-DUAL] AFTERHRS-WH-CHG-2 [#2-DUAL] [PERSON_NAME]-EQUIP […" at bounding box center [516, 218] width 366 height 27
type textarea "x"
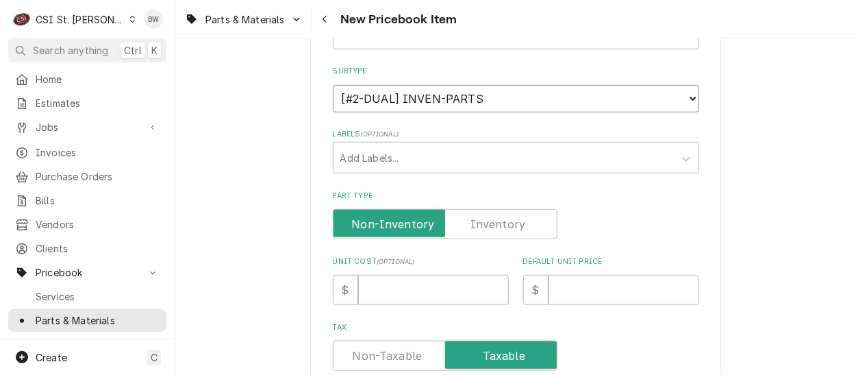
scroll to position [274, 0]
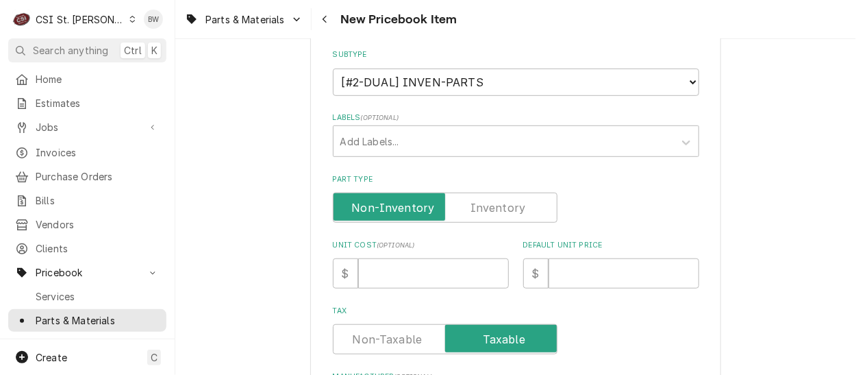
click at [481, 210] on label "Part Type" at bounding box center [445, 207] width 225 height 30
click at [481, 210] on input "Part Type" at bounding box center [445, 207] width 212 height 30
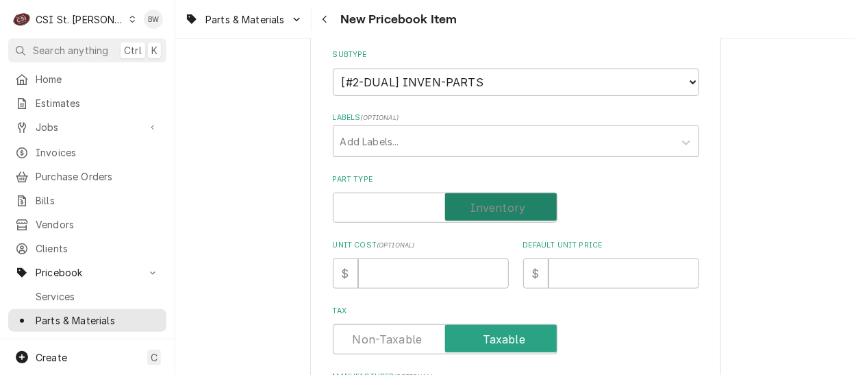
checkbox input "true"
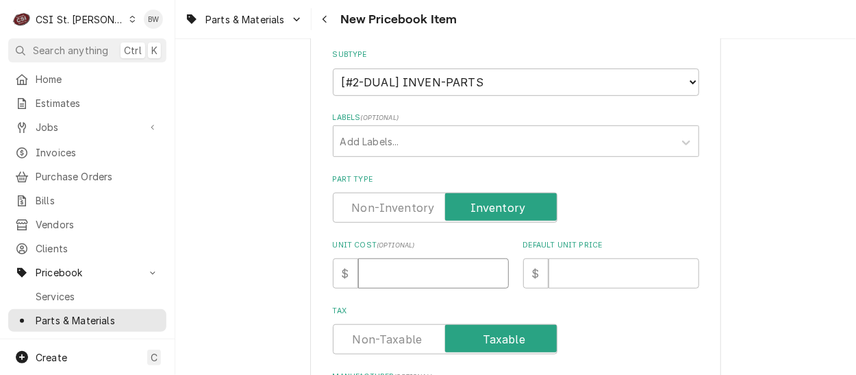
click at [377, 269] on input "Unit Cost ( optional )" at bounding box center [433, 273] width 151 height 30
type textarea "x"
type input "6"
type textarea "x"
type input "69"
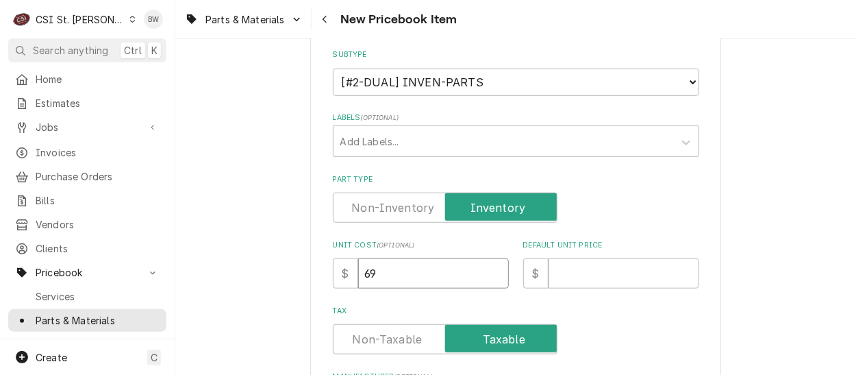
type textarea "x"
type input "697"
type textarea "x"
type input "697.0"
type textarea "x"
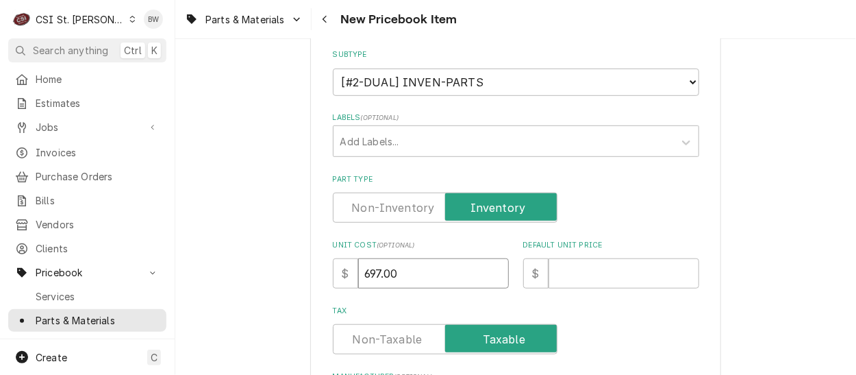
type input "697.00"
type textarea "x"
type input "5"
type textarea "x"
type input "55"
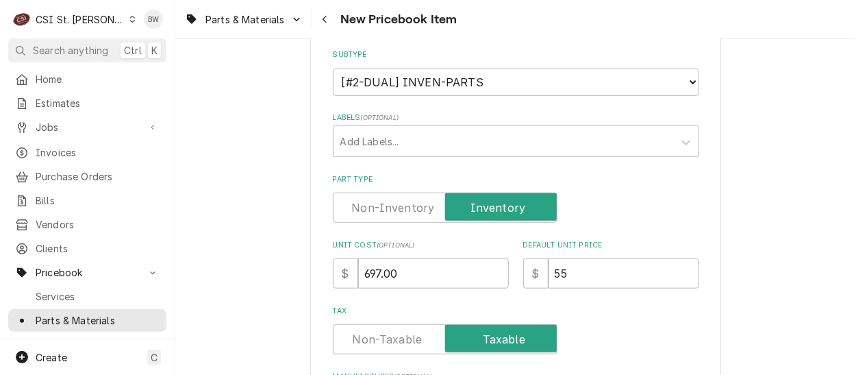
click at [494, 305] on label "Tax" at bounding box center [516, 310] width 366 height 11
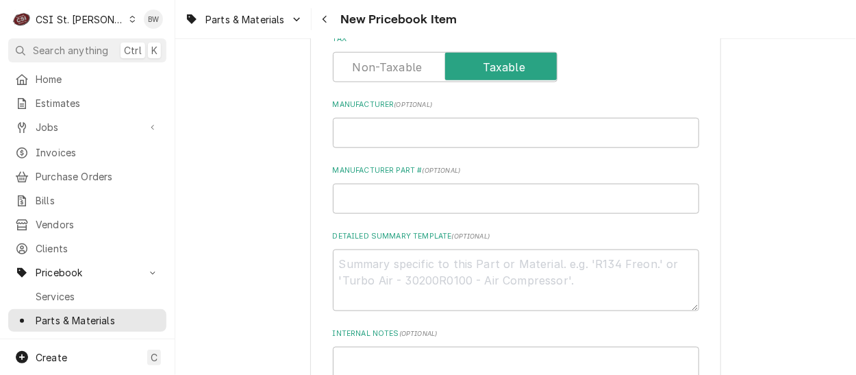
scroll to position [548, 0]
click at [345, 199] on input "Manufacturer Part # ( optional )" at bounding box center [516, 196] width 366 height 30
type textarea "x"
type input "R"
type textarea "x"
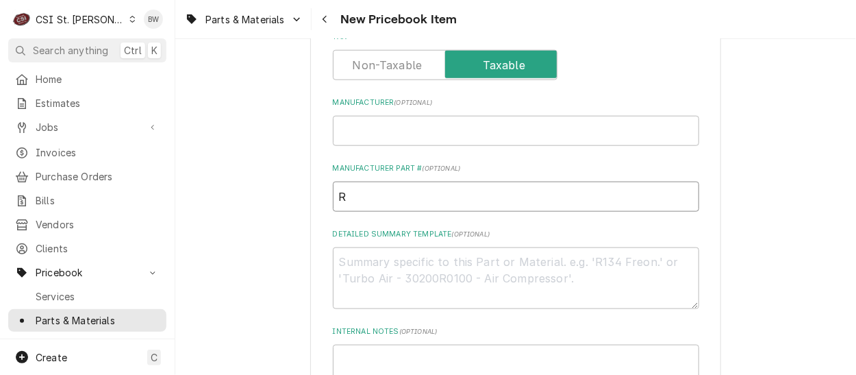
type input "R-"
type textarea "x"
type input "R-4"
type textarea "x"
type input "R-45"
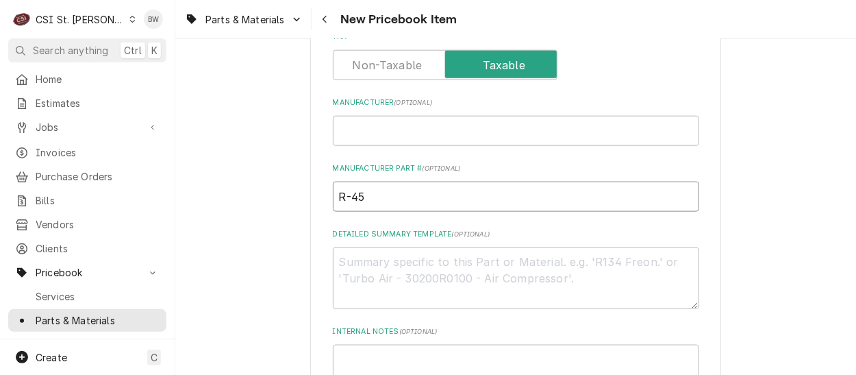
type textarea "x"
type input "R-454"
type textarea "x"
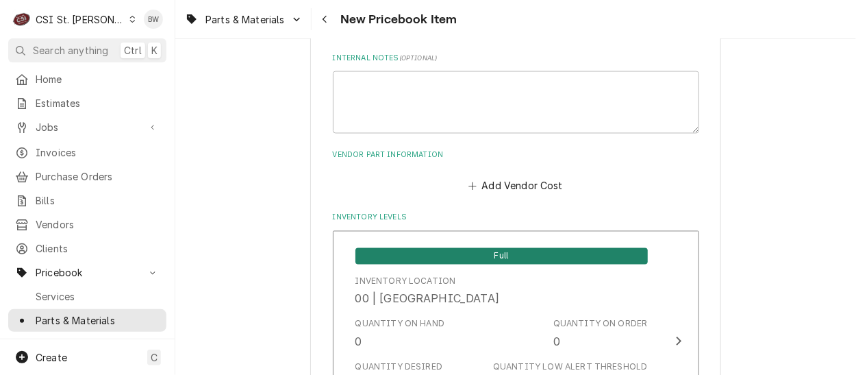
scroll to position [822, 0]
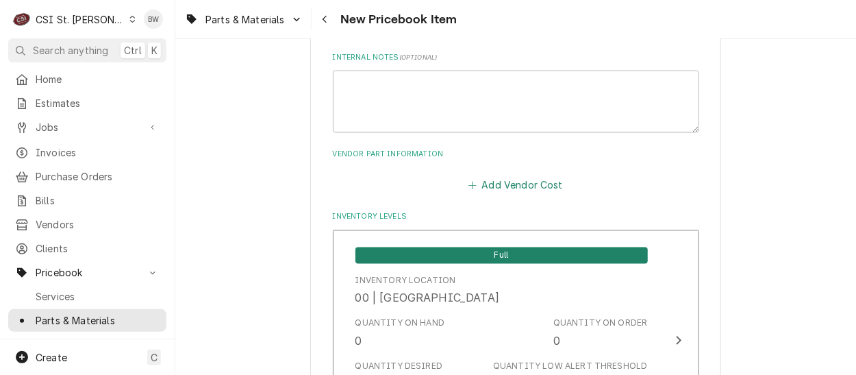
type input "R-454A"
click at [488, 177] on button "Add Vendor Cost" at bounding box center [515, 184] width 99 height 19
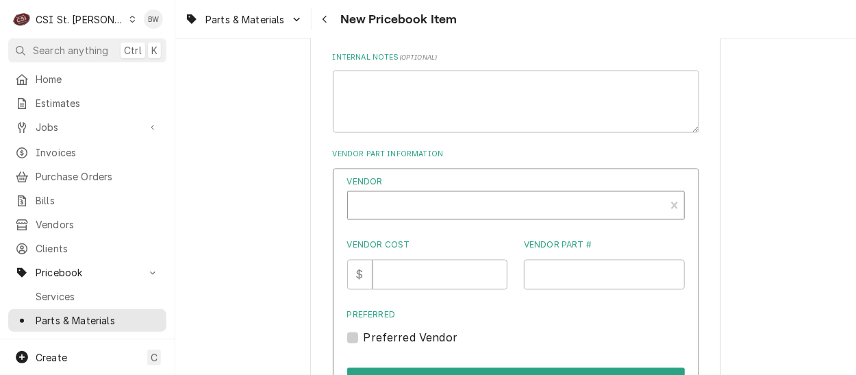
type textarea "x"
click at [383, 197] on div "Vendor" at bounding box center [506, 206] width 303 height 33
type input "crescent"
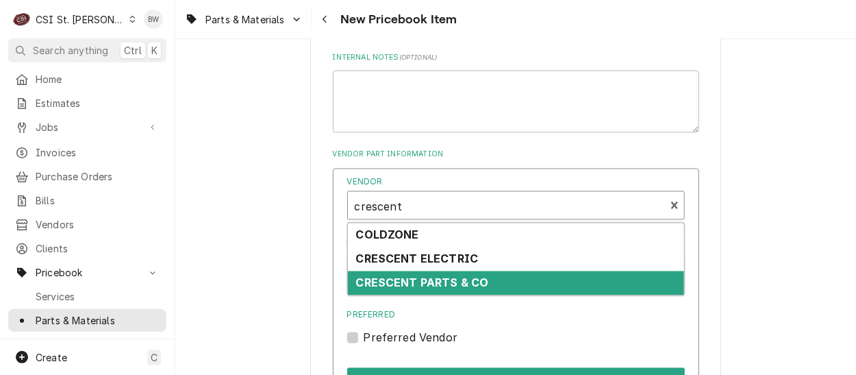
click at [404, 271] on div "CRESCENT PARTS & CO" at bounding box center [516, 283] width 336 height 24
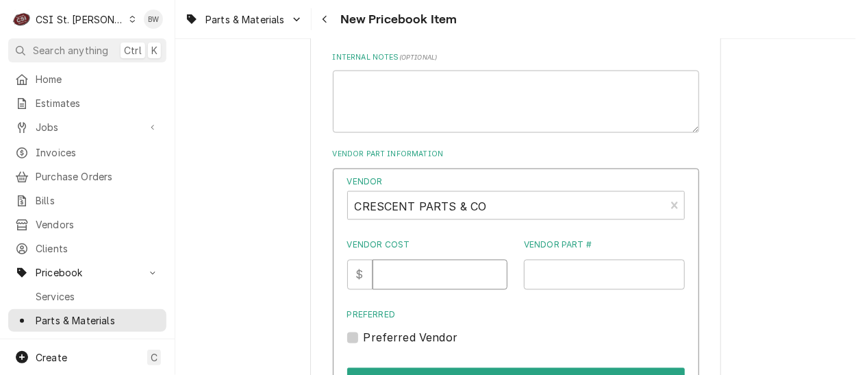
click at [402, 270] on input "Vendor Cost" at bounding box center [439, 275] width 135 height 30
type input "697.00"
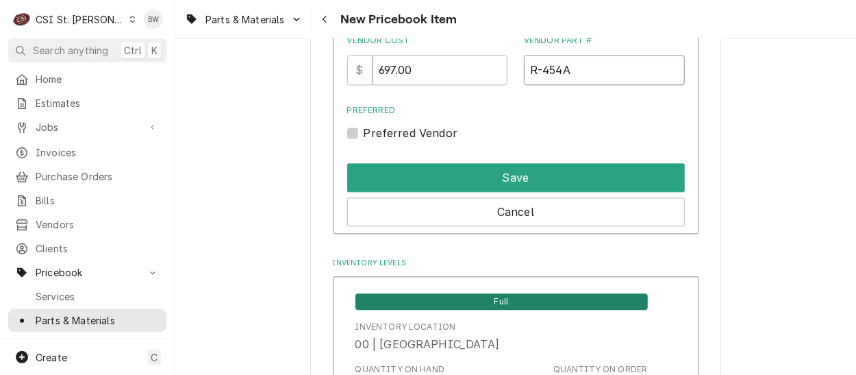
scroll to position [1027, 0]
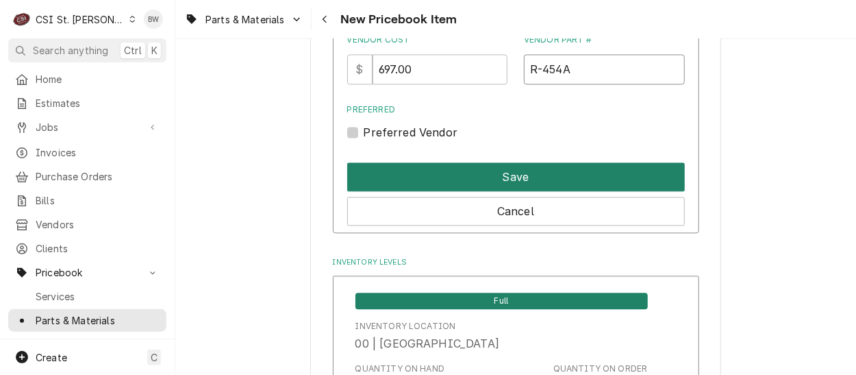
type input "R-454A"
click at [487, 168] on button "Save" at bounding box center [516, 176] width 338 height 29
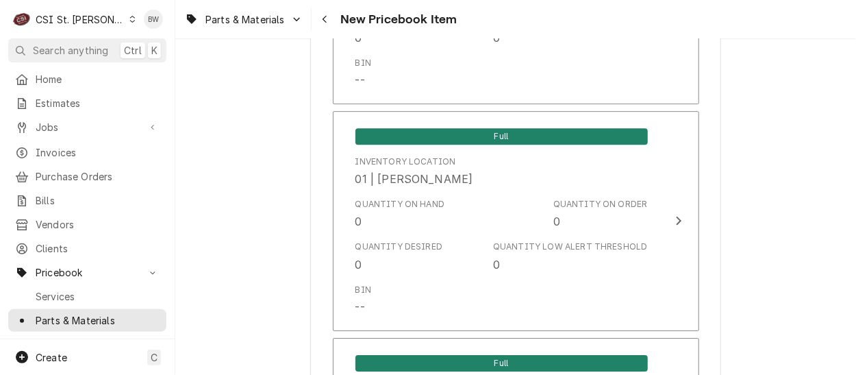
scroll to position [11529, 0]
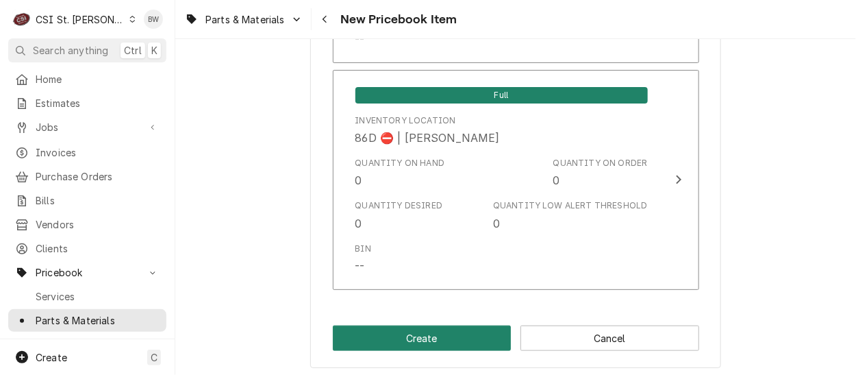
click at [425, 329] on button "Create" at bounding box center [422, 337] width 179 height 25
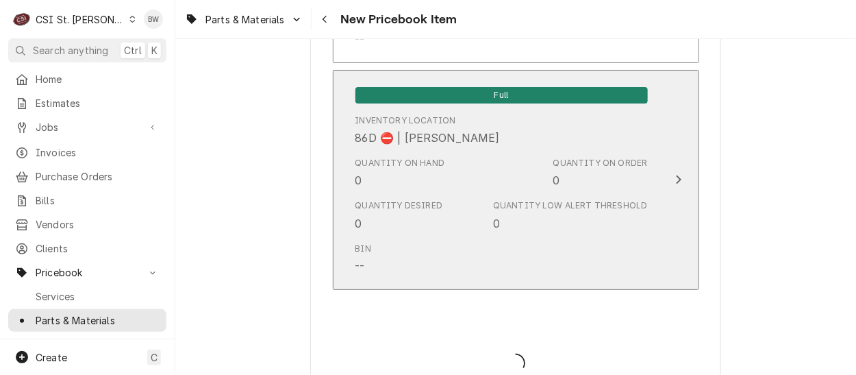
type textarea "x"
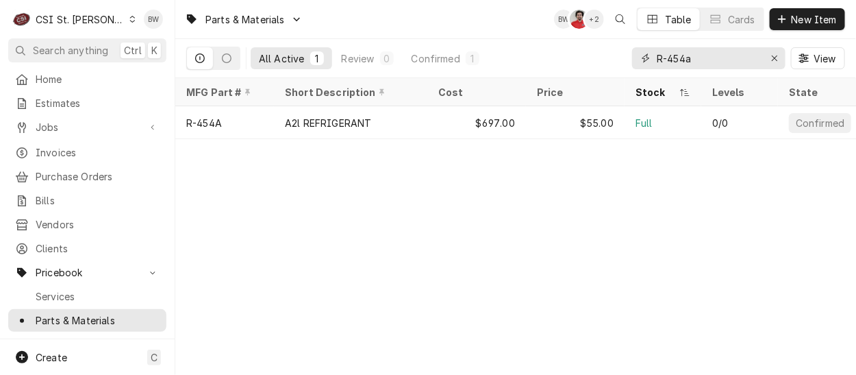
click at [691, 60] on input "R-454a" at bounding box center [708, 58] width 103 height 22
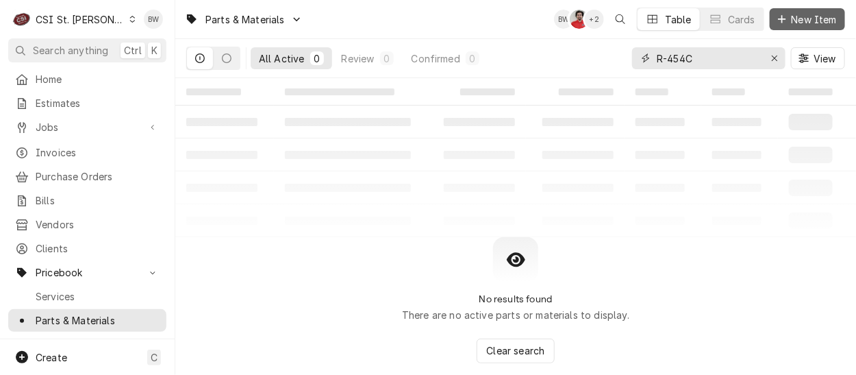
type input "R-454C"
click at [796, 18] on span "New Item" at bounding box center [814, 19] width 51 height 14
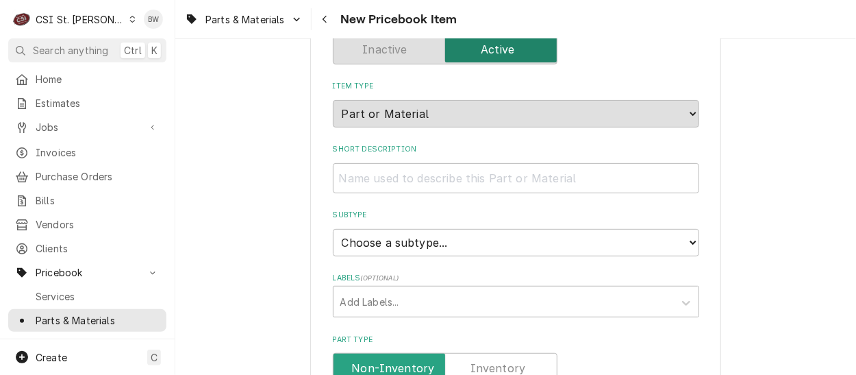
scroll to position [137, 0]
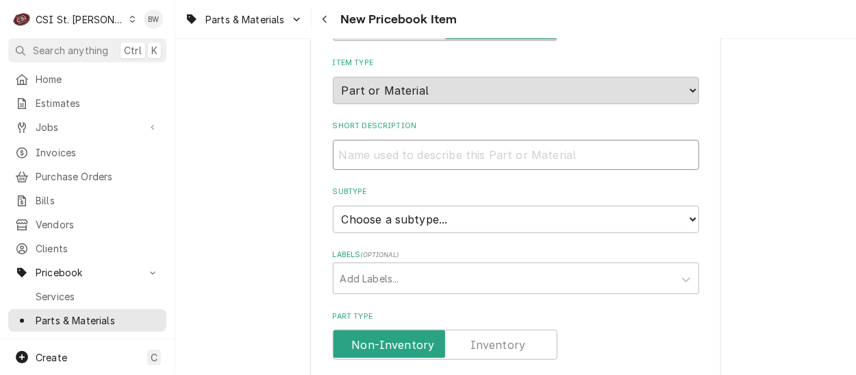
click at [361, 151] on input "Short Description" at bounding box center [516, 155] width 366 height 30
type textarea "x"
type input "R"
type textarea "x"
type input "Re"
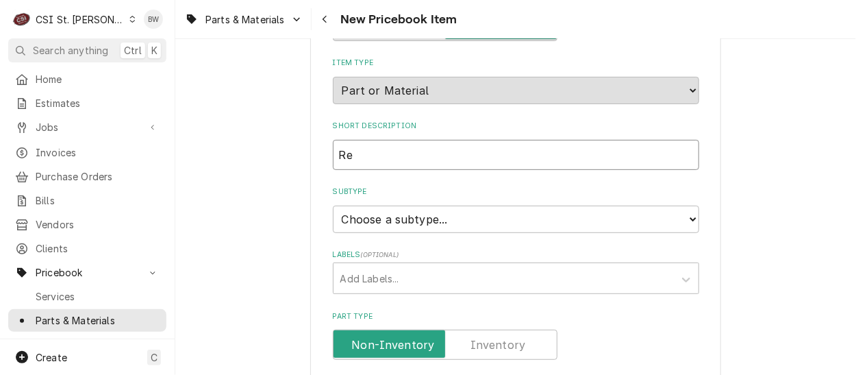
type textarea "x"
type input "Ref"
type textarea "x"
type input "Refi"
type textarea "x"
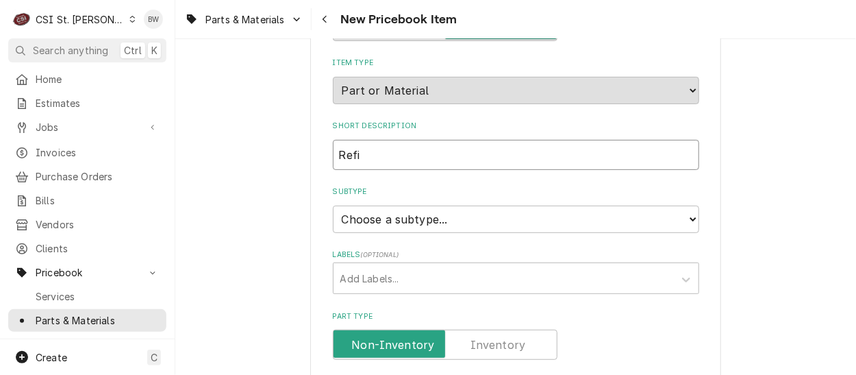
type input "Ref"
type textarea "x"
type input "Refri"
type textarea "x"
type input "Refrig"
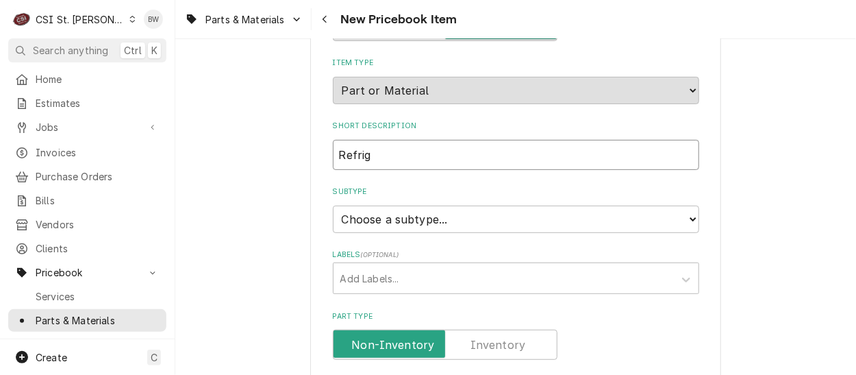
type textarea "x"
type input "Refri"
type textarea "x"
type input "Refr"
type textarea "x"
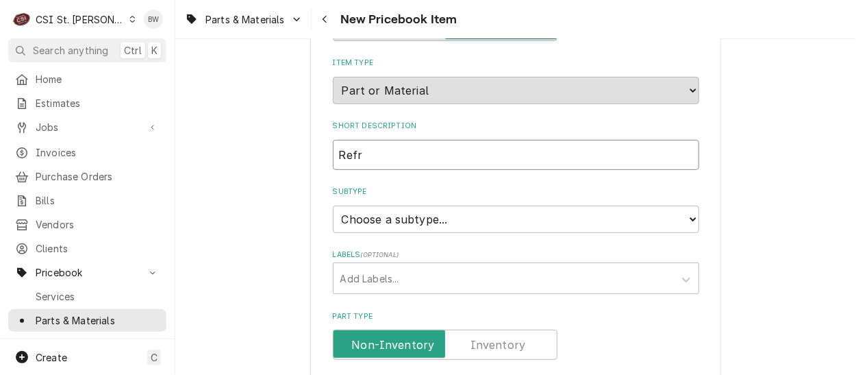
type input "Ref"
type textarea "x"
type input "Re"
type textarea "x"
type input "R"
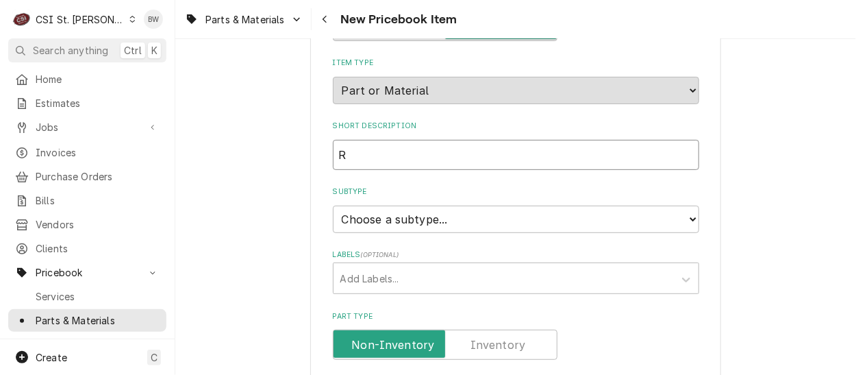
type textarea "x"
type input "RE"
type textarea "x"
type input "REF"
type textarea "x"
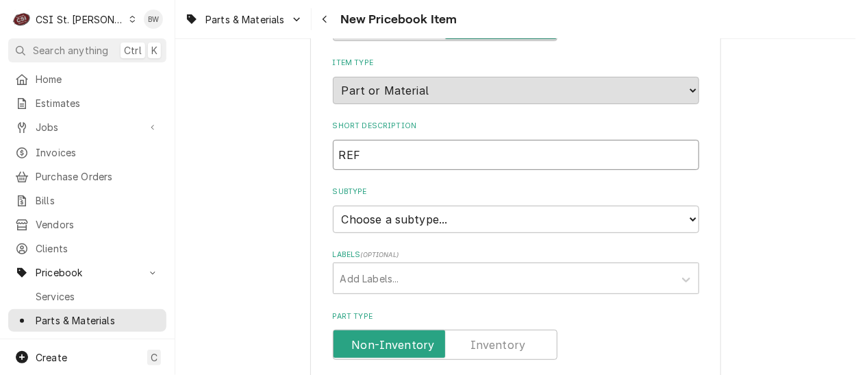
type input "REFR"
type textarea "x"
type input "REFRI"
type textarea "x"
type input "REFRIG"
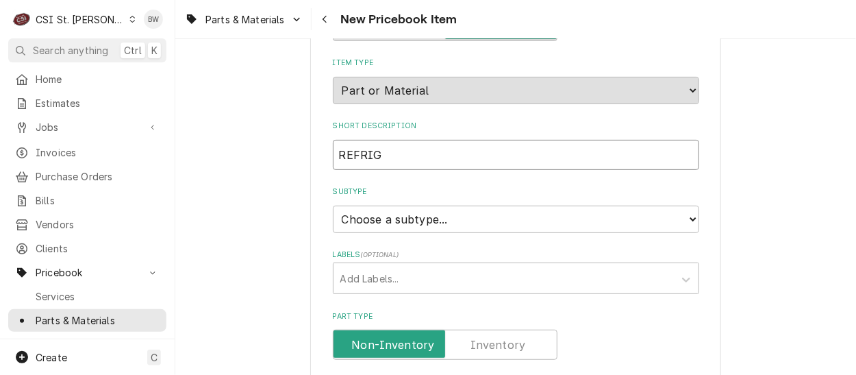
type textarea "x"
type input "REFRIGE"
type textarea "x"
type input "REFRIGER"
type textarea "x"
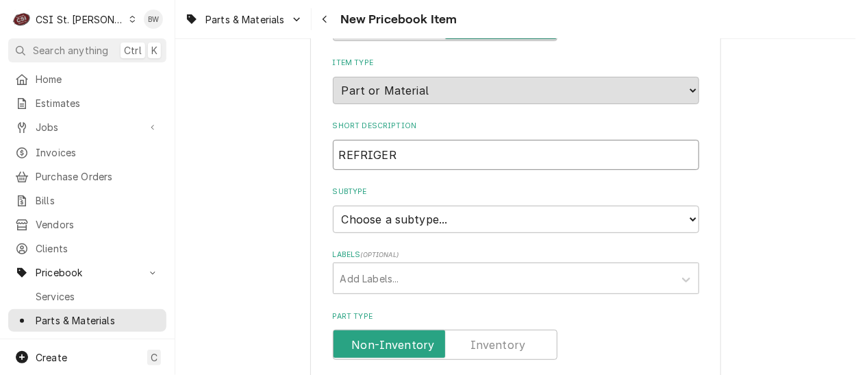
type input "REFRIGERA"
type textarea "x"
type input "REFRIGERAN"
type textarea "x"
type input "REFRIGERANT"
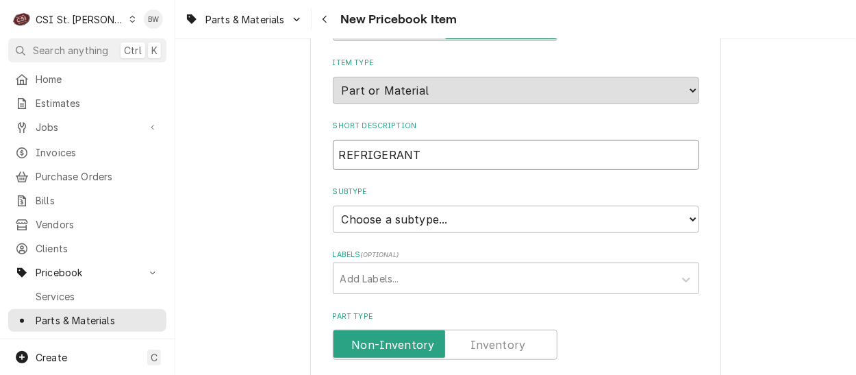
type textarea "x"
type input "REFRIGERANTA"
type textarea "x"
type input "REFRIGERANTA2"
type textarea "x"
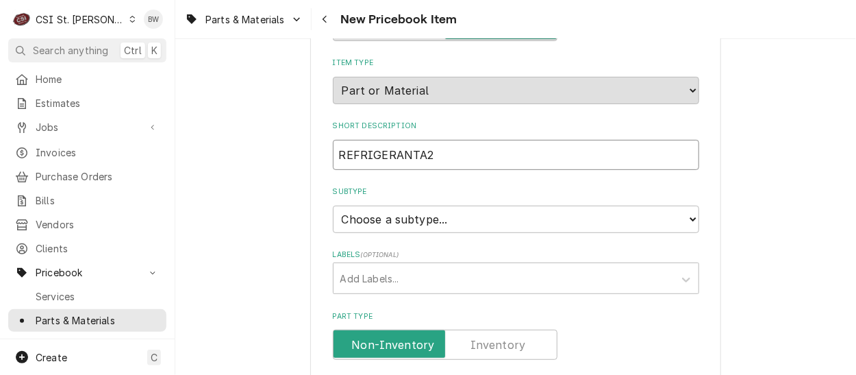
type input "REFRIGERANTA2L"
click at [409, 153] on input "REFRIGERANTA2L" at bounding box center [516, 155] width 366 height 30
type textarea "x"
type input "REFRIGERANT A2L"
type textarea "x"
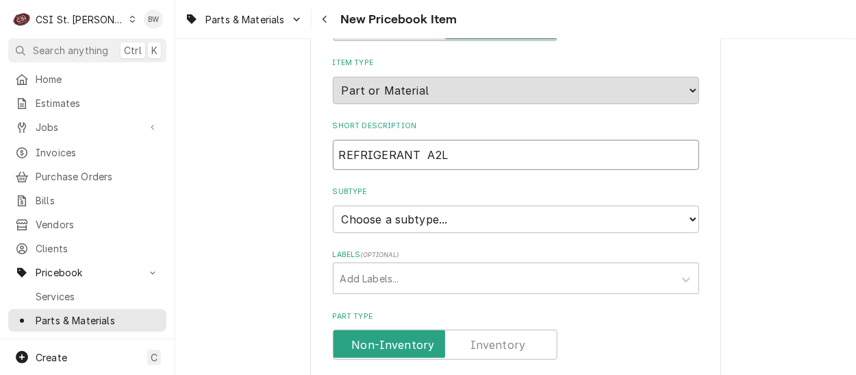
type input "REFRIGERANT A2L"
click at [375, 220] on select "Choose a subtype... [#2-DUAL] AFTERHRS-WH-CHG-2 [#2-DUAL] BEV-EQUIP [#2-DUAL] B…" at bounding box center [516, 218] width 366 height 27
select select "1"
click at [333, 205] on select "Choose a subtype... [#2-DUAL] AFTERHRS-WH-CHG-2 [#2-DUAL] BEV-EQUIP [#2-DUAL] B…" at bounding box center [516, 218] width 366 height 27
type textarea "x"
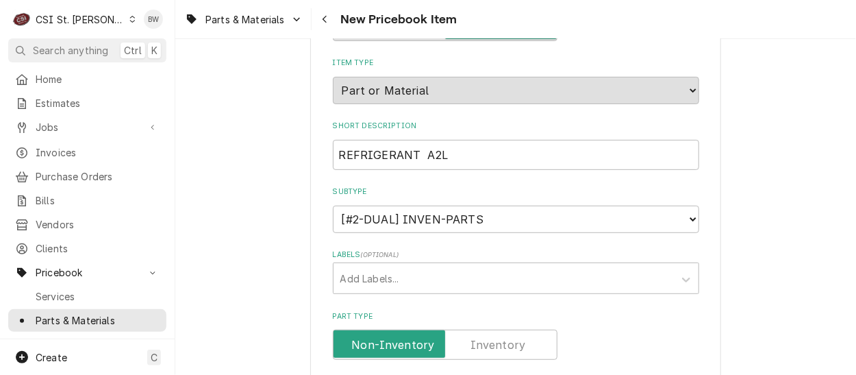
click at [505, 336] on label "Part Type" at bounding box center [445, 344] width 225 height 30
click at [505, 336] on input "Part Type" at bounding box center [445, 344] width 212 height 30
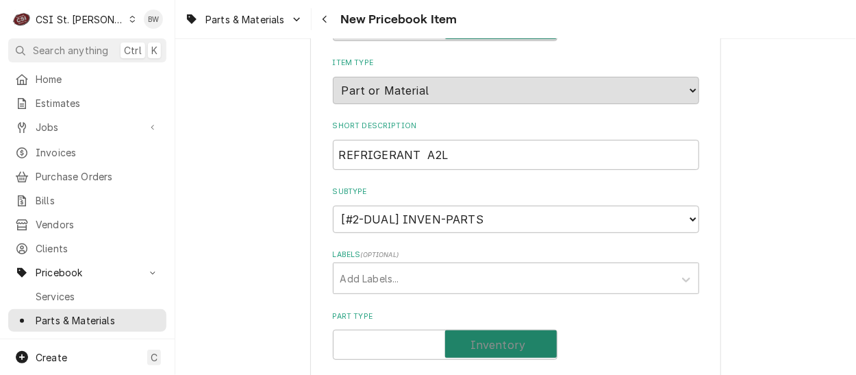
checkbox input "true"
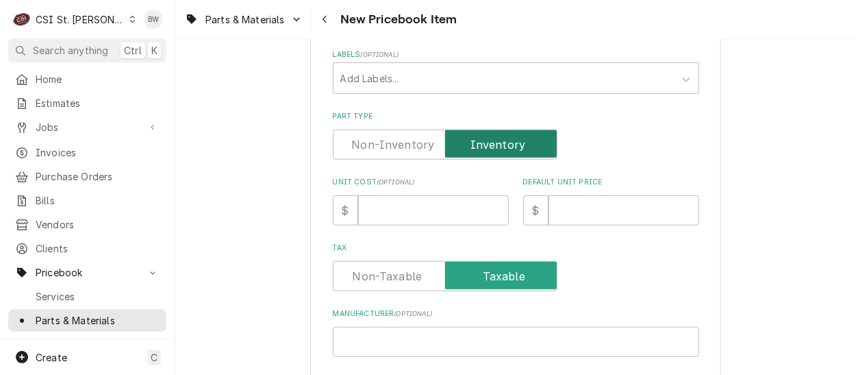
scroll to position [342, 0]
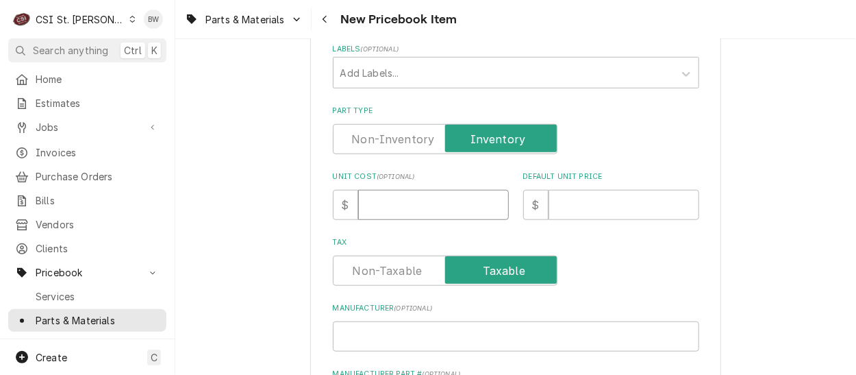
click at [379, 205] on input "Unit Cost ( optional )" at bounding box center [433, 205] width 151 height 30
type textarea "x"
type input "7"
type textarea "x"
type input "72"
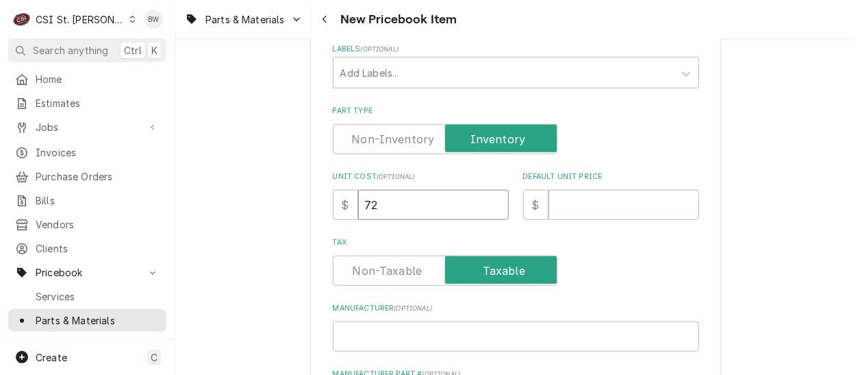
type textarea "x"
type input "722"
type textarea "x"
type input "722.0"
type textarea "x"
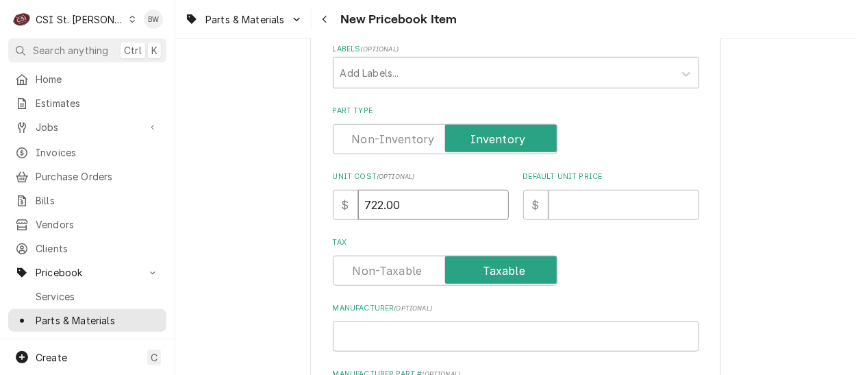
type input "722.00"
type textarea "x"
type input "5"
type textarea "x"
type input "55"
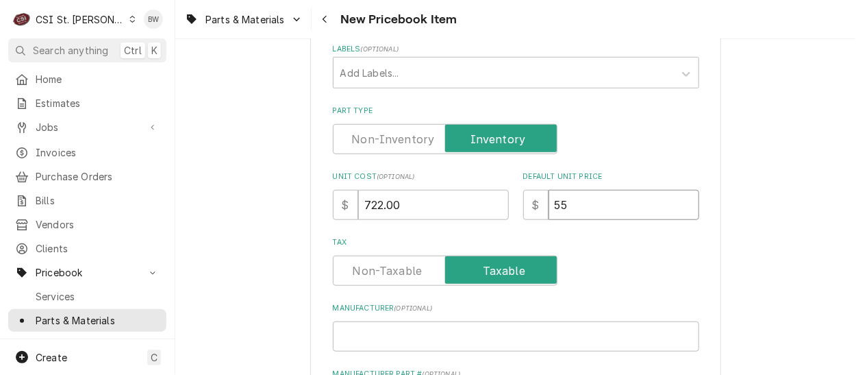
type textarea "x"
type input "55.0"
type textarea "x"
type input "55.00"
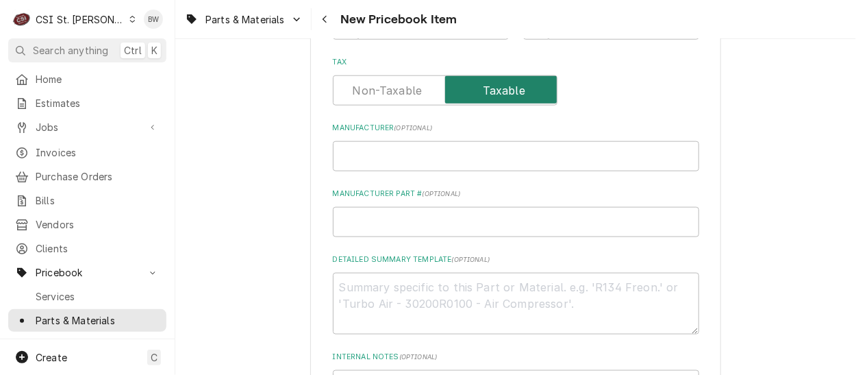
scroll to position [548, 0]
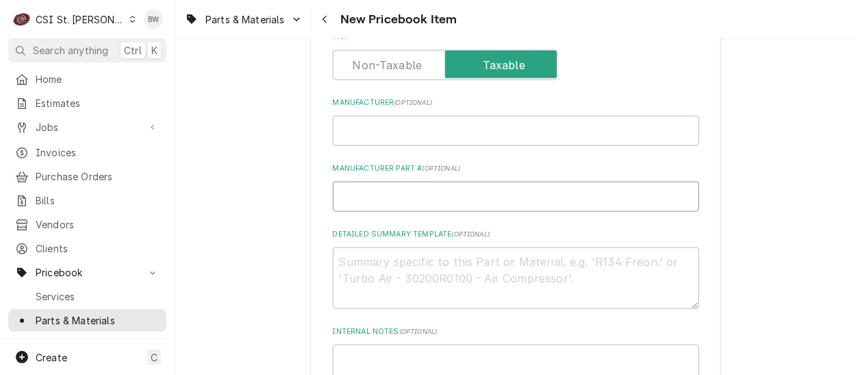
click at [353, 202] on input "Manufacturer Part # ( optional )" at bounding box center [516, 196] width 366 height 30
type textarea "x"
type input "R"
type textarea "x"
type input "R-"
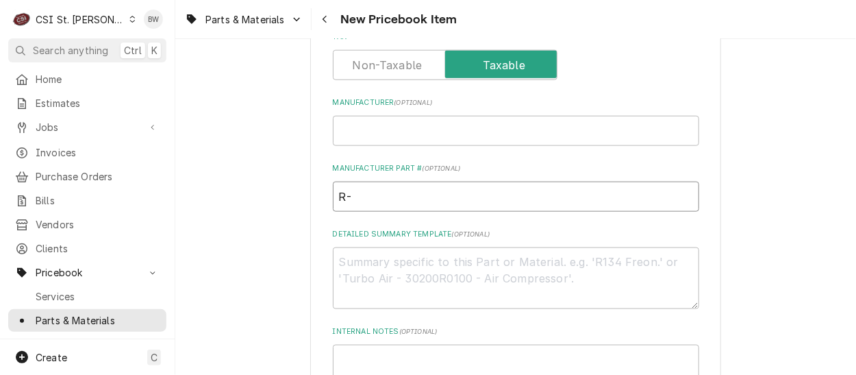
type textarea "x"
type input "R-4"
type textarea "x"
type input "R-45"
type textarea "x"
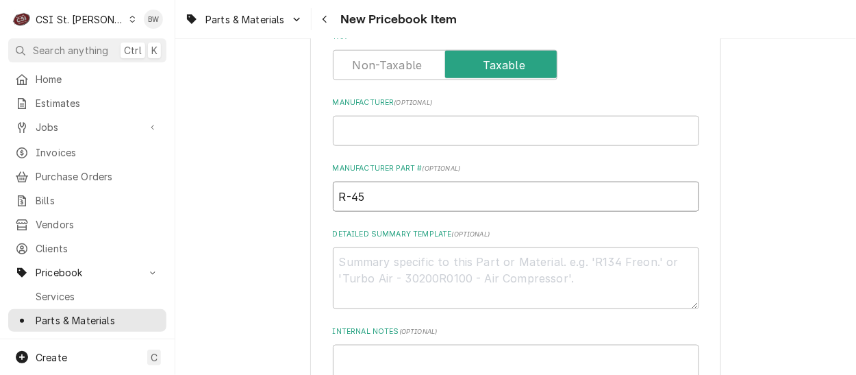
type input "R-454"
type textarea "x"
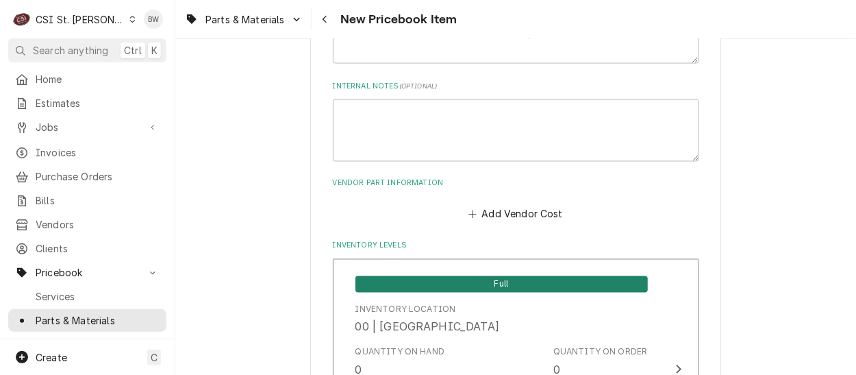
scroll to position [822, 0]
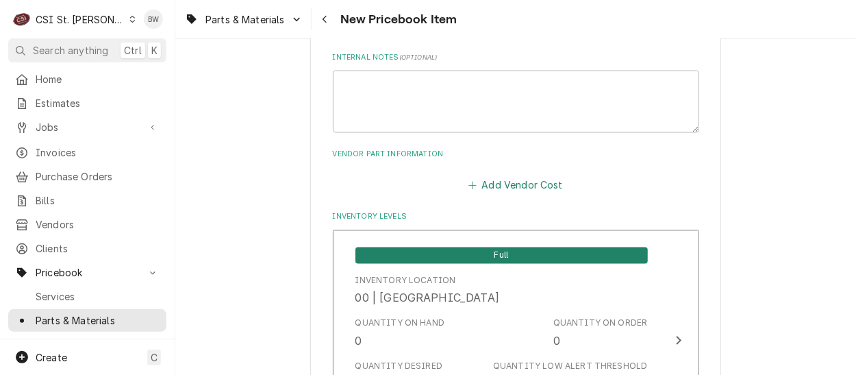
type input "R-454C"
click at [490, 183] on button "Add Vendor Cost" at bounding box center [515, 184] width 99 height 19
type textarea "x"
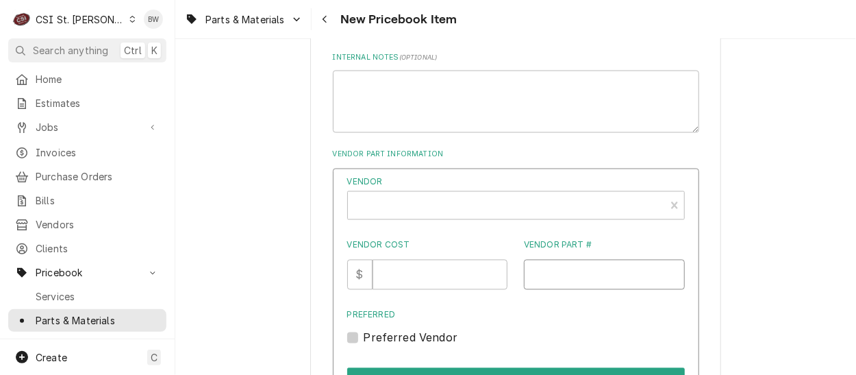
click at [529, 276] on input "Vendor Part #" at bounding box center [604, 275] width 161 height 30
type input "R-454C"
click at [429, 273] on input "Vendor Cost" at bounding box center [439, 275] width 135 height 30
type input "722.00"
type textarea "x"
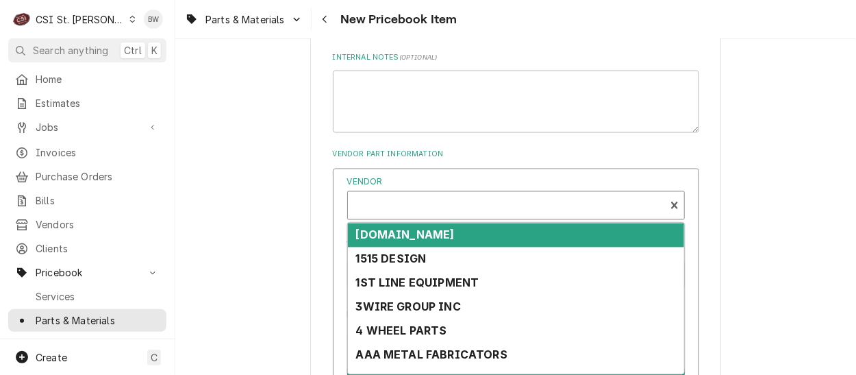
scroll to position [4, 0]
click at [376, 204] on div "Vendor" at bounding box center [506, 206] width 303 height 33
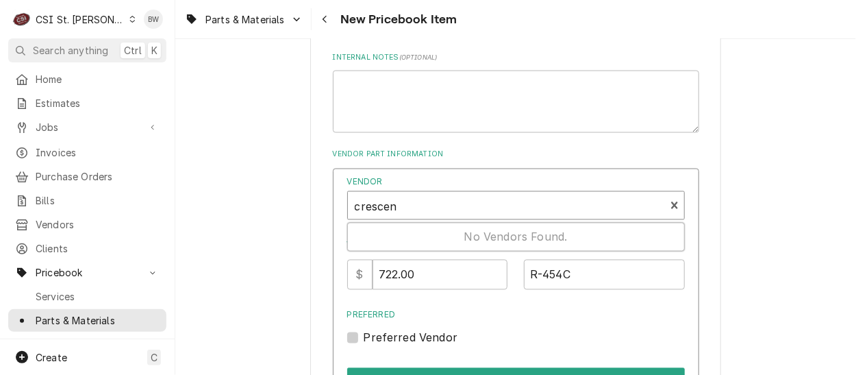
type input "crescent"
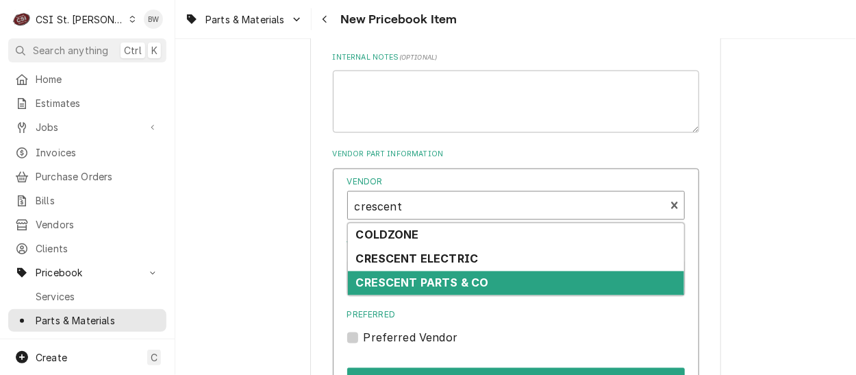
click at [404, 281] on strong "CRESCENT PARTS & CO" at bounding box center [422, 283] width 133 height 14
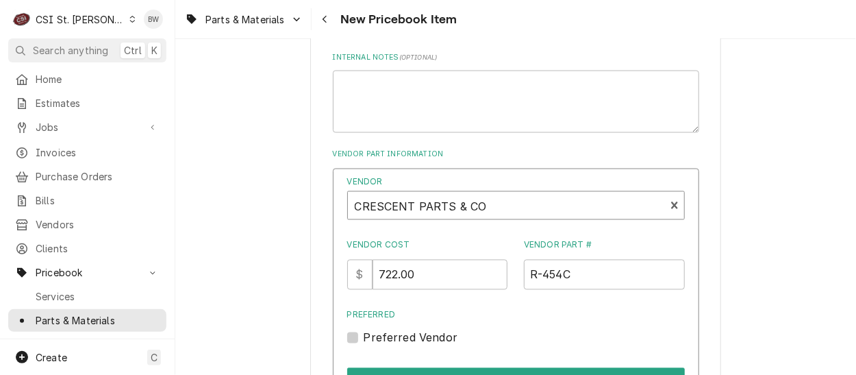
click at [401, 334] on label "Preferred Vendor" at bounding box center [411, 337] width 94 height 16
click at [401, 334] on input "Preferred" at bounding box center [533, 344] width 338 height 30
checkbox input "true"
click at [465, 372] on button "Save" at bounding box center [516, 382] width 338 height 29
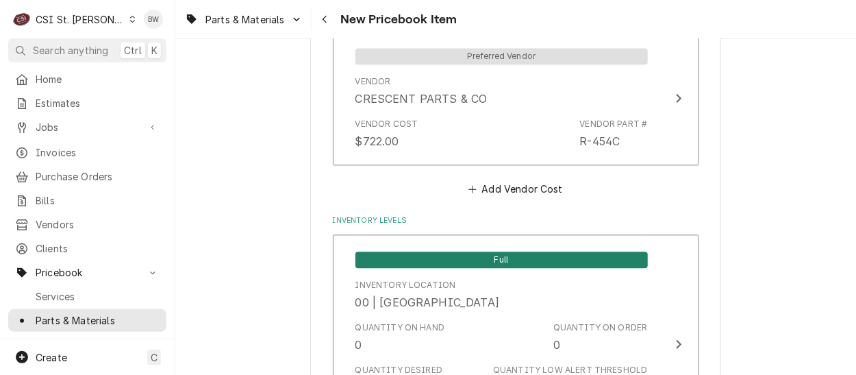
scroll to position [11557, 0]
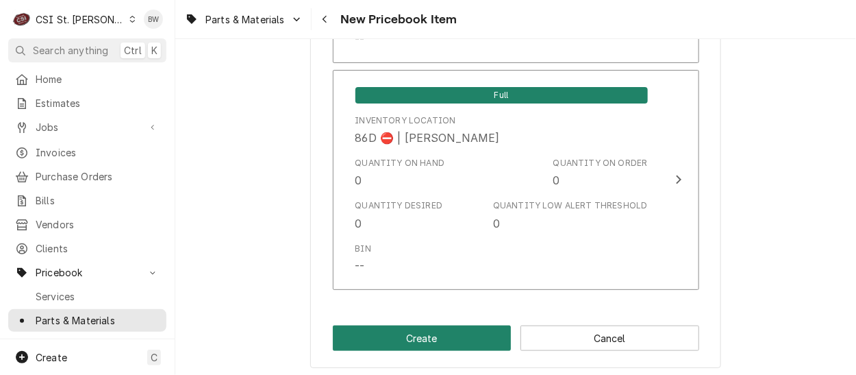
click at [401, 329] on button "Create" at bounding box center [422, 337] width 179 height 25
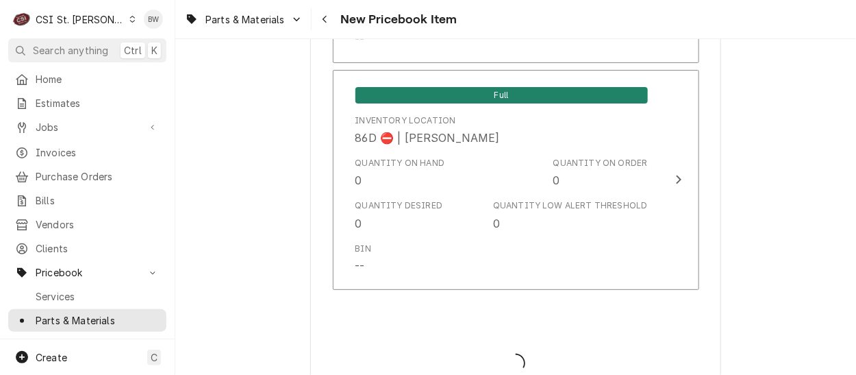
type textarea "x"
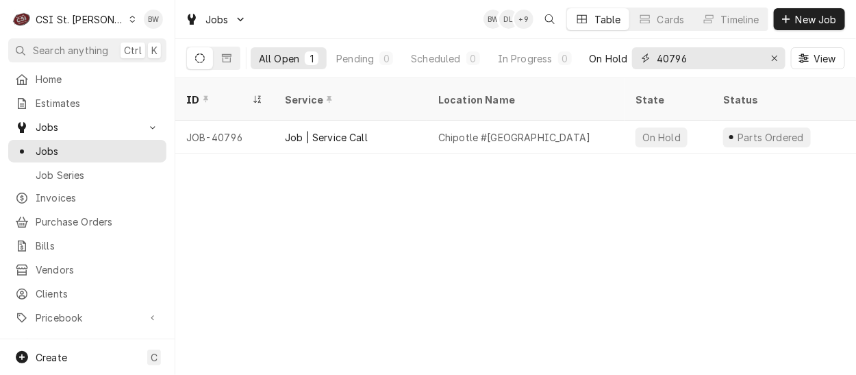
drag, startPoint x: 695, startPoint y: 62, endPoint x: 600, endPoint y: 53, distance: 95.6
click at [604, 54] on div "All Open 1 Pending 0 Scheduled 0 In Progress 0 On Hold 1 Completed 0 40796 View" at bounding box center [515, 58] width 659 height 38
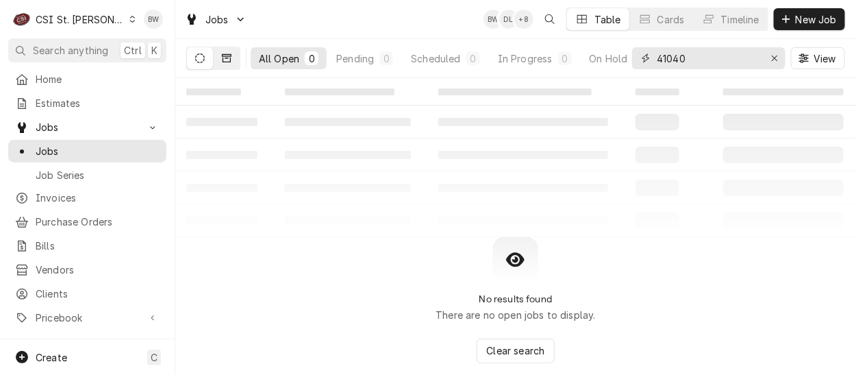
type input "41040"
click at [223, 60] on icon "Dynamic Content Wrapper" at bounding box center [227, 58] width 10 height 8
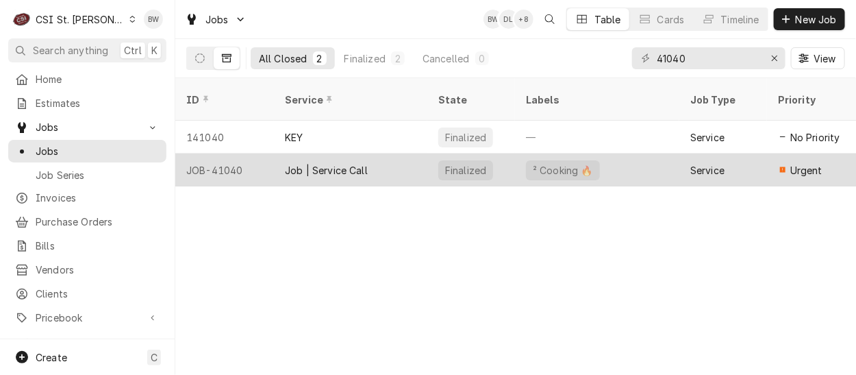
click at [227, 155] on div "JOB-41040" at bounding box center [224, 169] width 99 height 33
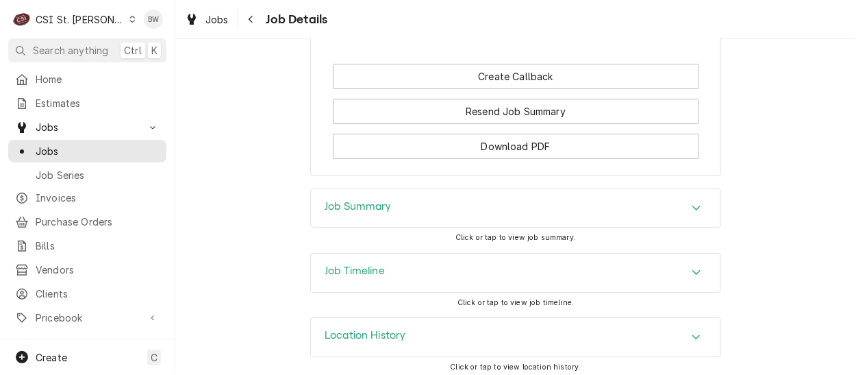
scroll to position [1772, 0]
click at [327, 207] on div "Job Summary" at bounding box center [358, 207] width 67 height 16
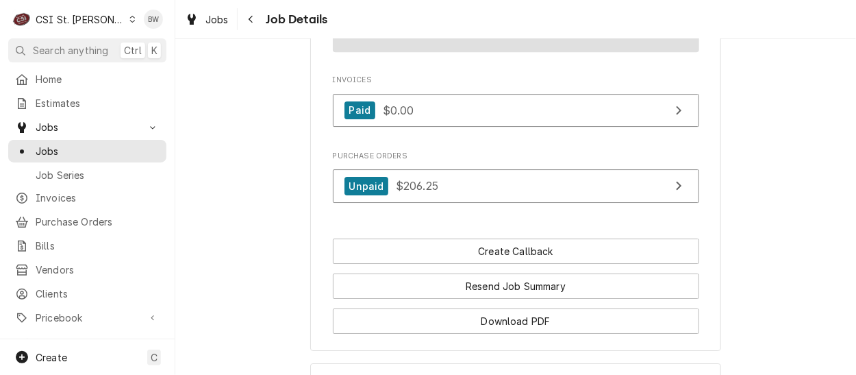
scroll to position [1571, 0]
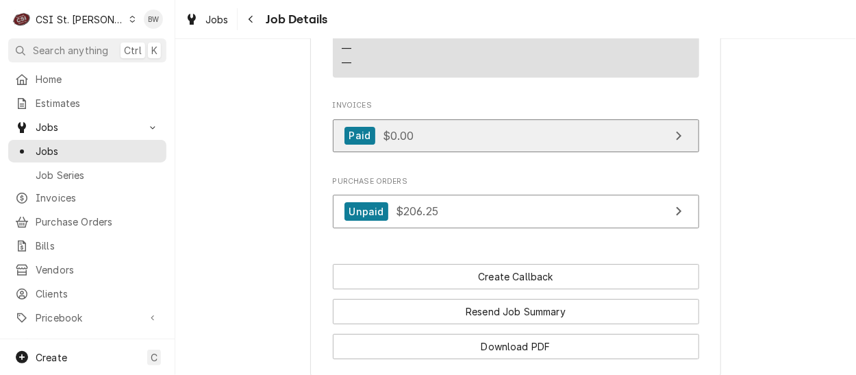
click at [387, 131] on span "$0.00" at bounding box center [398, 135] width 31 height 14
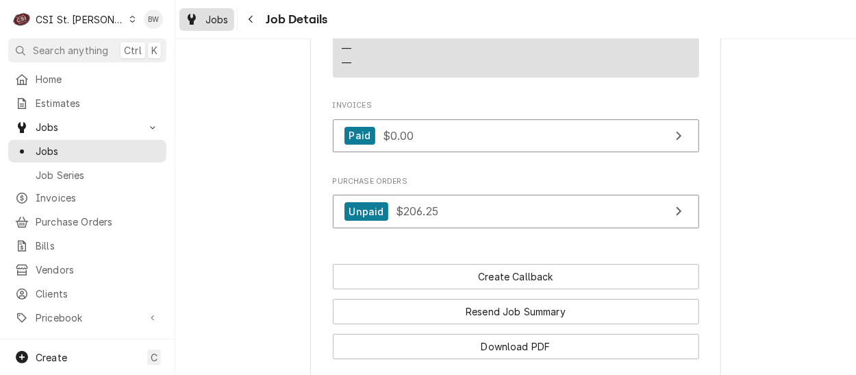
click at [222, 23] on span "Jobs" at bounding box center [216, 19] width 23 height 14
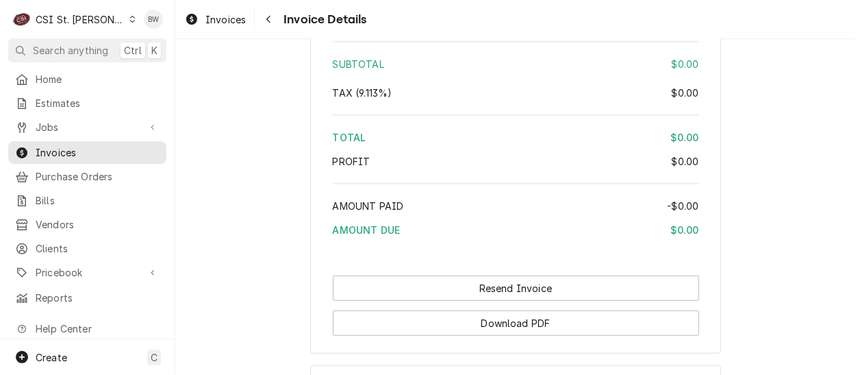
scroll to position [2201, 0]
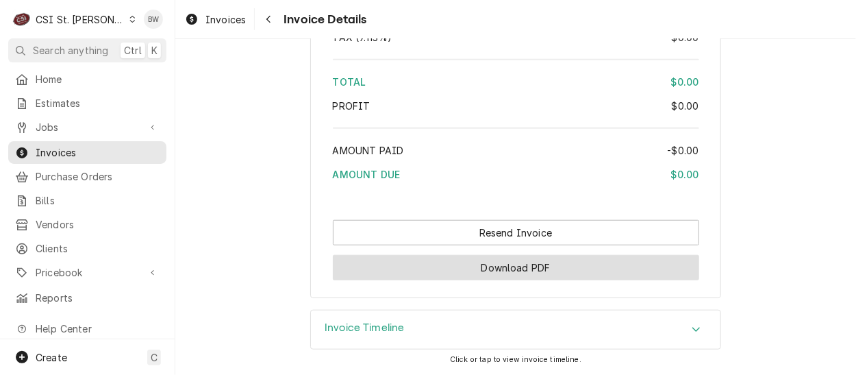
click at [409, 264] on button "Download PDF" at bounding box center [516, 267] width 366 height 25
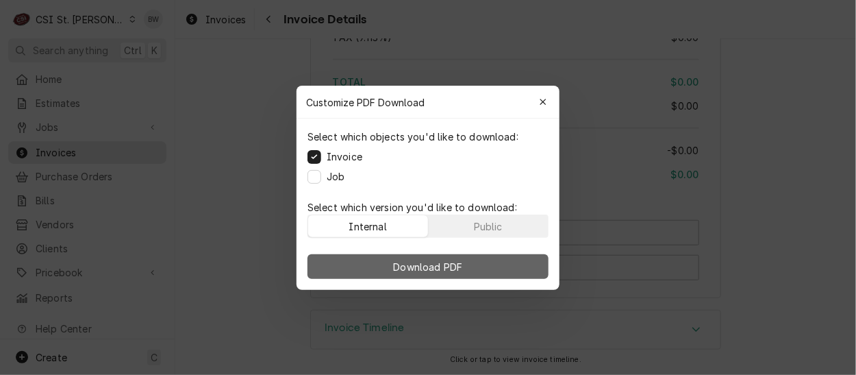
click at [352, 254] on button "Download PDF" at bounding box center [427, 266] width 241 height 25
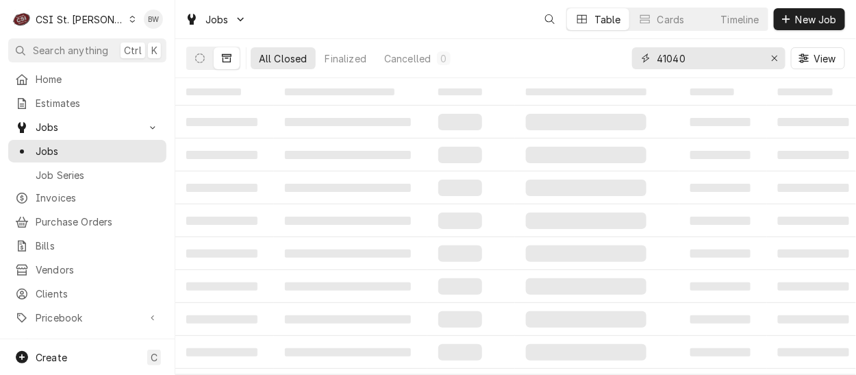
drag, startPoint x: 700, startPoint y: 63, endPoint x: 624, endPoint y: 53, distance: 76.6
click at [624, 53] on div "All Closed Finalized Cancelled 0 41040 View" at bounding box center [515, 58] width 659 height 38
type input "41404"
click at [204, 60] on icon "Dynamic Content Wrapper" at bounding box center [200, 58] width 10 height 10
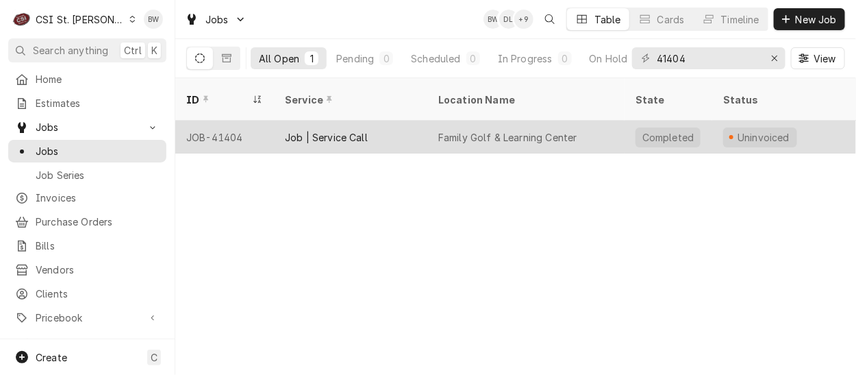
click at [219, 121] on div "JOB-41404" at bounding box center [224, 137] width 99 height 33
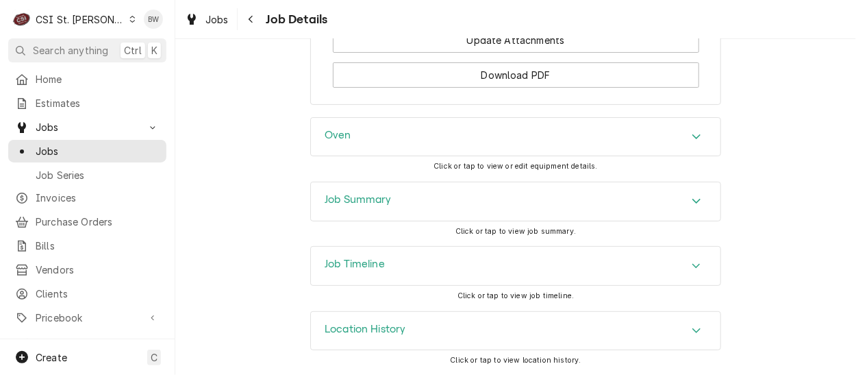
scroll to position [1921, 0]
click at [354, 199] on h3 "Job Summary" at bounding box center [358, 198] width 67 height 13
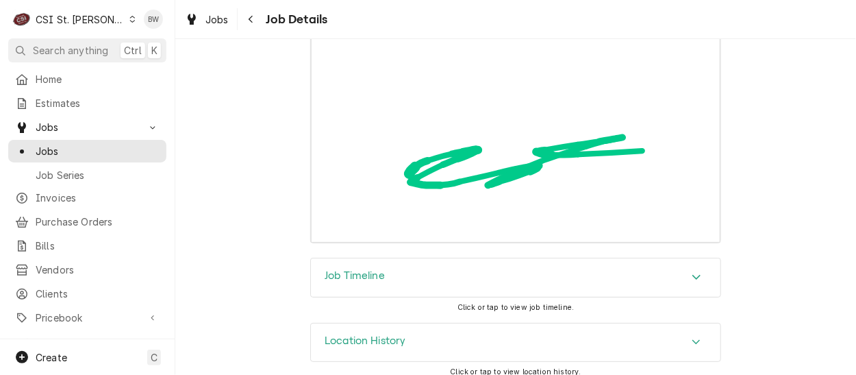
scroll to position [5542, 0]
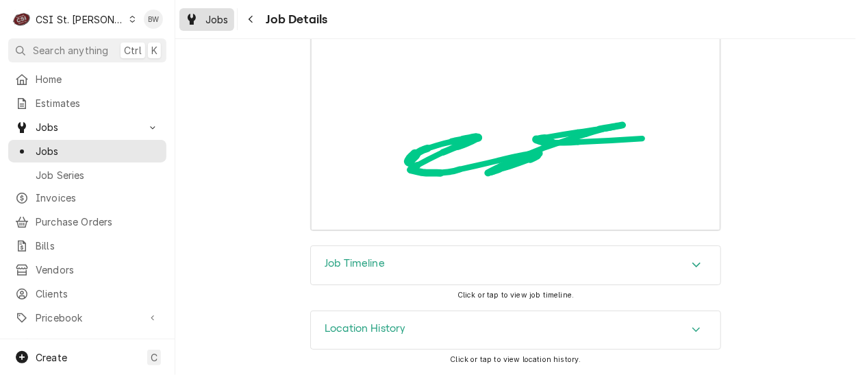
click at [220, 14] on span "Jobs" at bounding box center [216, 19] width 23 height 14
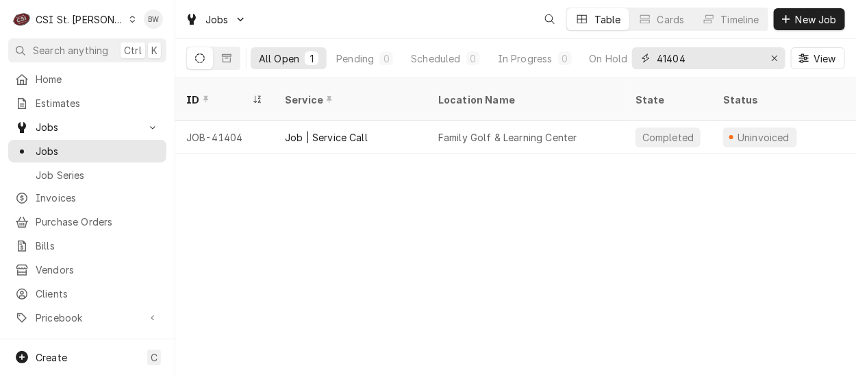
drag, startPoint x: 708, startPoint y: 65, endPoint x: 637, endPoint y: 58, distance: 71.5
click at [637, 58] on div "41404" at bounding box center [708, 58] width 153 height 22
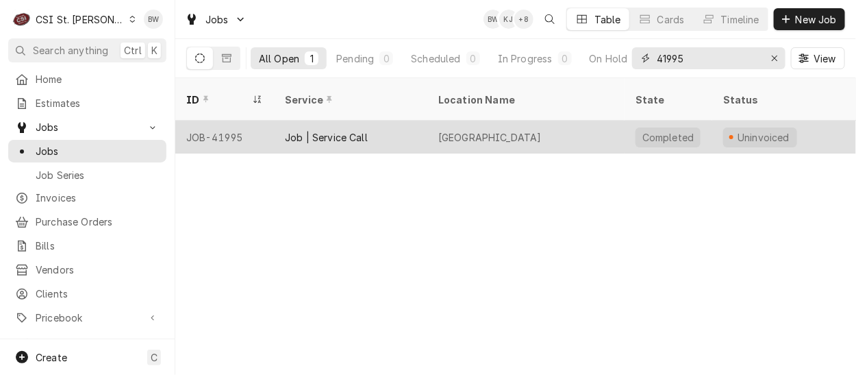
type input "41995"
click at [238, 121] on div "JOB-41995" at bounding box center [224, 137] width 99 height 33
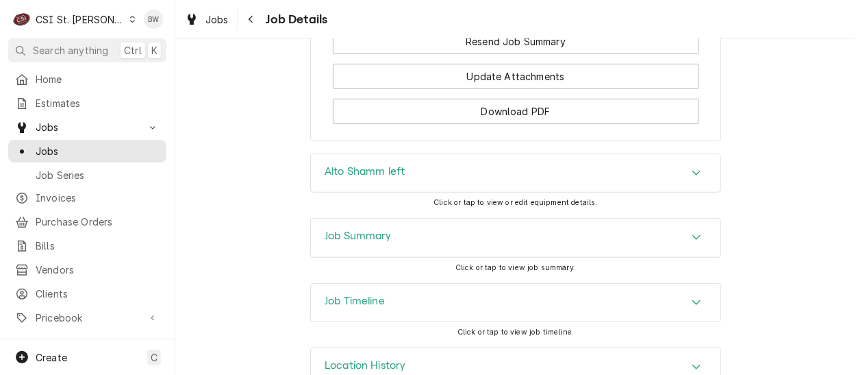
scroll to position [2055, 0]
click at [339, 229] on h3 "Job Summary" at bounding box center [358, 235] width 67 height 13
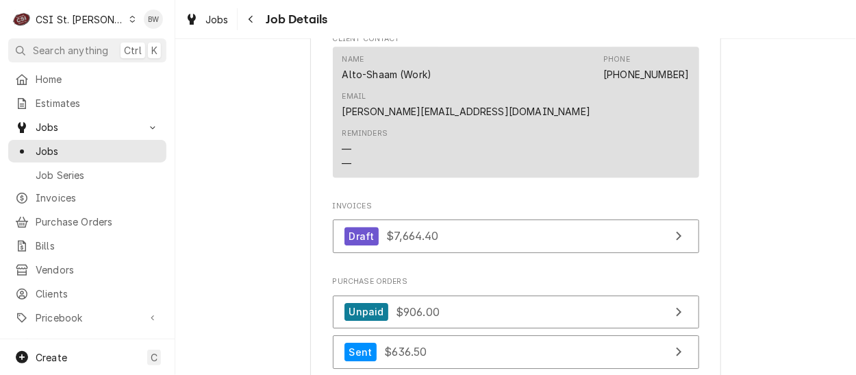
scroll to position [1370, 0]
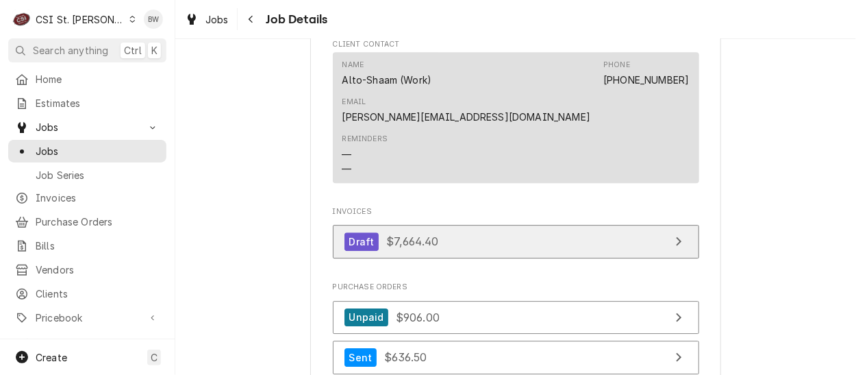
click at [422, 234] on span "$7,664.40" at bounding box center [412, 241] width 52 height 14
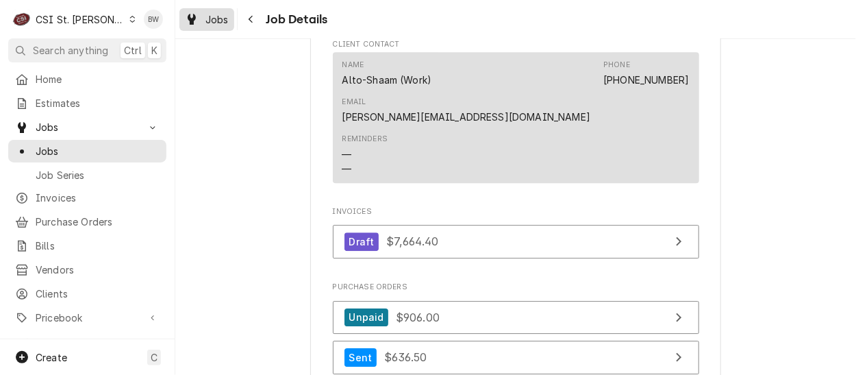
click at [222, 16] on span "Jobs" at bounding box center [216, 19] width 23 height 14
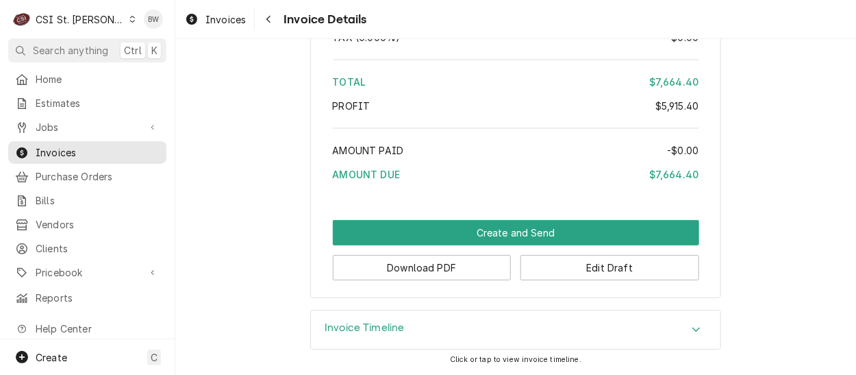
scroll to position [3615, 0]
click at [466, 262] on button "Download PDF" at bounding box center [422, 267] width 179 height 25
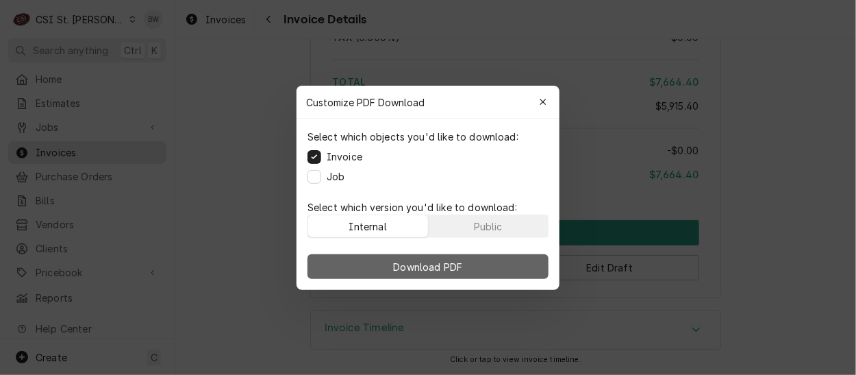
click at [416, 269] on span "Download PDF" at bounding box center [428, 266] width 75 height 14
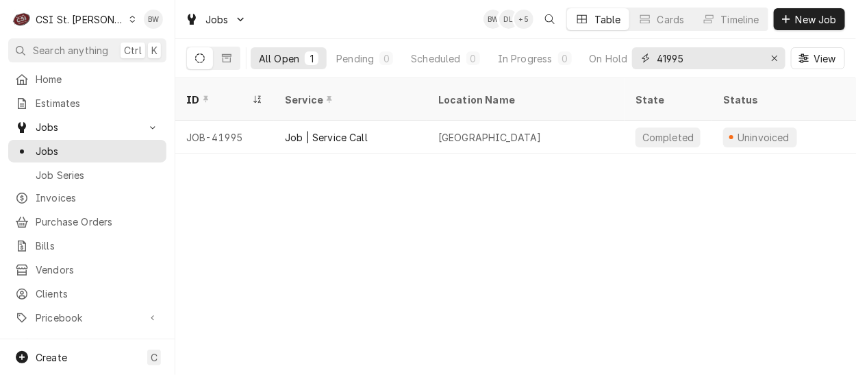
drag, startPoint x: 685, startPoint y: 57, endPoint x: 642, endPoint y: 56, distance: 43.1
click at [644, 57] on div "41995" at bounding box center [708, 58] width 153 height 22
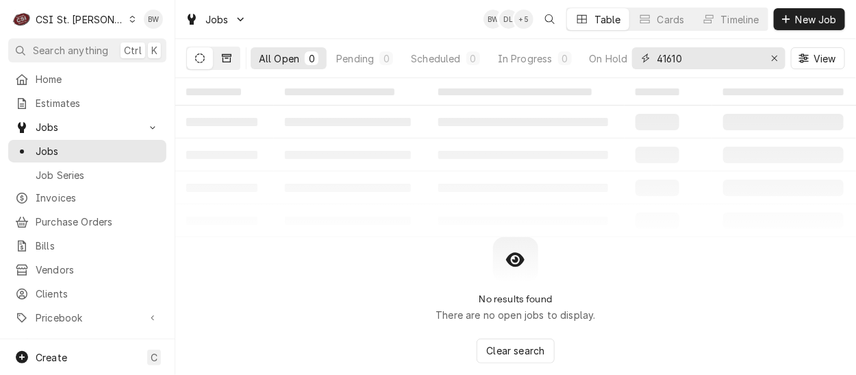
type input "41610"
click at [227, 56] on icon "Dynamic Content Wrapper" at bounding box center [227, 58] width 10 height 10
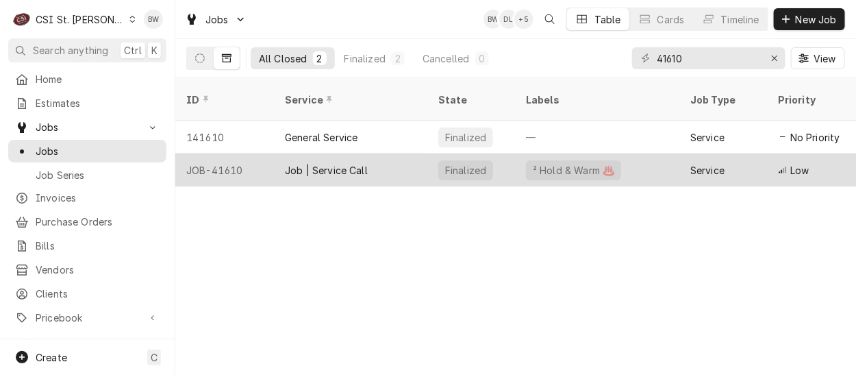
click at [233, 153] on div "JOB-41610" at bounding box center [224, 169] width 99 height 33
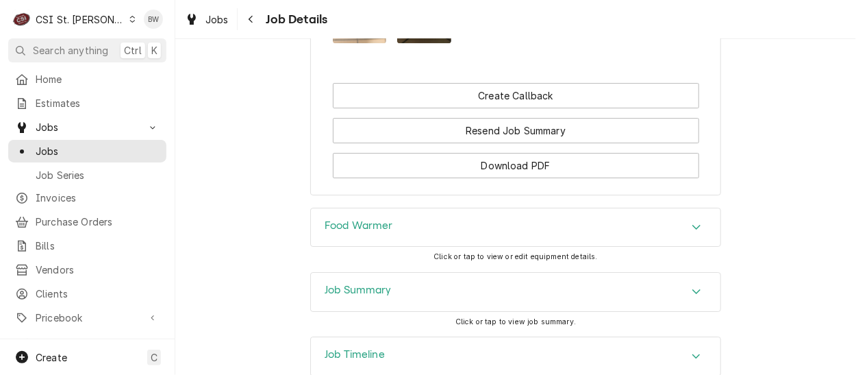
scroll to position [1689, 0]
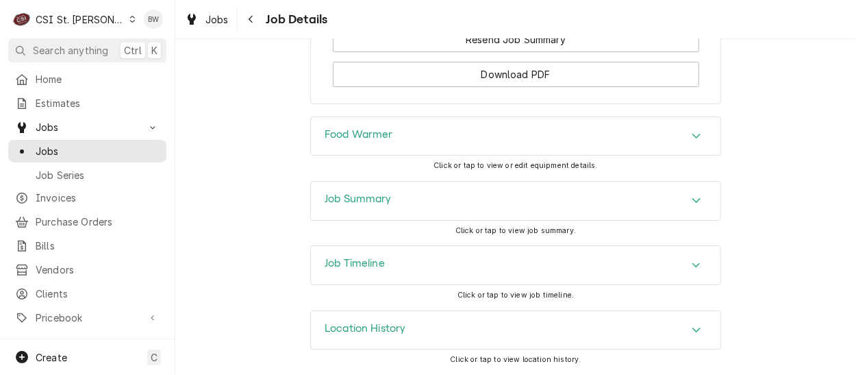
click at [325, 201] on h3 "Job Summary" at bounding box center [358, 198] width 67 height 13
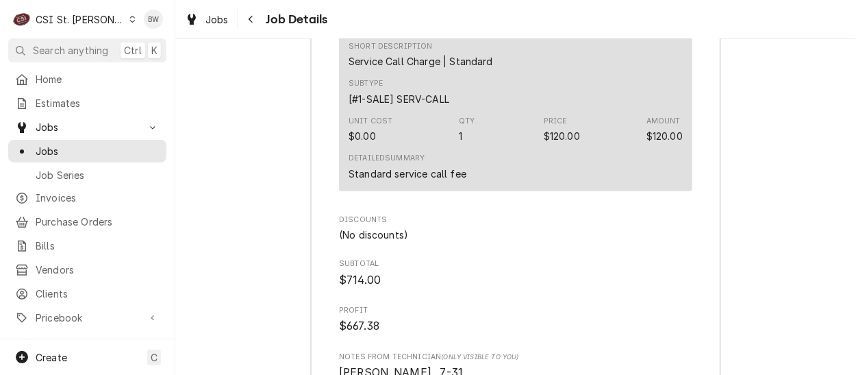
scroll to position [3949, 0]
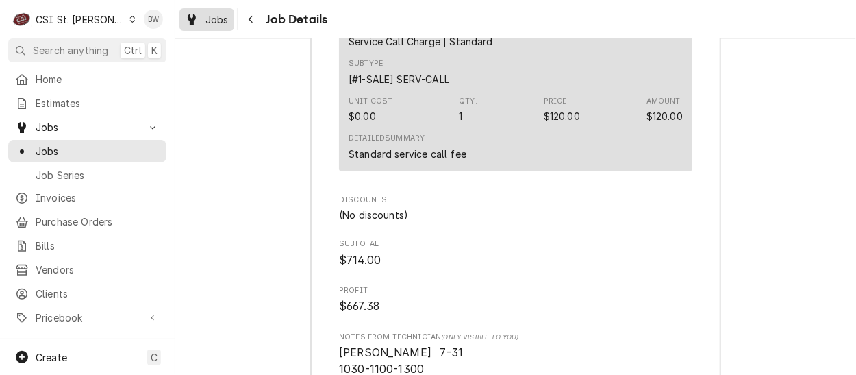
click at [219, 20] on span "Jobs" at bounding box center [216, 19] width 23 height 14
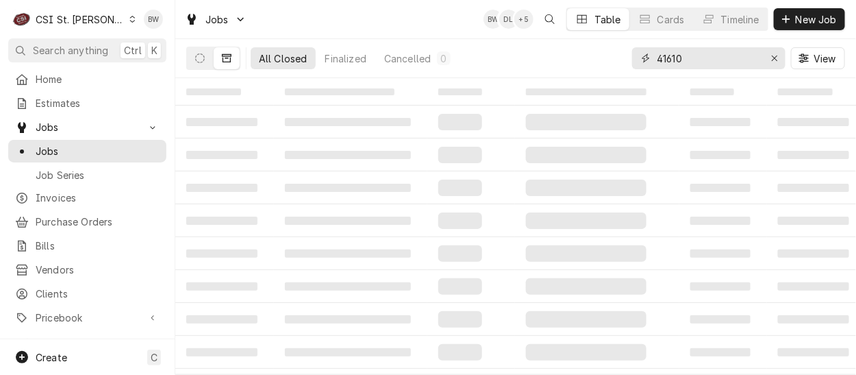
drag, startPoint x: 713, startPoint y: 67, endPoint x: 653, endPoint y: 60, distance: 60.6
click at [653, 60] on div "41610" at bounding box center [708, 58] width 153 height 22
type input "41591"
click at [197, 60] on icon "Dynamic Content Wrapper" at bounding box center [200, 58] width 10 height 10
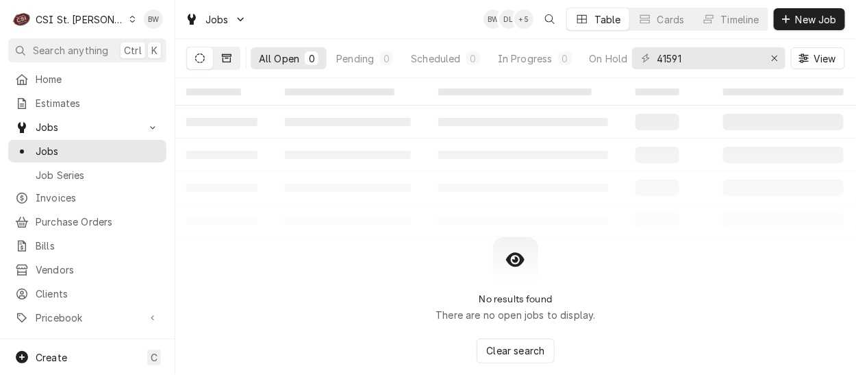
click at [224, 60] on icon "Dynamic Content Wrapper" at bounding box center [227, 58] width 10 height 10
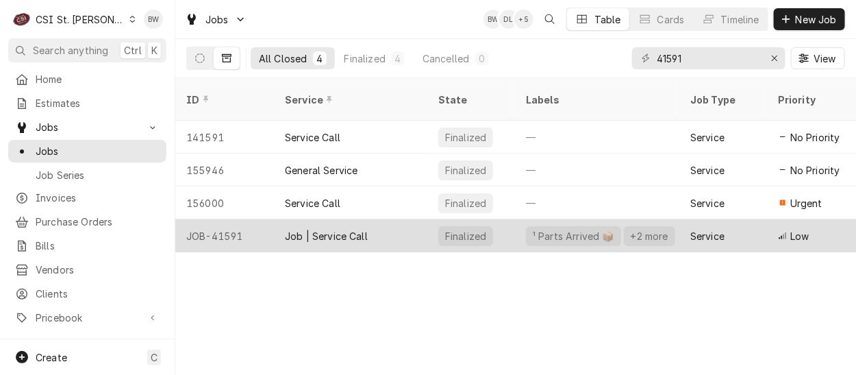
click at [237, 219] on div "JOB-41591" at bounding box center [224, 235] width 99 height 33
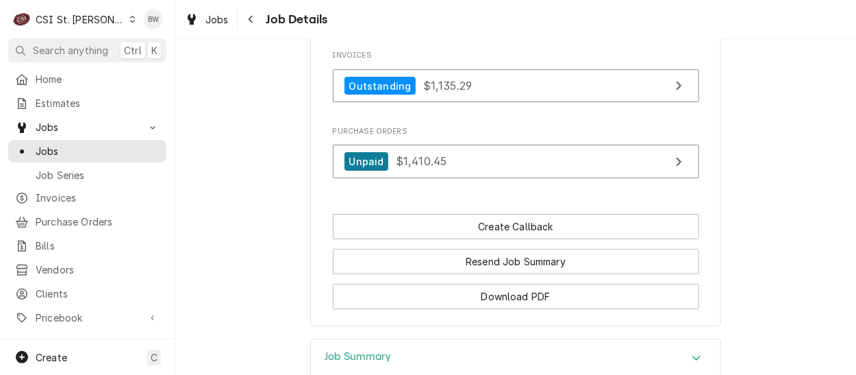
scroll to position [1819, 0]
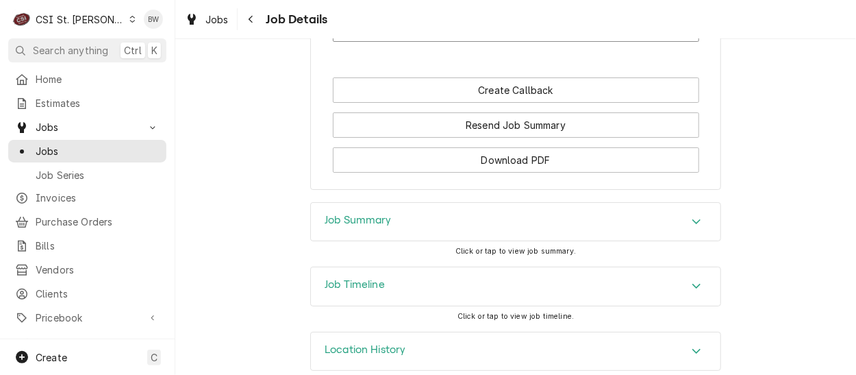
click at [353, 214] on h3 "Job Summary" at bounding box center [358, 220] width 67 height 13
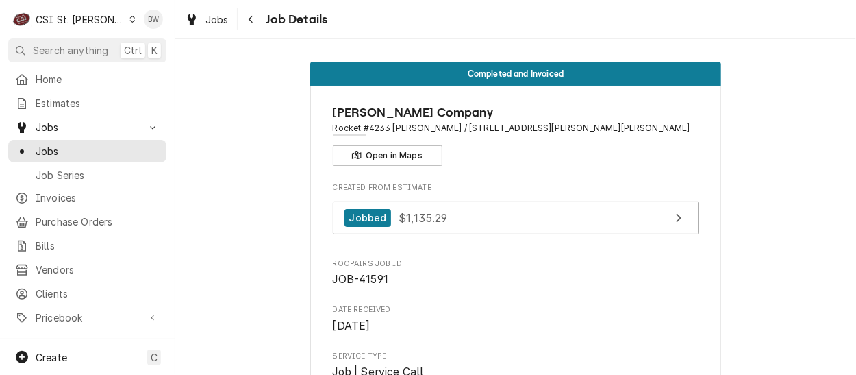
scroll to position [0, 0]
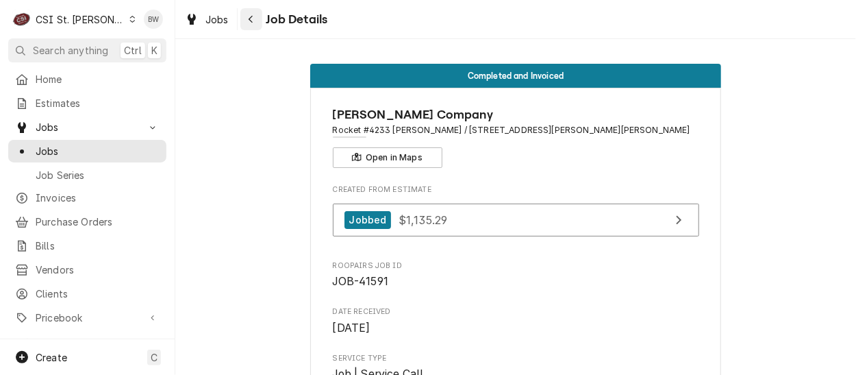
click at [249, 21] on icon "Navigate back" at bounding box center [251, 19] width 6 height 10
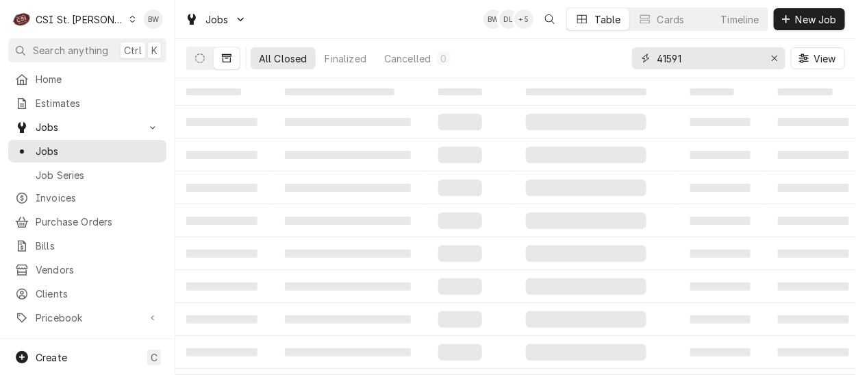
drag, startPoint x: 695, startPoint y: 61, endPoint x: 633, endPoint y: 60, distance: 62.3
click at [633, 60] on div "41591" at bounding box center [708, 58] width 153 height 22
type input "42157"
click at [203, 58] on icon "Dynamic Content Wrapper" at bounding box center [200, 58] width 10 height 10
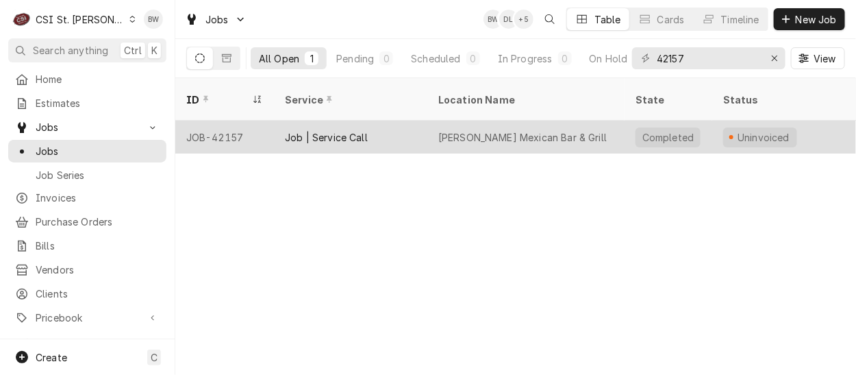
click at [229, 121] on div "JOB-42157" at bounding box center [224, 137] width 99 height 33
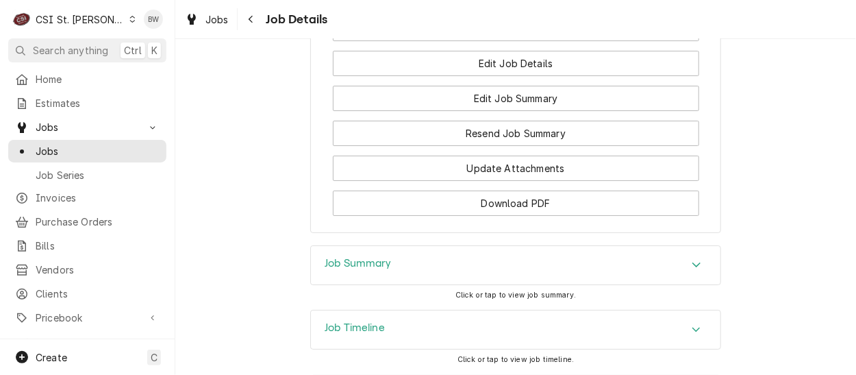
scroll to position [1862, 0]
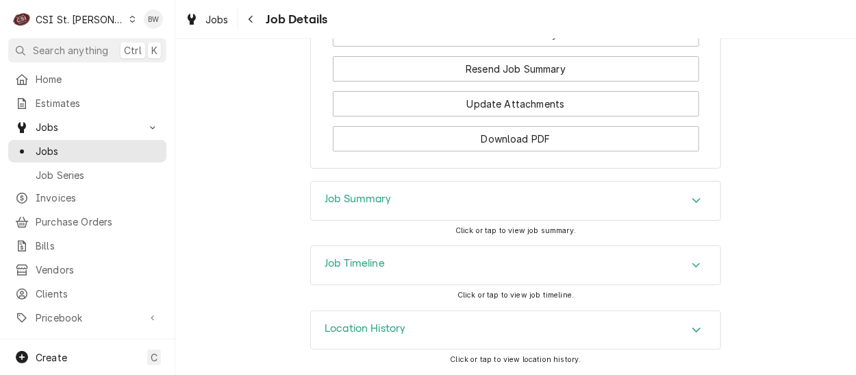
click at [337, 204] on h3 "Job Summary" at bounding box center [358, 198] width 67 height 13
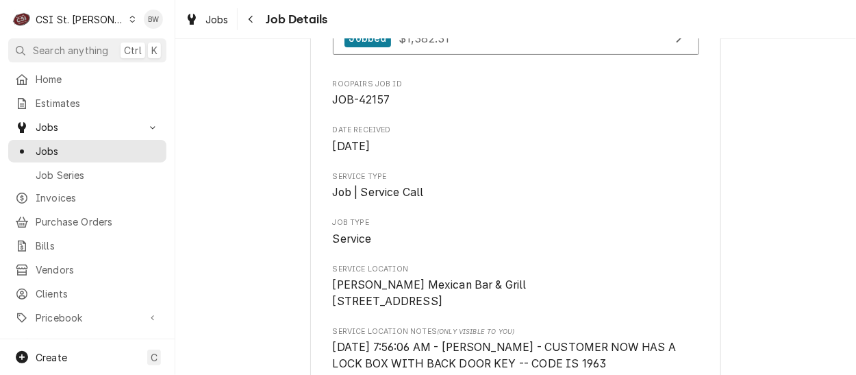
scroll to position [0, 0]
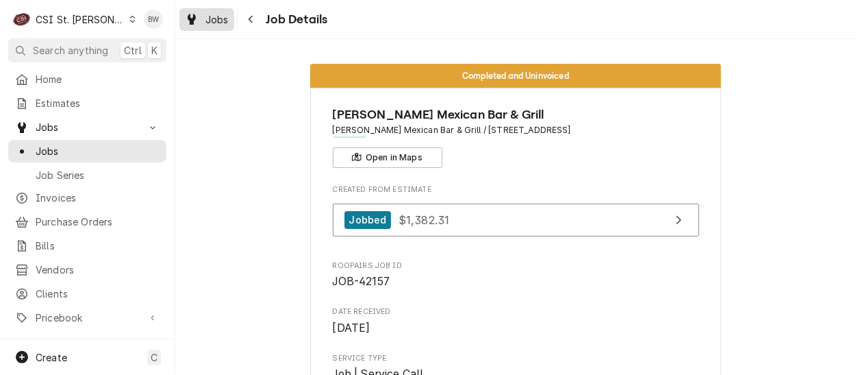
click at [213, 25] on span "Jobs" at bounding box center [216, 19] width 23 height 14
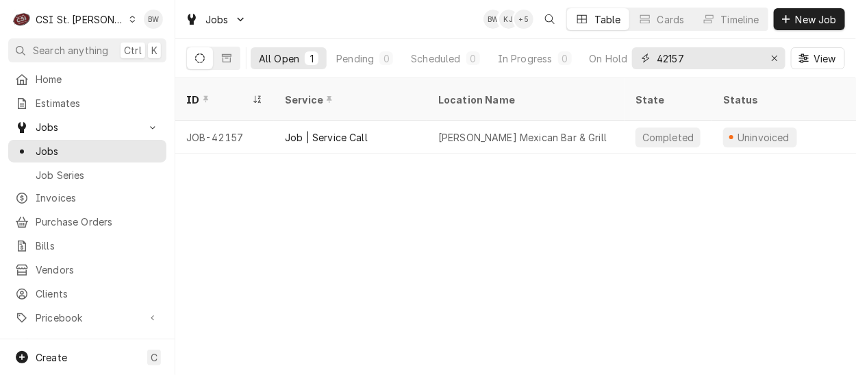
drag, startPoint x: 700, startPoint y: 62, endPoint x: 634, endPoint y: 56, distance: 66.0
click at [634, 56] on div "42157" at bounding box center [708, 58] width 153 height 22
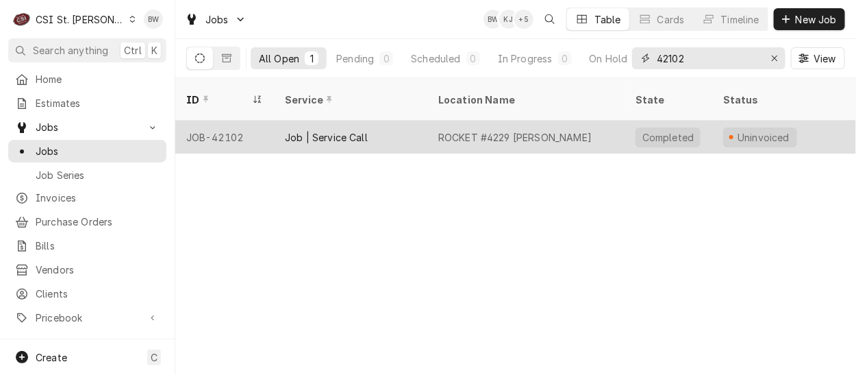
type input "42102"
click at [240, 121] on div "JOB-42102" at bounding box center [224, 137] width 99 height 33
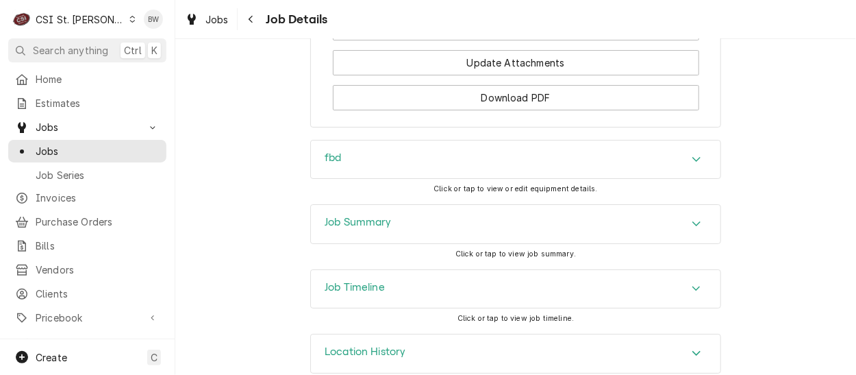
scroll to position [1749, 0]
click at [361, 214] on h3 "Job Summary" at bounding box center [358, 220] width 67 height 13
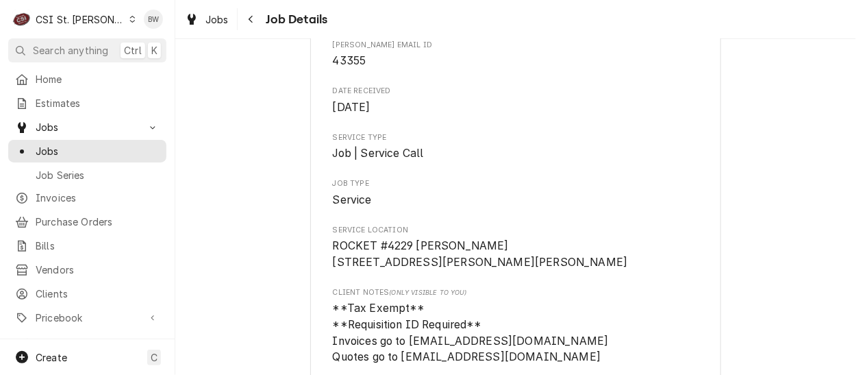
scroll to position [0, 0]
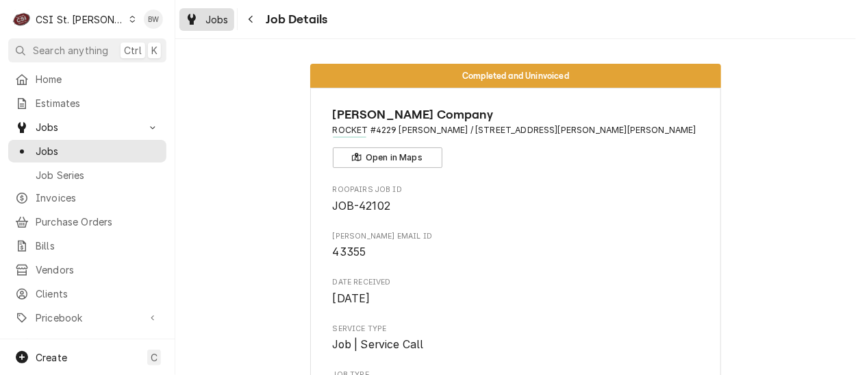
click at [219, 22] on span "Jobs" at bounding box center [216, 19] width 23 height 14
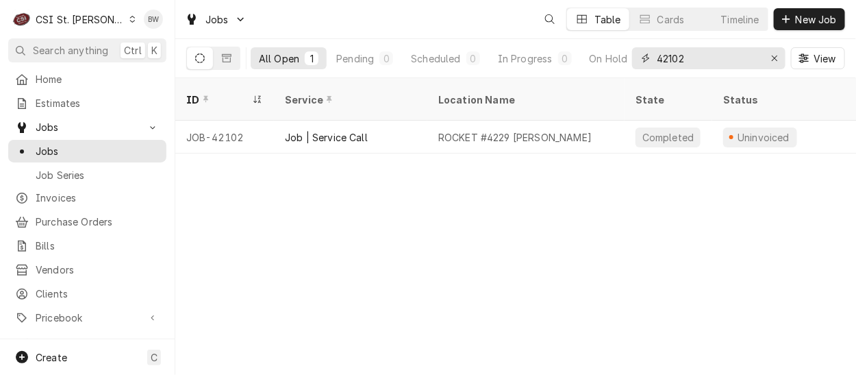
drag, startPoint x: 703, startPoint y: 60, endPoint x: 633, endPoint y: 58, distance: 69.9
click at [638, 58] on div "42102" at bounding box center [708, 58] width 153 height 22
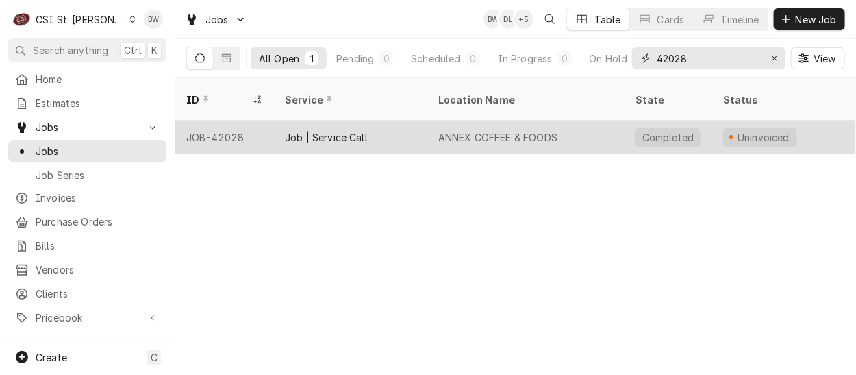
type input "42028"
click at [221, 121] on div "JOB-42028" at bounding box center [224, 137] width 99 height 33
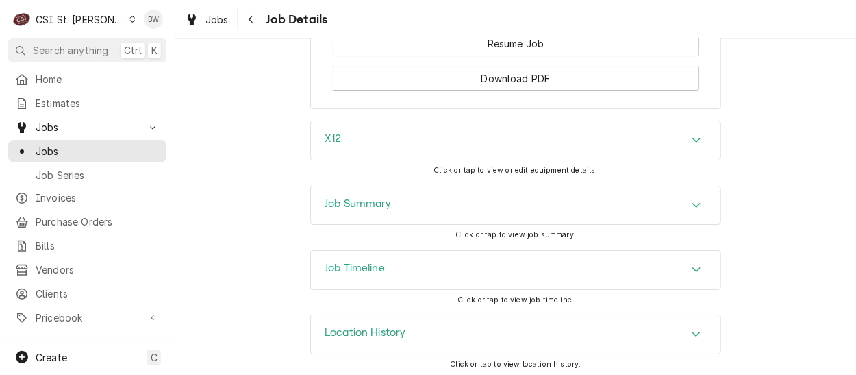
scroll to position [1677, 0]
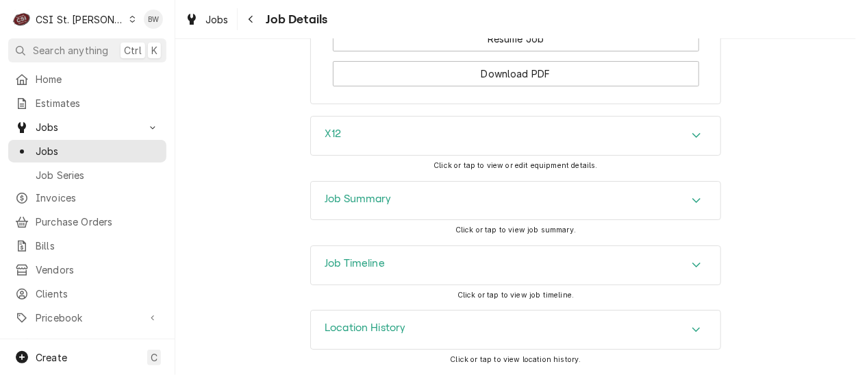
click at [340, 204] on h3 "Job Summary" at bounding box center [358, 198] width 67 height 13
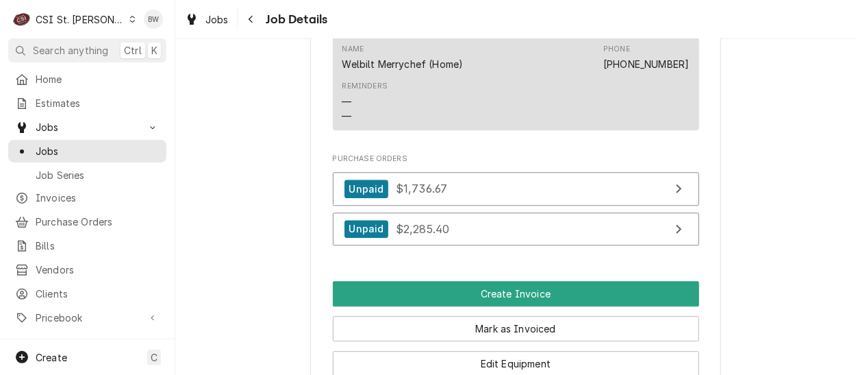
scroll to position [1198, 0]
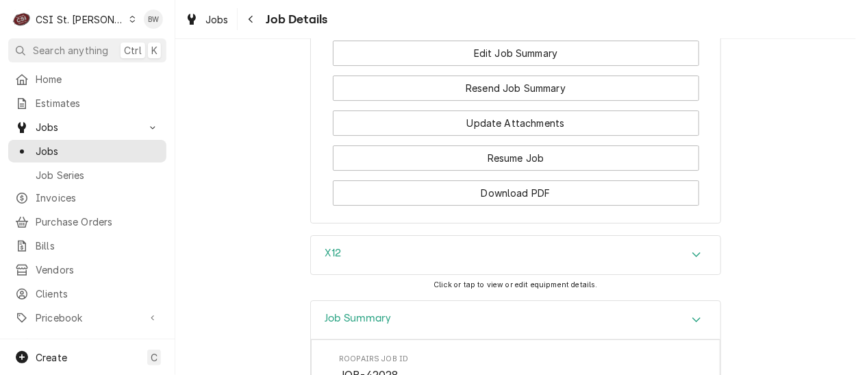
scroll to position [1620, 0]
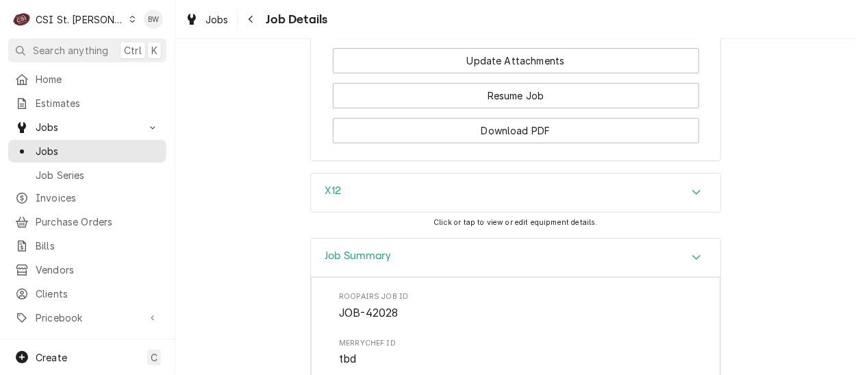
click at [701, 260] on div "Accordion Header" at bounding box center [696, 257] width 21 height 16
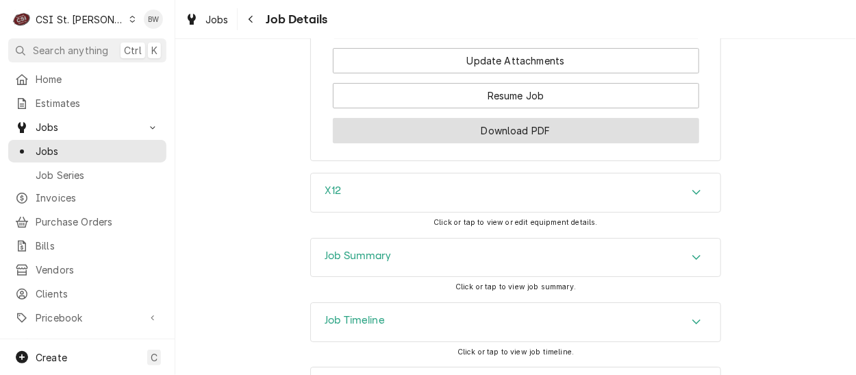
click at [498, 139] on button "Download PDF" at bounding box center [516, 130] width 366 height 25
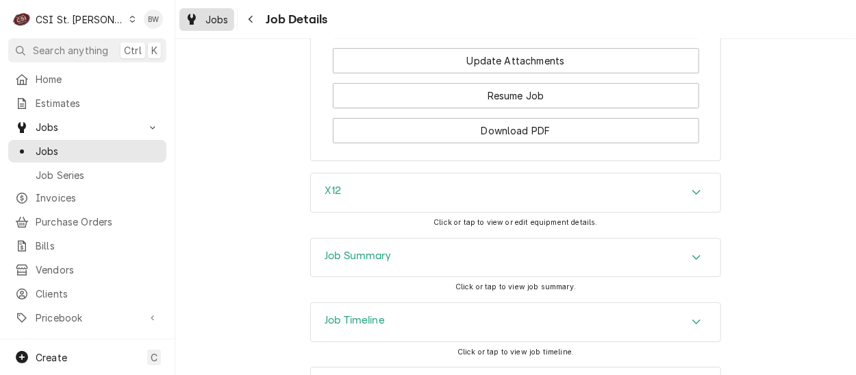
click at [224, 16] on span "Jobs" at bounding box center [216, 19] width 23 height 14
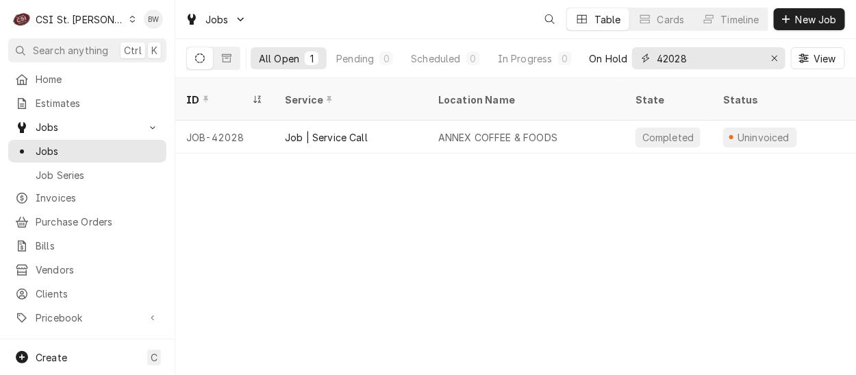
drag, startPoint x: 705, startPoint y: 60, endPoint x: 596, endPoint y: 60, distance: 108.9
click at [596, 60] on div "All Open 1 Pending 0 Scheduled 0 In Progress 0 On Hold 0 Completed 1 42028 View" at bounding box center [515, 58] width 659 height 38
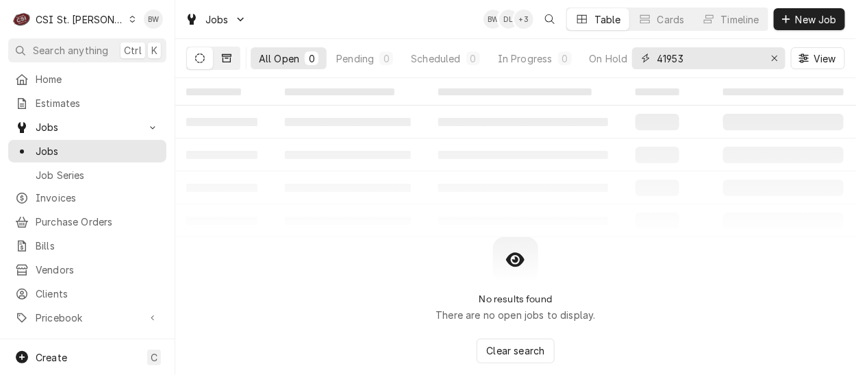
type input "41953"
click at [229, 60] on icon "Dynamic Content Wrapper" at bounding box center [227, 58] width 10 height 10
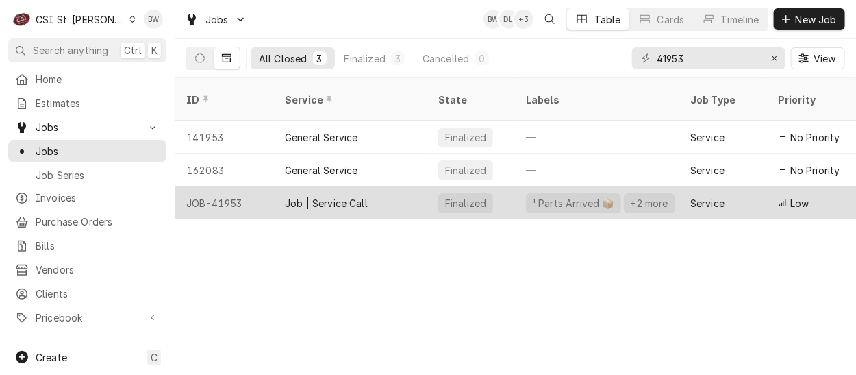
click at [241, 186] on div "JOB-41953" at bounding box center [224, 202] width 99 height 33
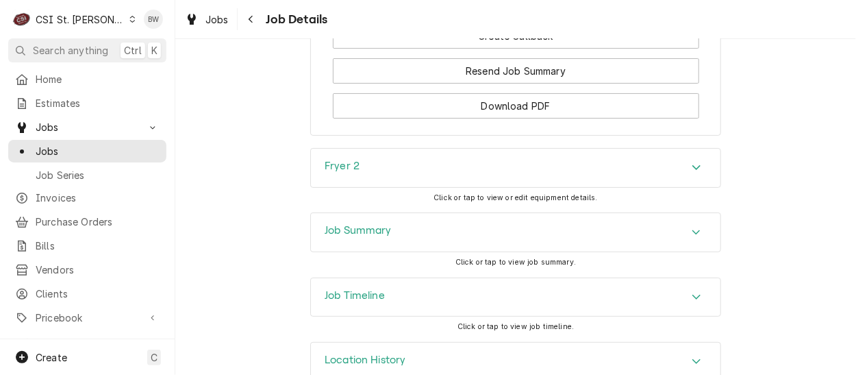
scroll to position [1954, 0]
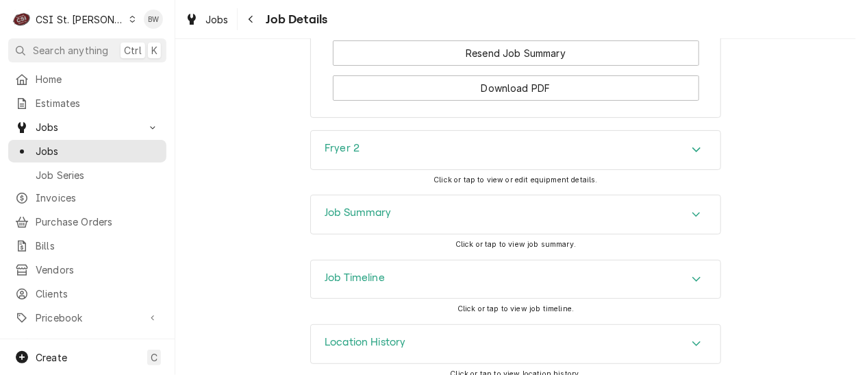
click at [324, 195] on div "Job Summary" at bounding box center [515, 214] width 409 height 38
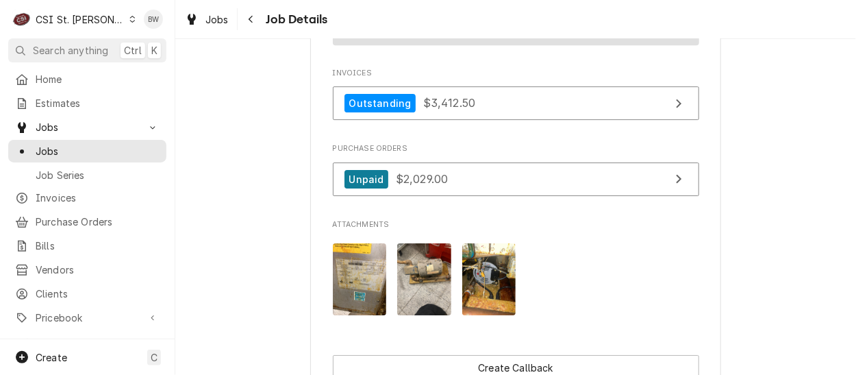
scroll to position [1580, 0]
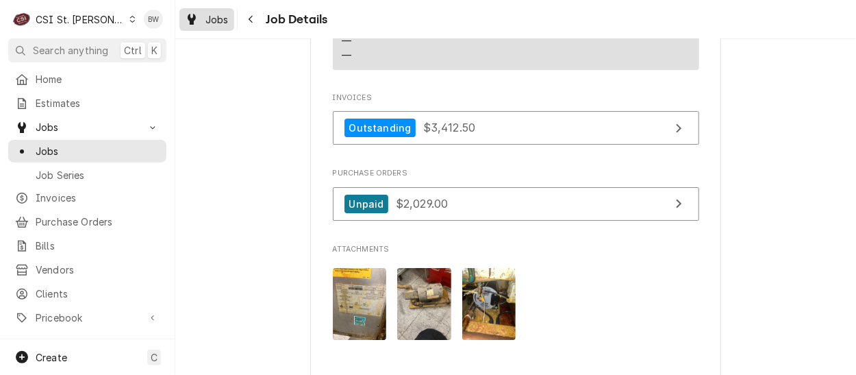
click at [223, 21] on span "Jobs" at bounding box center [216, 19] width 23 height 14
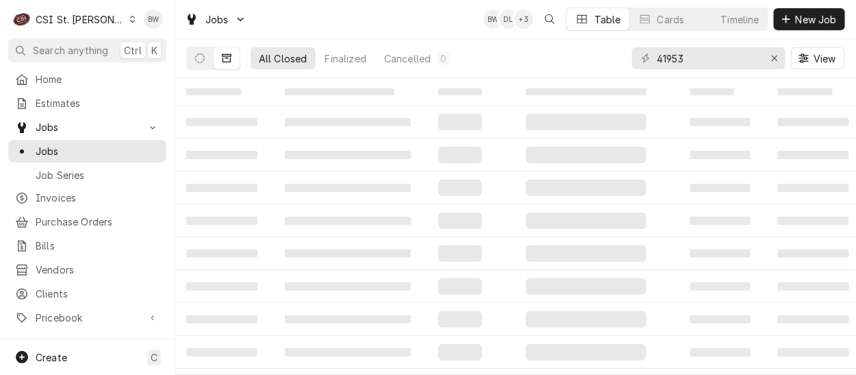
click at [633, 56] on div "41953" at bounding box center [708, 58] width 153 height 22
type input "41512"
click at [202, 60] on icon "Dynamic Content Wrapper" at bounding box center [200, 58] width 10 height 10
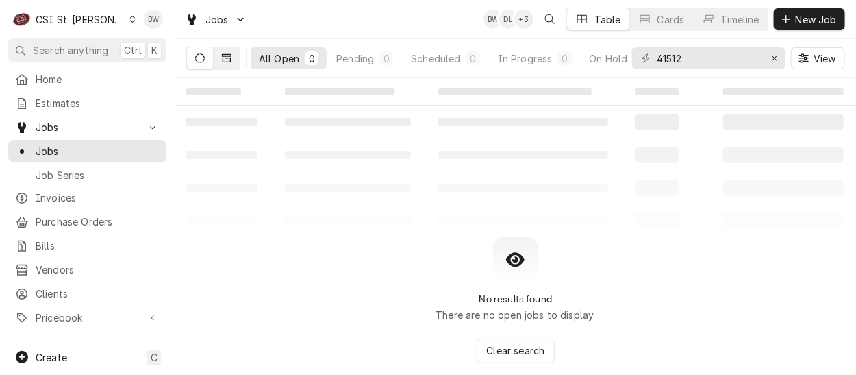
click at [227, 60] on icon "Dynamic Content Wrapper" at bounding box center [227, 58] width 10 height 10
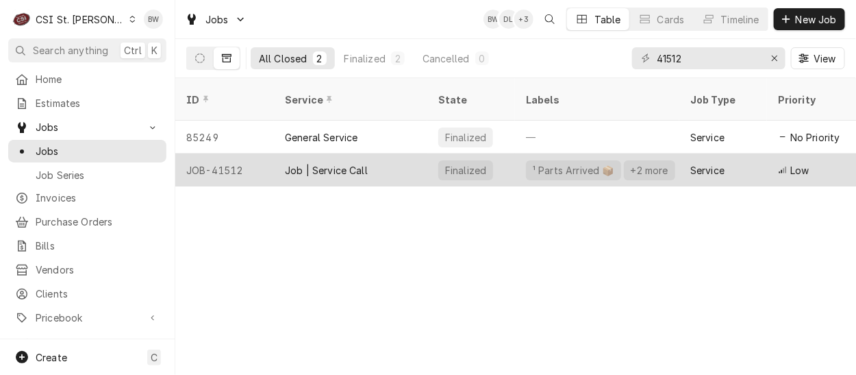
click at [228, 153] on div "JOB-41512" at bounding box center [224, 169] width 99 height 33
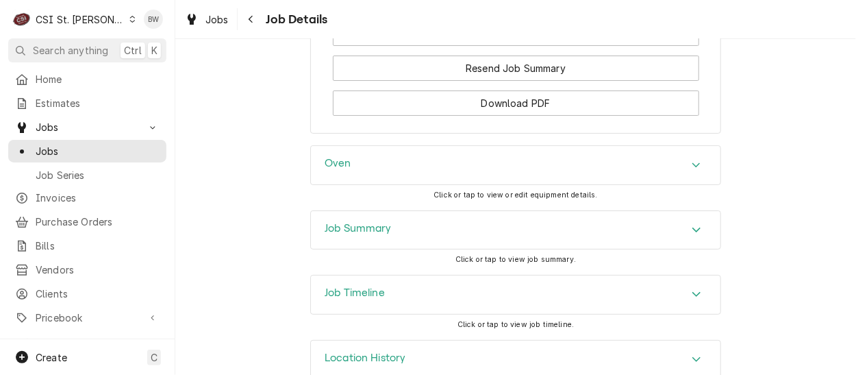
scroll to position [1896, 0]
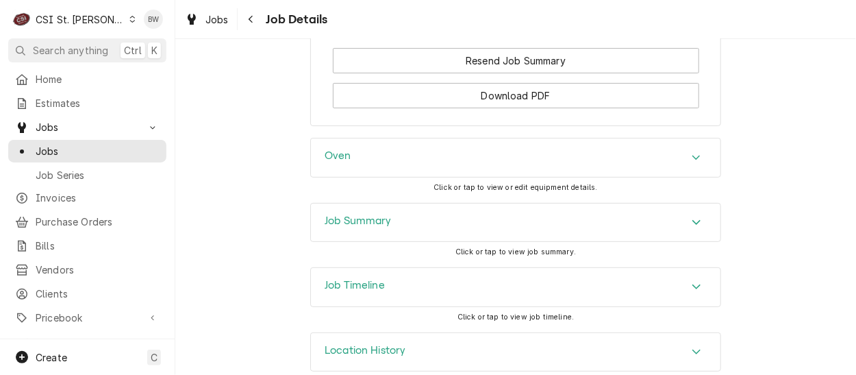
click at [329, 203] on div "Job Summary" at bounding box center [515, 222] width 409 height 38
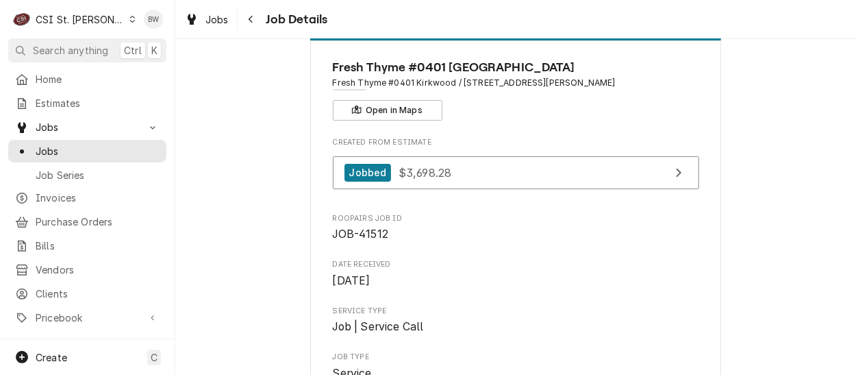
scroll to position [0, 0]
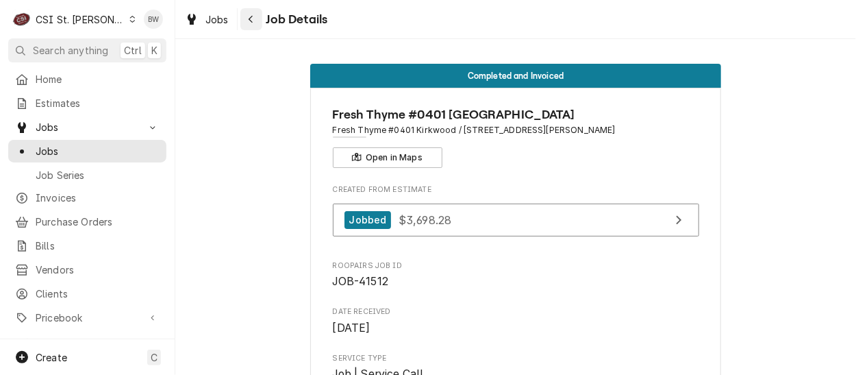
click at [249, 25] on div "Navigate back" at bounding box center [251, 19] width 14 height 14
